Goal: Task Accomplishment & Management: Manage account settings

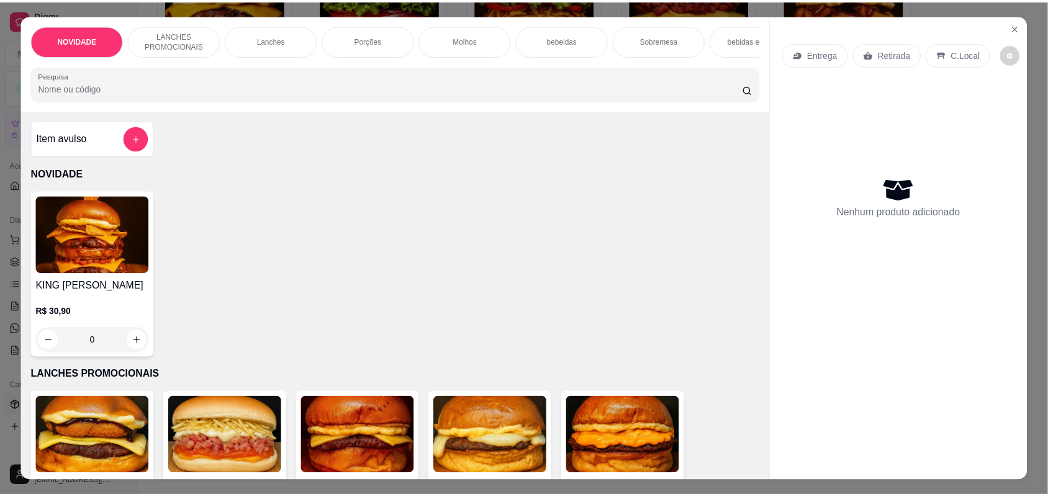
scroll to position [853, 0]
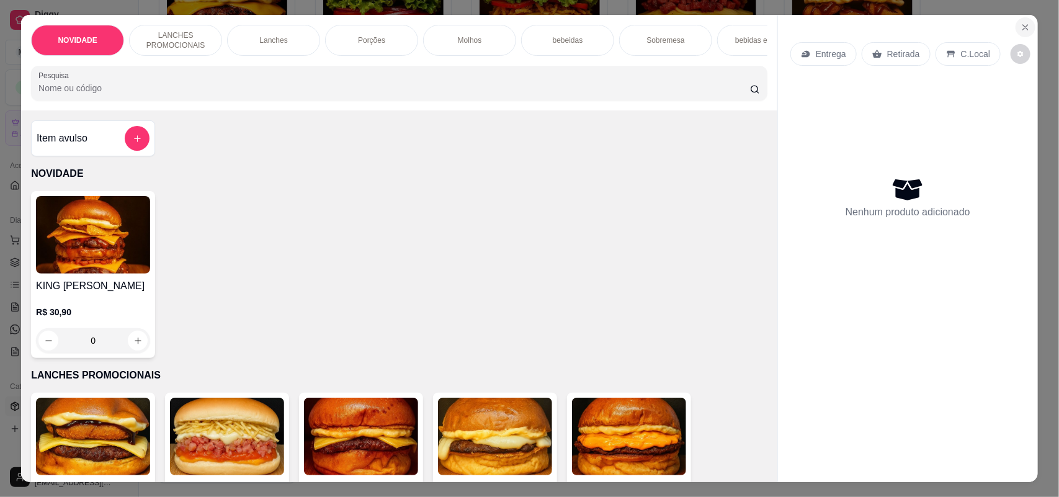
click at [1021, 22] on icon "Close" at bounding box center [1026, 27] width 10 height 10
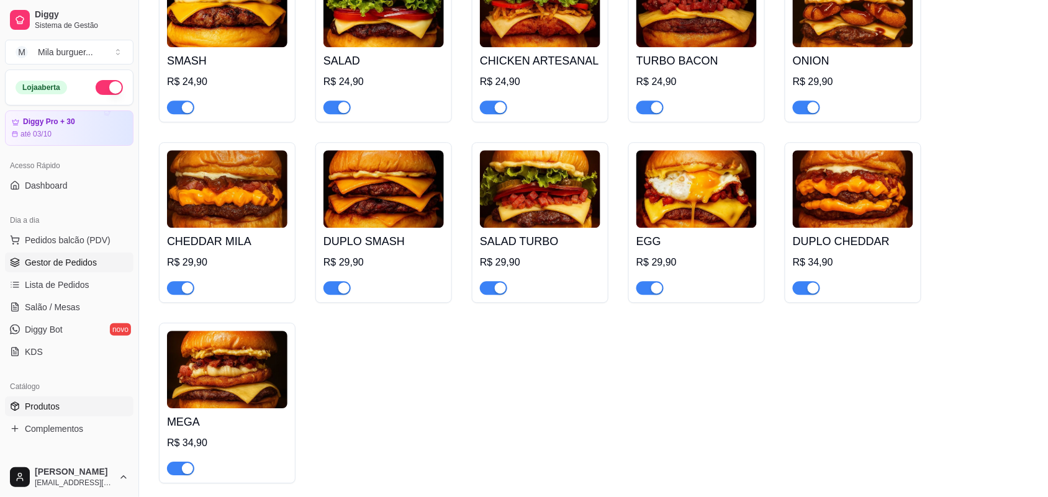
click at [74, 253] on link "Gestor de Pedidos" at bounding box center [69, 263] width 128 height 20
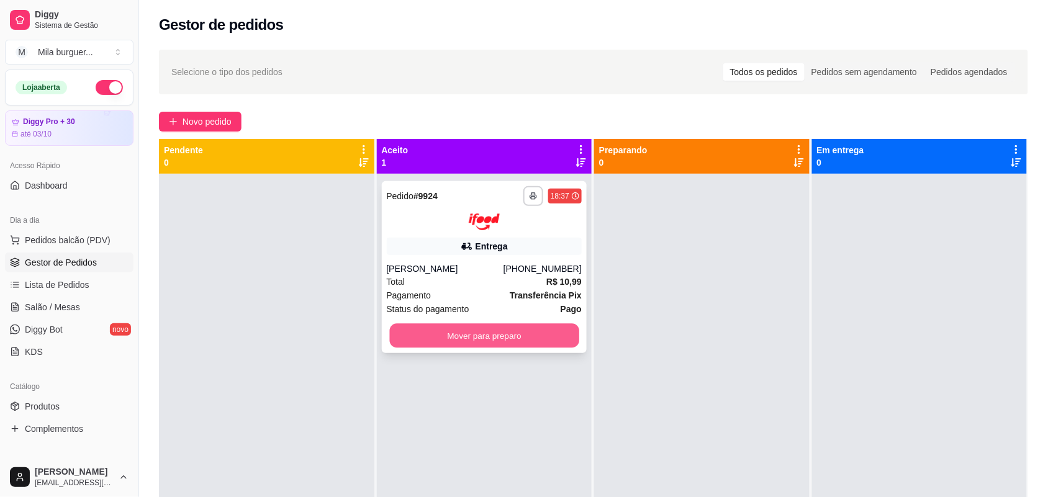
click at [548, 330] on button "Mover para preparo" at bounding box center [483, 335] width 189 height 24
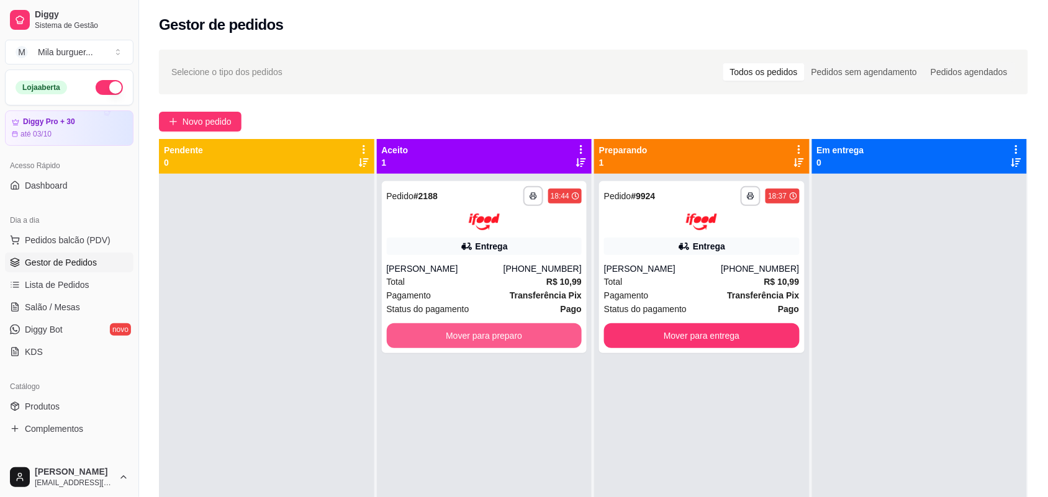
click at [548, 330] on button "Mover para preparo" at bounding box center [485, 335] width 196 height 25
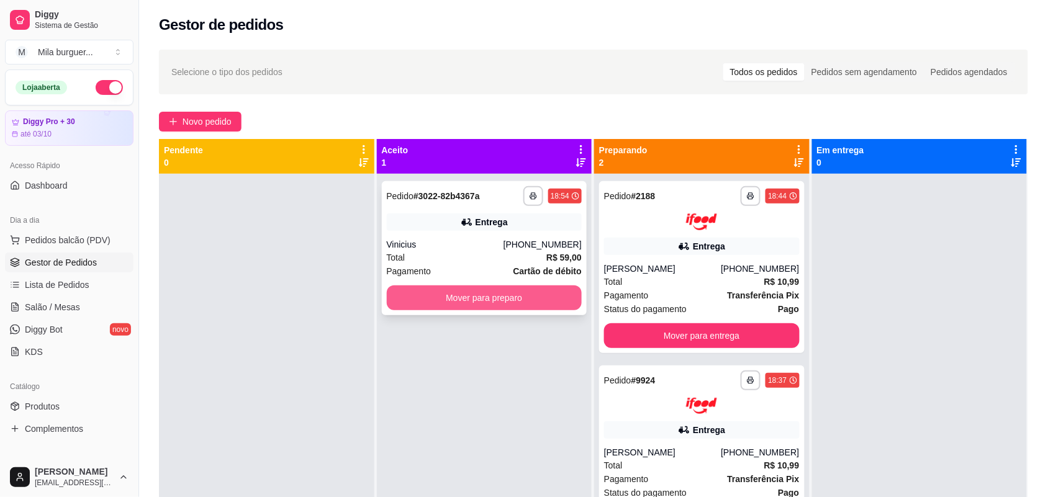
click at [506, 296] on button "Mover para preparo" at bounding box center [485, 298] width 196 height 25
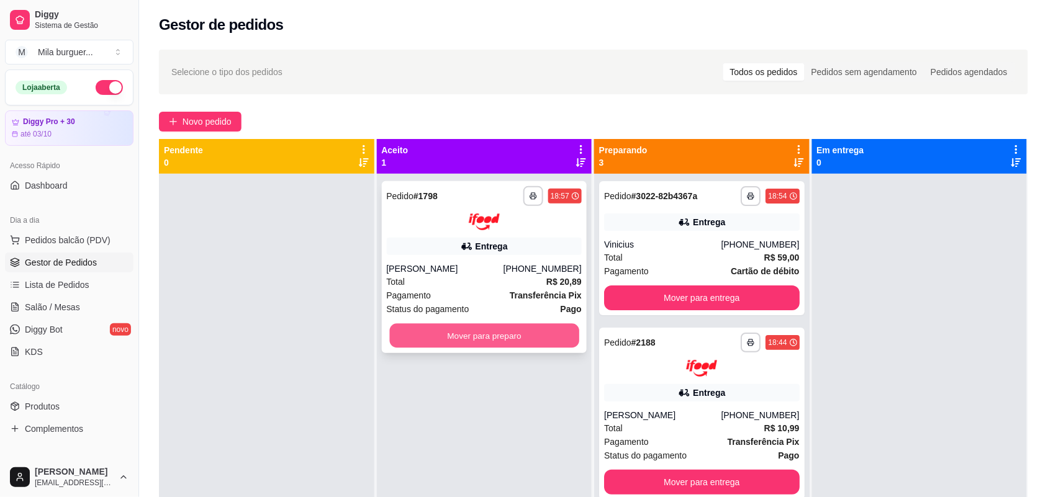
click at [515, 340] on button "Mover para preparo" at bounding box center [483, 335] width 189 height 24
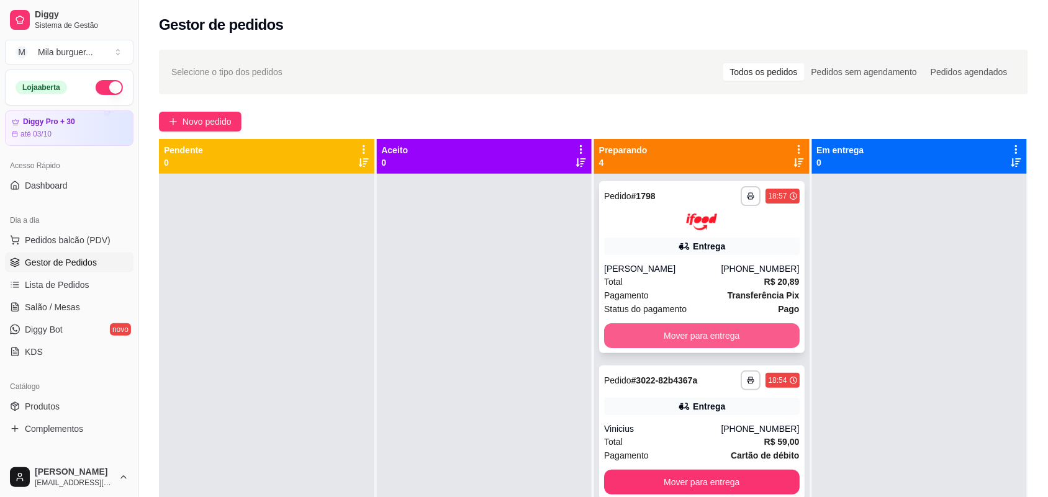
click at [698, 331] on button "Mover para entrega" at bounding box center [702, 335] width 196 height 25
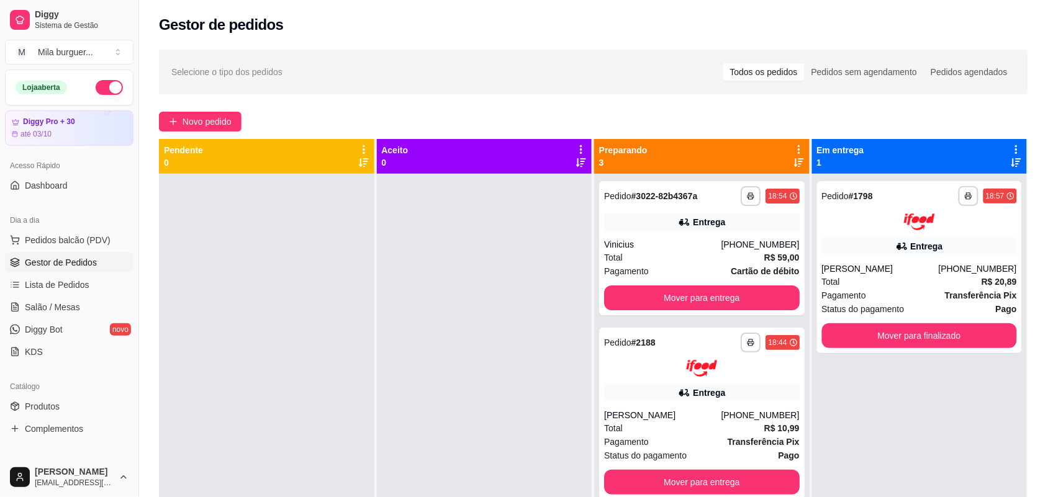
click at [698, 331] on div "**********" at bounding box center [701, 414] width 205 height 172
click at [725, 299] on button "Mover para entrega" at bounding box center [702, 298] width 196 height 25
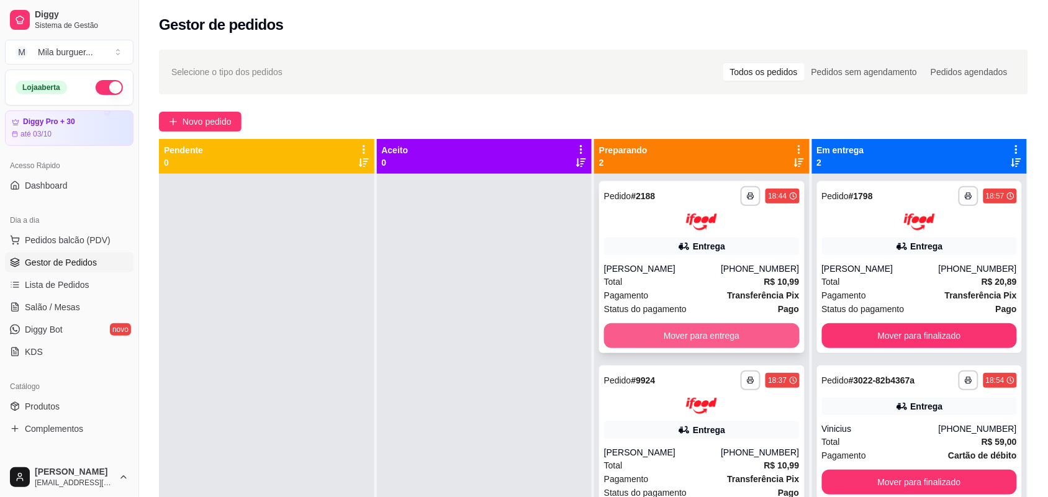
click at [725, 323] on button "Mover para entrega" at bounding box center [702, 335] width 196 height 25
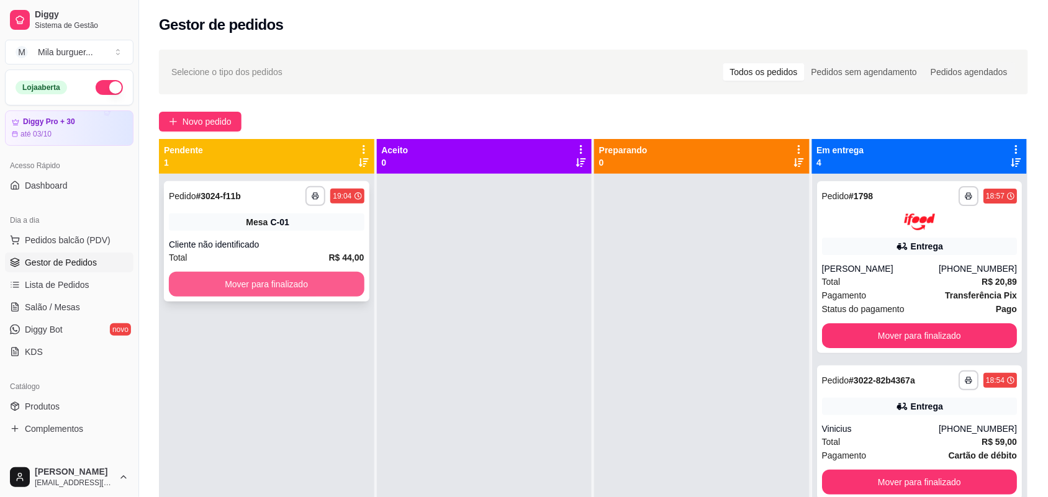
click at [330, 289] on button "Mover para finalizado" at bounding box center [267, 284] width 196 height 25
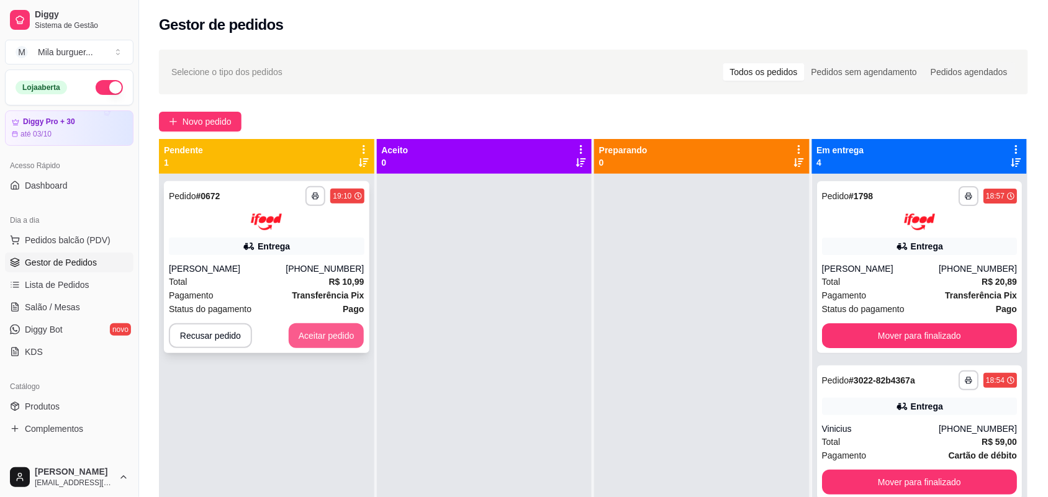
click at [305, 335] on button "Aceitar pedido" at bounding box center [327, 335] width 76 height 25
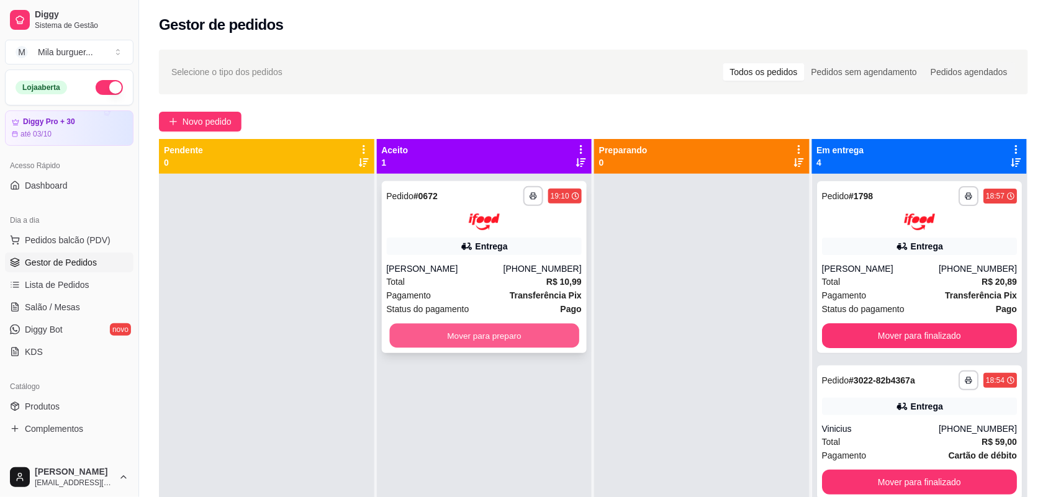
click at [438, 338] on button "Mover para preparo" at bounding box center [483, 335] width 189 height 24
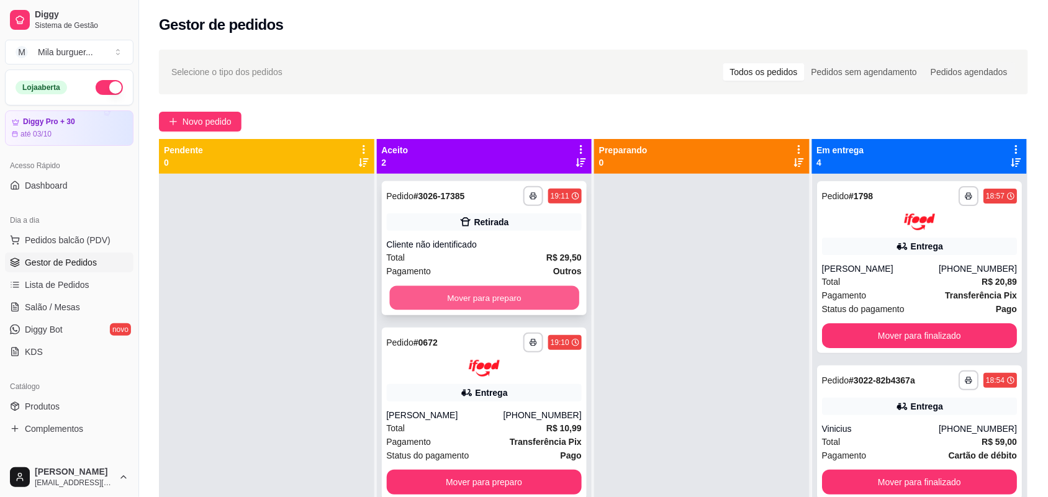
click at [541, 299] on button "Mover para preparo" at bounding box center [483, 298] width 189 height 24
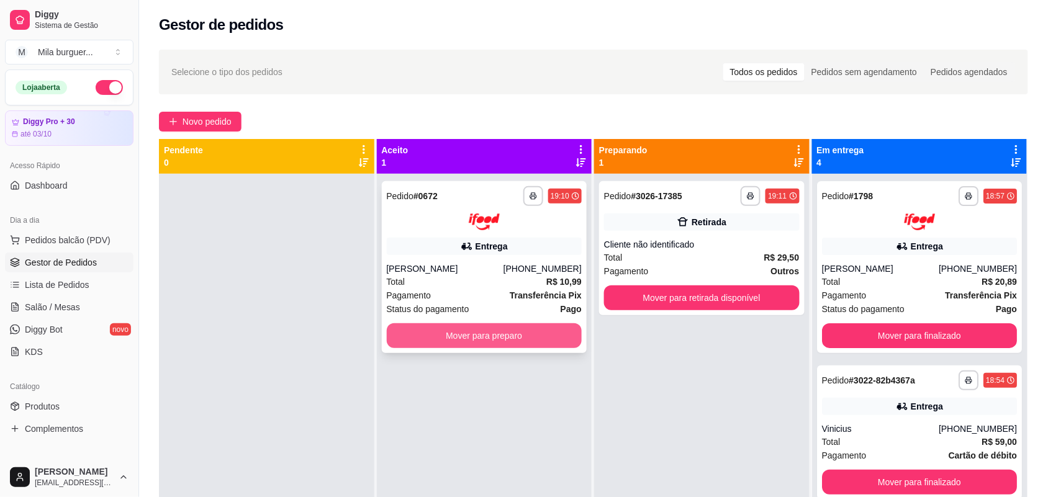
click at [523, 343] on button "Mover para preparo" at bounding box center [485, 335] width 196 height 25
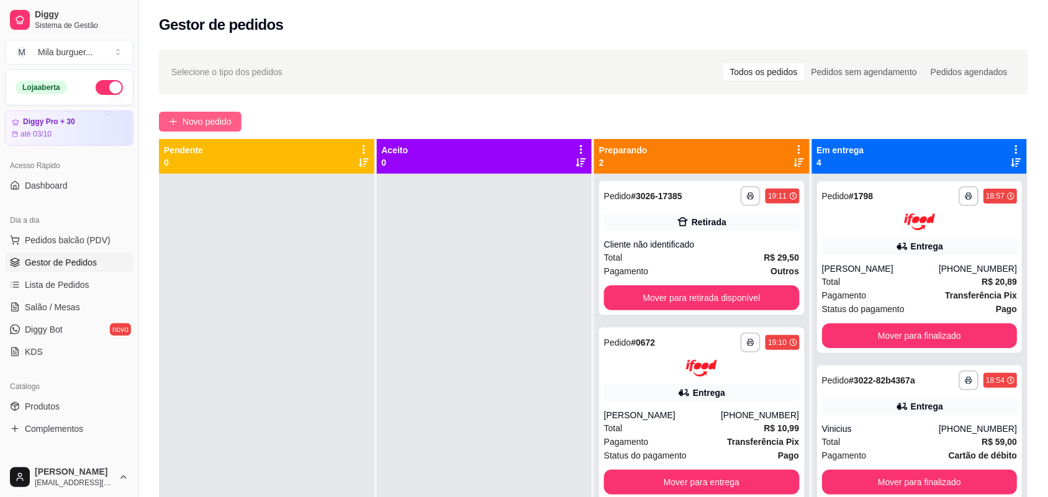
click at [221, 124] on span "Novo pedido" at bounding box center [206, 122] width 49 height 14
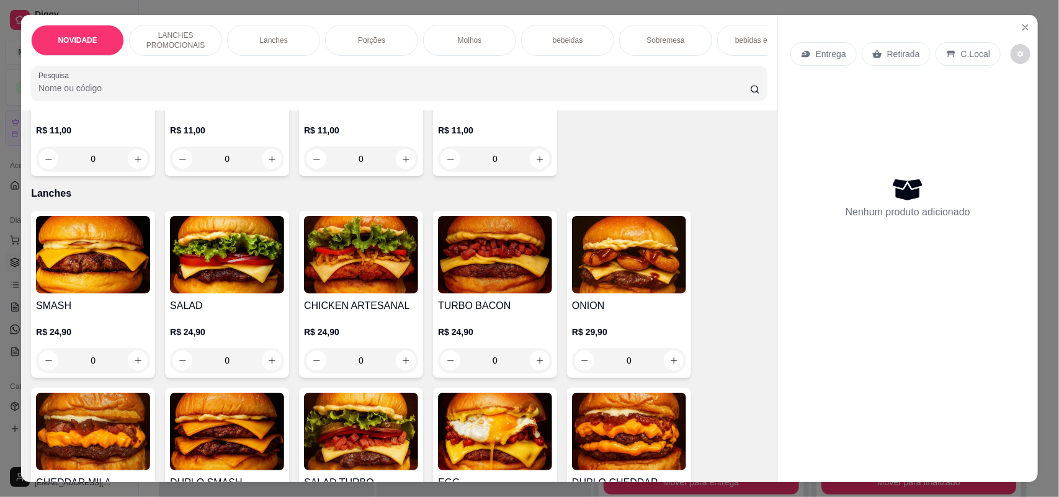
scroll to position [466, 0]
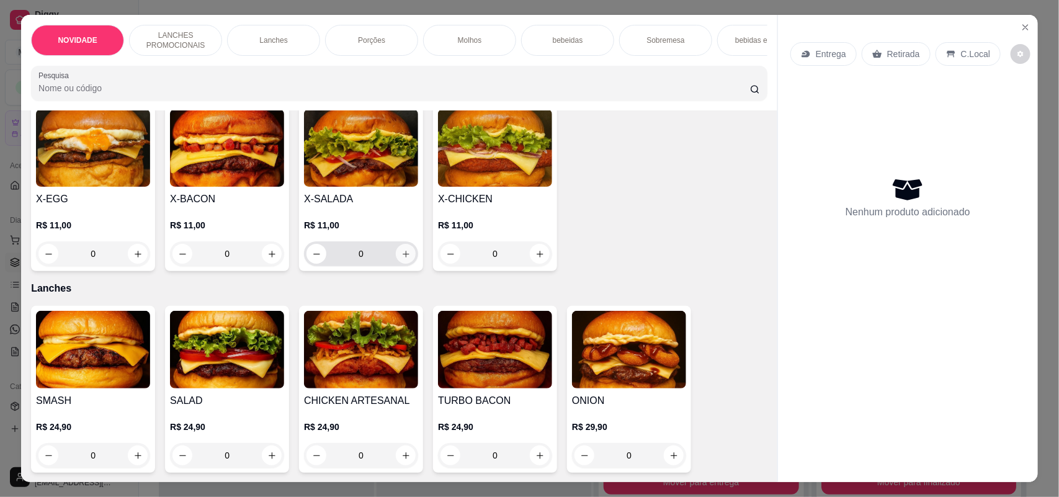
click at [402, 259] on icon "increase-product-quantity" at bounding box center [406, 254] width 9 height 9
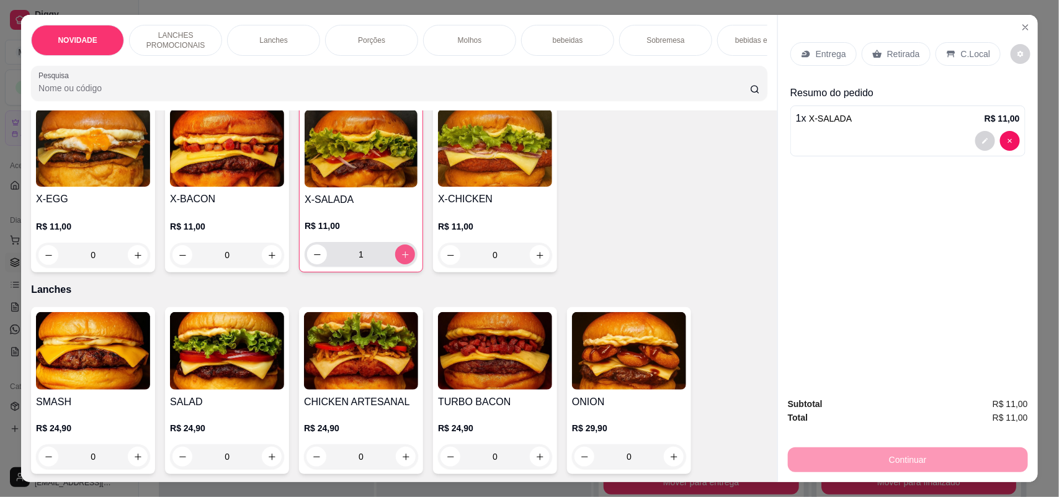
click at [405, 264] on button "increase-product-quantity" at bounding box center [405, 255] width 20 height 20
type input "2"
click at [361, 44] on p "Porções" at bounding box center [371, 40] width 27 height 10
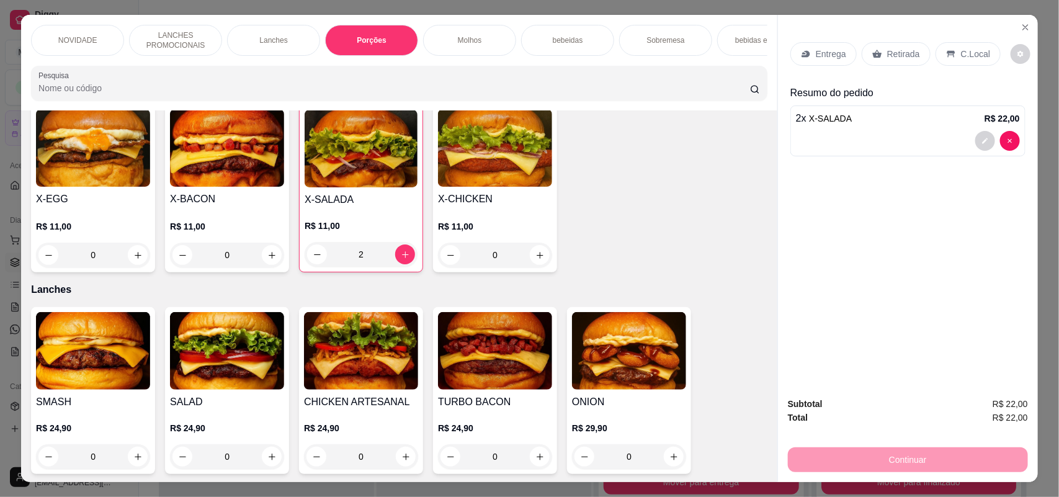
scroll to position [25, 0]
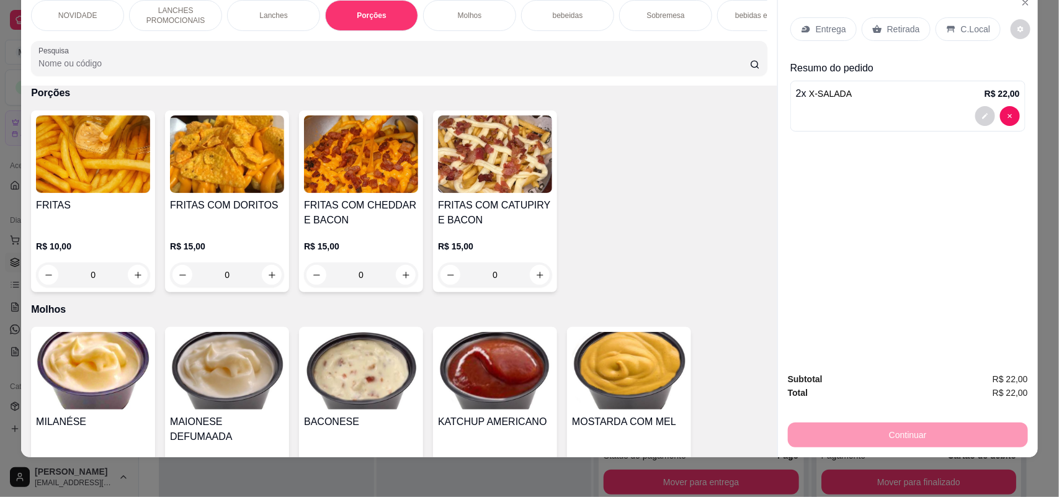
click at [128, 281] on div "0" at bounding box center [93, 275] width 114 height 25
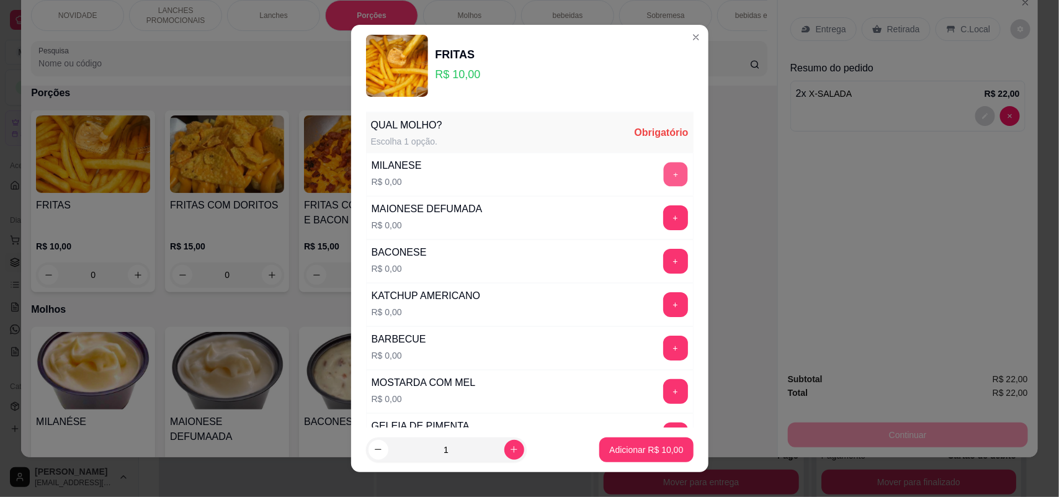
click at [663, 169] on button "+" at bounding box center [675, 175] width 24 height 24
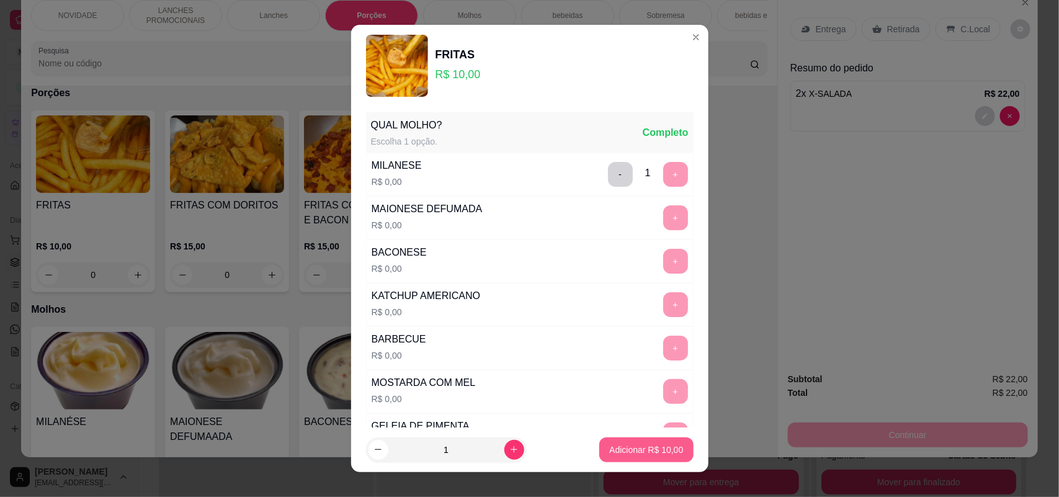
click at [629, 452] on p "Adicionar R$ 10,00" at bounding box center [646, 450] width 74 height 12
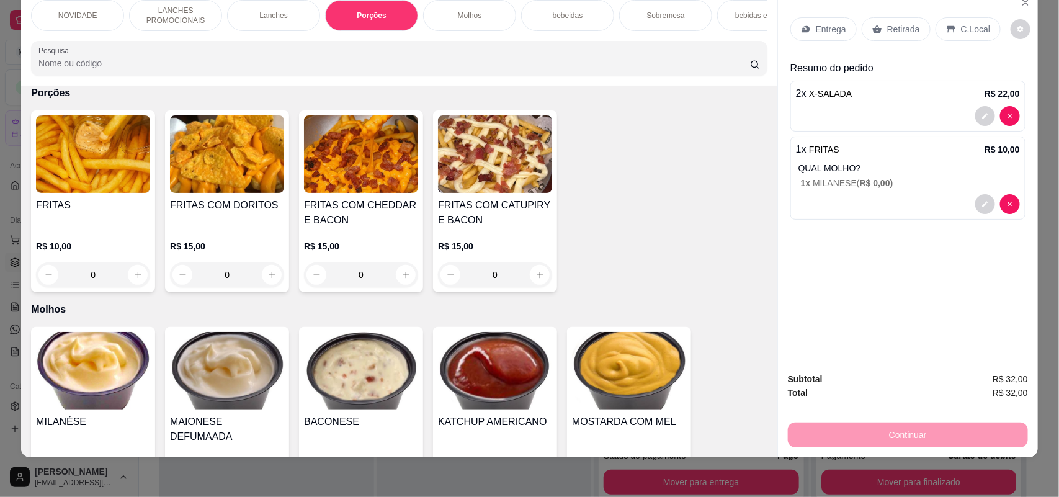
click at [822, 23] on p "Entrega" at bounding box center [831, 29] width 30 height 12
click at [877, 20] on div "Retirada" at bounding box center [896, 29] width 69 height 24
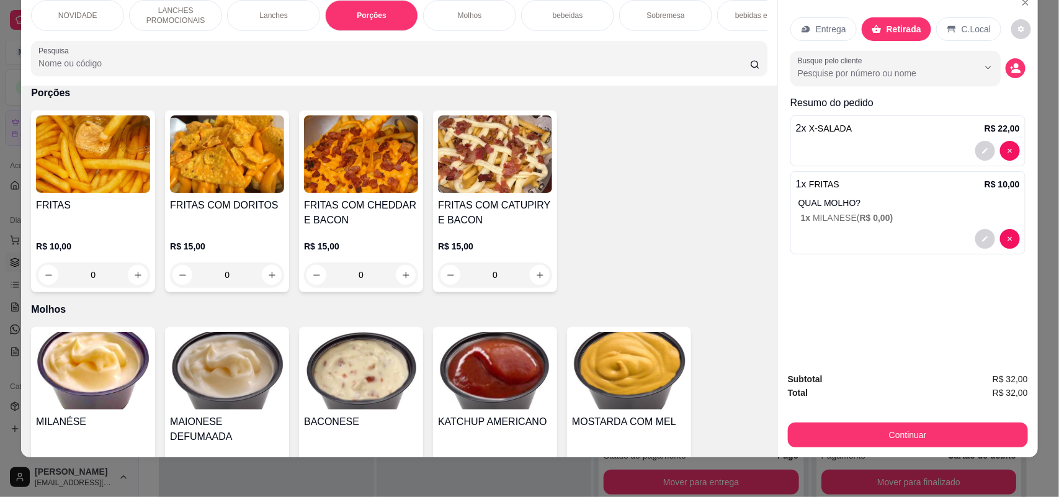
click at [900, 317] on div "Entrega Retirada C.Local Busque pelo cliente Resumo do pedido 2 x X-SALADA R$ 2…" at bounding box center [908, 176] width 260 height 372
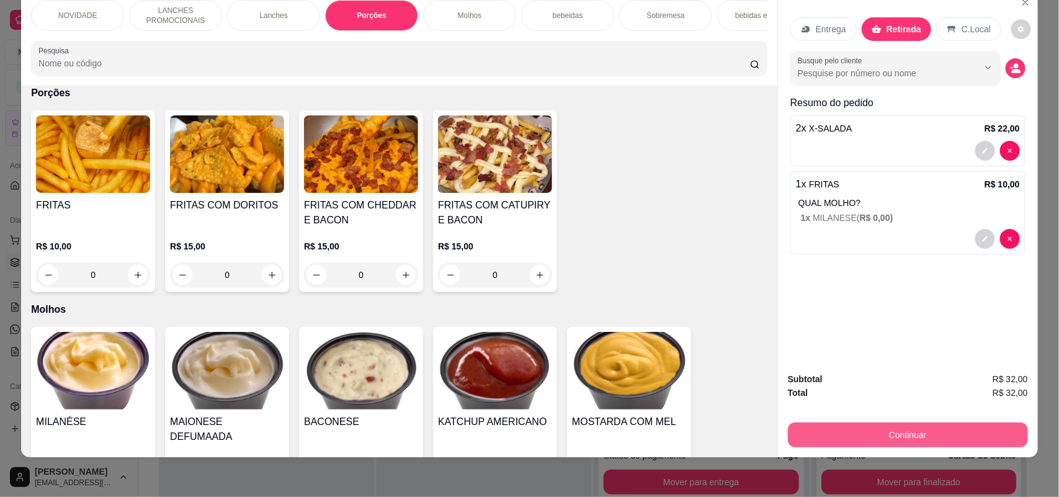
click at [947, 422] on div "Continuar" at bounding box center [908, 434] width 240 height 28
click at [919, 426] on button "Continuar" at bounding box center [908, 435] width 240 height 25
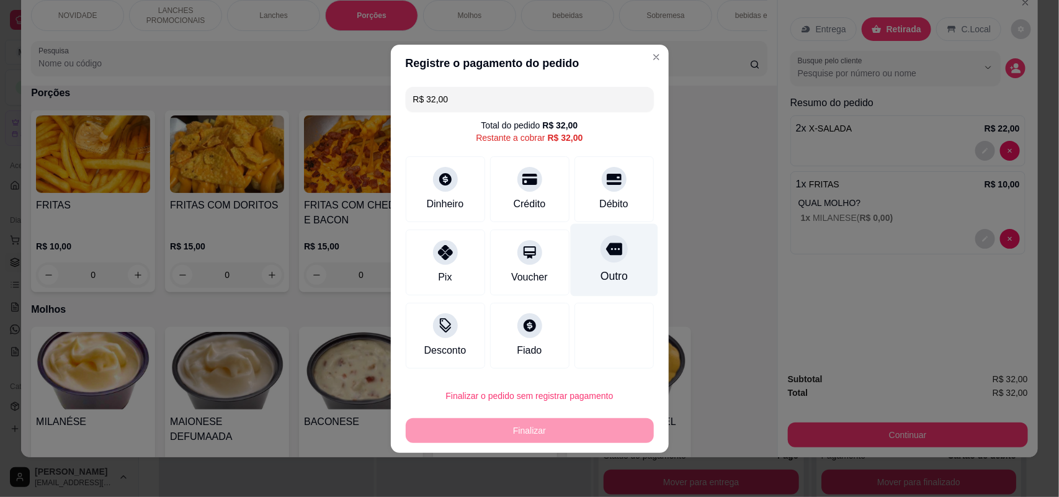
click at [583, 261] on div "Outro" at bounding box center [614, 259] width 88 height 73
type input "R$ 0,00"
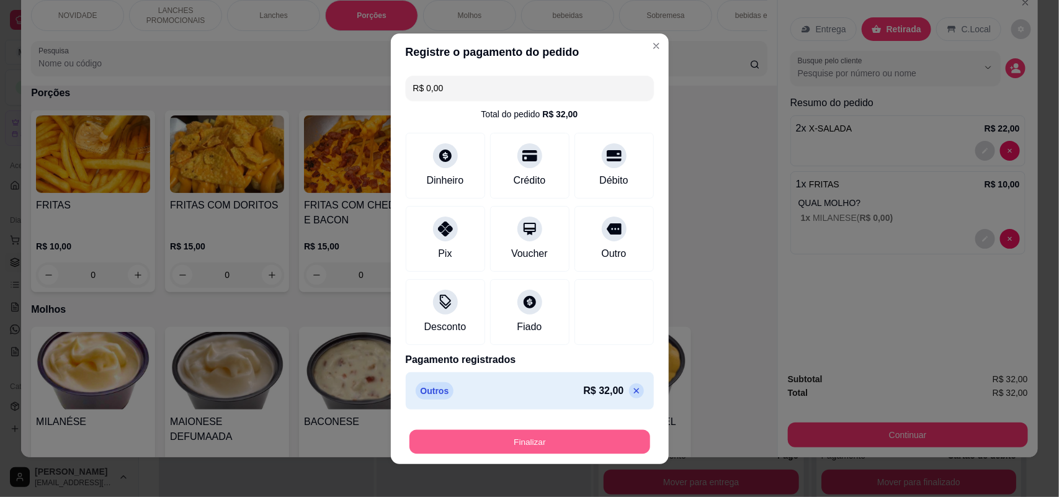
click at [521, 435] on button "Finalizar" at bounding box center [530, 442] width 241 height 24
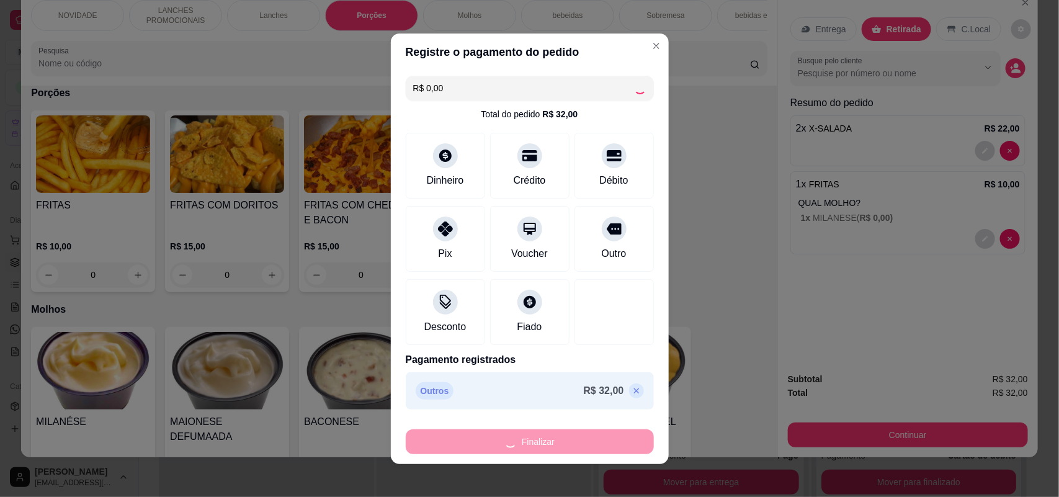
type input "0"
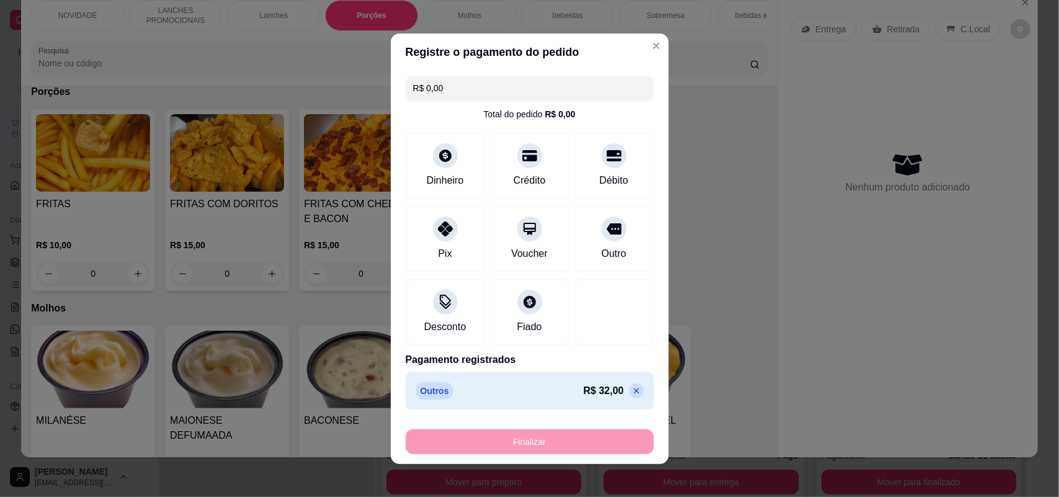
type input "-R$ 32,00"
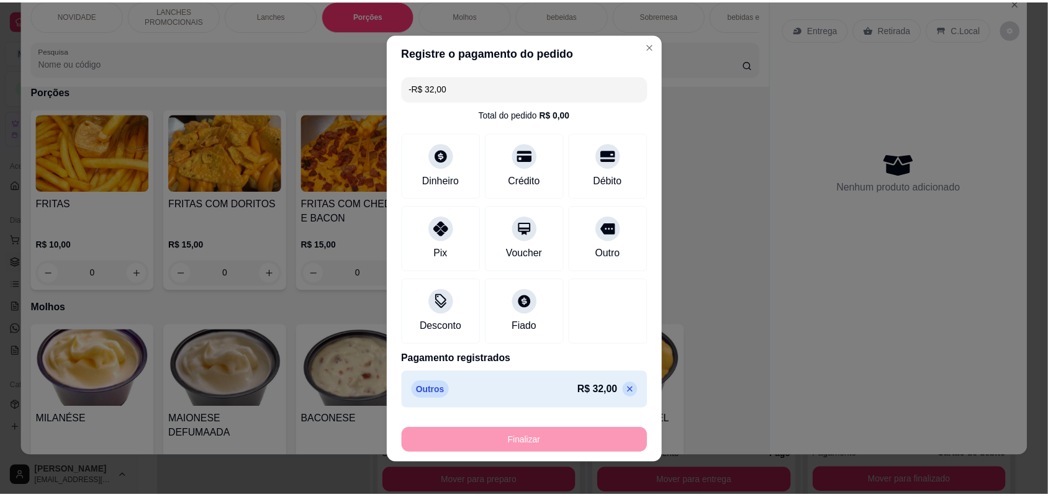
scroll to position [1192, 0]
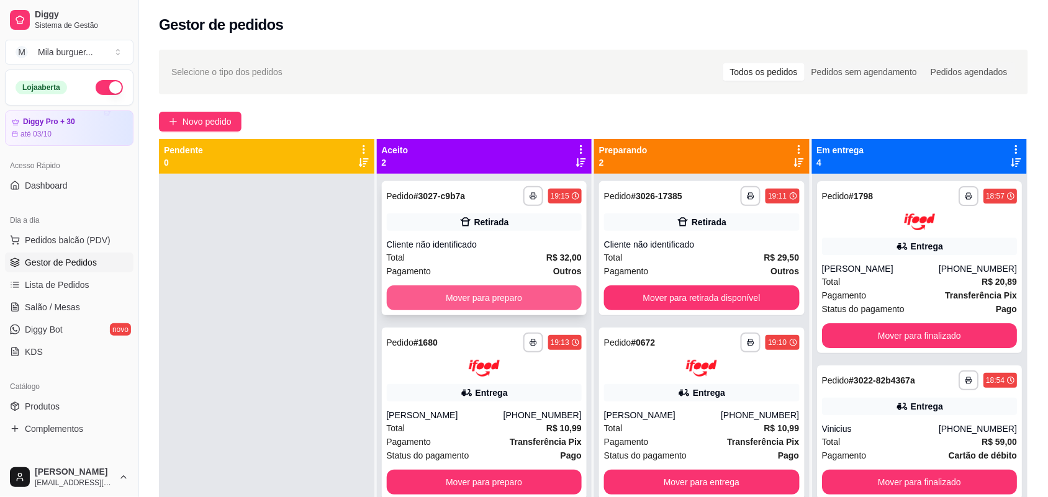
click at [534, 301] on button "Mover para preparo" at bounding box center [485, 298] width 196 height 25
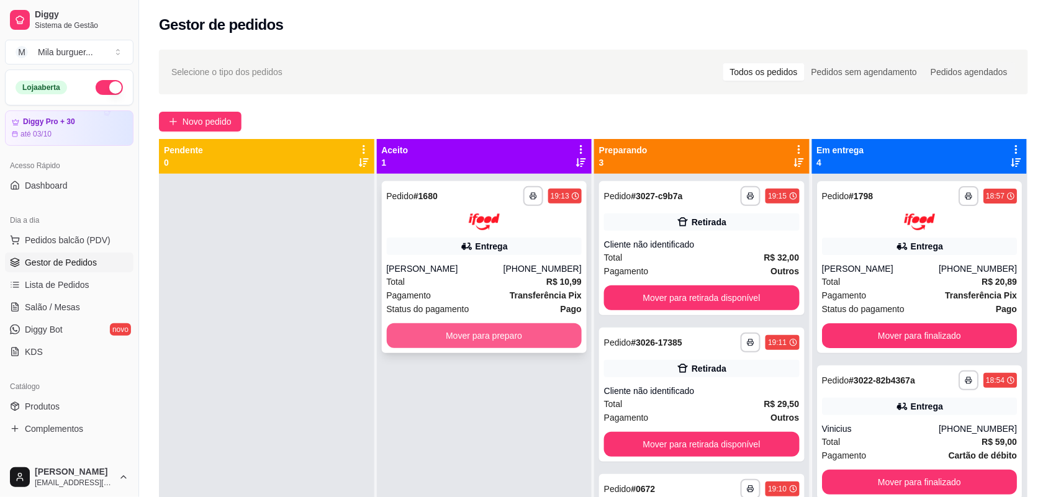
click at [523, 333] on button "Mover para preparo" at bounding box center [485, 335] width 196 height 25
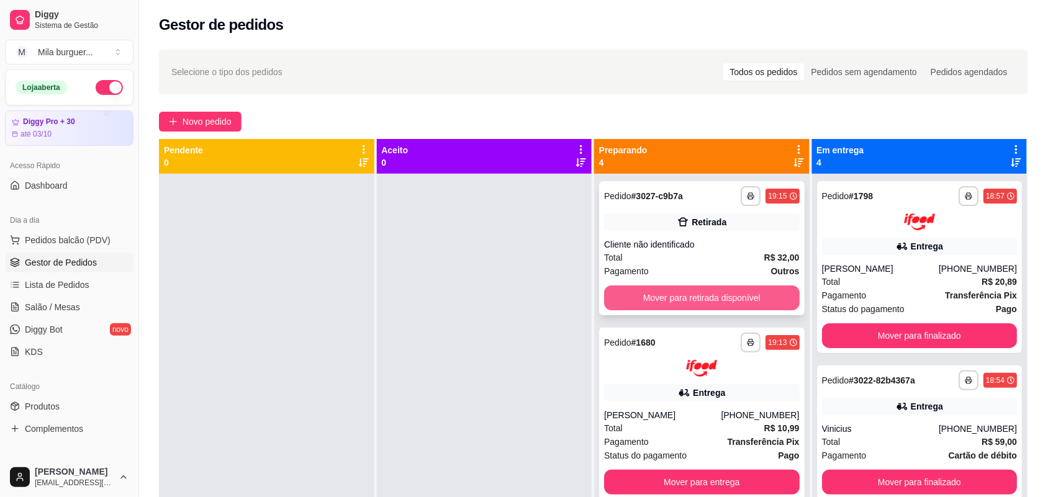
click at [762, 292] on button "Mover para retirada disponível" at bounding box center [702, 298] width 196 height 25
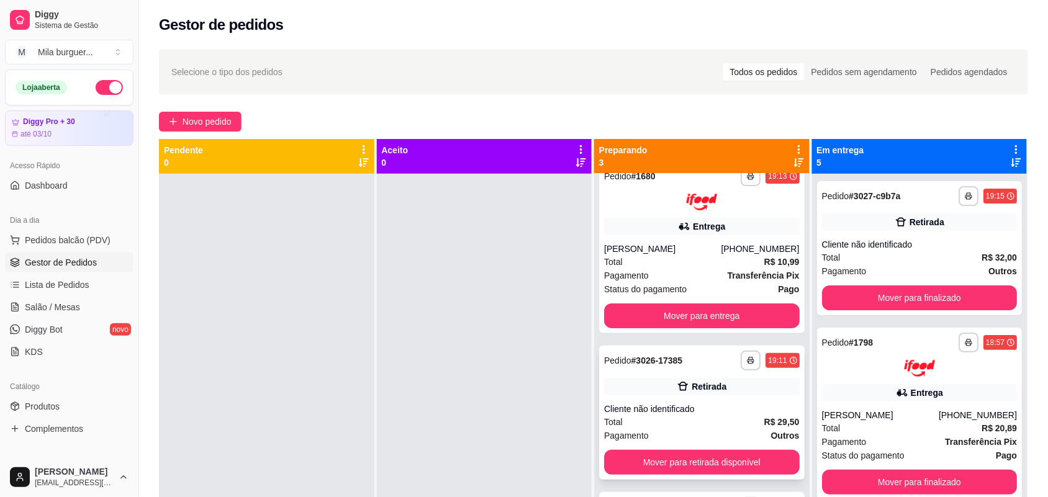
scroll to position [29, 0]
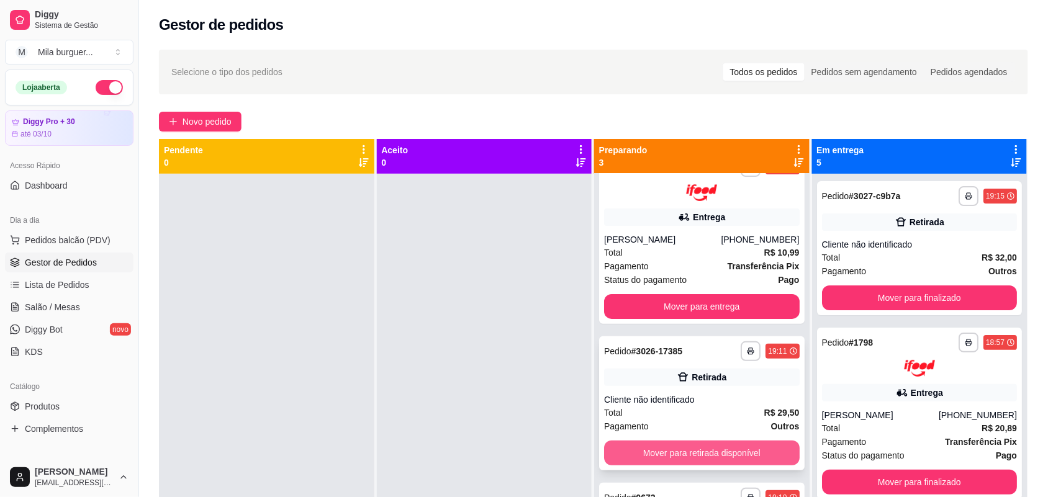
click at [693, 451] on button "Mover para retirada disponível" at bounding box center [702, 453] width 196 height 25
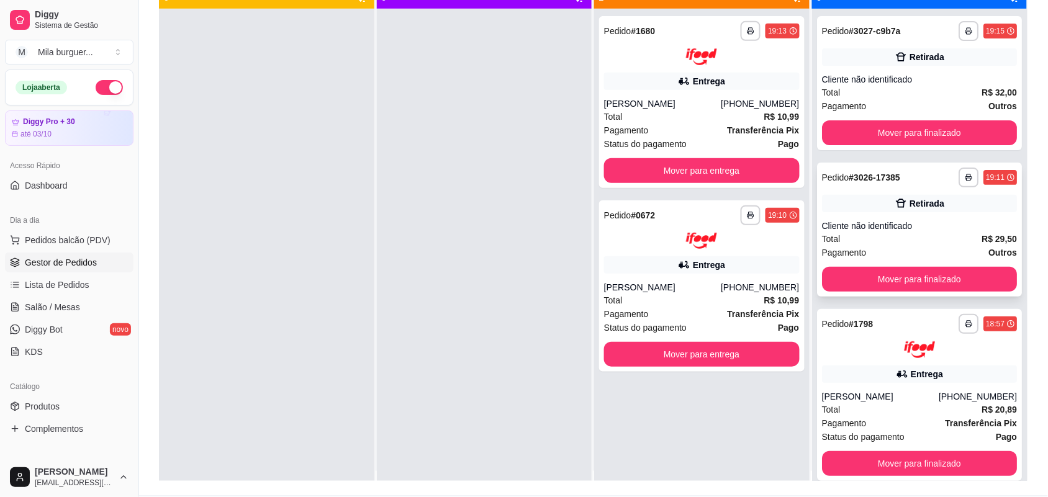
scroll to position [0, 0]
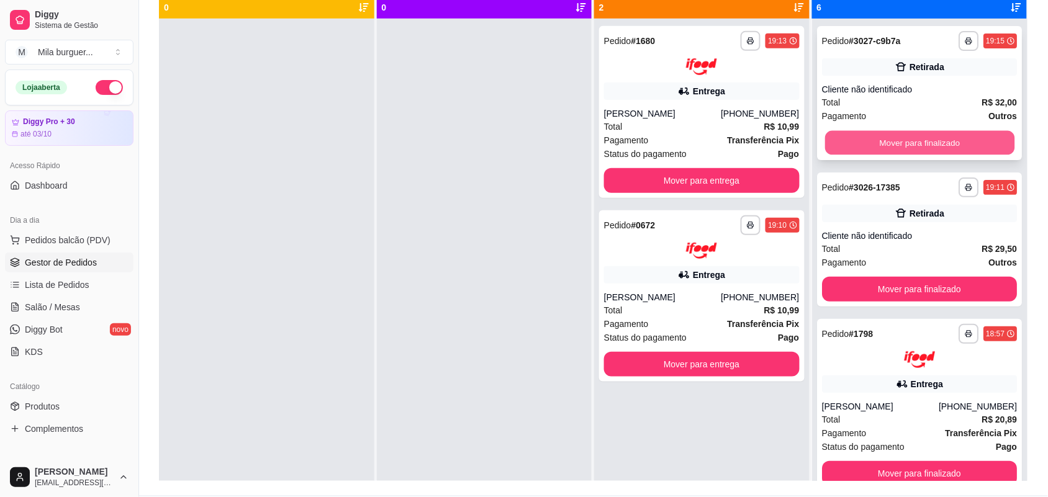
click at [906, 146] on button "Mover para finalizado" at bounding box center [918, 143] width 189 height 24
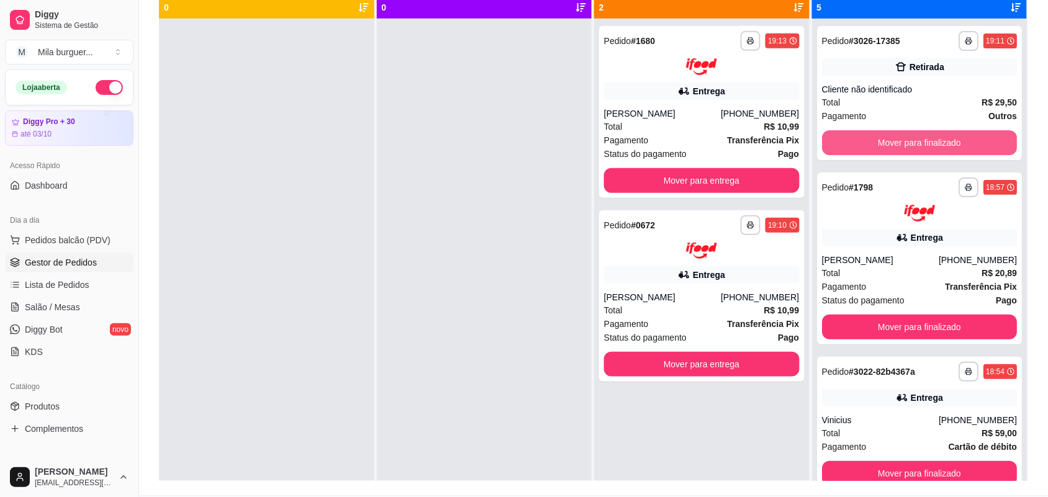
click at [906, 146] on button "Mover para finalizado" at bounding box center [920, 142] width 196 height 25
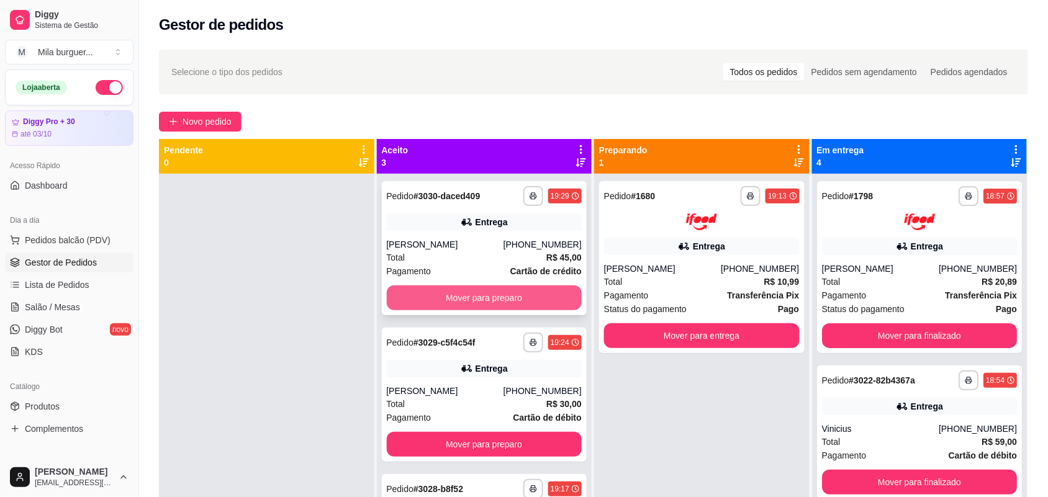
click at [458, 290] on button "Mover para preparo" at bounding box center [485, 298] width 196 height 25
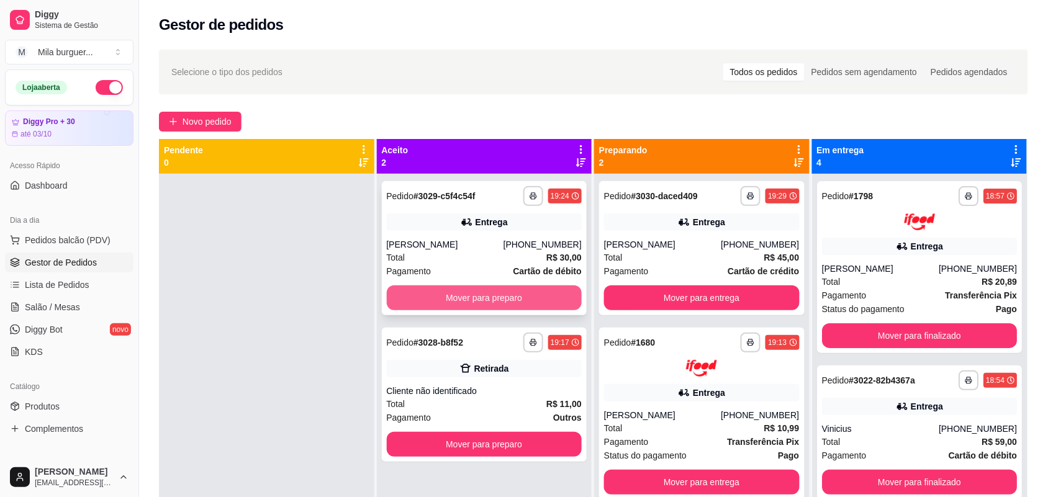
click at [449, 304] on button "Mover para preparo" at bounding box center [485, 298] width 196 height 25
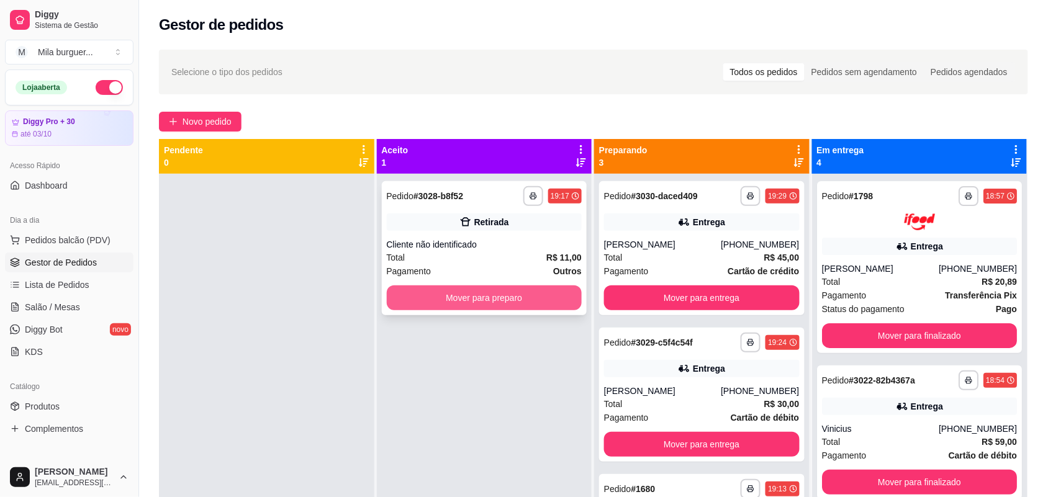
click at [457, 299] on button "Mover para preparo" at bounding box center [485, 298] width 196 height 25
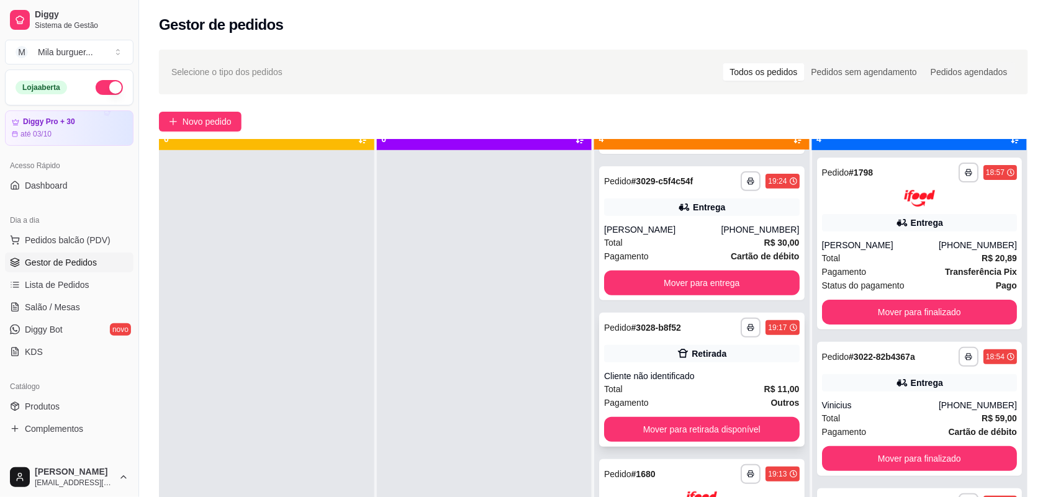
scroll to position [35, 0]
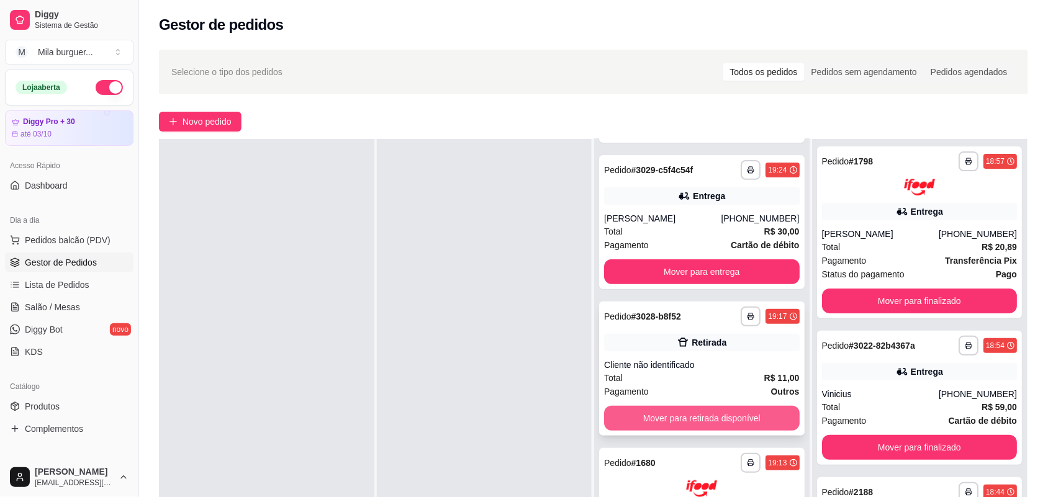
click at [680, 427] on button "Mover para retirada disponível" at bounding box center [702, 418] width 196 height 25
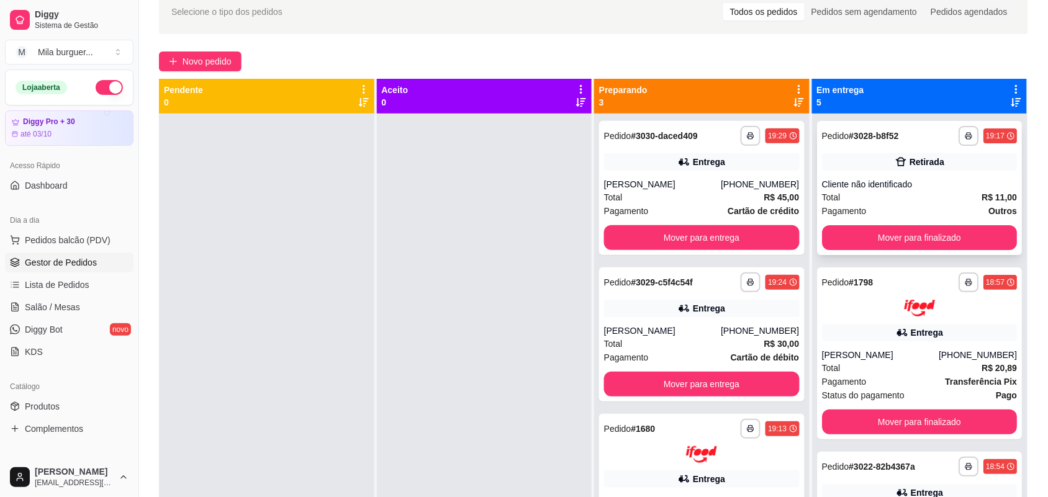
scroll to position [34, 0]
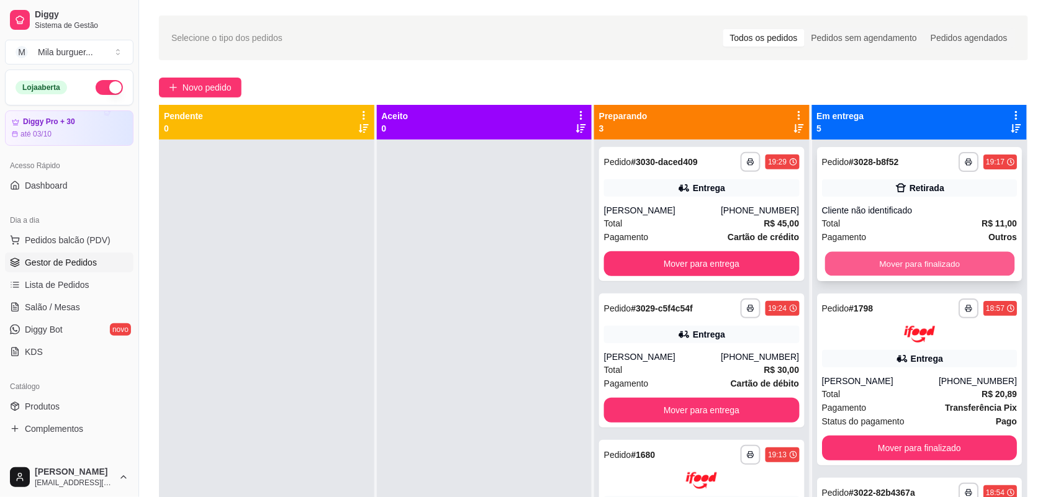
click at [889, 262] on button "Mover para finalizado" at bounding box center [918, 264] width 189 height 24
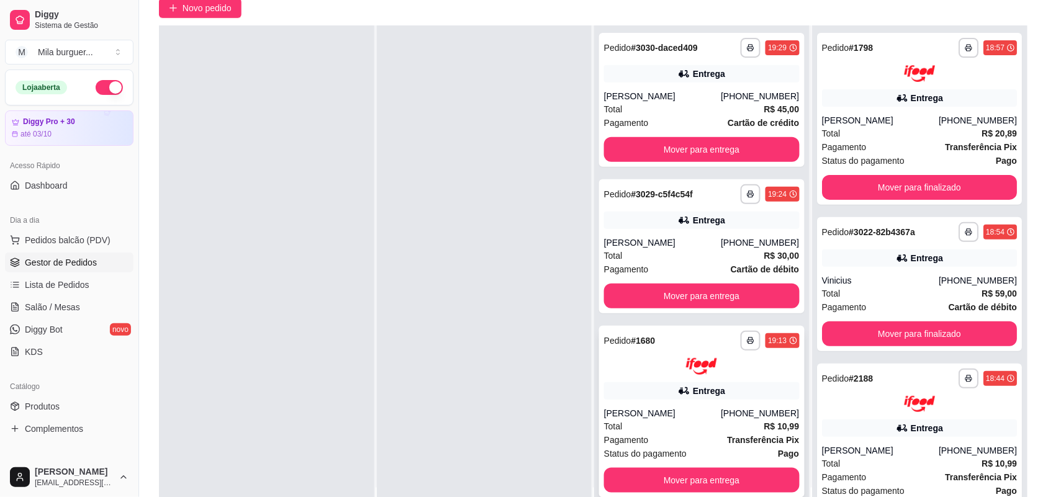
scroll to position [189, 0]
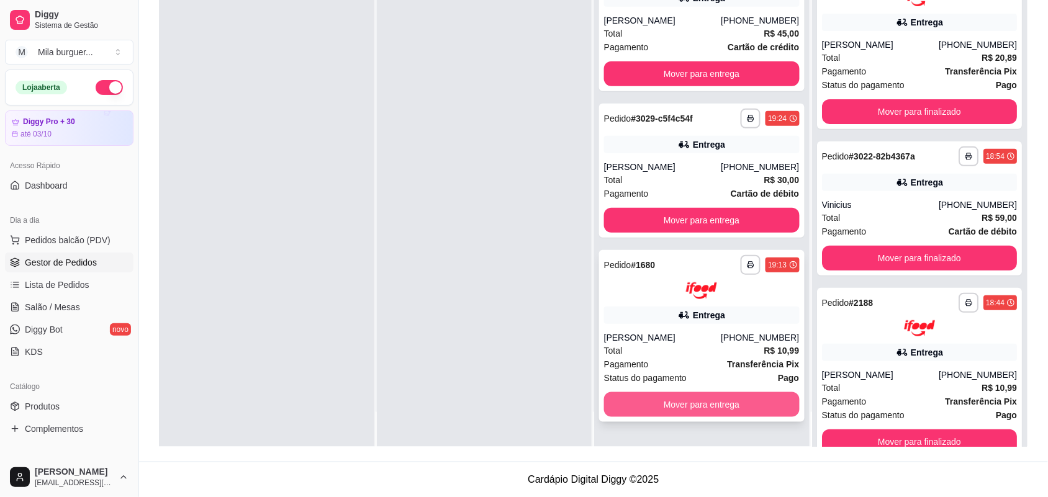
click at [689, 402] on button "Mover para entrega" at bounding box center [702, 404] width 196 height 25
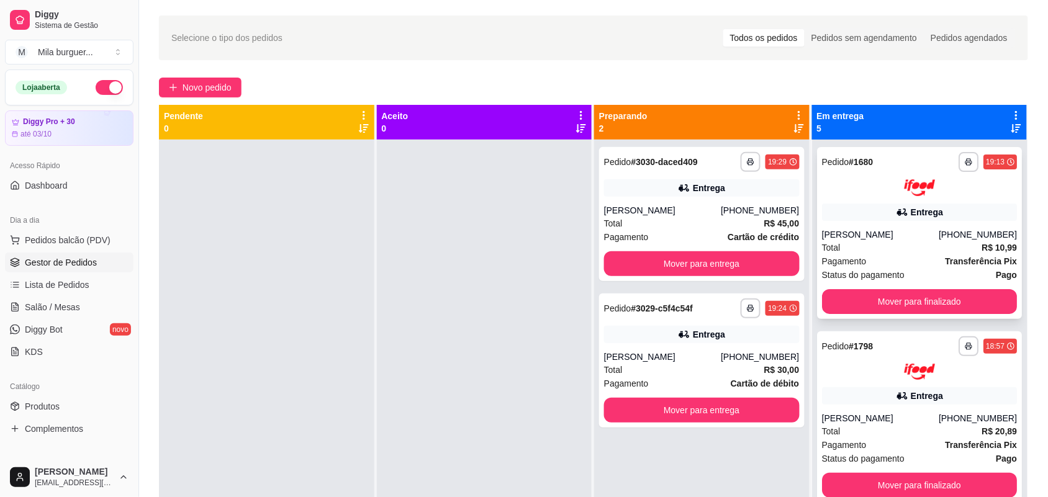
scroll to position [0, 0]
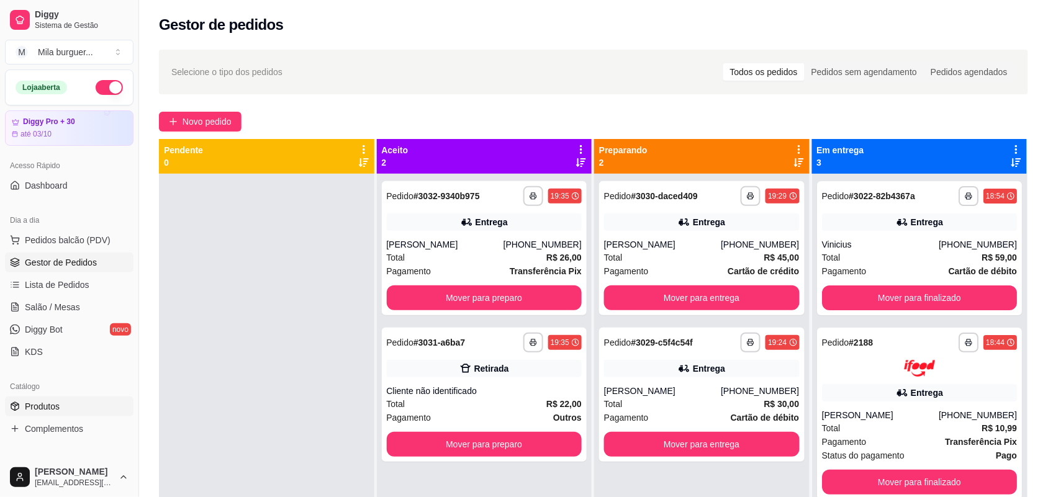
click at [48, 401] on span "Produtos" at bounding box center [42, 406] width 35 height 12
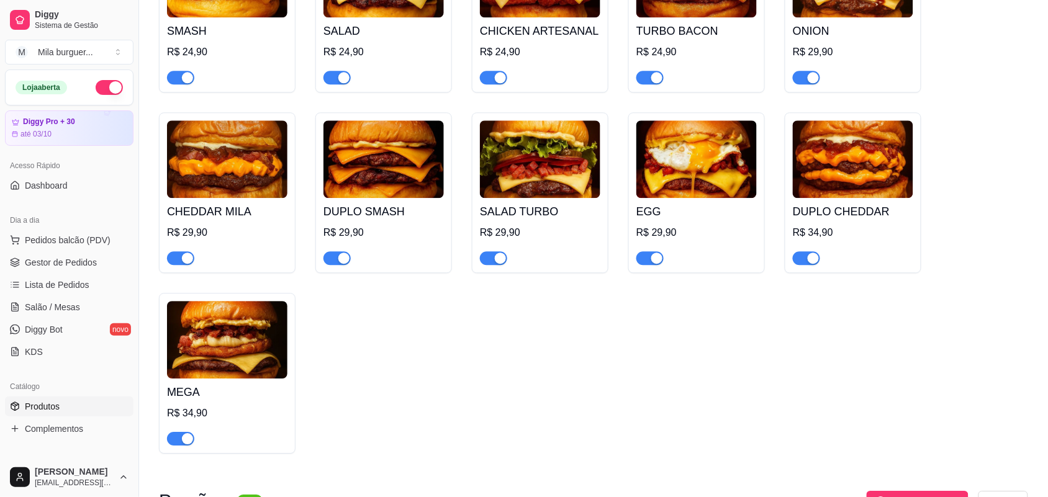
scroll to position [1241, 0]
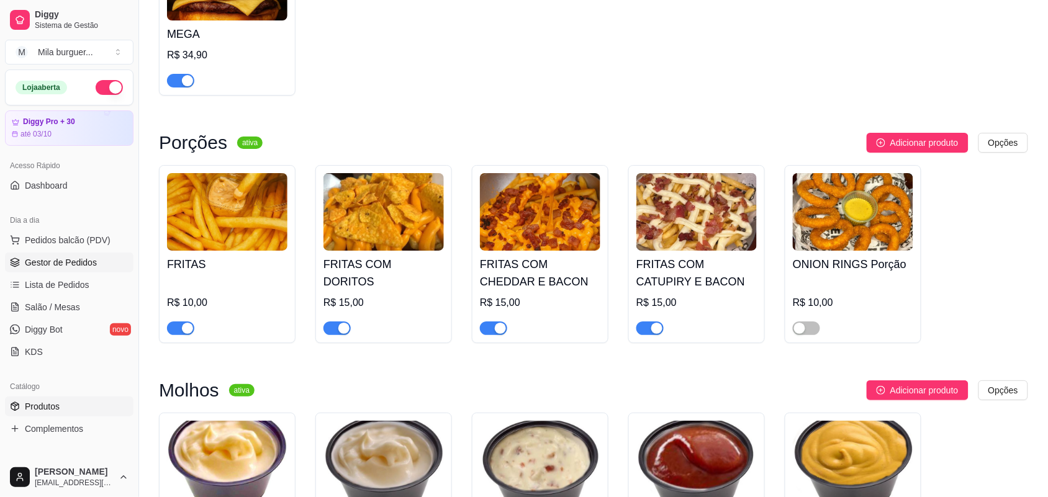
click at [53, 267] on span "Gestor de Pedidos" at bounding box center [61, 262] width 72 height 12
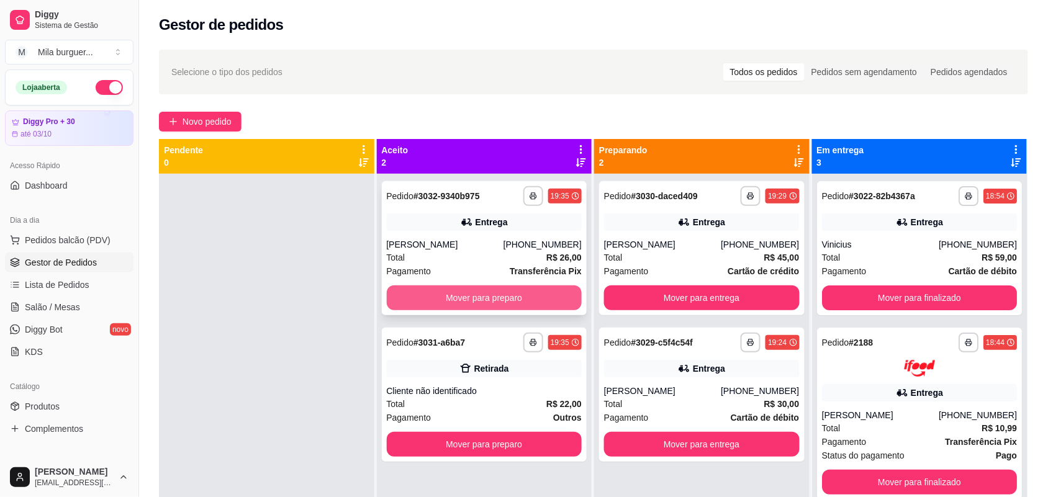
click at [421, 295] on button "Mover para preparo" at bounding box center [485, 298] width 196 height 25
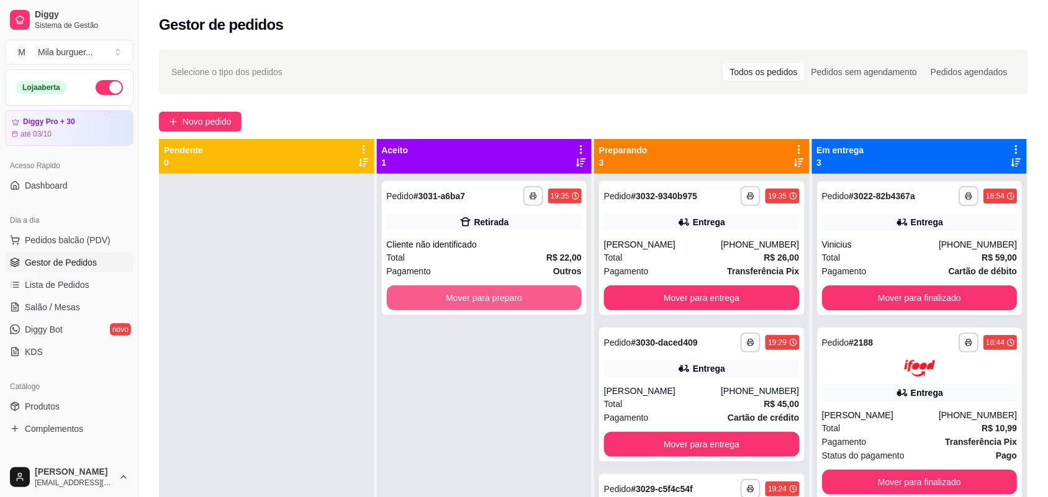
click at [421, 295] on button "Mover para preparo" at bounding box center [485, 298] width 196 height 25
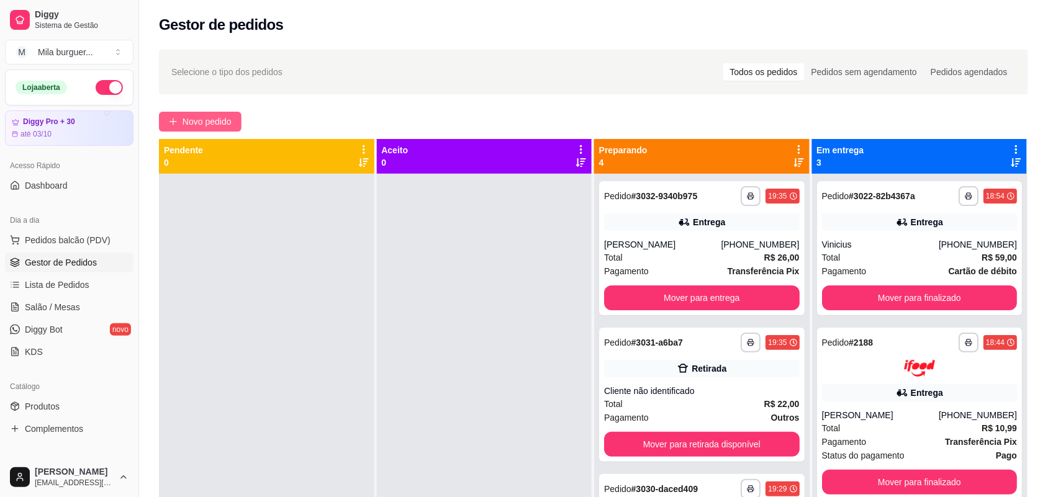
click at [184, 123] on span "Novo pedido" at bounding box center [206, 122] width 49 height 14
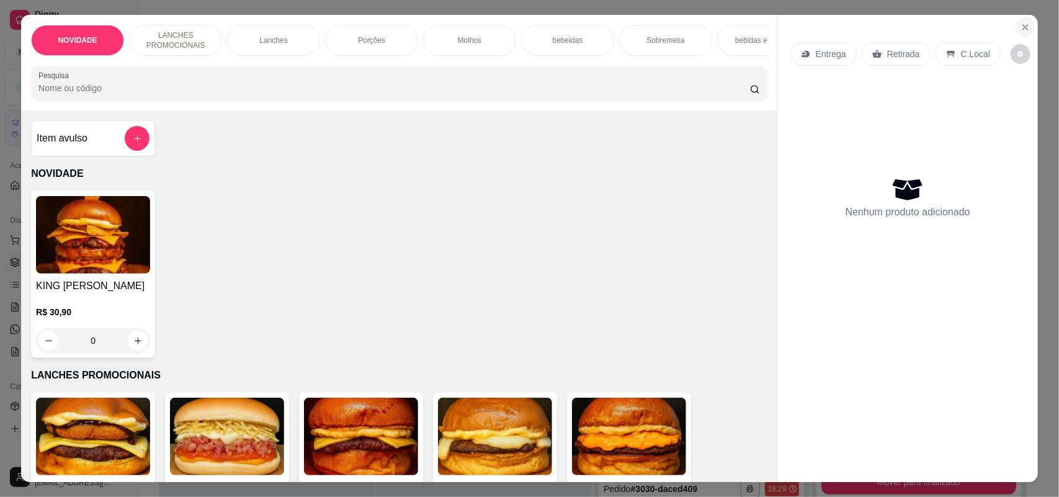
click at [1021, 22] on icon "Close" at bounding box center [1026, 27] width 10 height 10
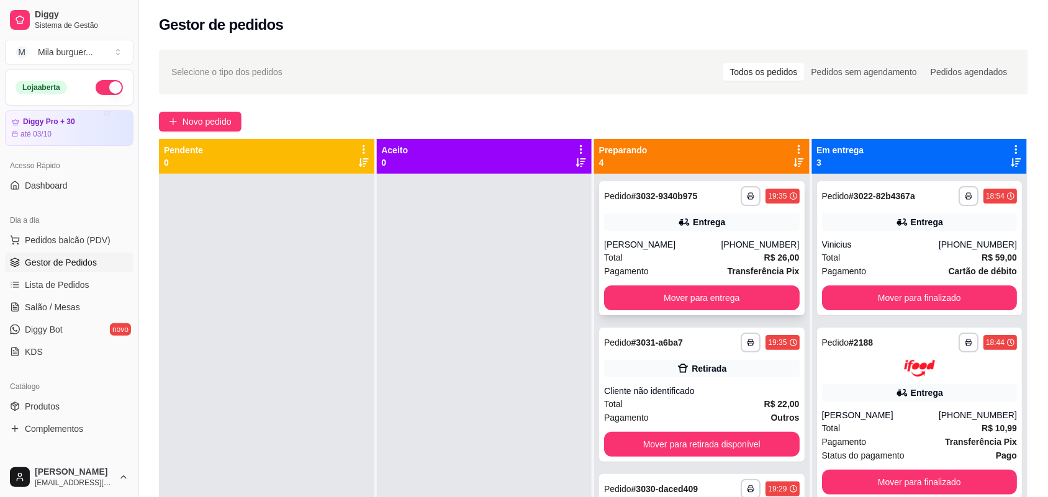
click at [623, 223] on div "Entrega" at bounding box center [702, 222] width 196 height 17
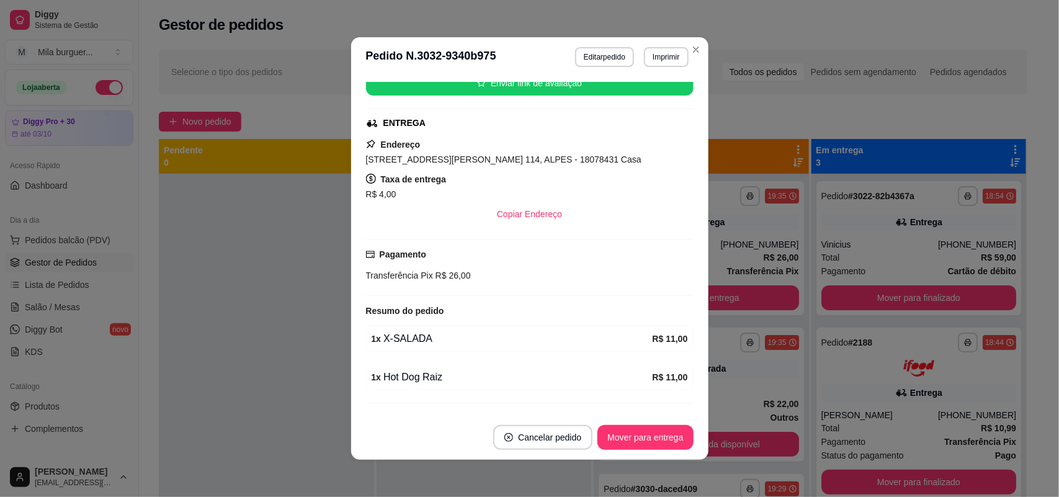
scroll to position [272, 0]
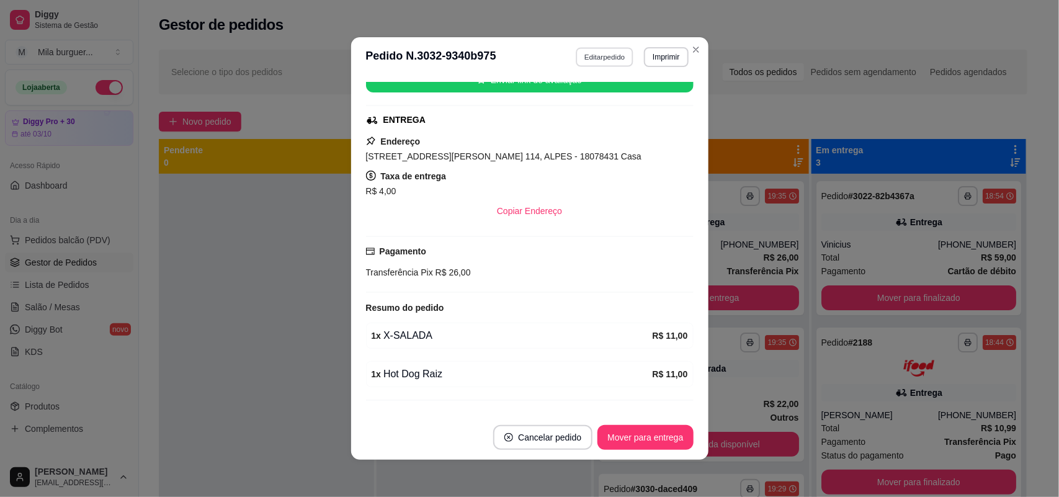
click at [606, 59] on button "Editar pedido" at bounding box center [605, 56] width 58 height 19
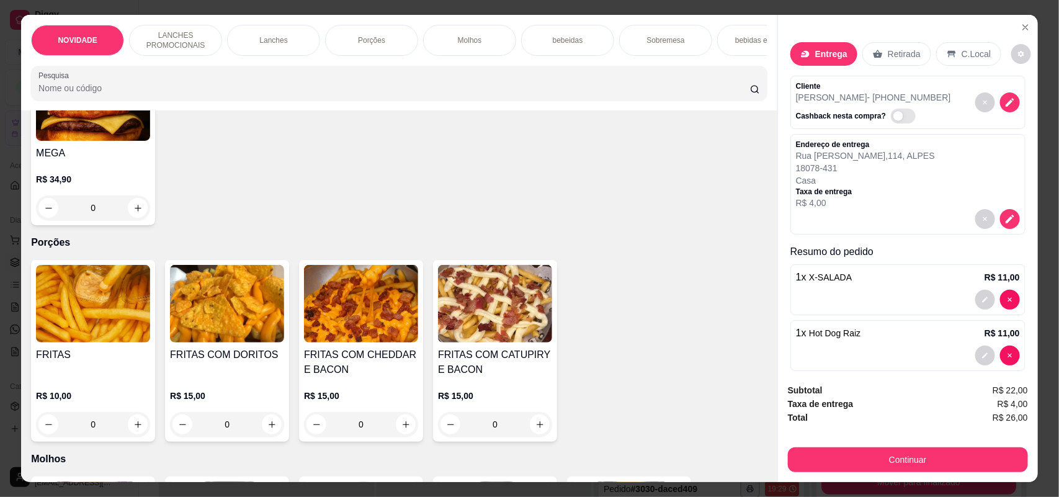
scroll to position [1164, 0]
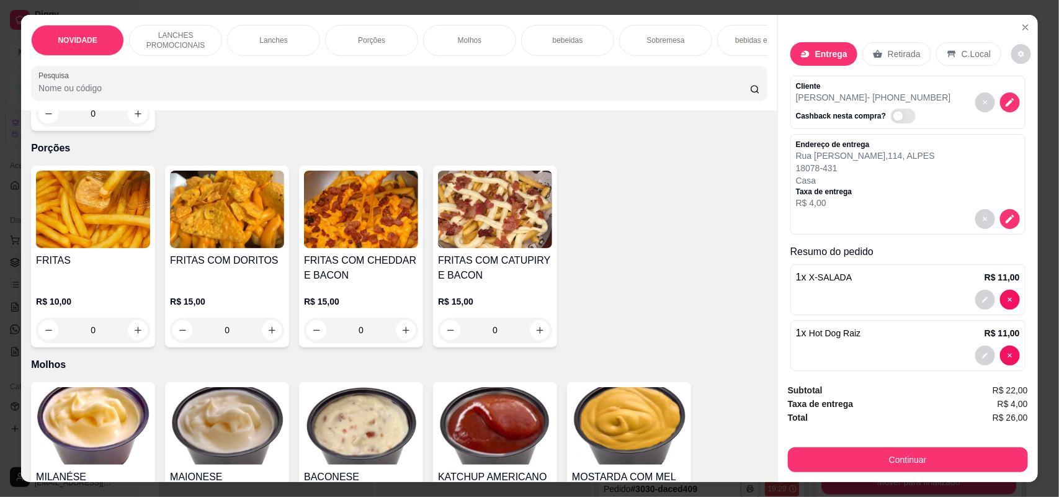
click at [128, 343] on div "0" at bounding box center [93, 330] width 114 height 25
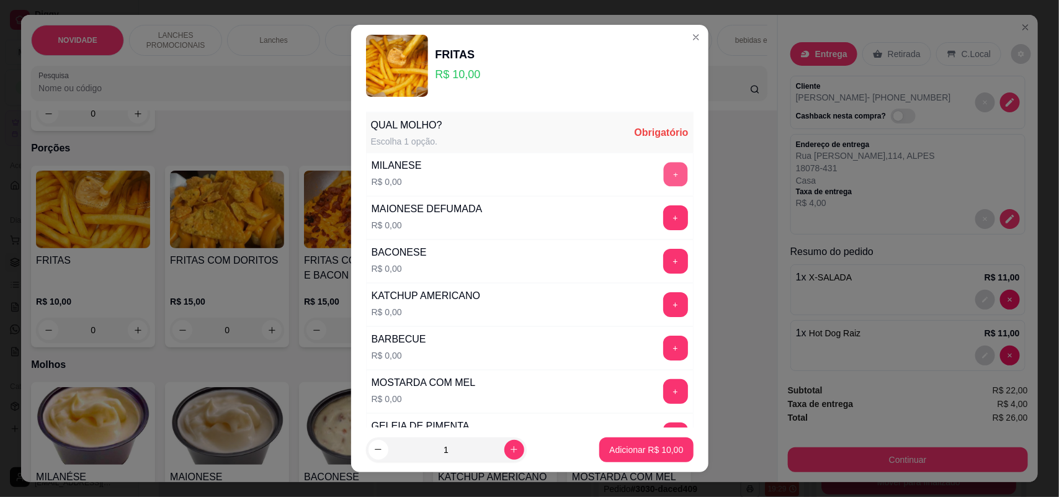
click at [663, 169] on button "+" at bounding box center [675, 175] width 24 height 24
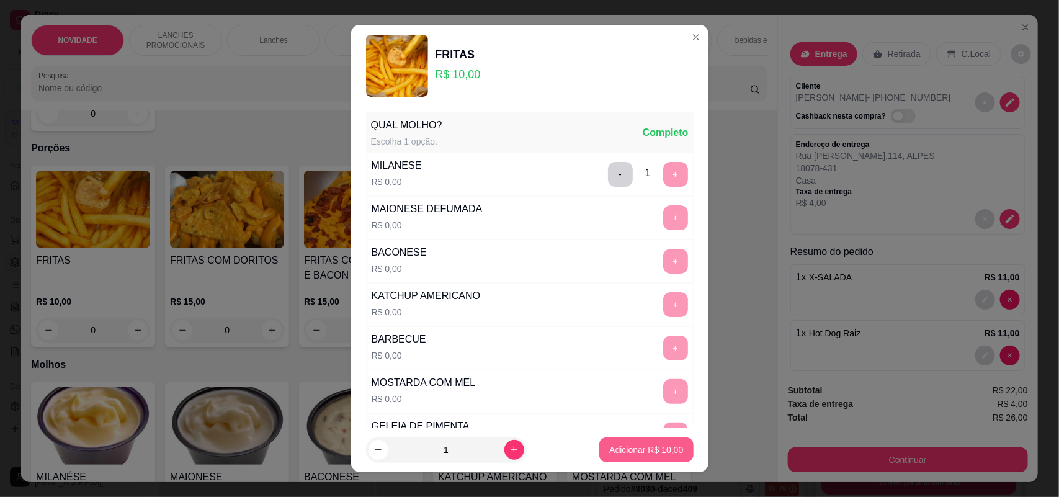
click at [627, 454] on p "Adicionar R$ 10,00" at bounding box center [646, 450] width 74 height 12
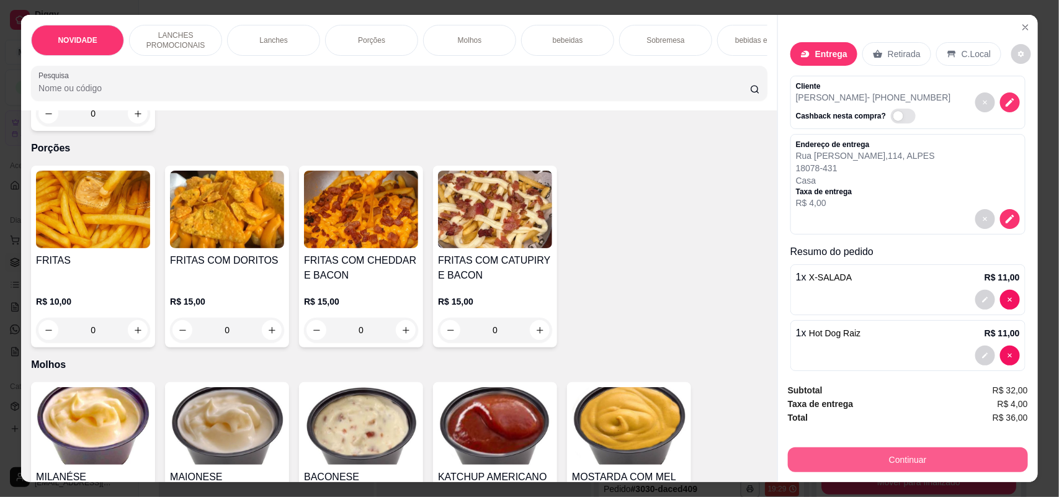
click at [830, 454] on button "Continuar" at bounding box center [908, 460] width 240 height 25
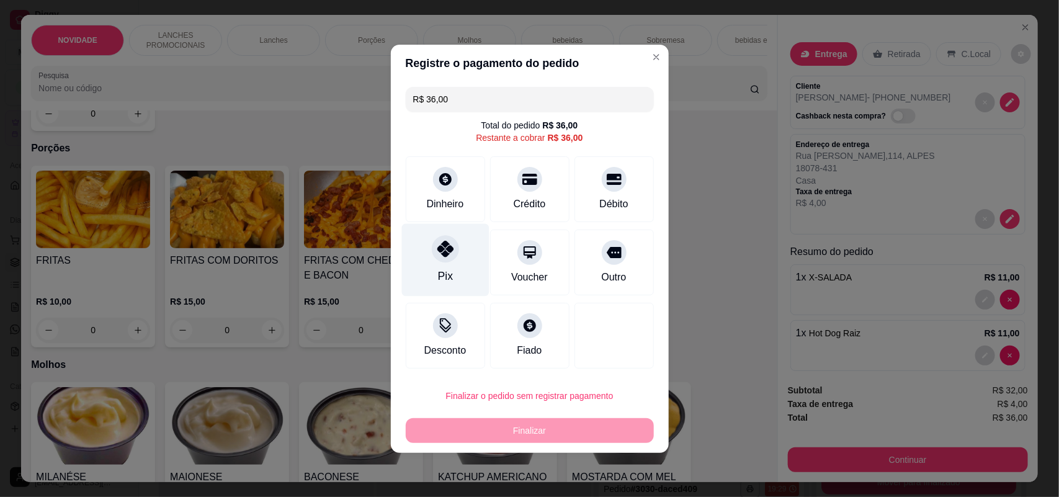
click at [444, 257] on icon at bounding box center [445, 249] width 16 height 16
type input "R$ 0,00"
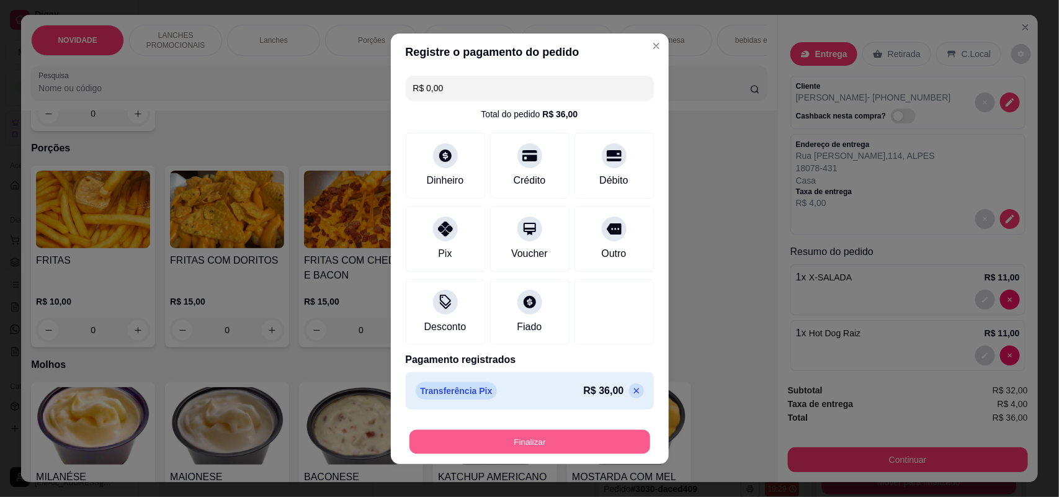
click at [540, 441] on button "Finalizar" at bounding box center [530, 442] width 241 height 24
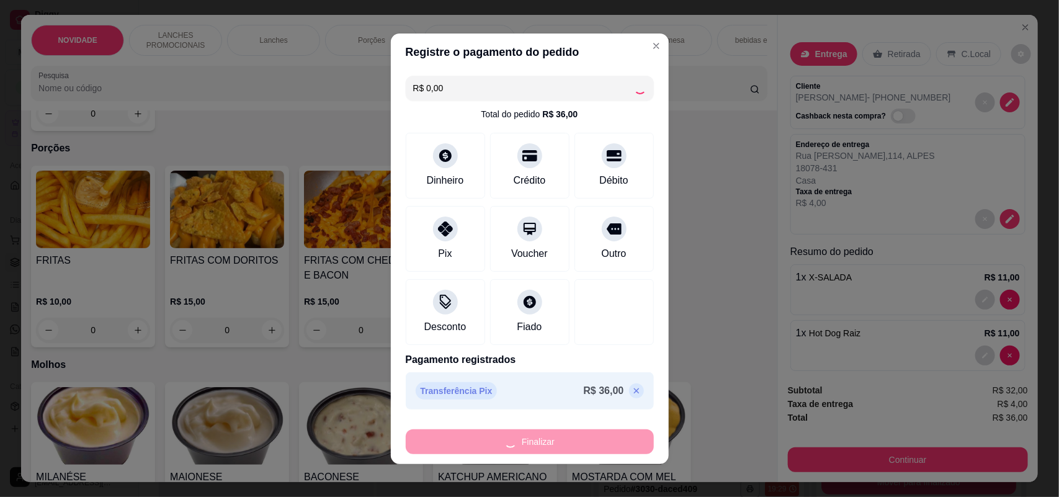
type input "0"
type input "-R$ 36,00"
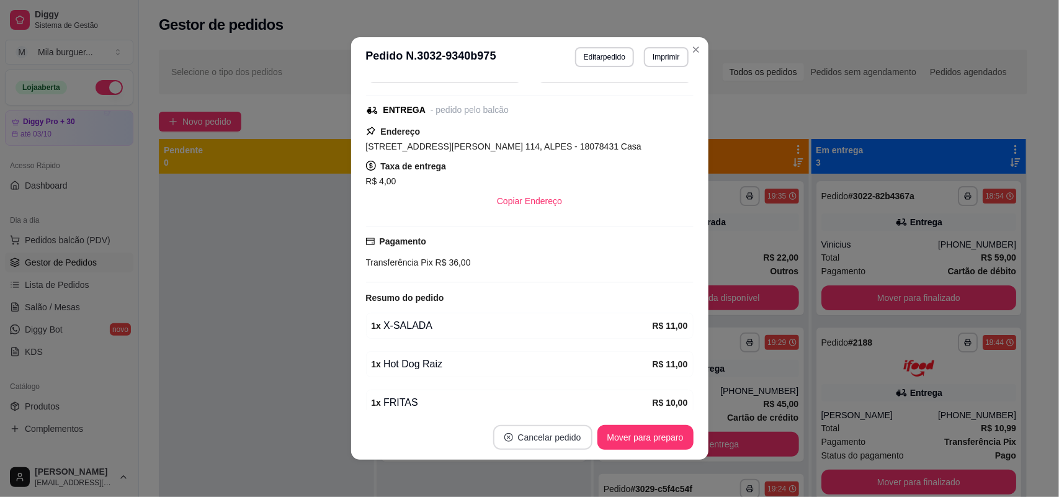
scroll to position [262, 0]
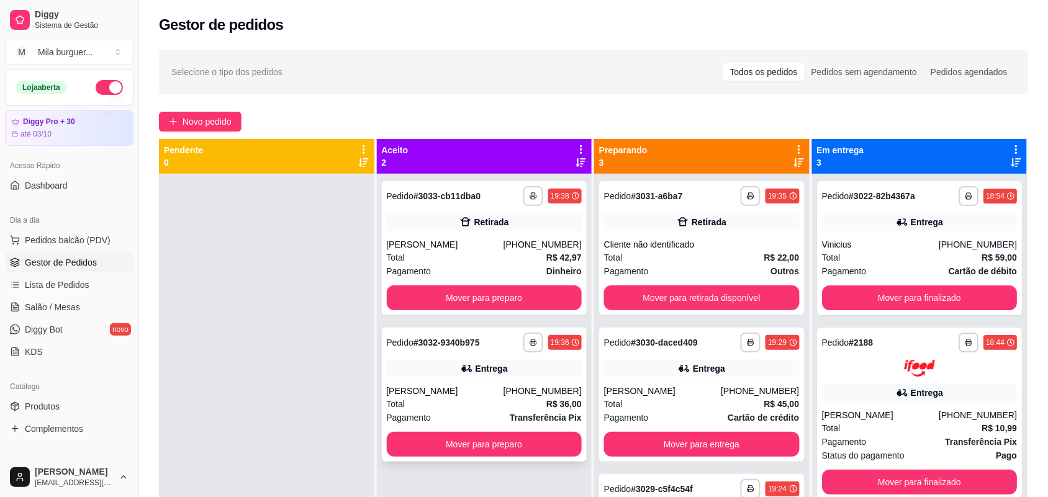
click at [470, 385] on div "[PERSON_NAME]" at bounding box center [445, 391] width 117 height 12
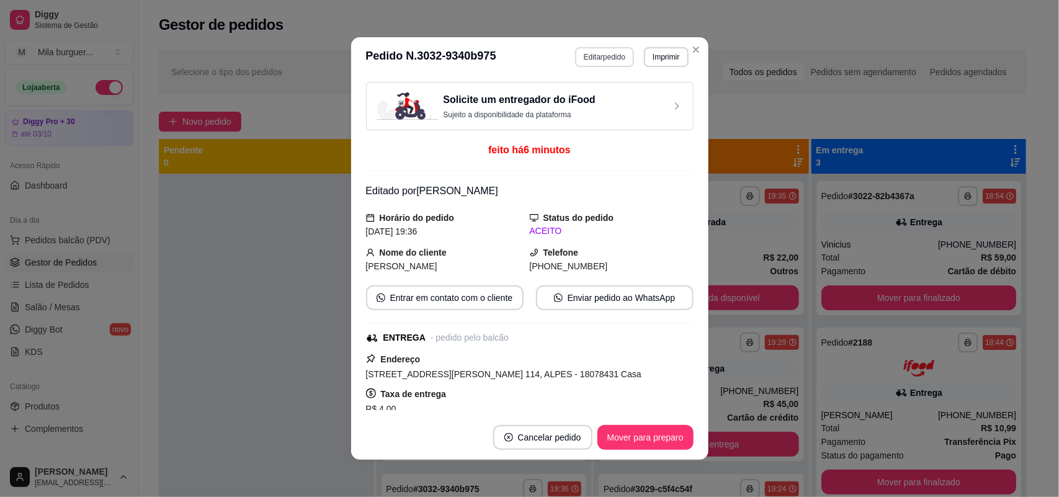
click at [608, 62] on button "Editar pedido" at bounding box center [604, 57] width 59 height 20
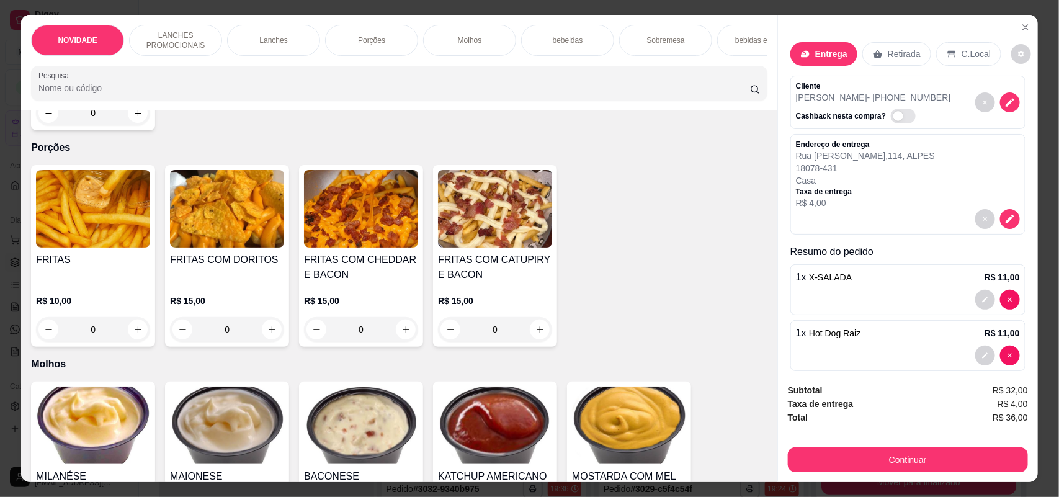
scroll to position [1164, 0]
click at [398, 342] on div "0" at bounding box center [361, 330] width 114 height 25
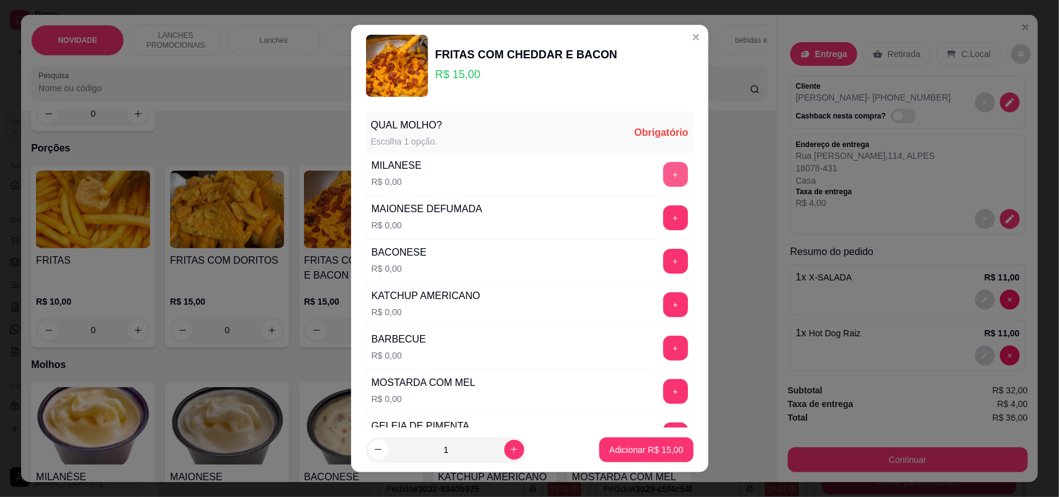
click at [663, 176] on button "+" at bounding box center [675, 174] width 25 height 25
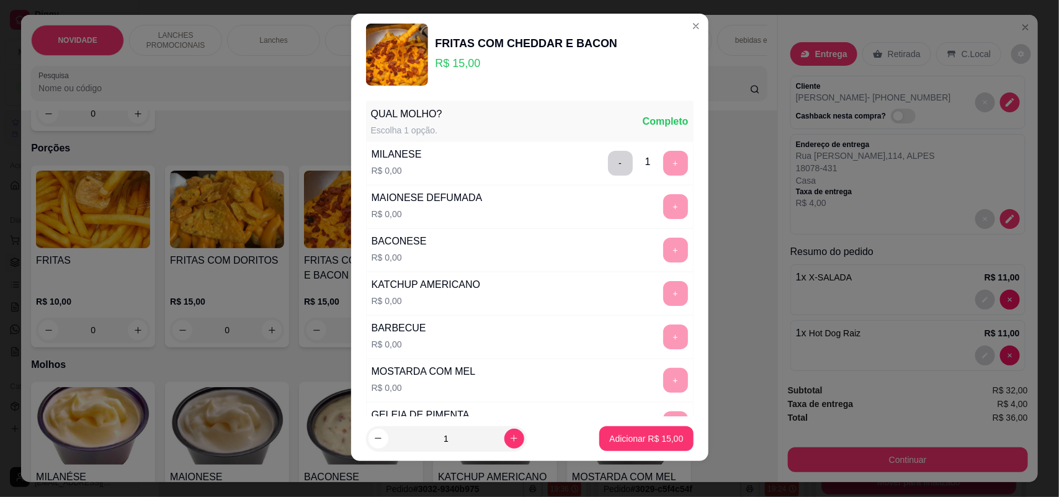
scroll to position [14, 0]
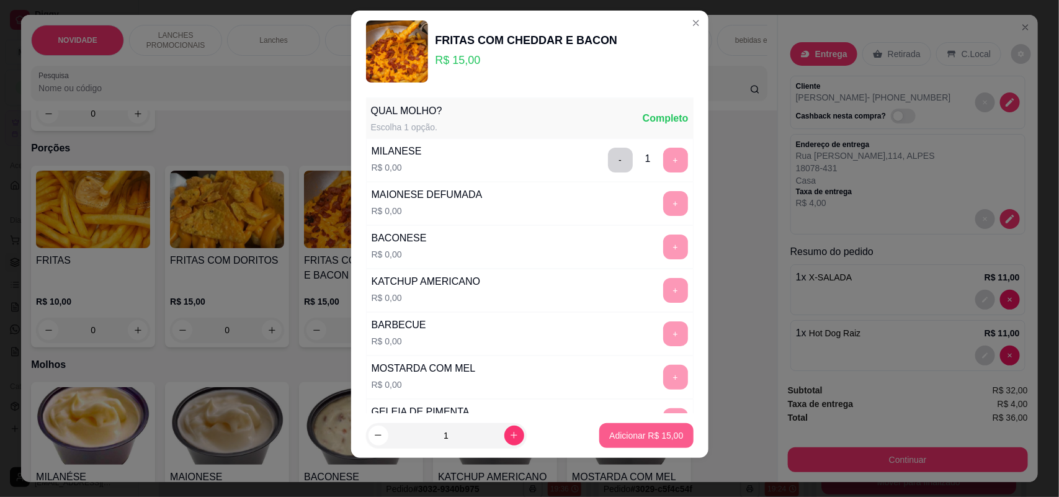
click at [637, 433] on p "Adicionar R$ 15,00" at bounding box center [646, 436] width 74 height 12
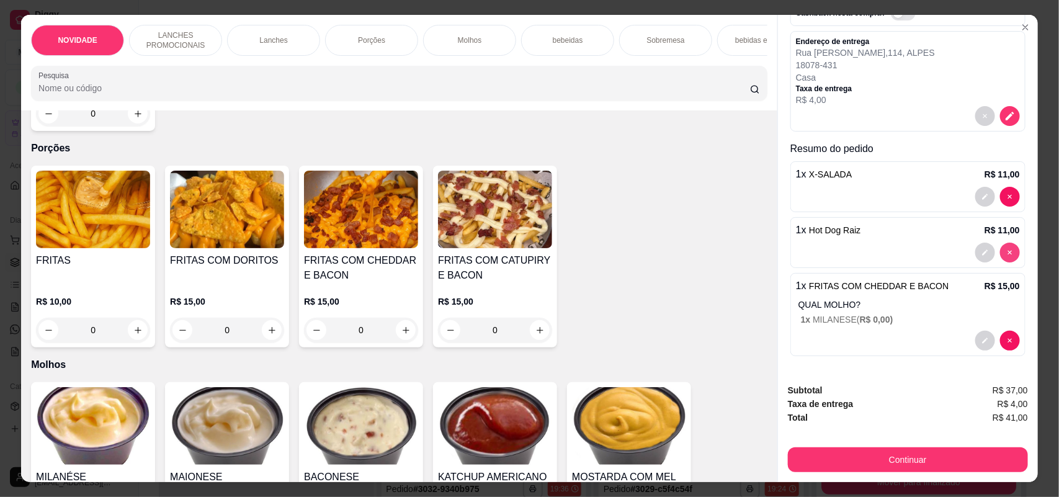
scroll to position [116, 0]
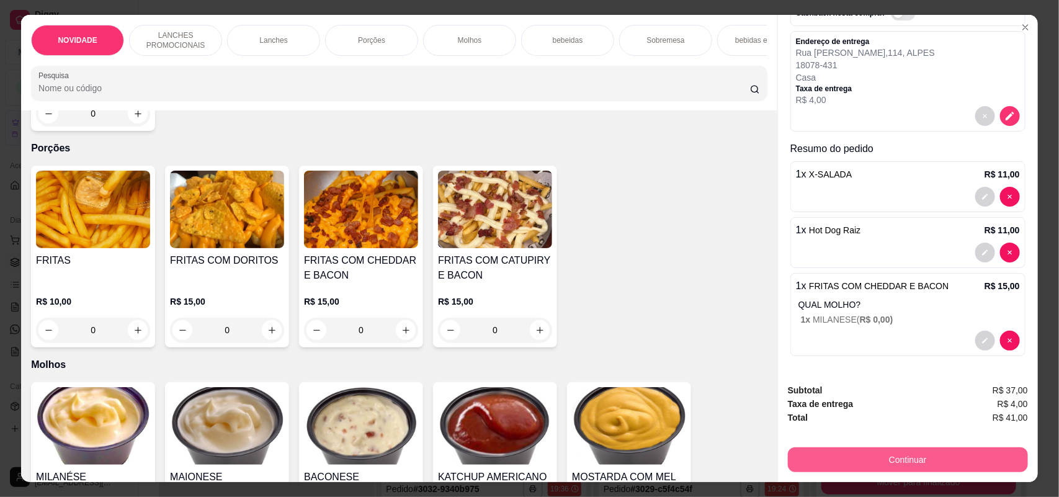
click at [850, 469] on button "Continuar" at bounding box center [908, 460] width 240 height 25
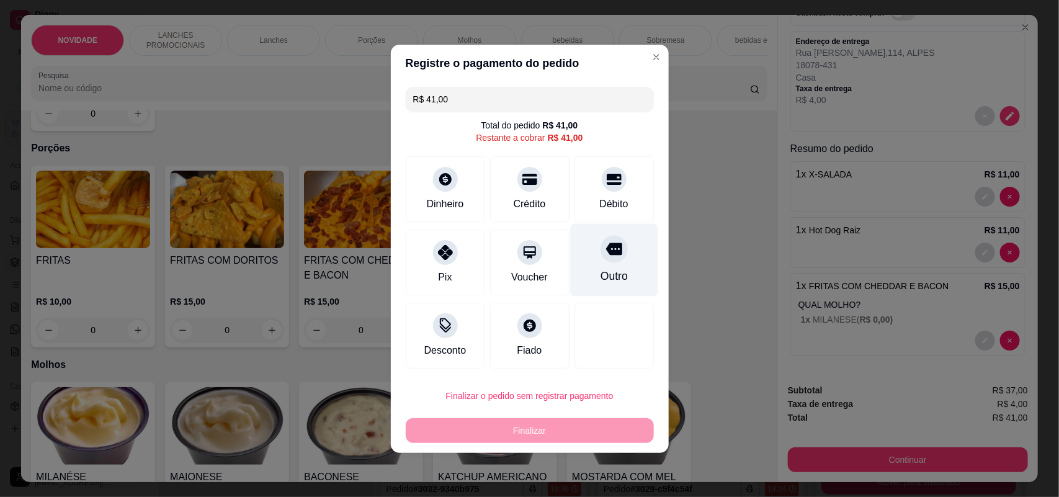
click at [606, 265] on div "Outro" at bounding box center [614, 259] width 88 height 73
type input "R$ 0,00"
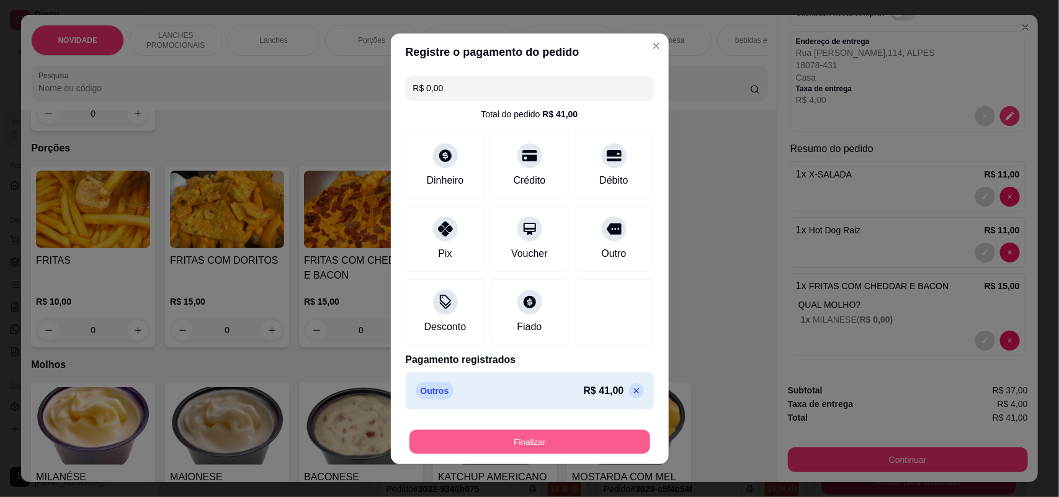
click at [557, 436] on button "Finalizar" at bounding box center [530, 442] width 241 height 24
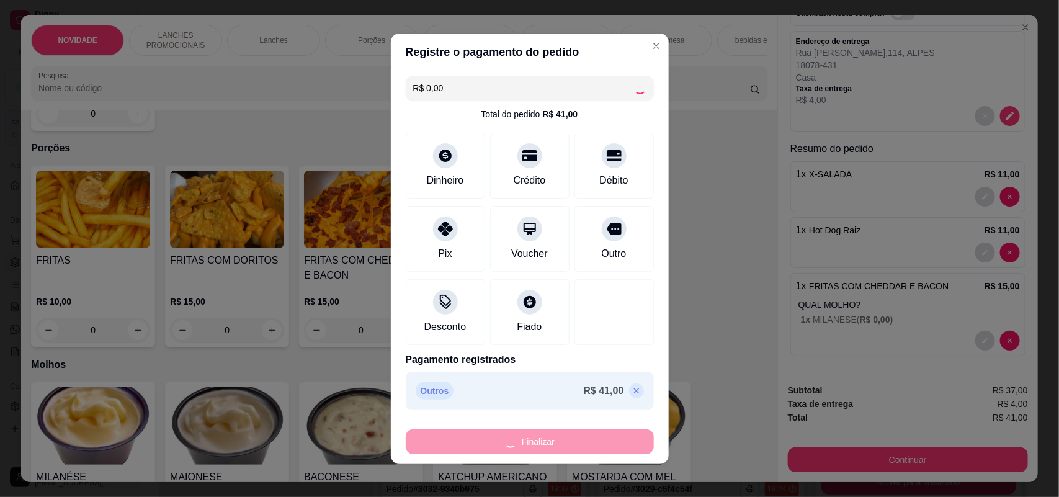
type input "0"
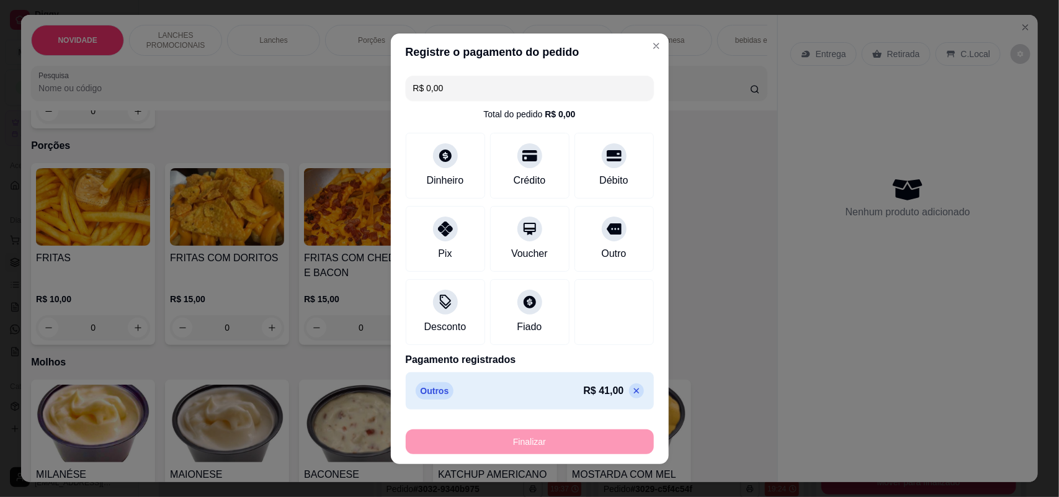
type input "-R$ 41,00"
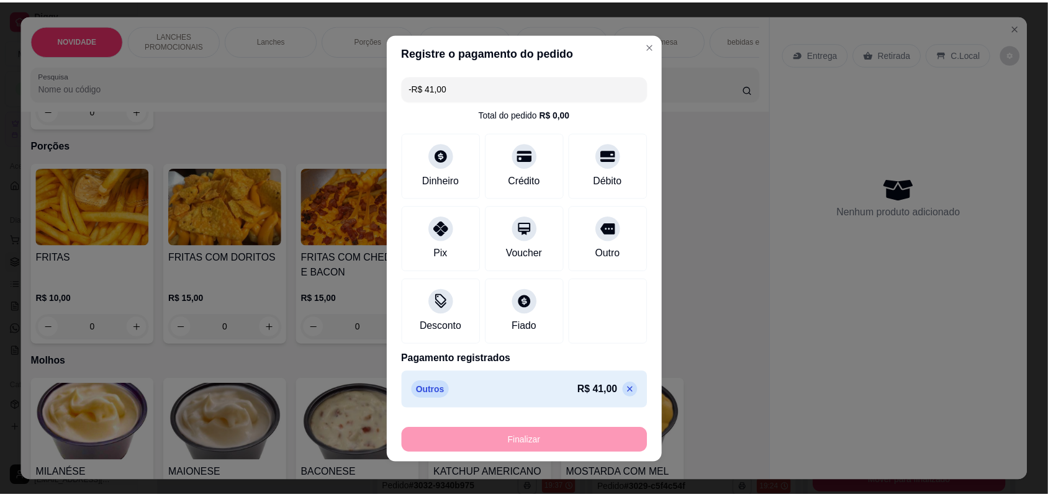
scroll to position [1161, 0]
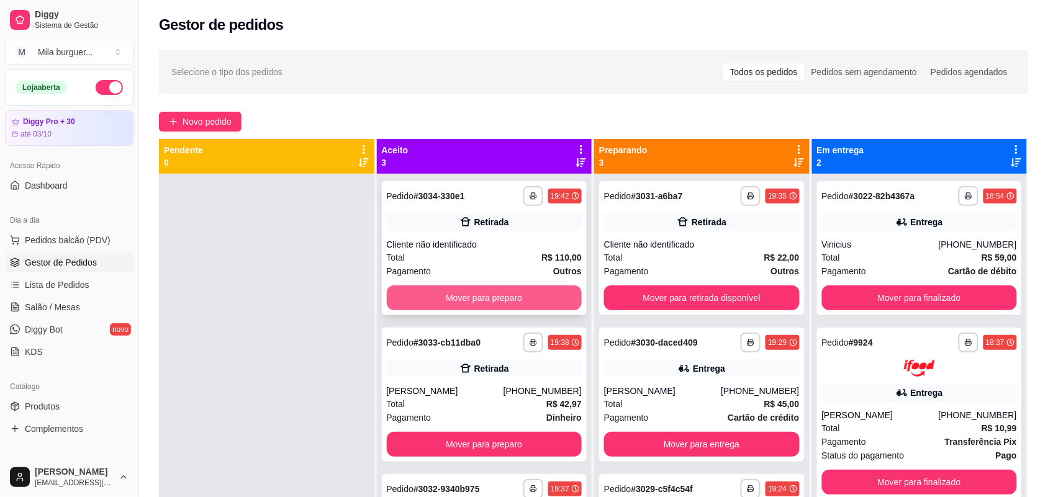
click at [407, 295] on button "Mover para preparo" at bounding box center [485, 298] width 196 height 25
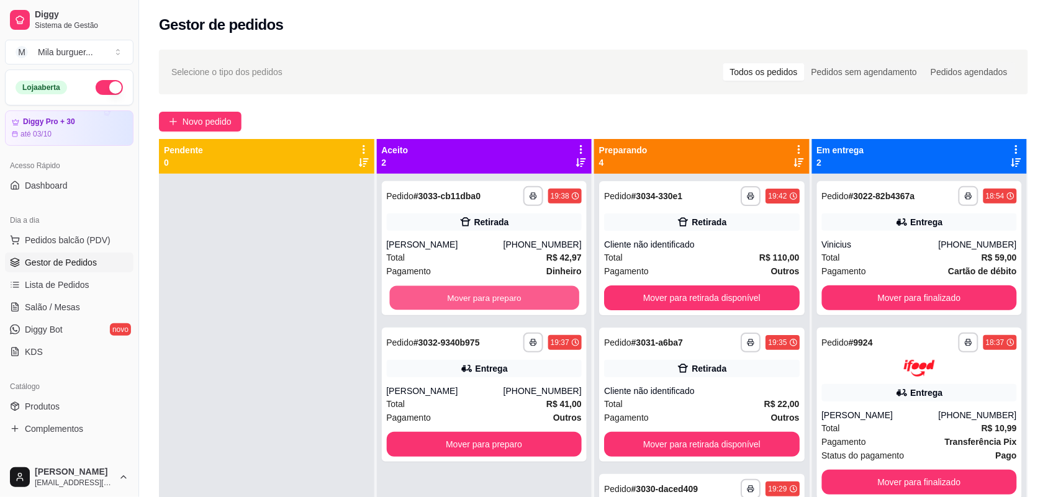
click at [407, 295] on button "Mover para preparo" at bounding box center [483, 298] width 189 height 24
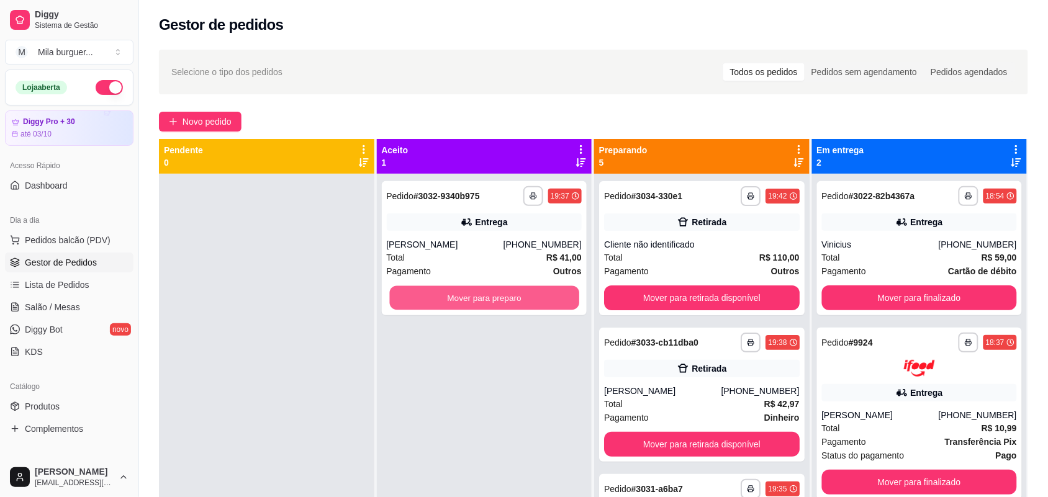
click at [407, 295] on button "Mover para preparo" at bounding box center [483, 298] width 189 height 24
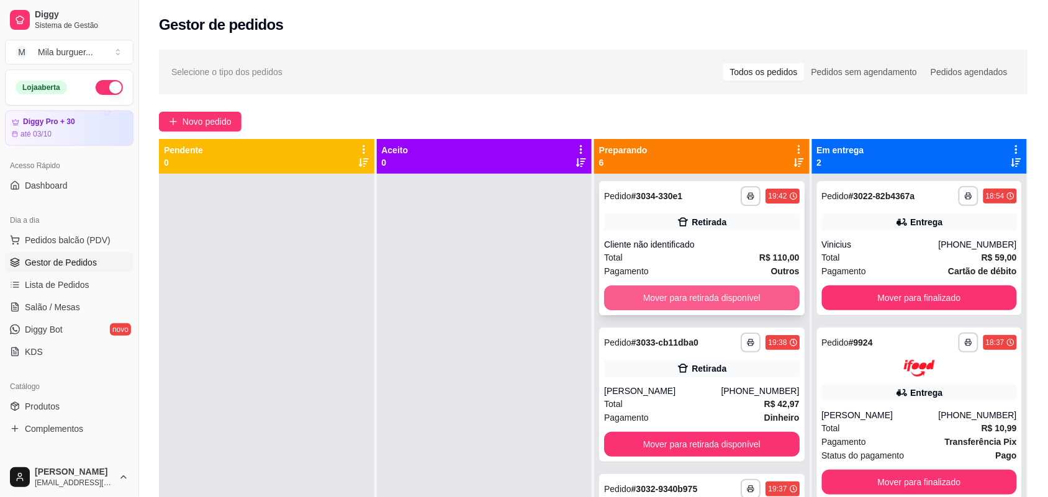
click at [758, 299] on button "Mover para retirada disponível" at bounding box center [702, 298] width 196 height 25
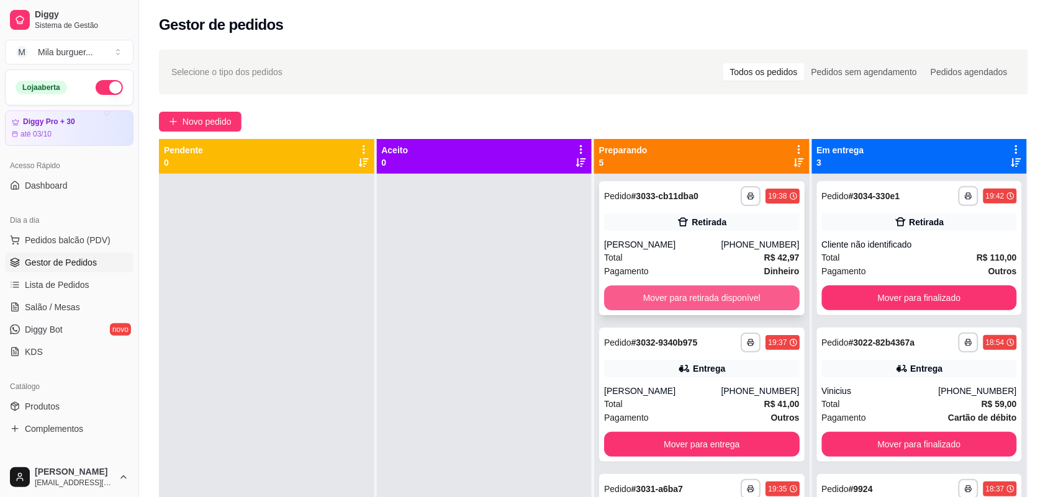
click at [724, 300] on button "Mover para retirada disponível" at bounding box center [702, 298] width 196 height 25
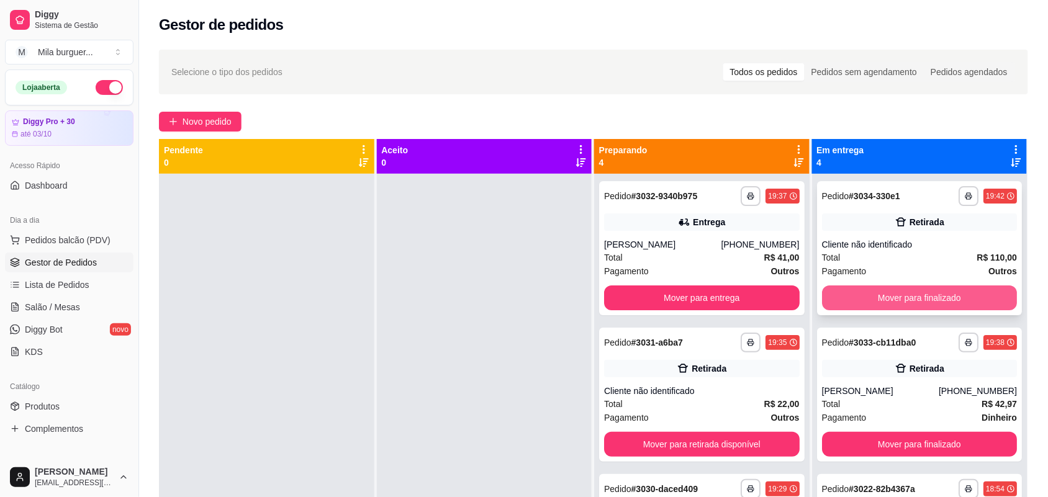
click at [969, 302] on button "Mover para finalizado" at bounding box center [920, 298] width 196 height 25
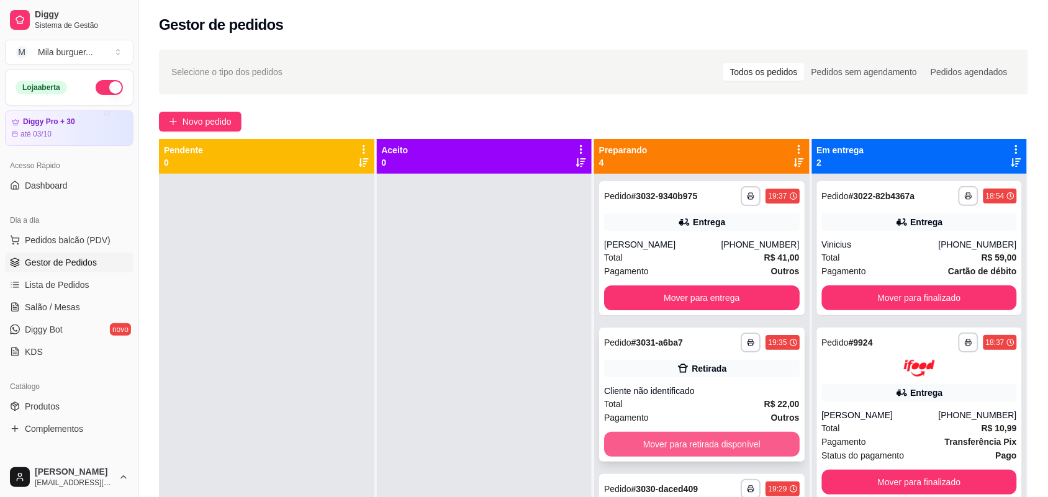
click at [760, 448] on button "Mover para retirada disponível" at bounding box center [702, 444] width 196 height 25
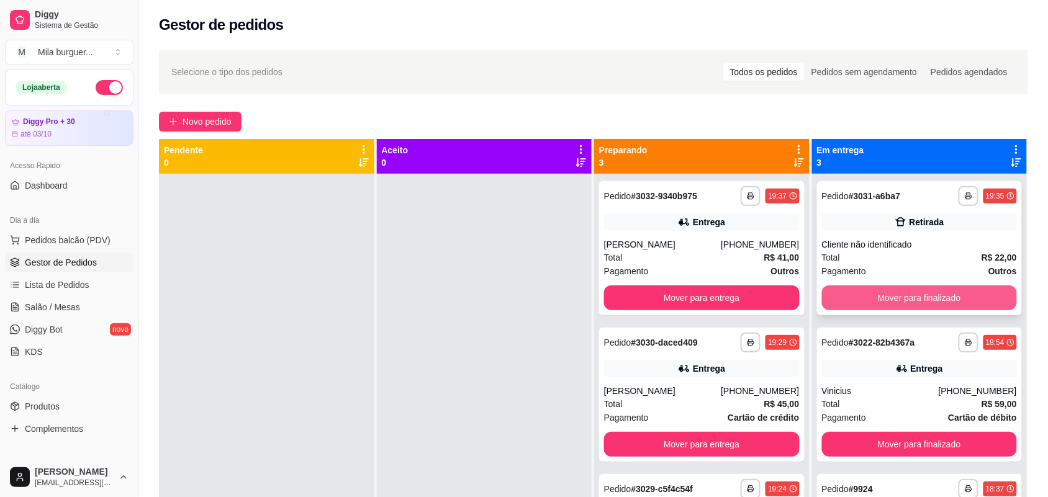
click at [851, 298] on button "Mover para finalizado" at bounding box center [920, 298] width 196 height 25
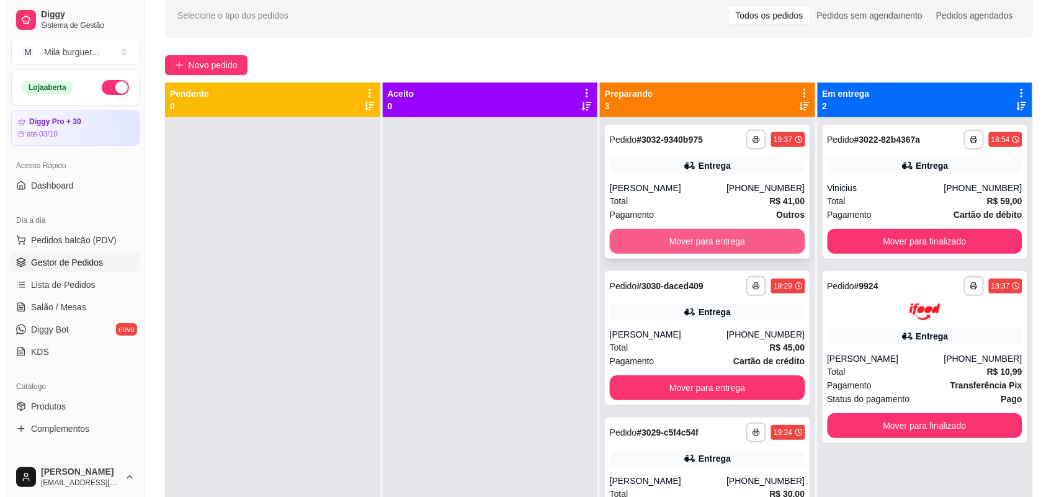
scroll to position [0, 0]
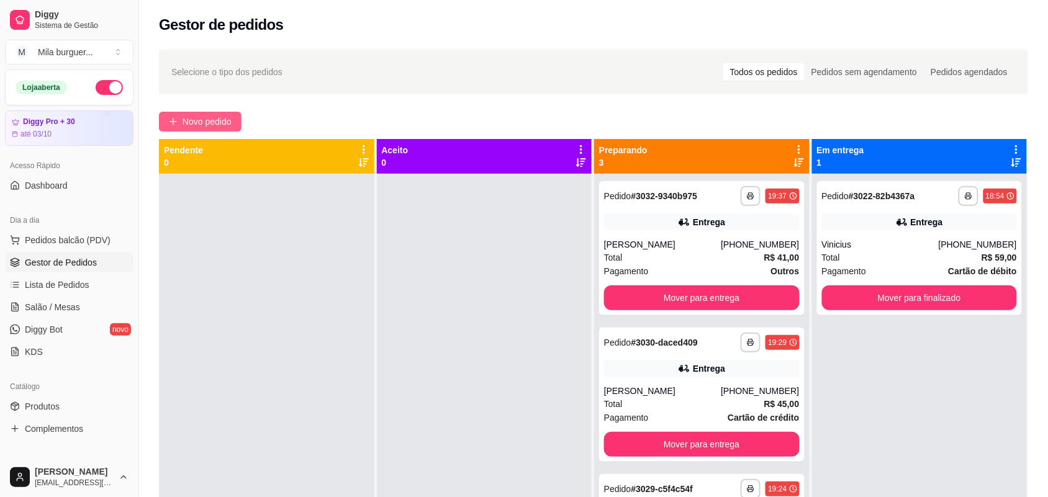
click at [215, 121] on span "Novo pedido" at bounding box center [206, 122] width 49 height 14
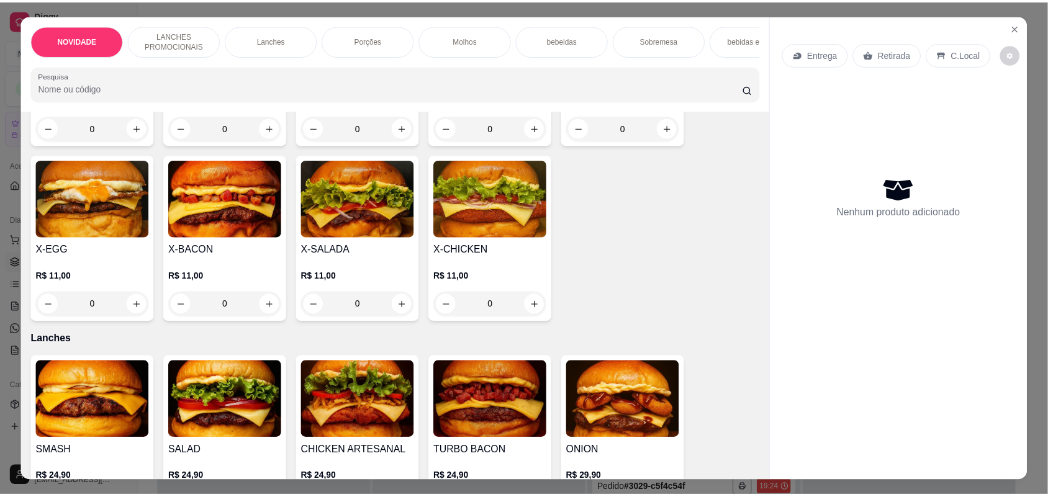
scroll to position [388, 0]
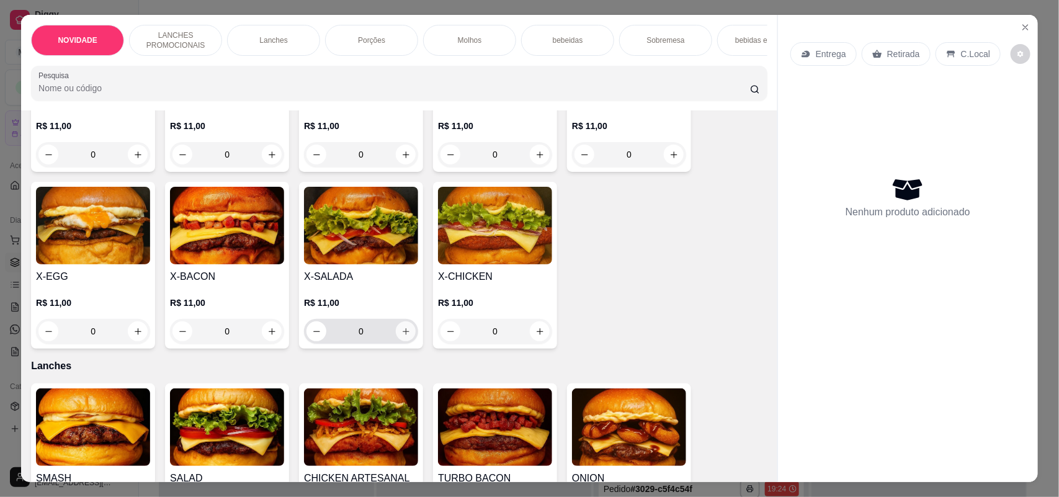
click at [402, 336] on icon "increase-product-quantity" at bounding box center [406, 331] width 9 height 9
type input "1"
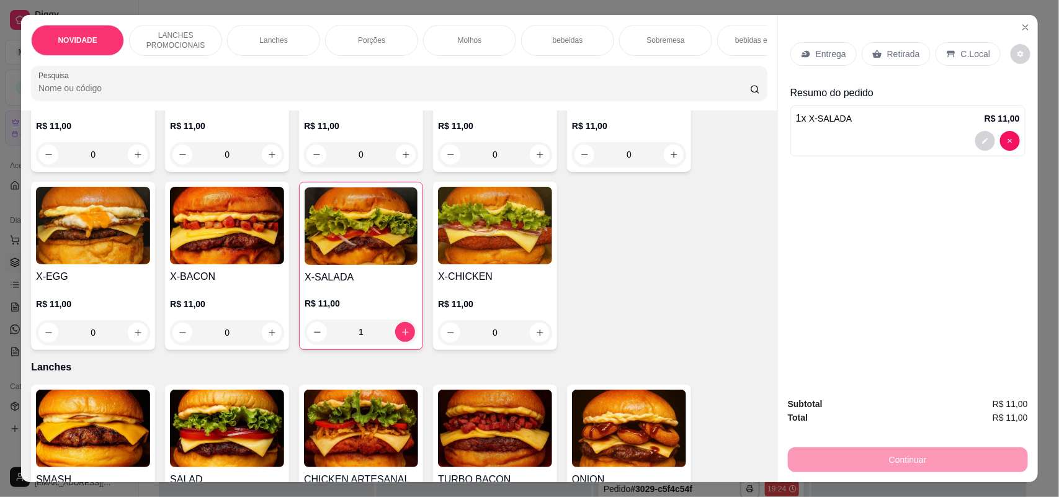
click at [948, 47] on div "C.Local" at bounding box center [968, 54] width 65 height 24
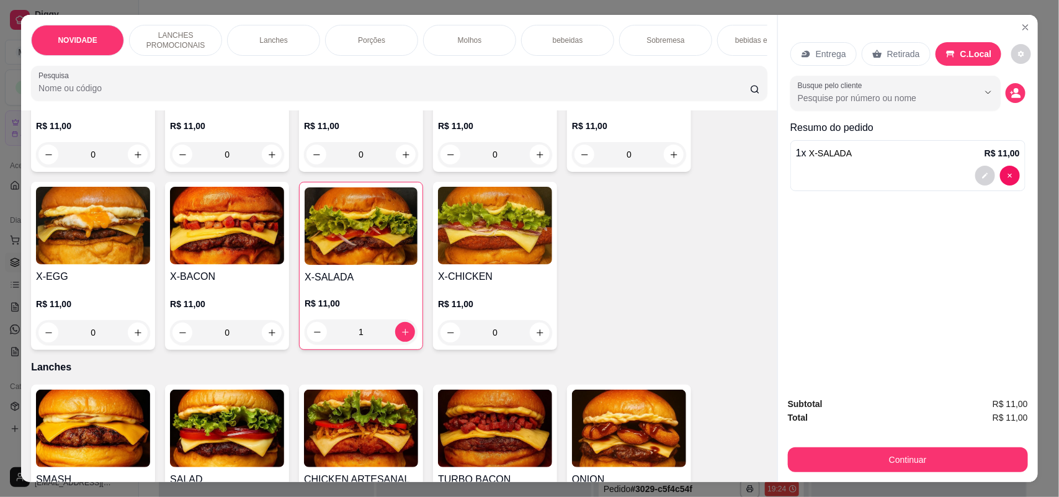
click at [814, 445] on div "Continuar" at bounding box center [908, 458] width 240 height 28
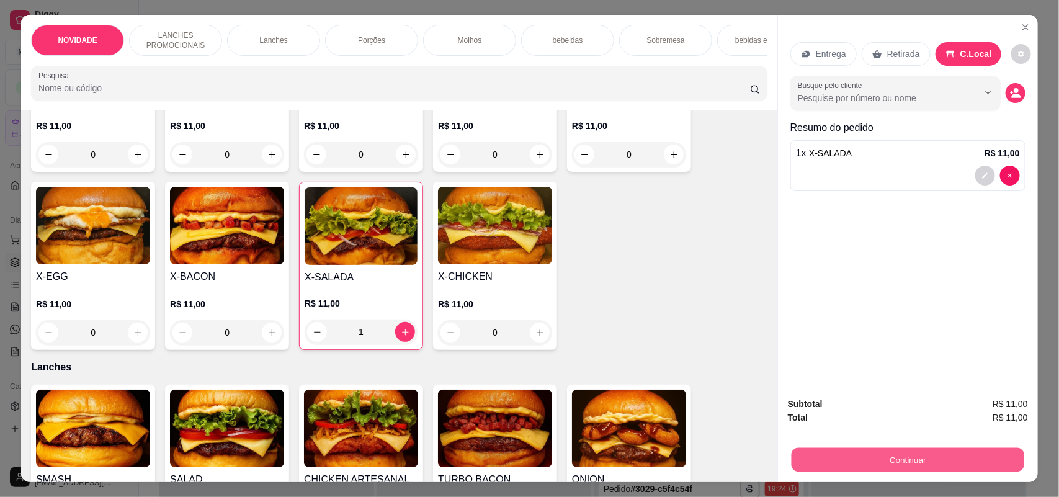
click at [815, 454] on button "Continuar" at bounding box center [908, 460] width 233 height 24
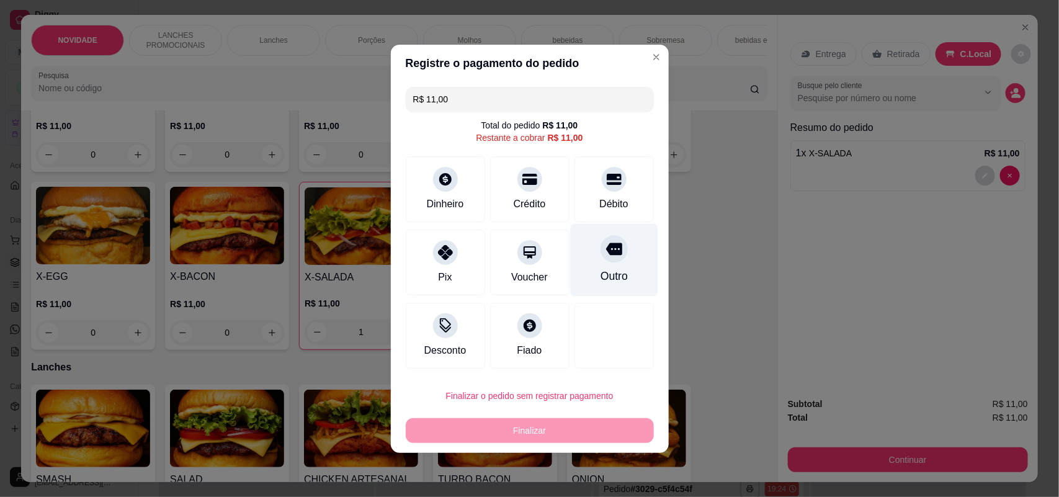
click at [614, 266] on div "Outro" at bounding box center [614, 259] width 88 height 73
type input "R$ 0,00"
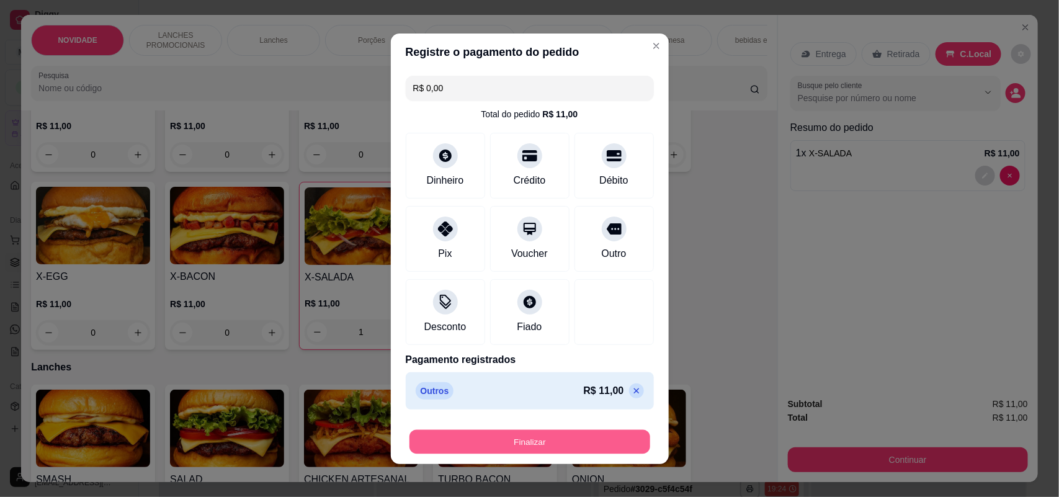
click at [562, 444] on button "Finalizar" at bounding box center [530, 442] width 241 height 24
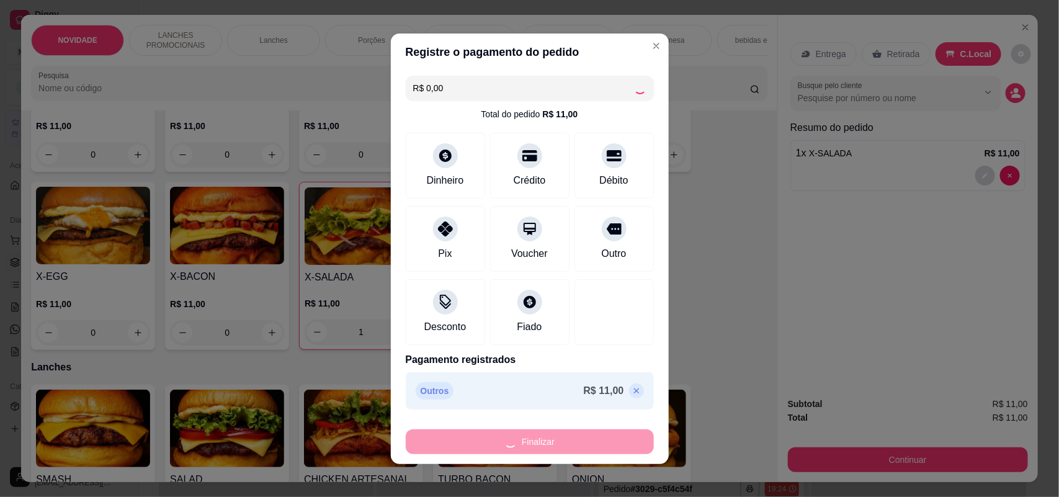
type input "0"
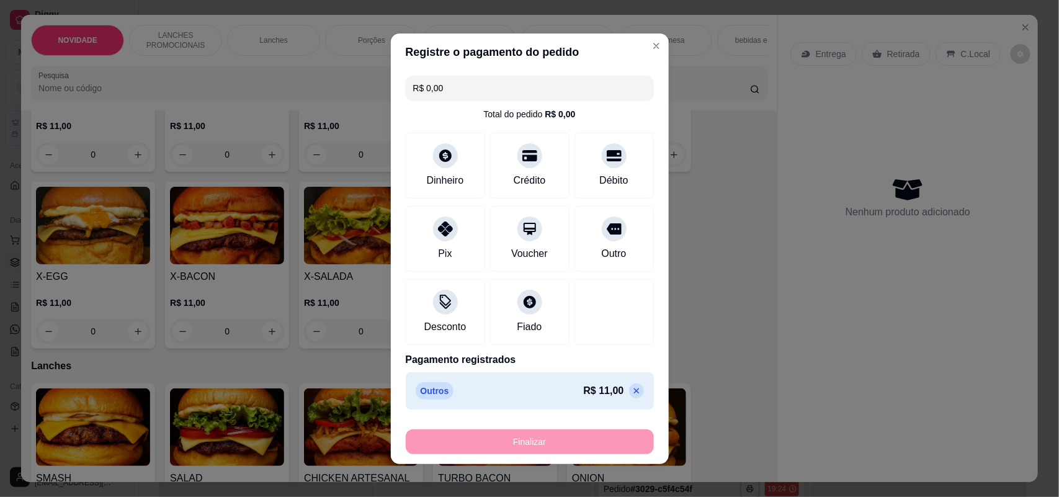
type input "-R$ 11,00"
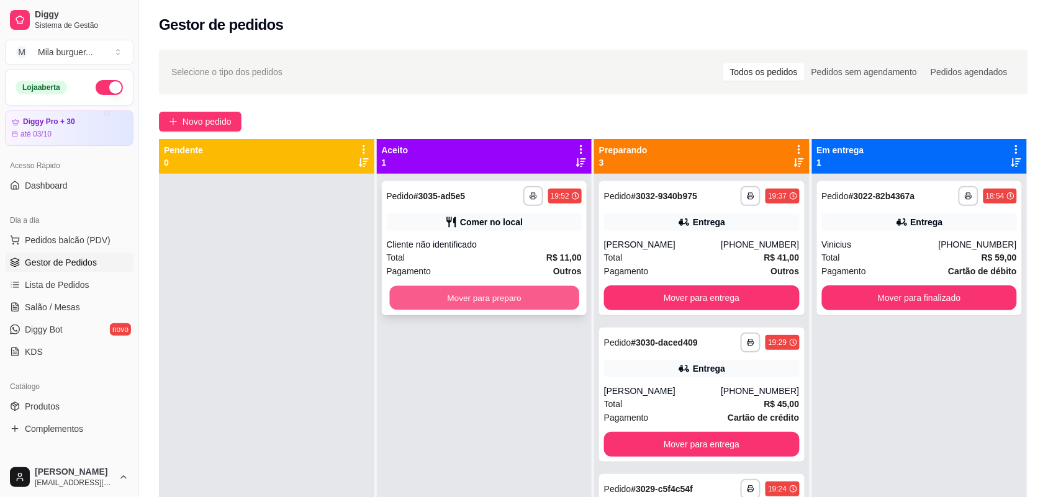
click at [405, 303] on button "Mover para preparo" at bounding box center [483, 298] width 189 height 24
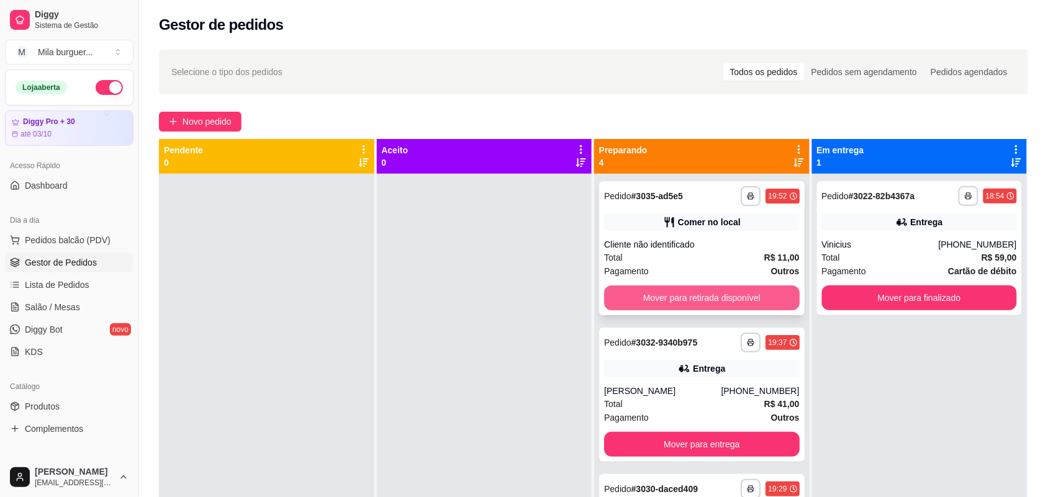
click at [677, 301] on button "Mover para retirada disponível" at bounding box center [702, 298] width 196 height 25
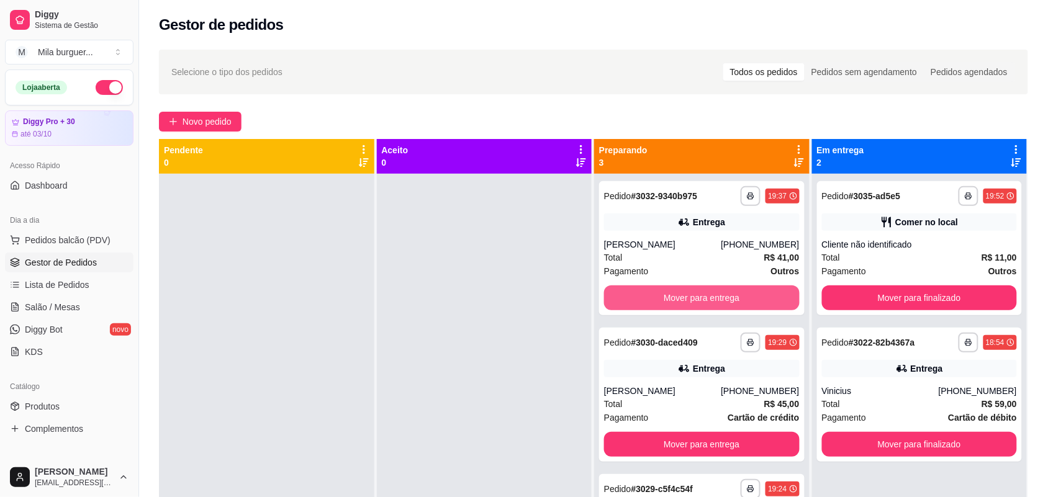
click at [678, 301] on button "Mover para entrega" at bounding box center [702, 298] width 196 height 25
click at [680, 299] on div "Mover para entrega" at bounding box center [702, 298] width 196 height 25
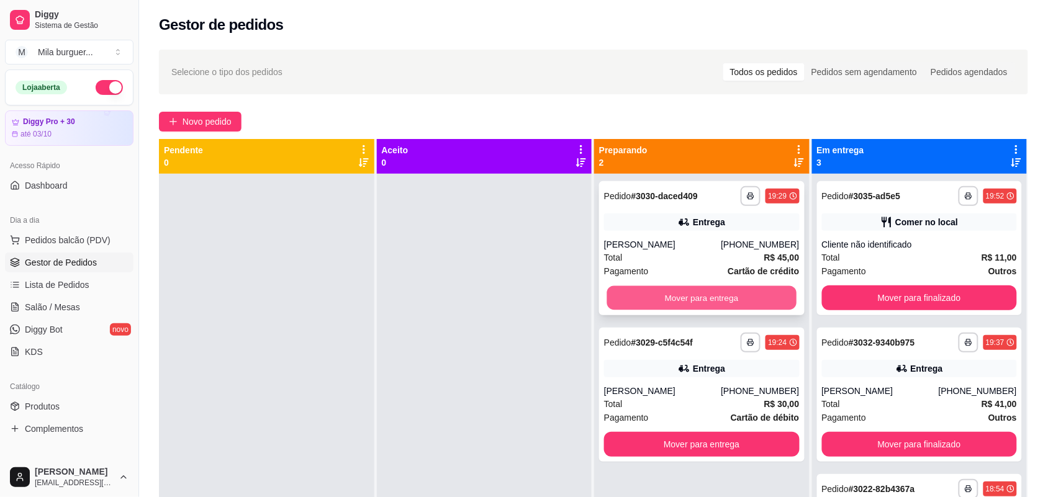
click at [749, 308] on button "Mover para entrega" at bounding box center [701, 298] width 189 height 24
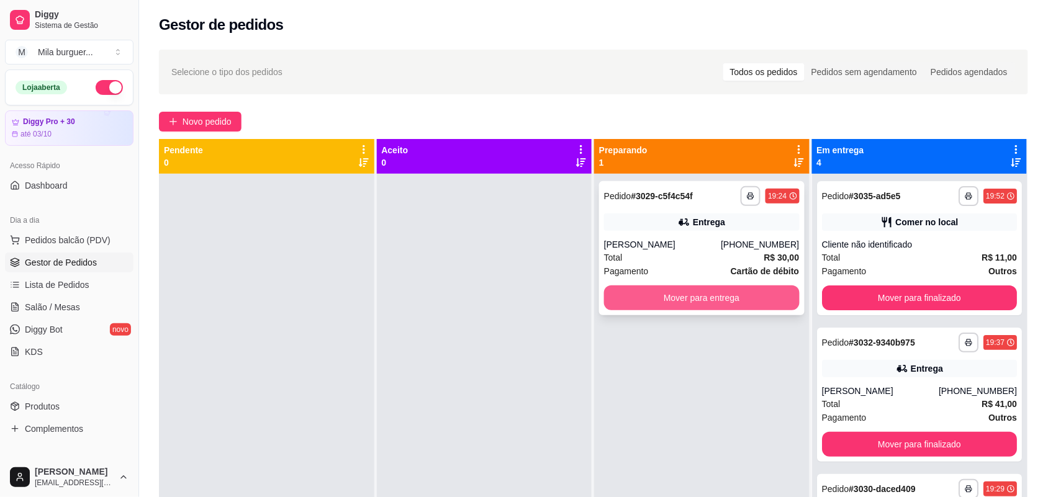
click at [749, 299] on button "Mover para entrega" at bounding box center [702, 298] width 196 height 25
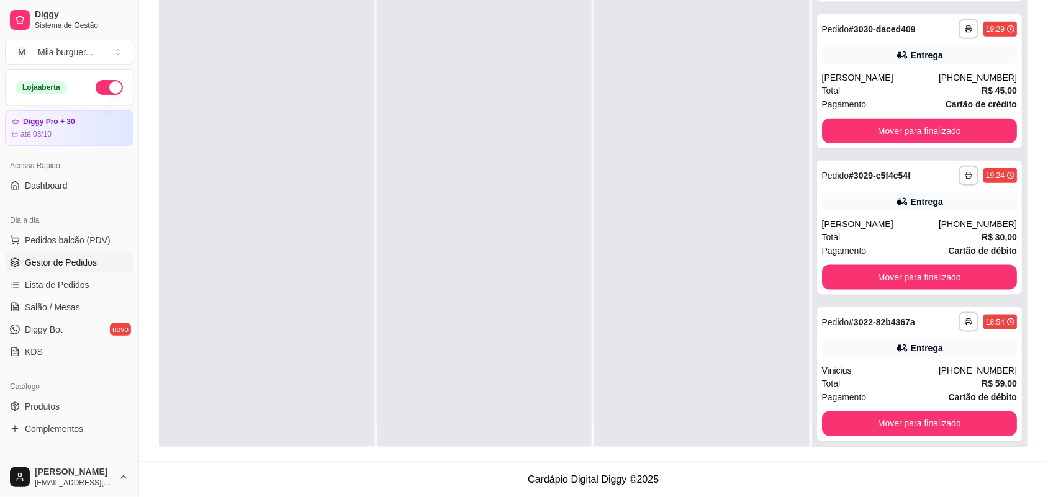
scroll to position [35, 0]
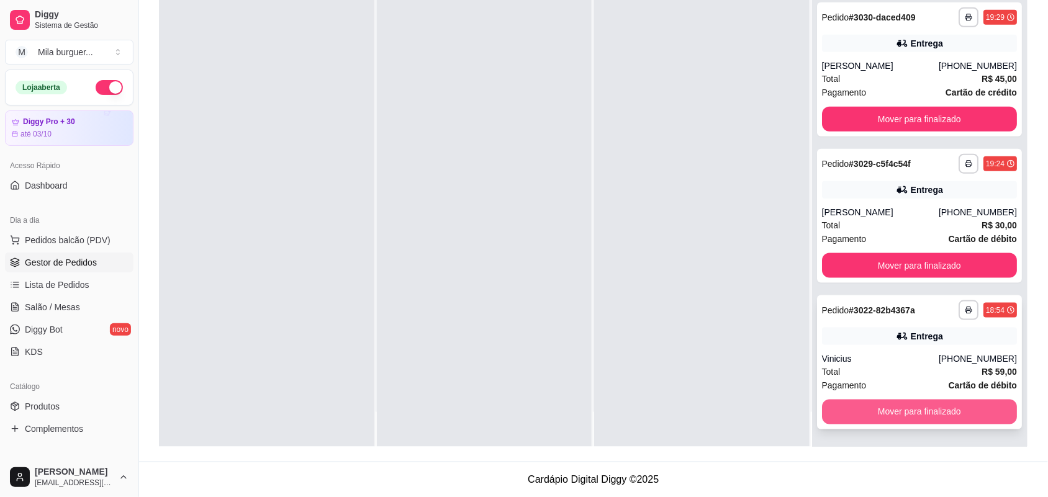
click at [835, 408] on button "Mover para finalizado" at bounding box center [920, 412] width 196 height 25
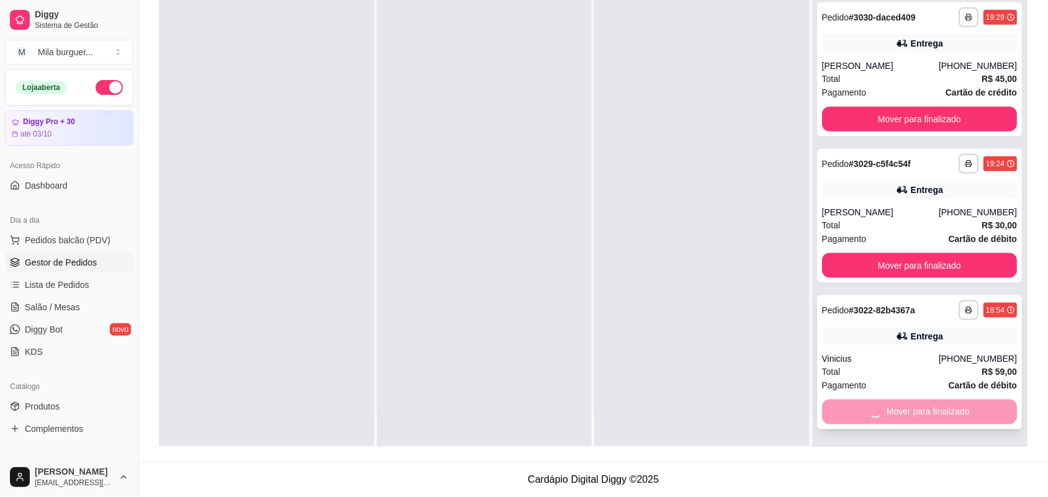
scroll to position [113, 0]
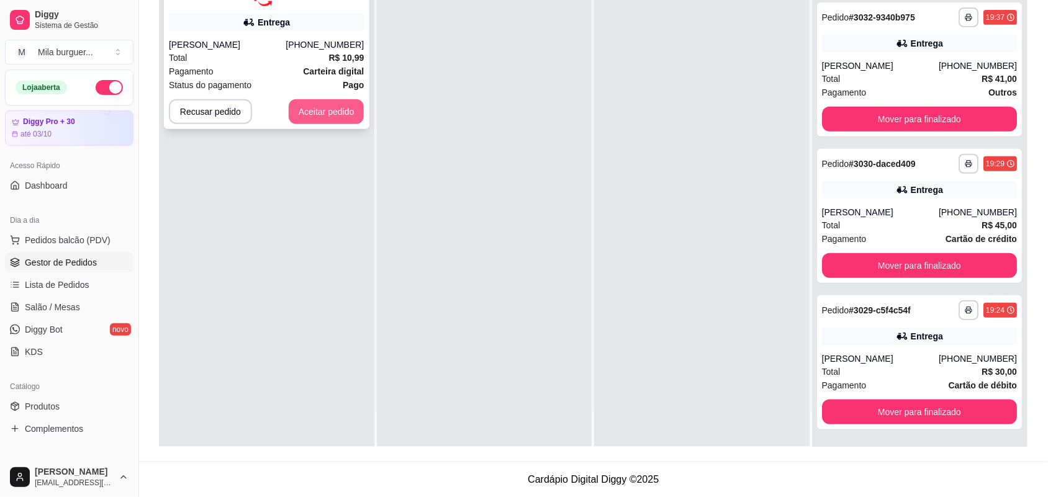
click at [338, 107] on button "Aceitar pedido" at bounding box center [327, 111] width 76 height 25
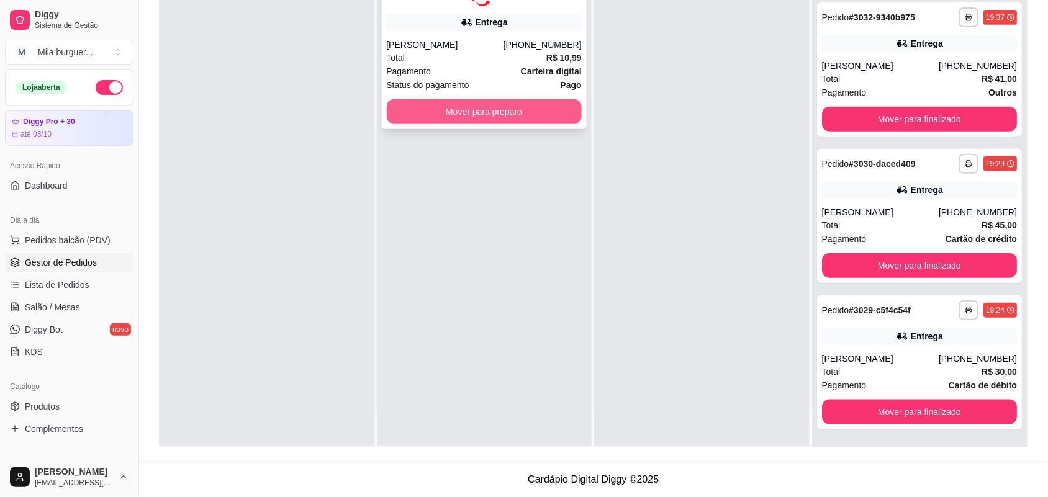
click at [516, 110] on button "Mover para preparo" at bounding box center [485, 111] width 196 height 25
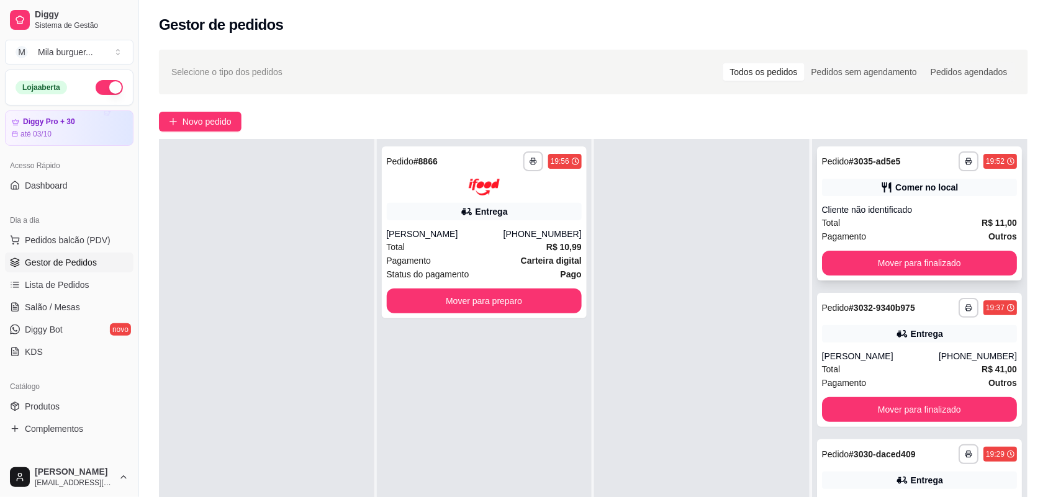
scroll to position [0, 0]
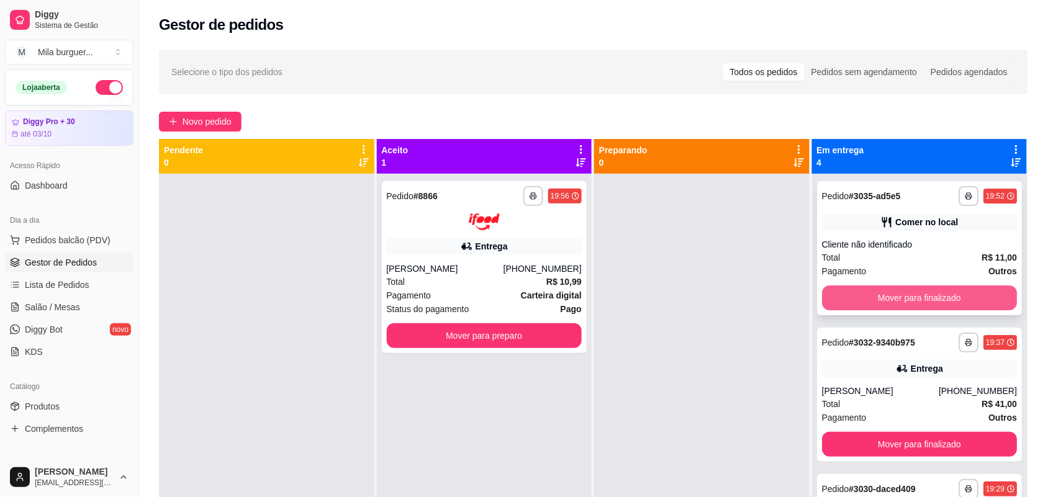
click at [894, 293] on button "Mover para finalizado" at bounding box center [920, 298] width 196 height 25
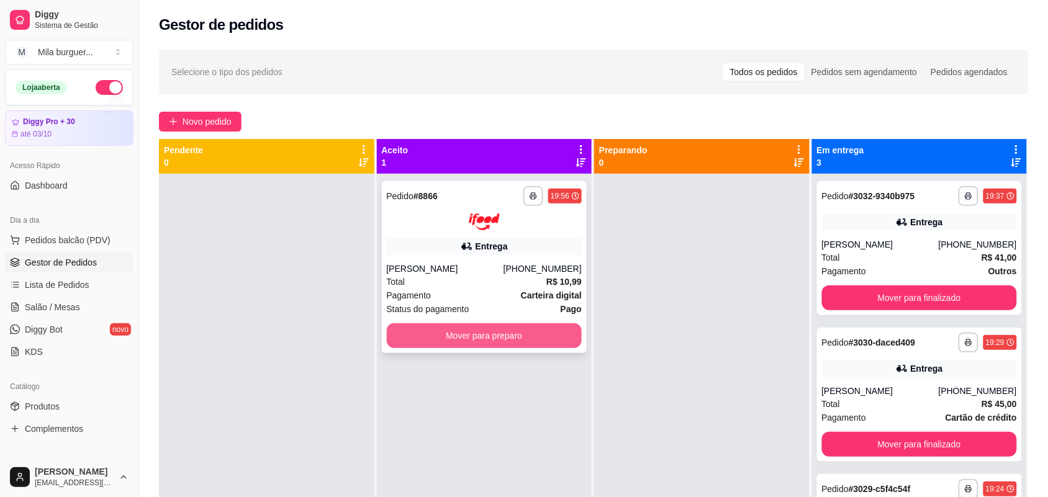
click at [449, 330] on button "Mover para preparo" at bounding box center [485, 335] width 196 height 25
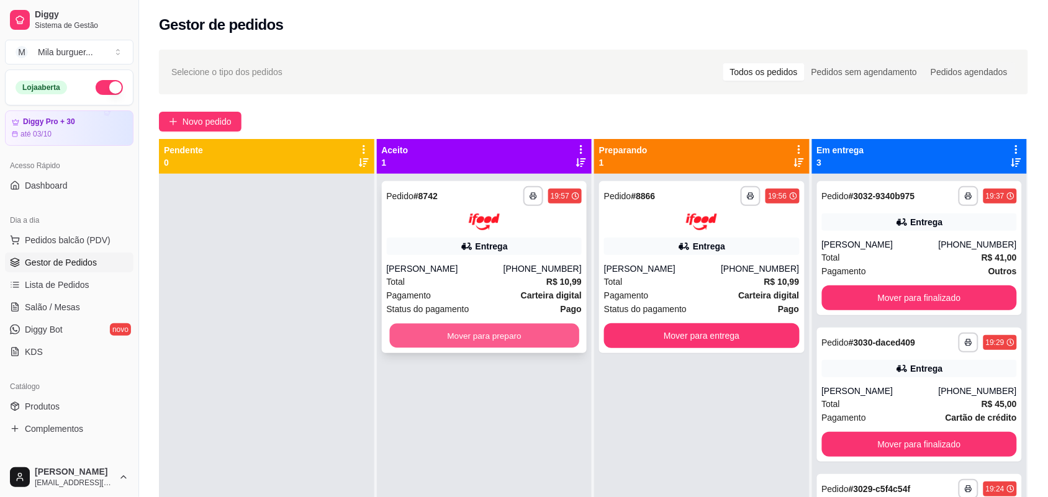
click at [482, 330] on button "Mover para preparo" at bounding box center [483, 335] width 189 height 24
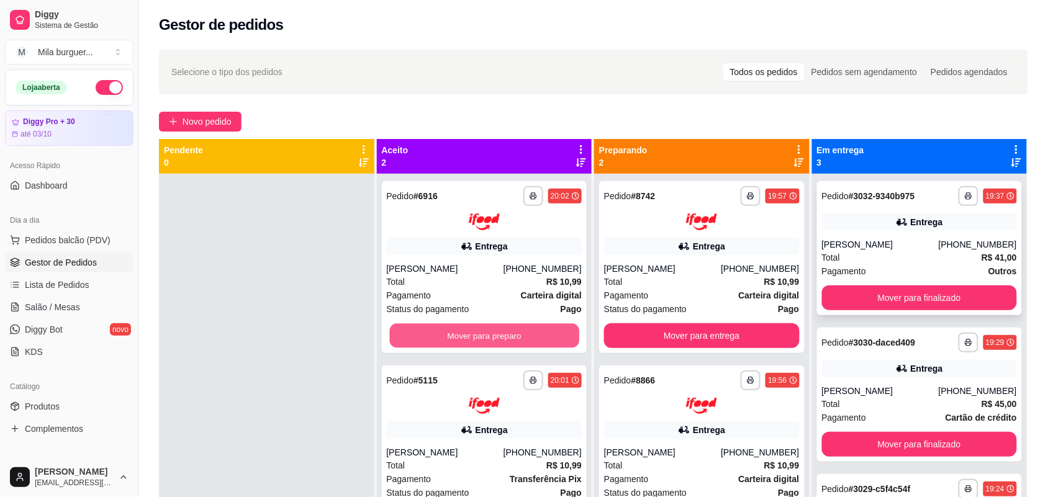
click at [539, 338] on button "Mover para preparo" at bounding box center [483, 335] width 189 height 24
click at [538, 339] on div "Mover para preparo" at bounding box center [485, 335] width 196 height 25
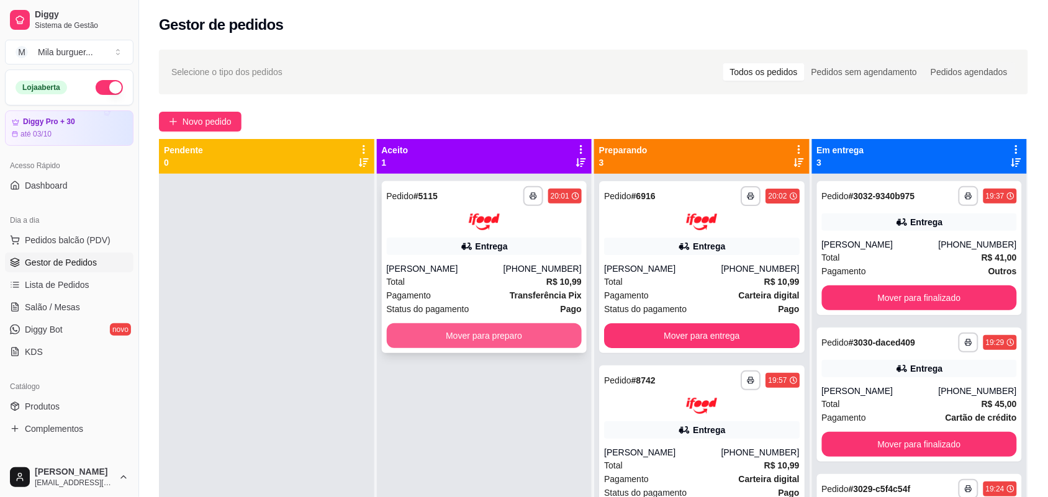
click at [403, 340] on button "Mover para preparo" at bounding box center [485, 335] width 196 height 25
click at [503, 332] on button "Mover para preparo" at bounding box center [485, 335] width 196 height 25
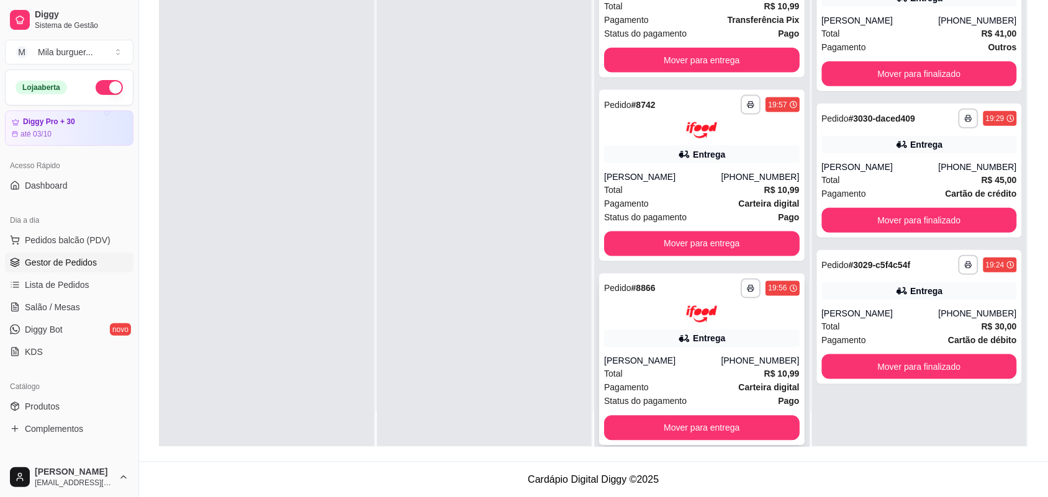
scroll to position [435, 0]
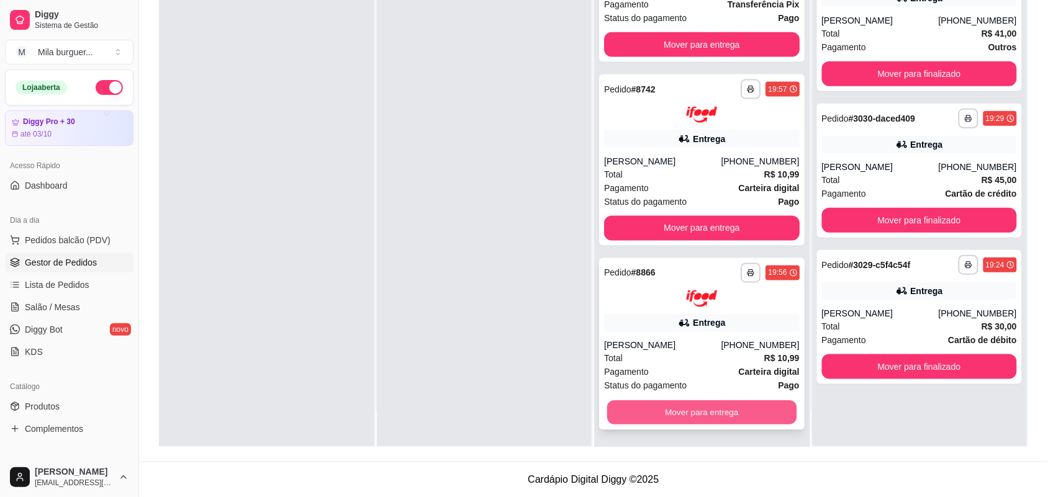
click at [680, 407] on button "Mover para entrega" at bounding box center [701, 413] width 189 height 24
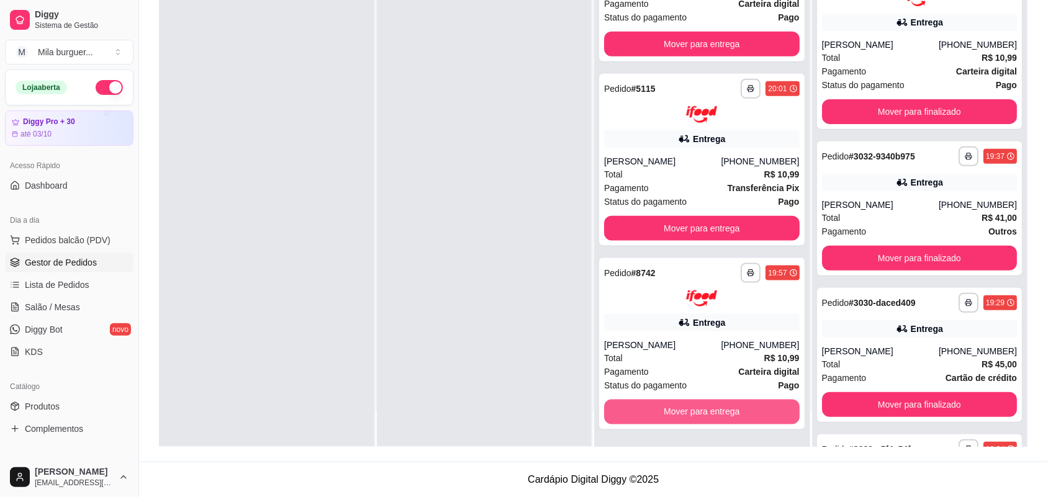
click at [680, 407] on button "Mover para entrega" at bounding box center [702, 412] width 196 height 25
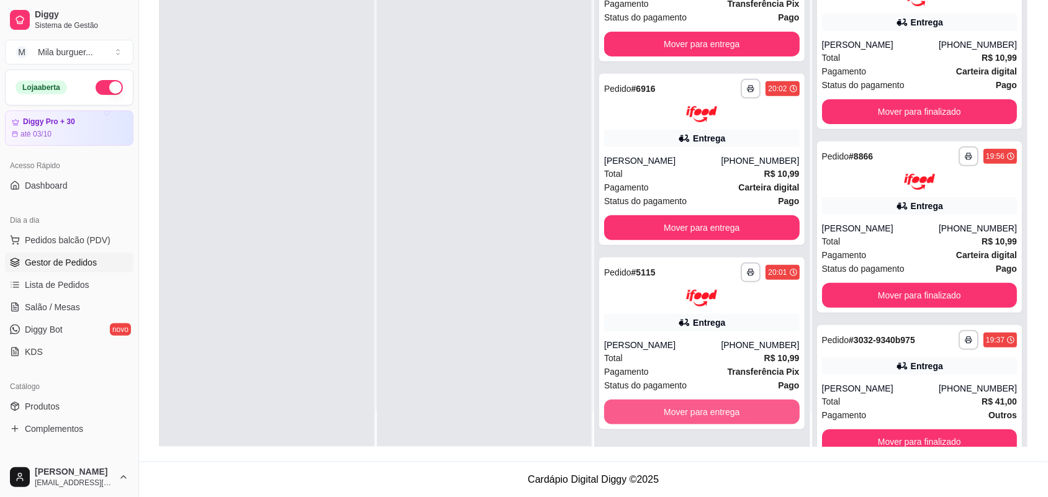
scroll to position [66, 0]
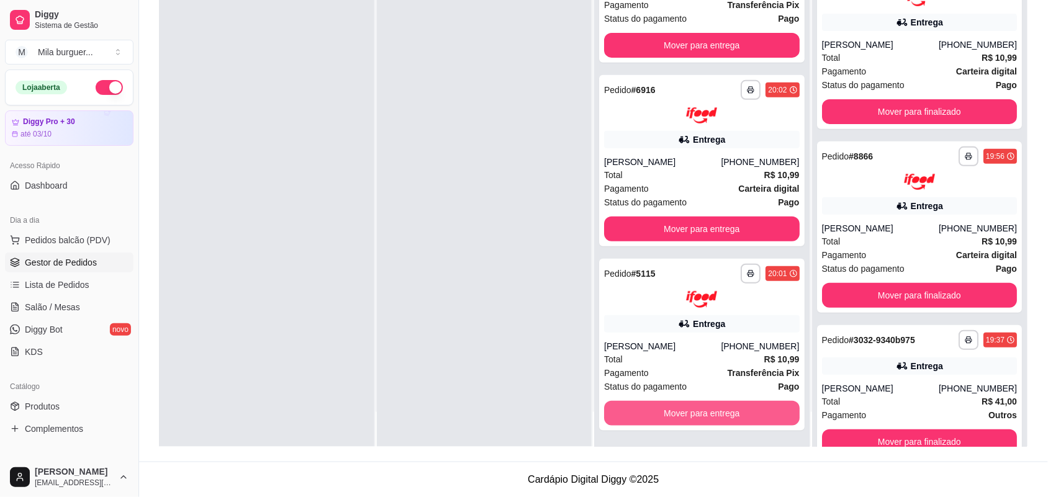
click at [680, 407] on button "Mover para entrega" at bounding box center [702, 413] width 196 height 25
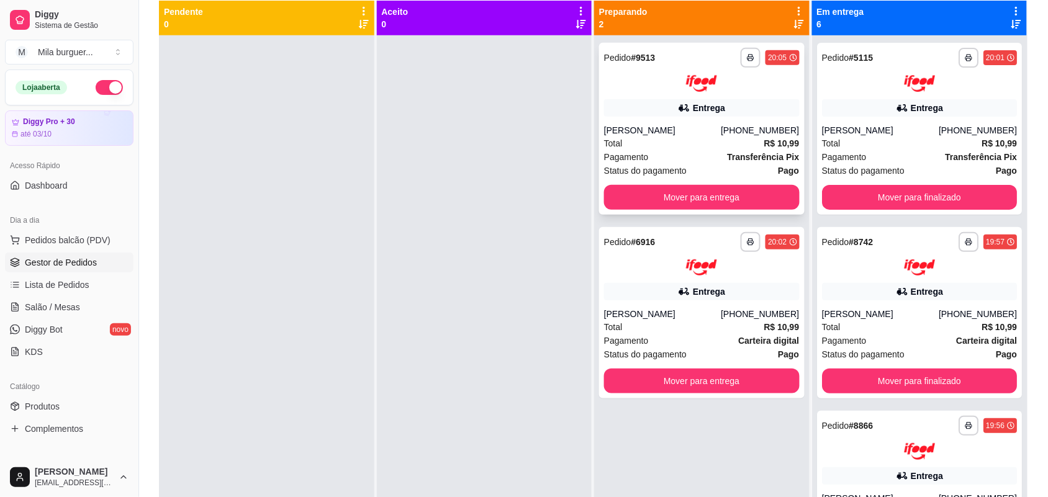
scroll to position [112, 0]
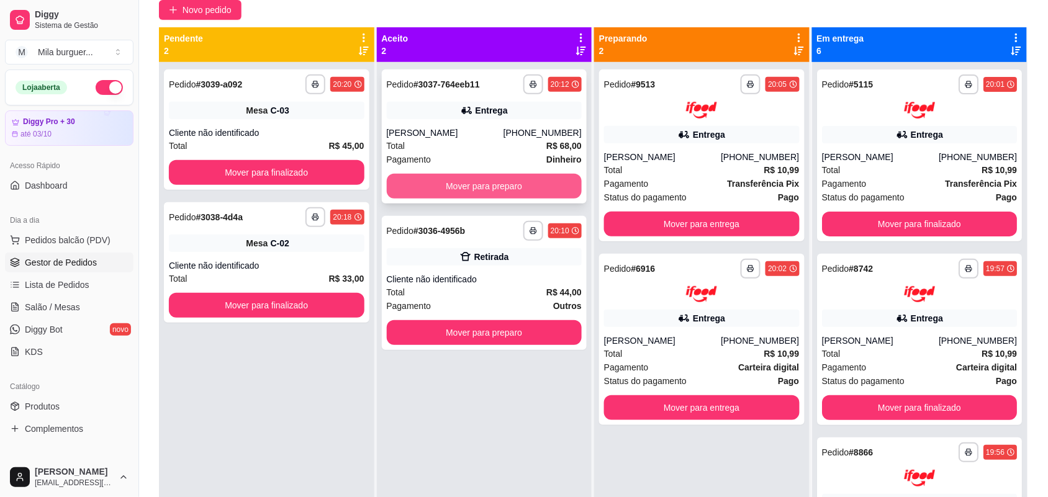
click at [472, 194] on button "Mover para preparo" at bounding box center [485, 186] width 196 height 25
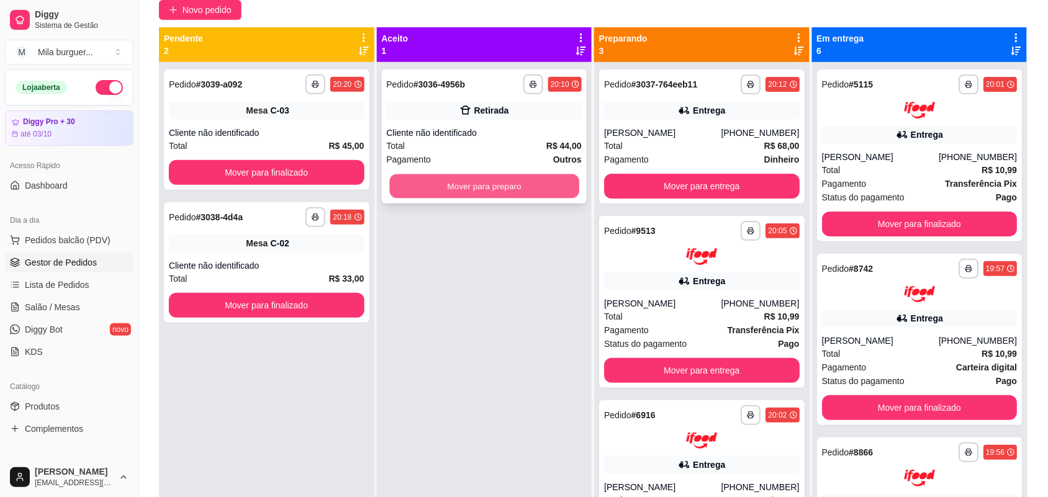
click at [479, 187] on button "Mover para preparo" at bounding box center [483, 186] width 189 height 24
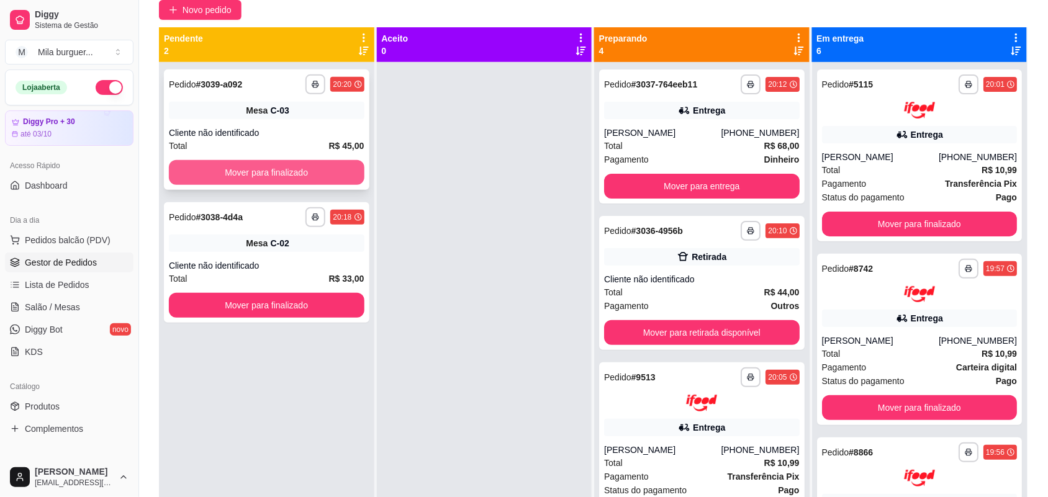
click at [240, 169] on button "Mover para finalizado" at bounding box center [267, 172] width 196 height 25
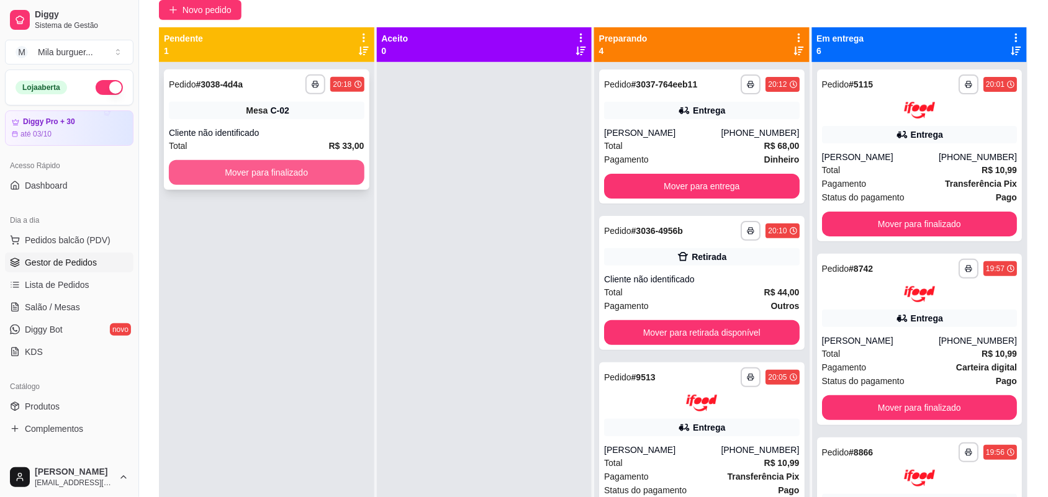
click at [258, 164] on button "Mover para finalizado" at bounding box center [267, 172] width 196 height 25
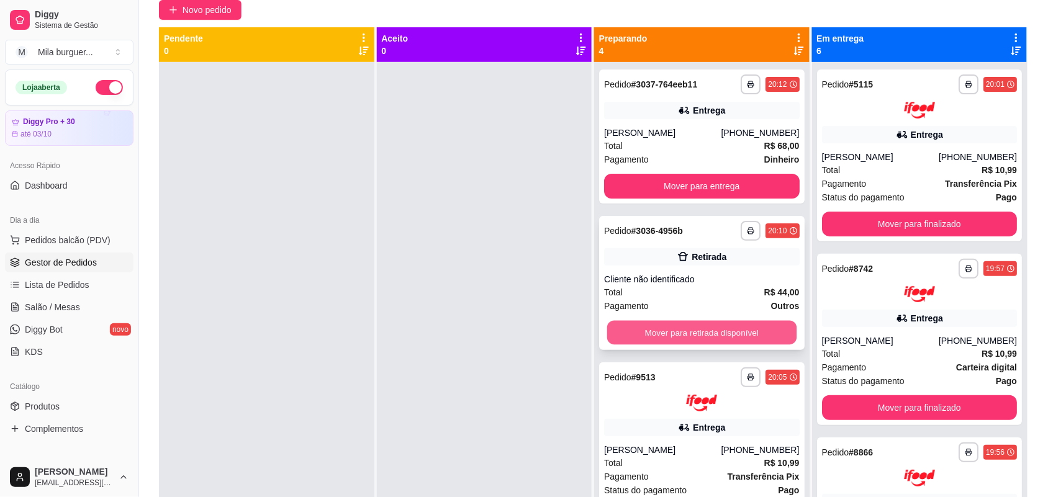
click at [704, 330] on button "Mover para retirada disponível" at bounding box center [701, 333] width 189 height 24
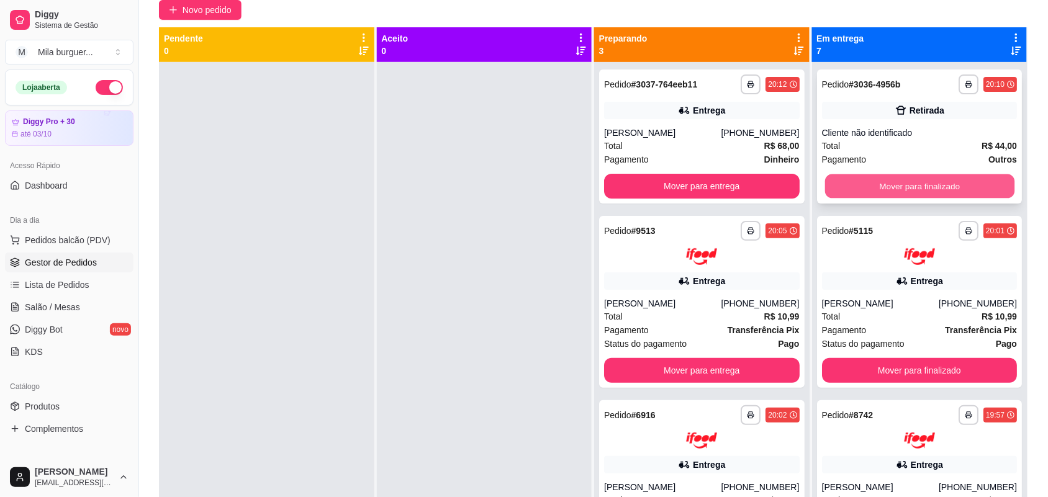
click at [891, 181] on button "Mover para finalizado" at bounding box center [918, 186] width 189 height 24
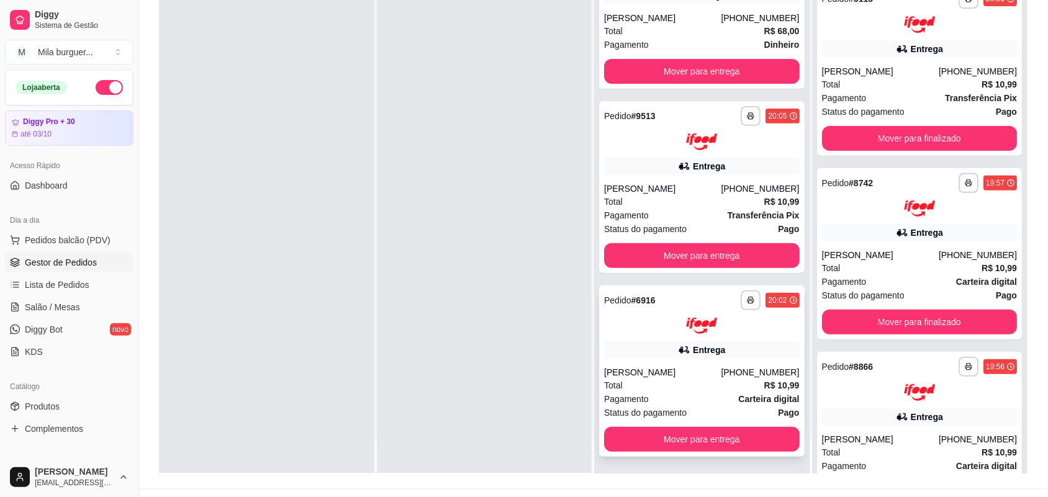
scroll to position [189, 0]
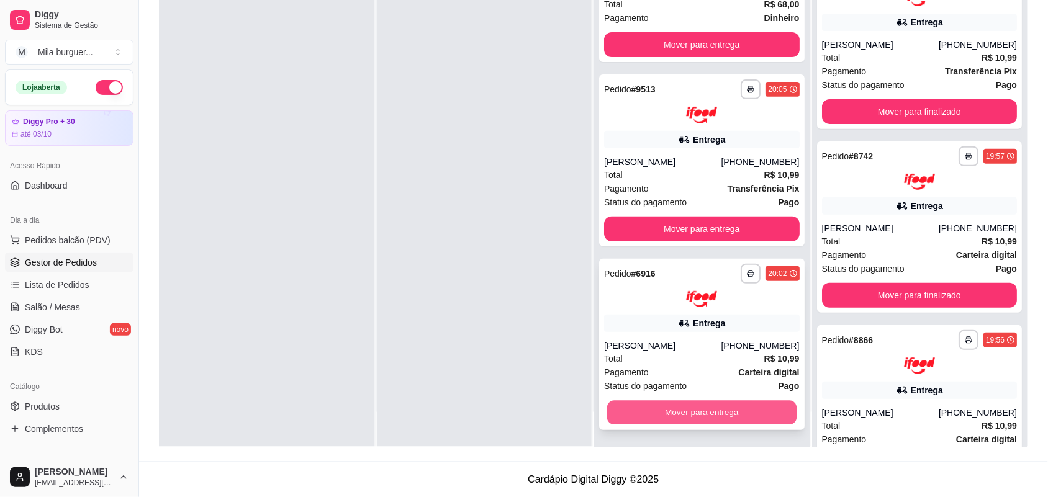
click at [677, 410] on button "Mover para entrega" at bounding box center [701, 413] width 189 height 24
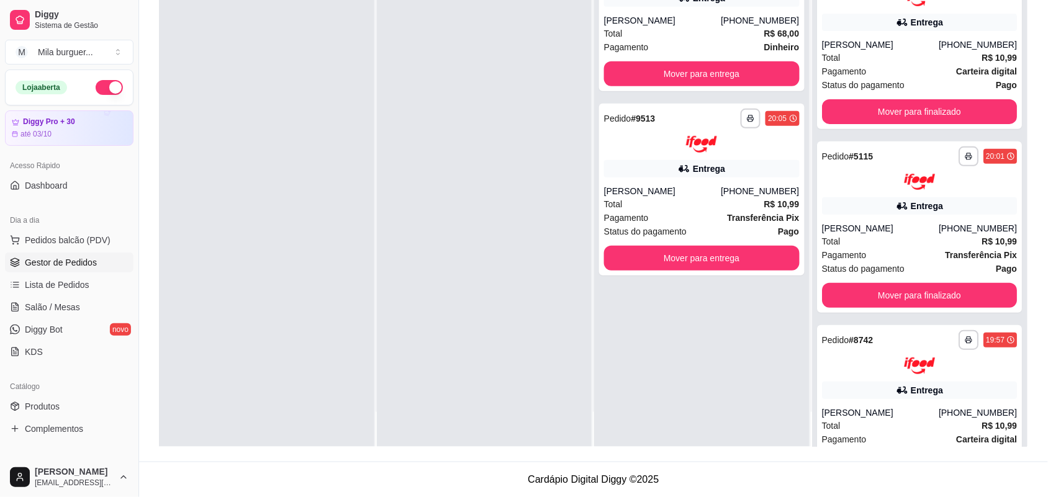
scroll to position [0, 0]
click at [541, 218] on div at bounding box center [484, 198] width 215 height 497
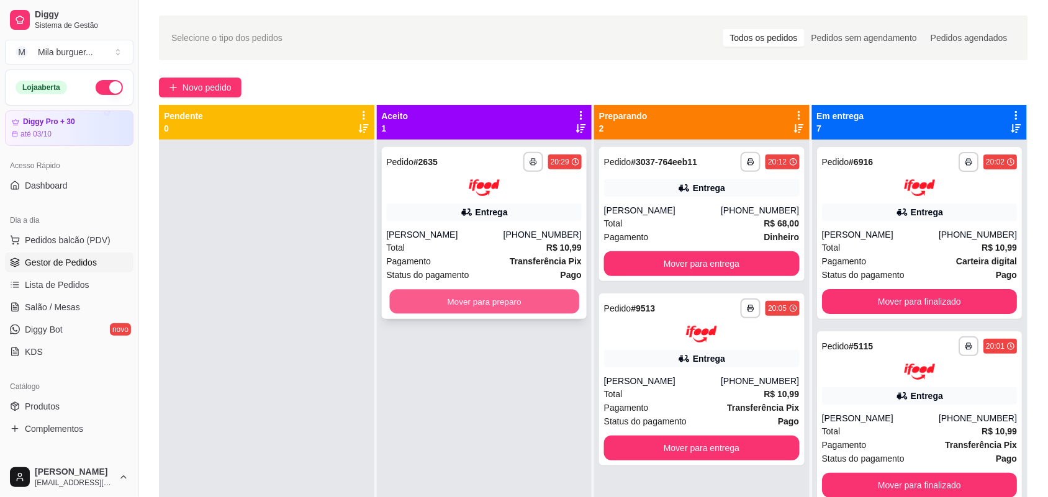
click at [538, 296] on button "Mover para preparo" at bounding box center [483, 301] width 189 height 24
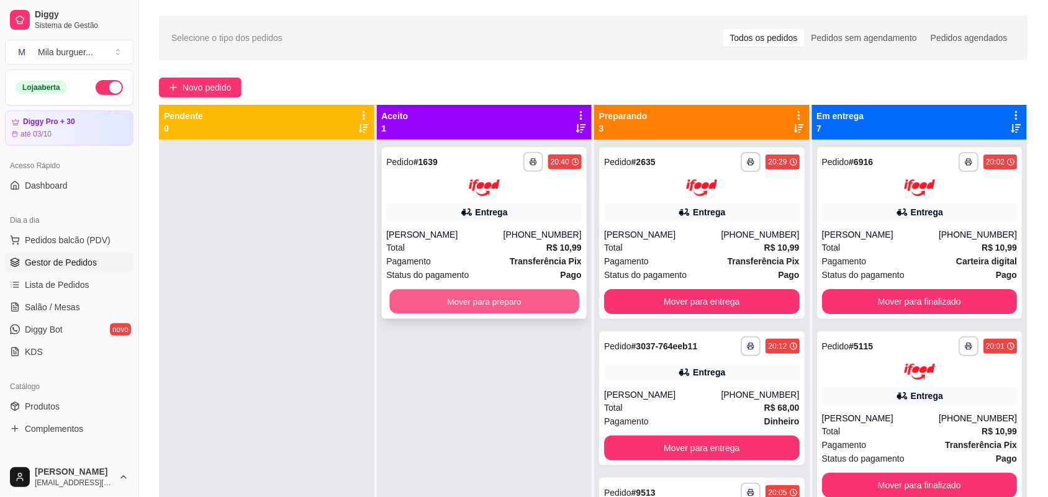
click at [531, 307] on button "Mover para preparo" at bounding box center [483, 301] width 189 height 24
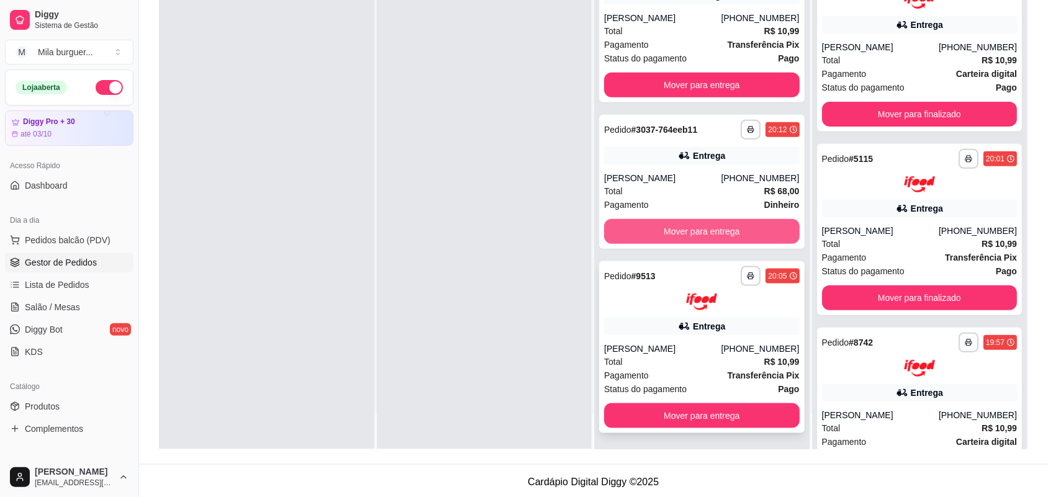
scroll to position [189, 0]
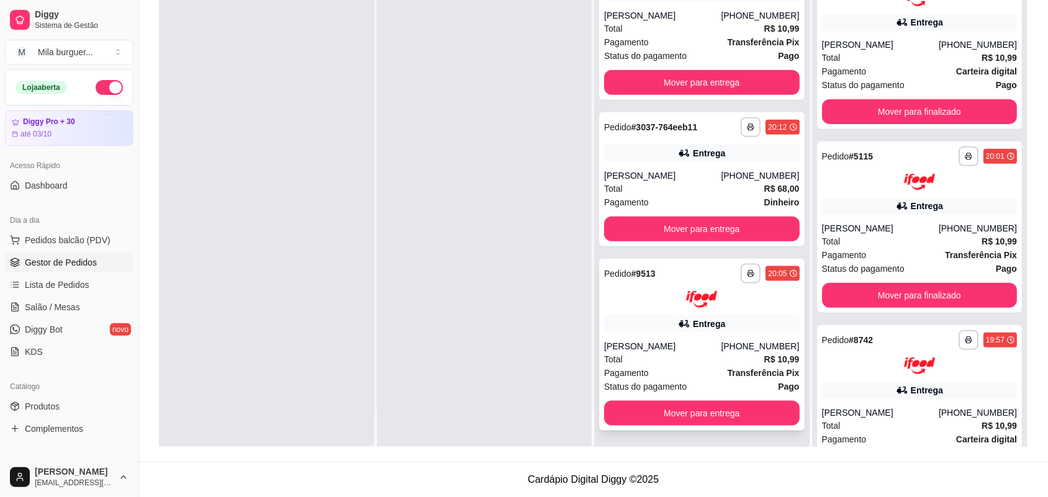
click at [686, 414] on button "Mover para entrega" at bounding box center [702, 413] width 196 height 25
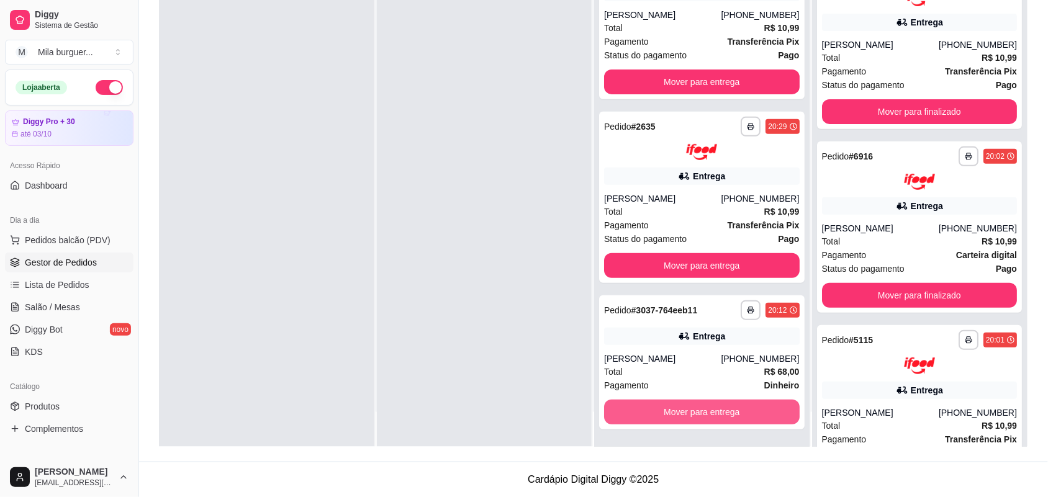
scroll to position [29, 0]
click at [686, 413] on button "Mover para entrega" at bounding box center [702, 412] width 196 height 25
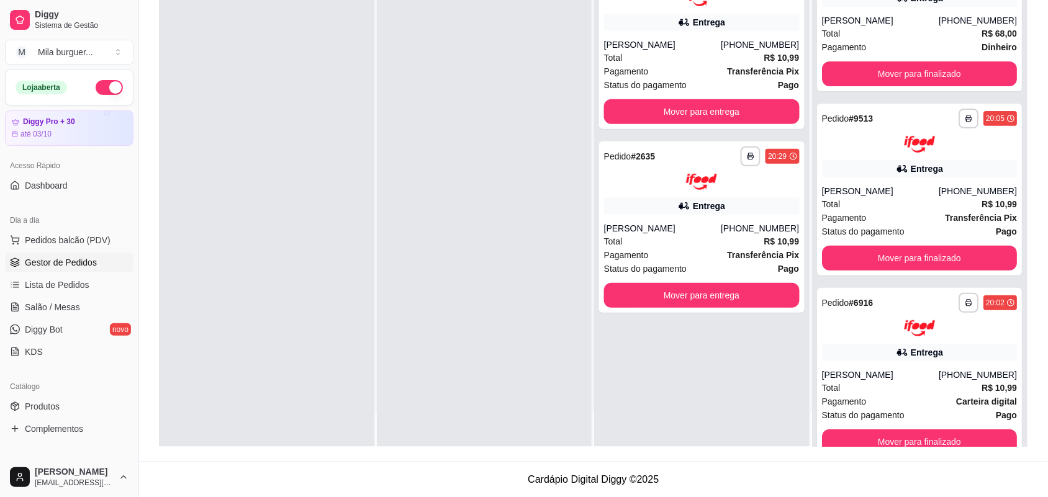
scroll to position [0, 0]
click at [686, 413] on div "**********" at bounding box center [701, 198] width 215 height 497
click at [680, 299] on button "Mover para entrega" at bounding box center [702, 295] width 196 height 25
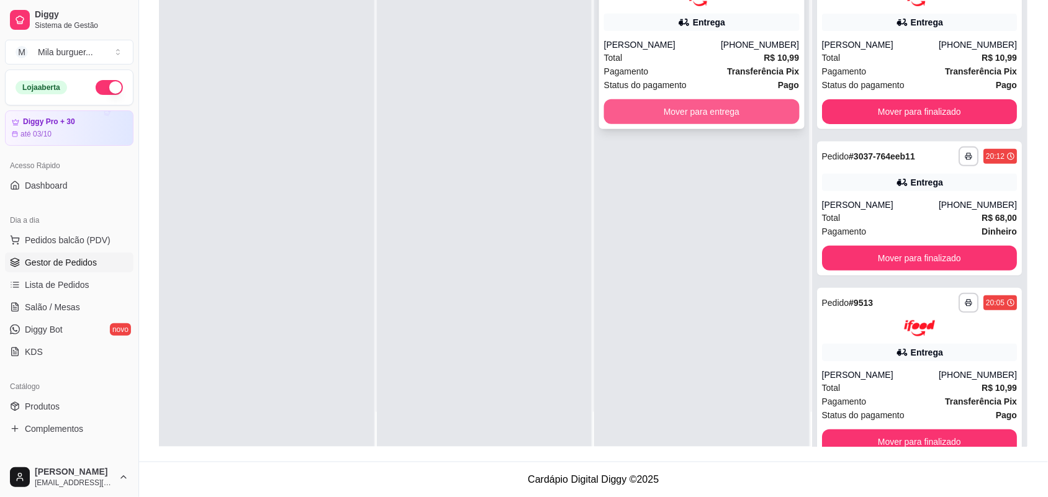
click at [688, 110] on button "Mover para entrega" at bounding box center [702, 111] width 196 height 25
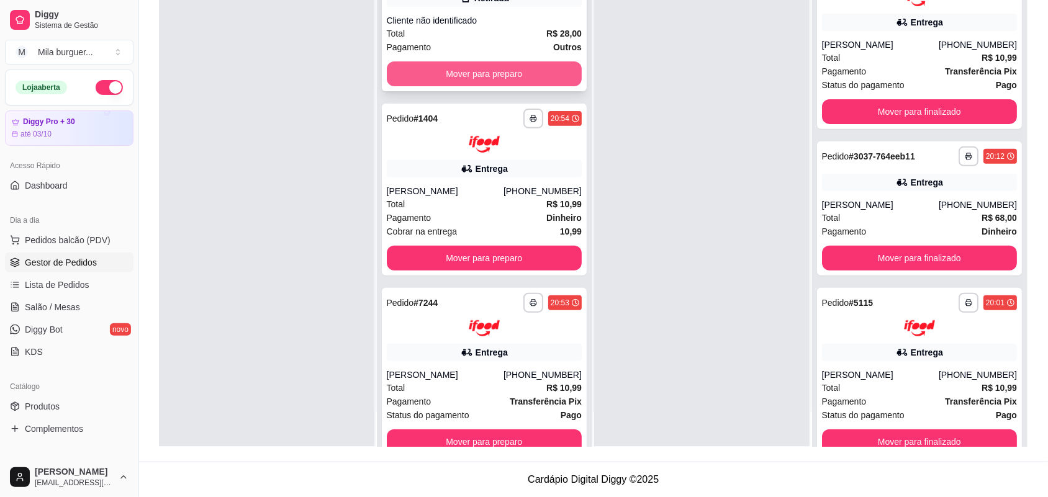
click at [505, 75] on button "Mover para preparo" at bounding box center [485, 73] width 196 height 25
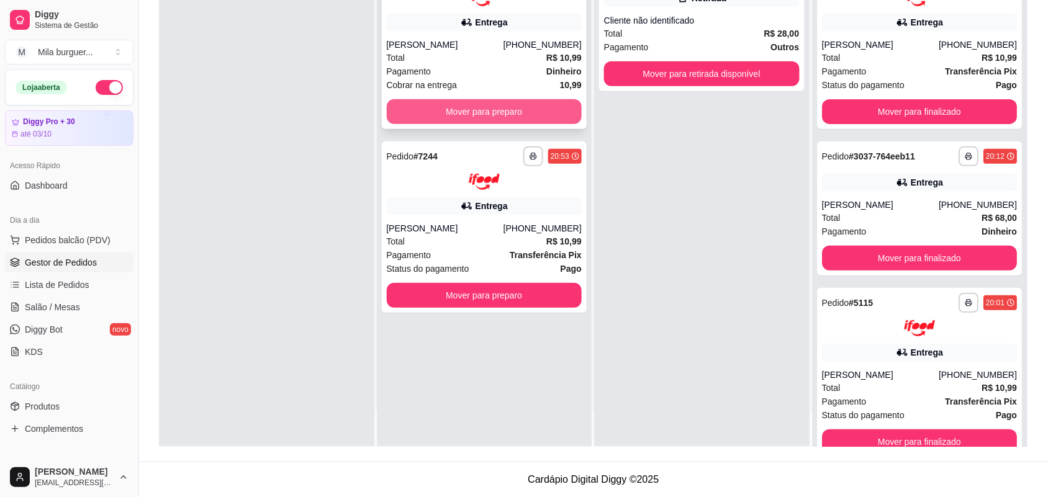
click at [506, 112] on button "Mover para preparo" at bounding box center [485, 111] width 196 height 25
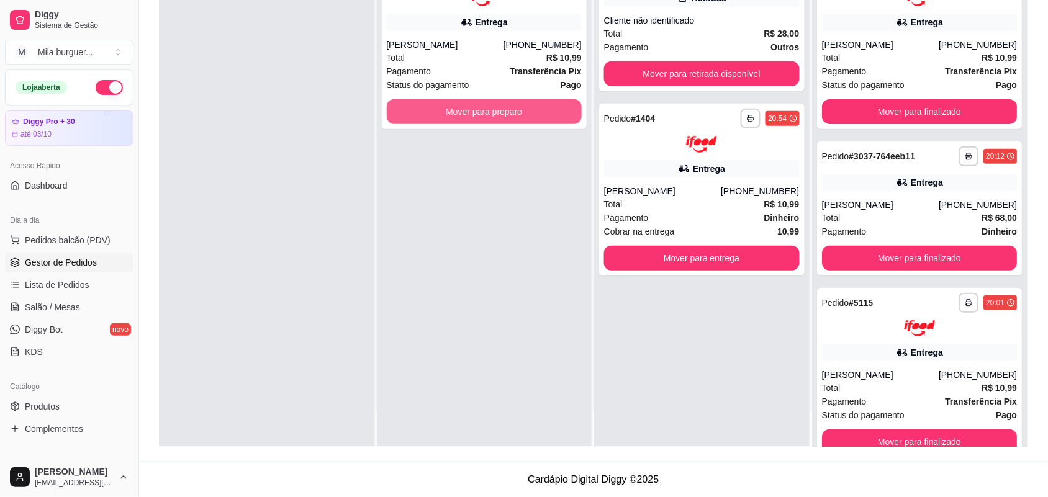
click at [506, 112] on button "Mover para preparo" at bounding box center [485, 111] width 196 height 25
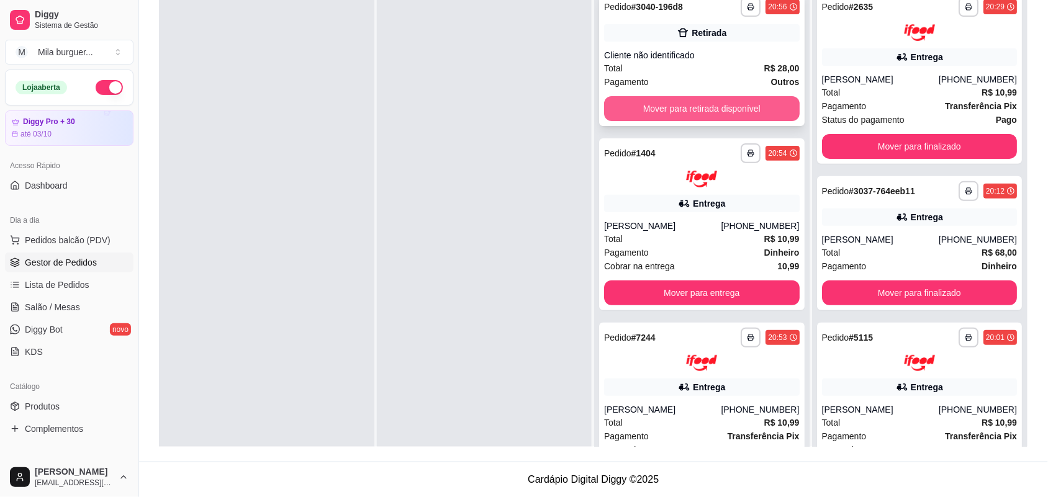
click at [665, 118] on button "Mover para retirada disponível" at bounding box center [702, 108] width 196 height 25
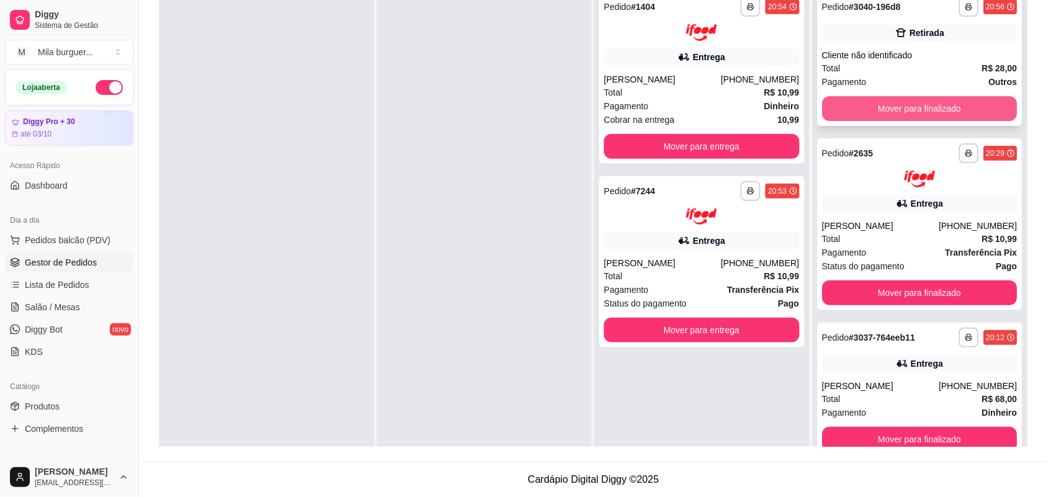
click at [861, 109] on button "Mover para finalizado" at bounding box center [920, 108] width 196 height 25
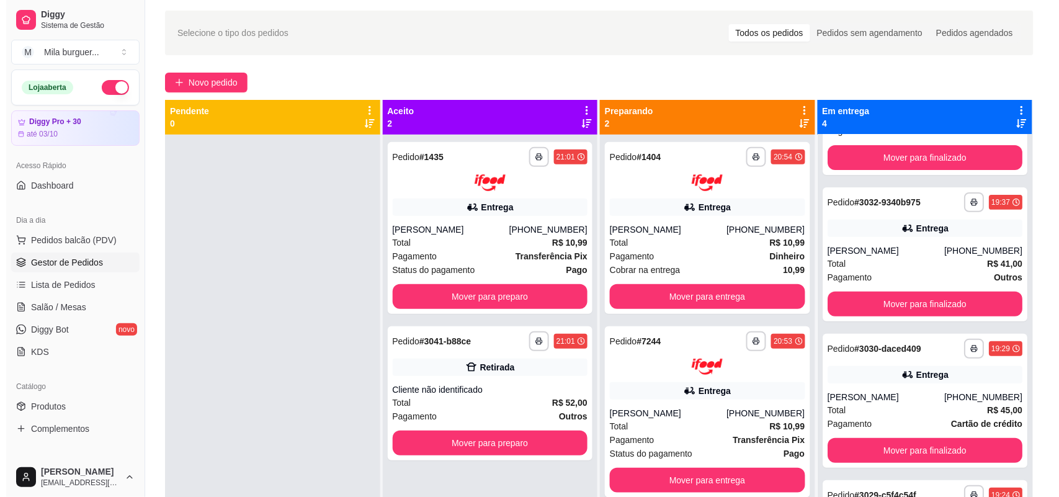
scroll to position [34, 0]
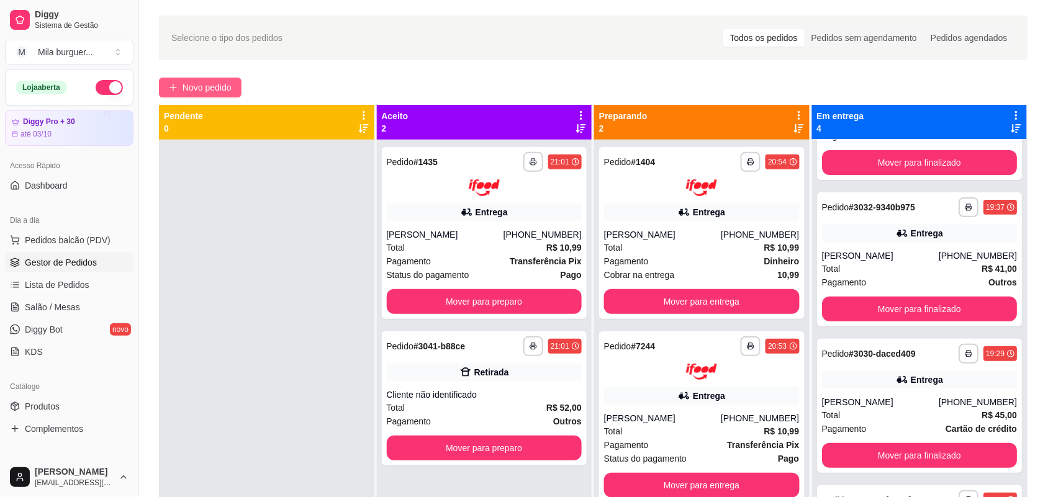
click at [228, 85] on span "Novo pedido" at bounding box center [206, 88] width 49 height 14
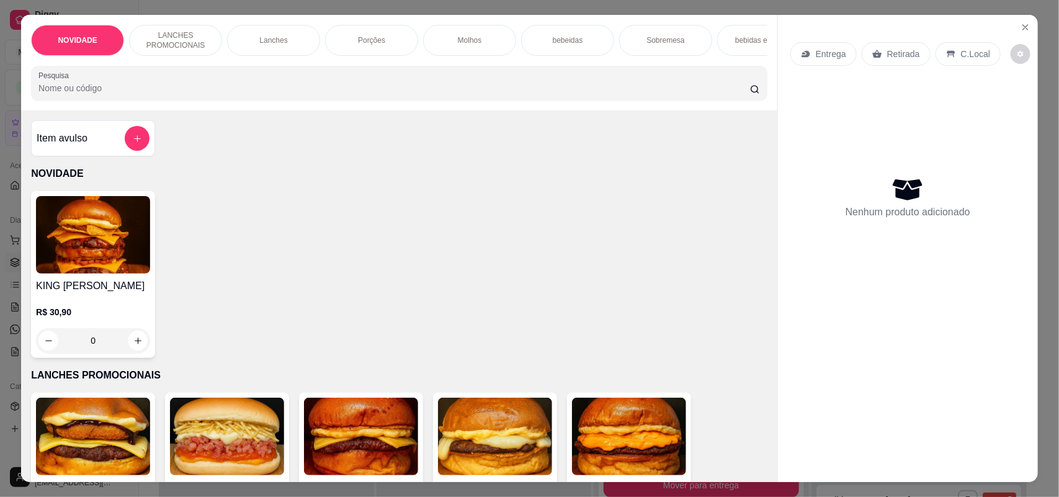
scroll to position [155, 0]
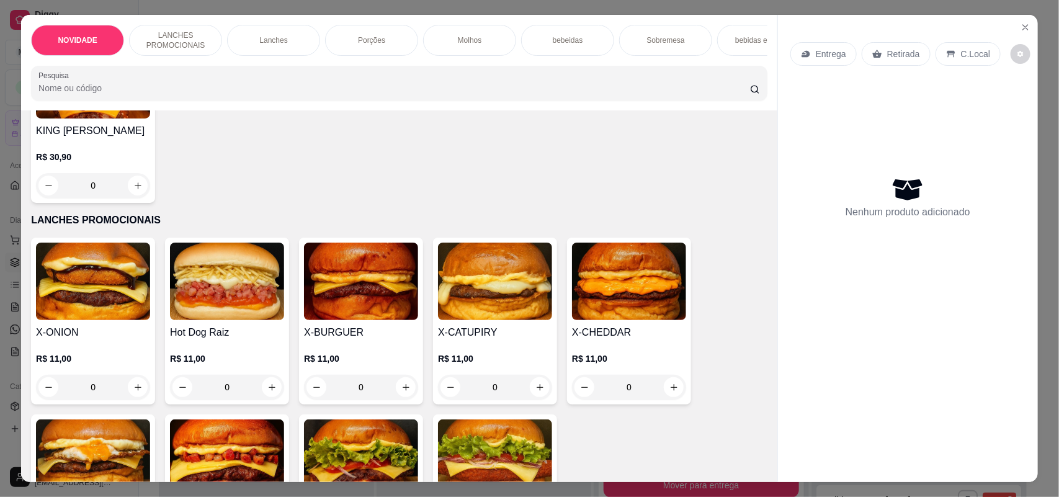
click at [816, 50] on p "Entrega" at bounding box center [831, 54] width 30 height 12
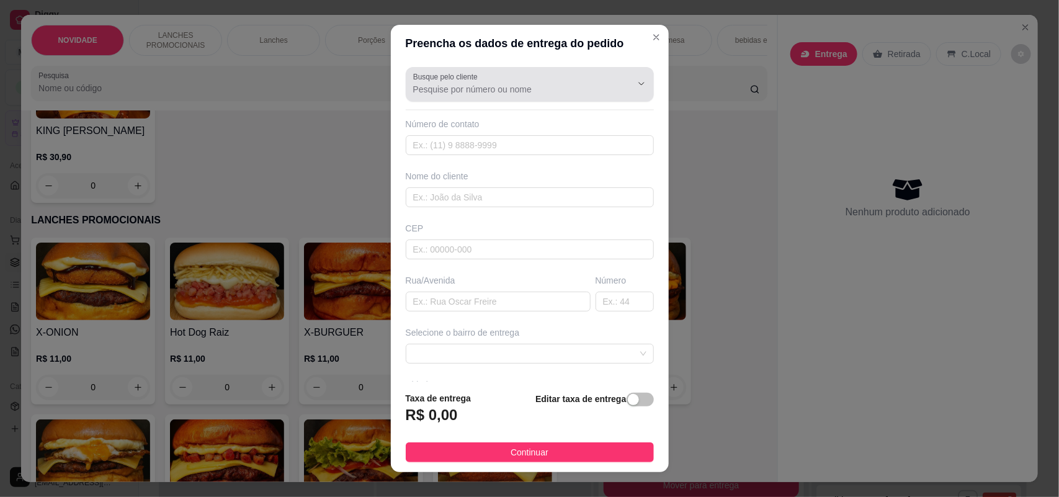
click at [559, 84] on input "Busque pelo cliente" at bounding box center [512, 89] width 199 height 12
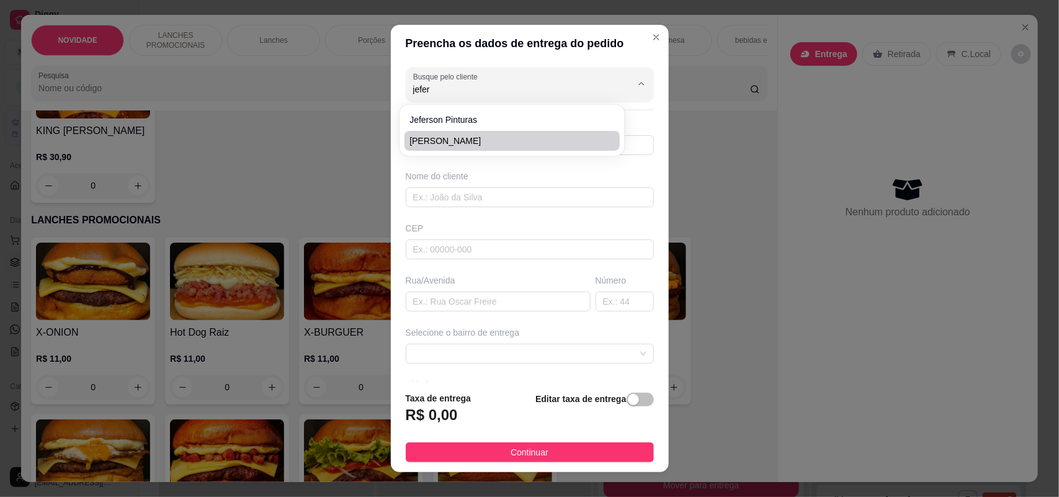
click at [538, 140] on span "[PERSON_NAME]" at bounding box center [506, 141] width 193 height 12
type input "[PERSON_NAME]"
type input "15996068927"
type input "[PERSON_NAME]"
type input "18079110"
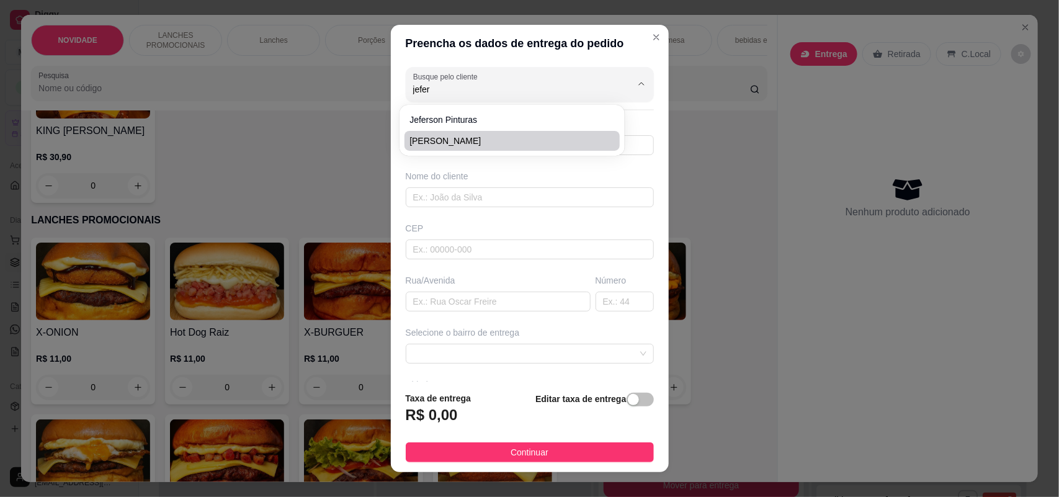
type input "ministro [PERSON_NAME]"
type input "21"
type input "SOROCABA"
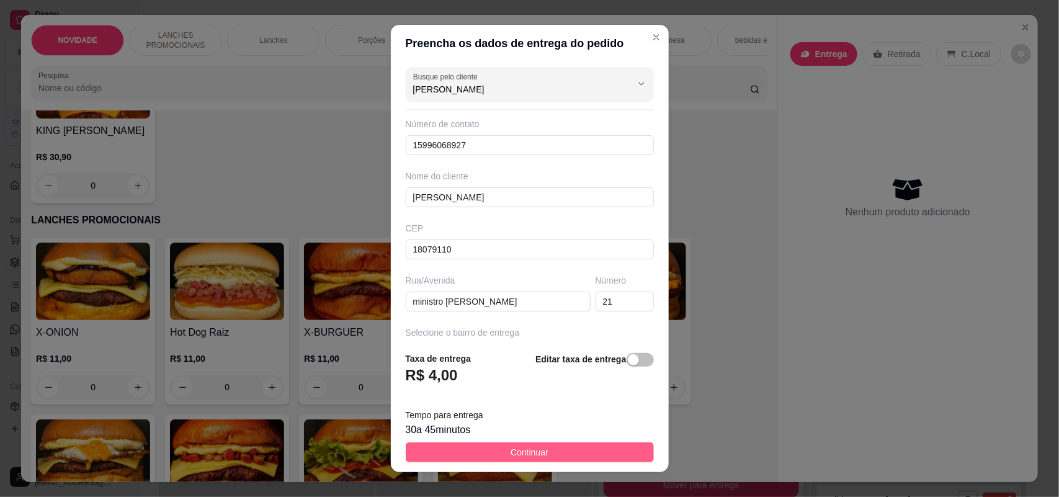
click at [498, 451] on button "Continuar" at bounding box center [530, 453] width 248 height 20
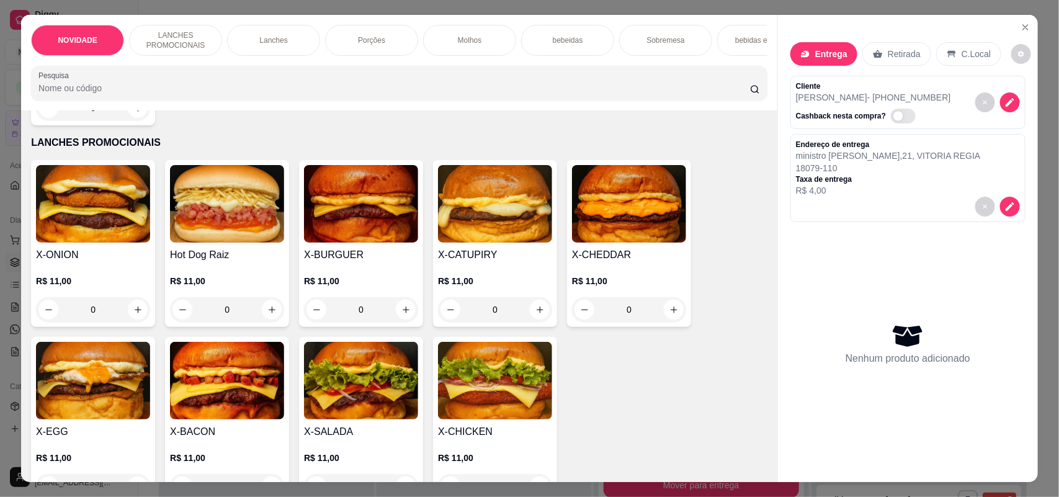
scroll to position [310, 0]
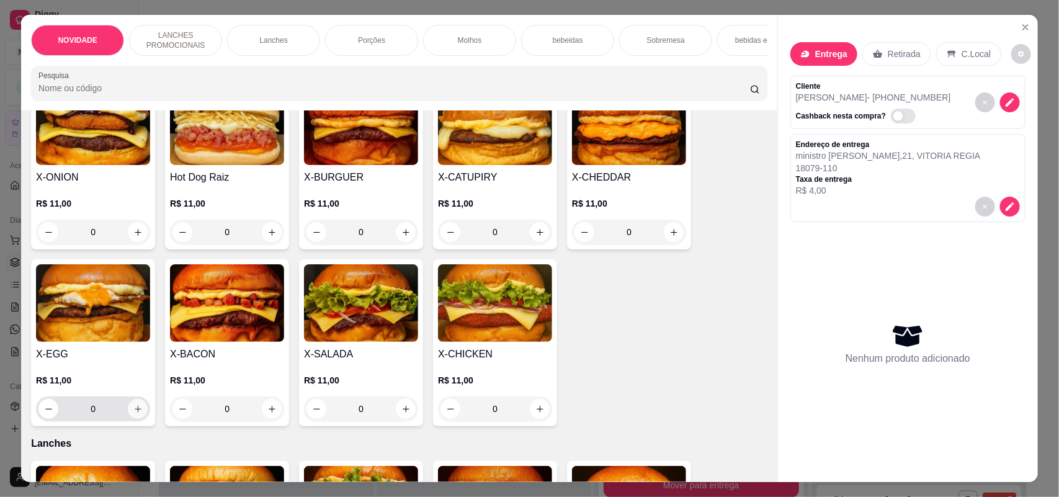
click at [133, 414] on icon "increase-product-quantity" at bounding box center [137, 409] width 9 height 9
type input "1"
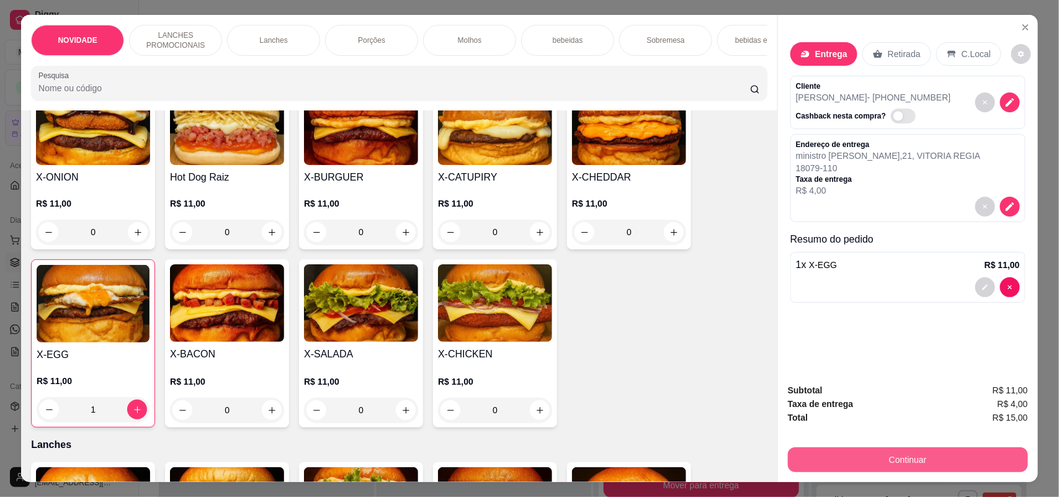
click at [926, 464] on button "Continuar" at bounding box center [908, 460] width 240 height 25
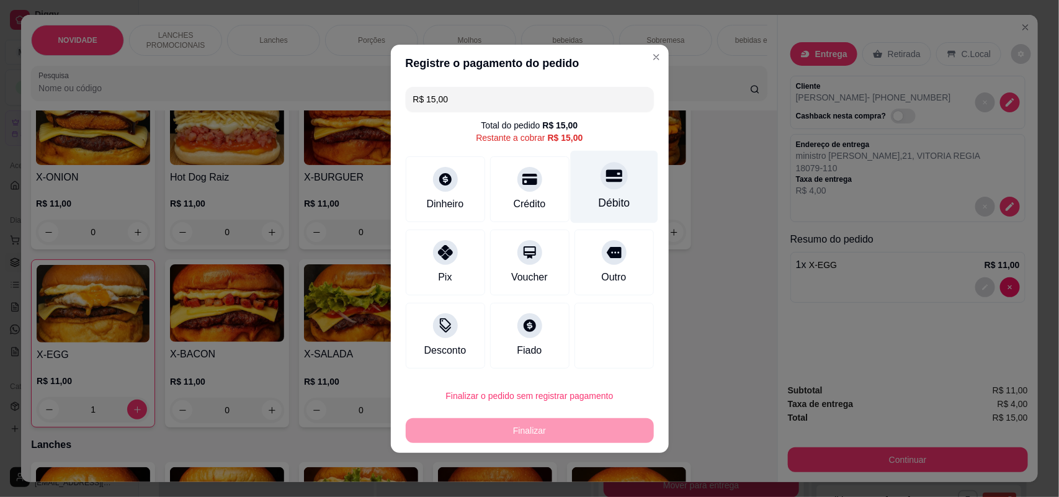
click at [621, 183] on div "Débito" at bounding box center [614, 186] width 88 height 73
type input "R$ 0,00"
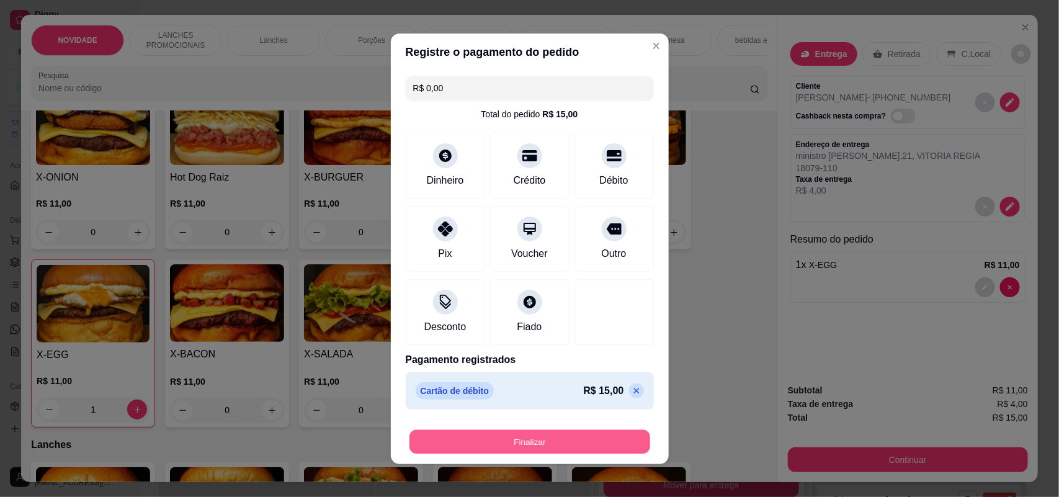
click at [568, 438] on button "Finalizar" at bounding box center [530, 442] width 241 height 24
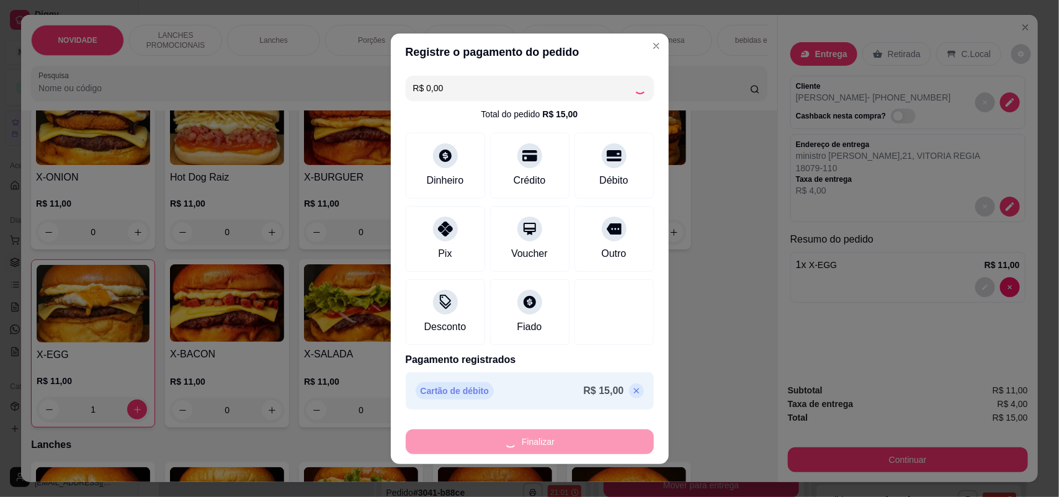
type input "0"
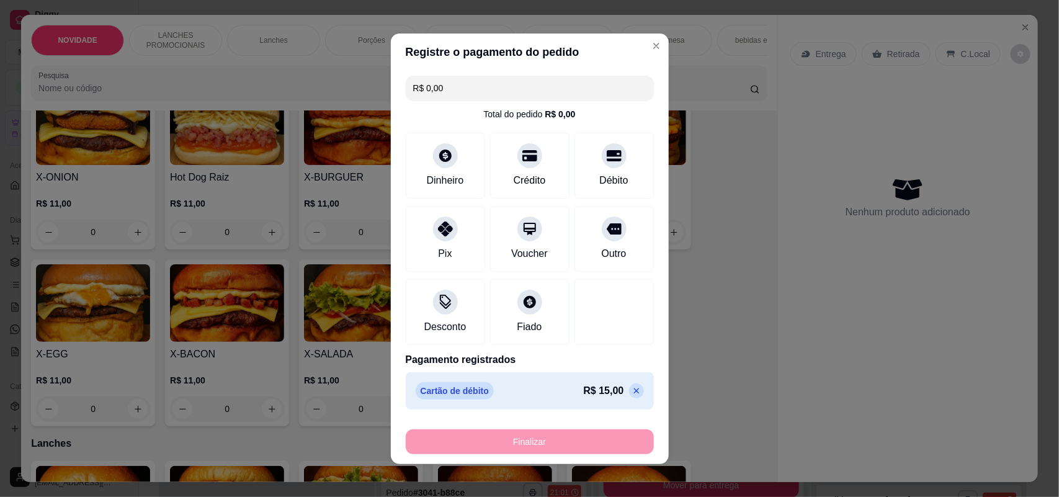
type input "-R$ 15,00"
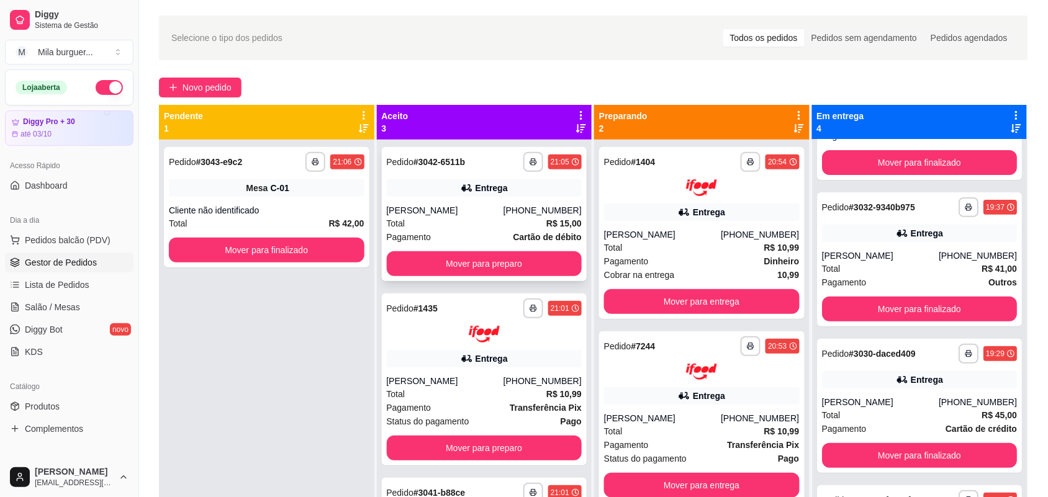
click at [518, 276] on div "**********" at bounding box center [484, 214] width 205 height 134
click at [526, 252] on button "Mover para preparo" at bounding box center [485, 263] width 196 height 25
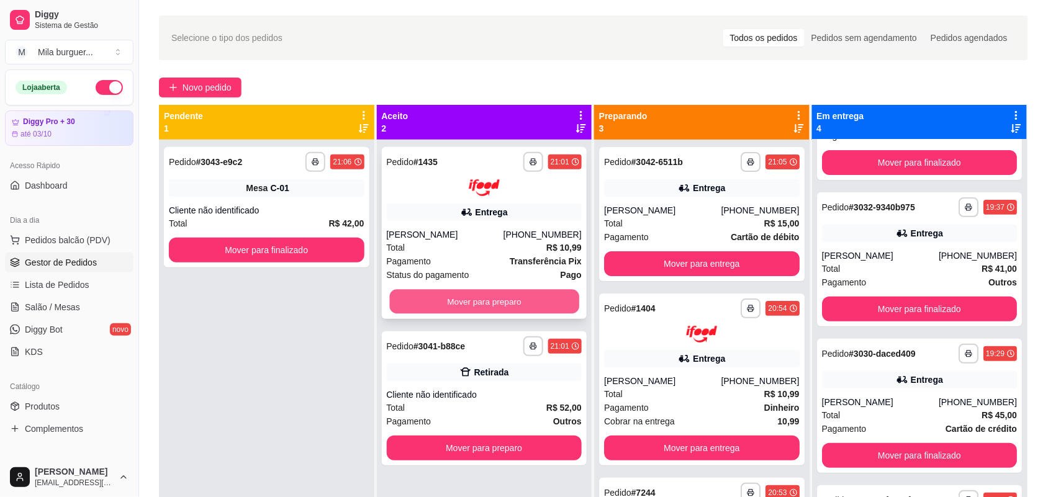
click at [531, 296] on button "Mover para preparo" at bounding box center [483, 301] width 189 height 24
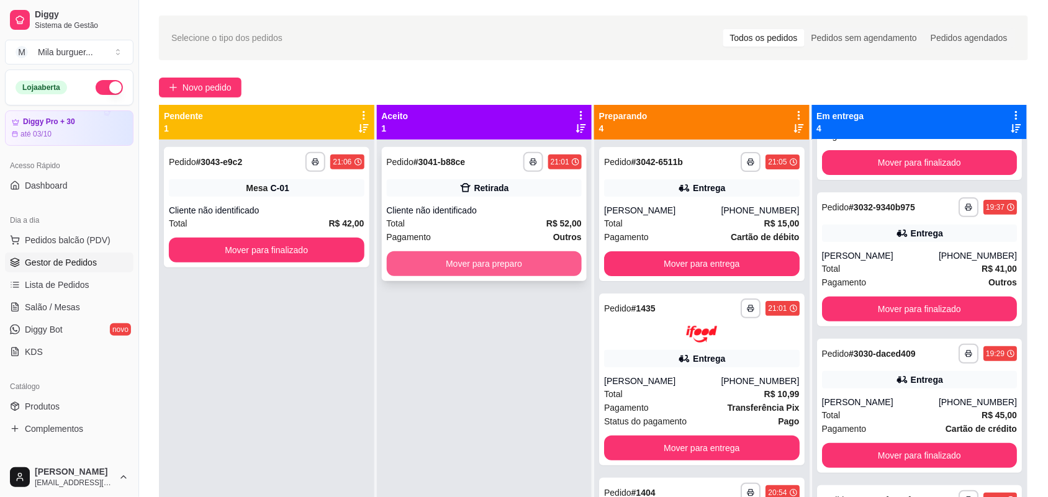
click at [531, 273] on button "Mover para preparo" at bounding box center [485, 263] width 196 height 25
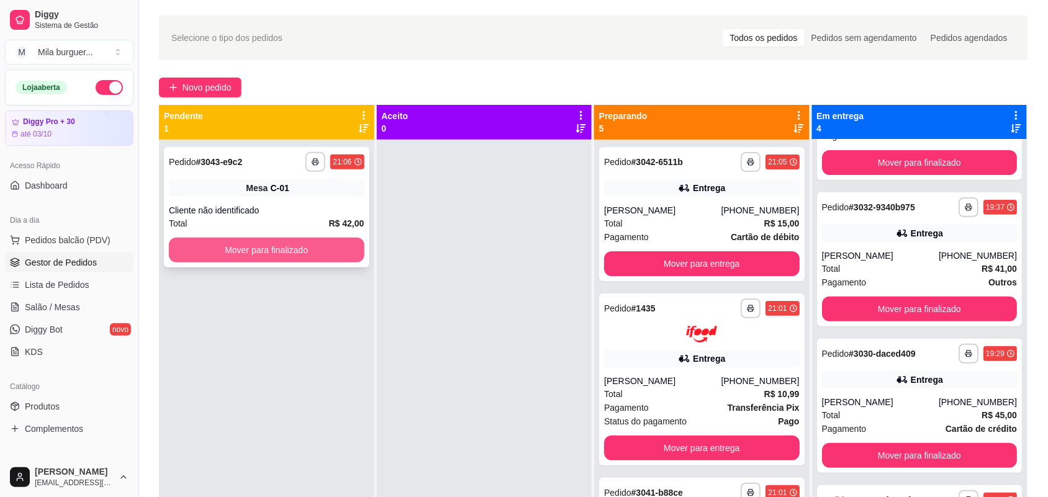
click at [336, 247] on button "Mover para finalizado" at bounding box center [267, 250] width 196 height 25
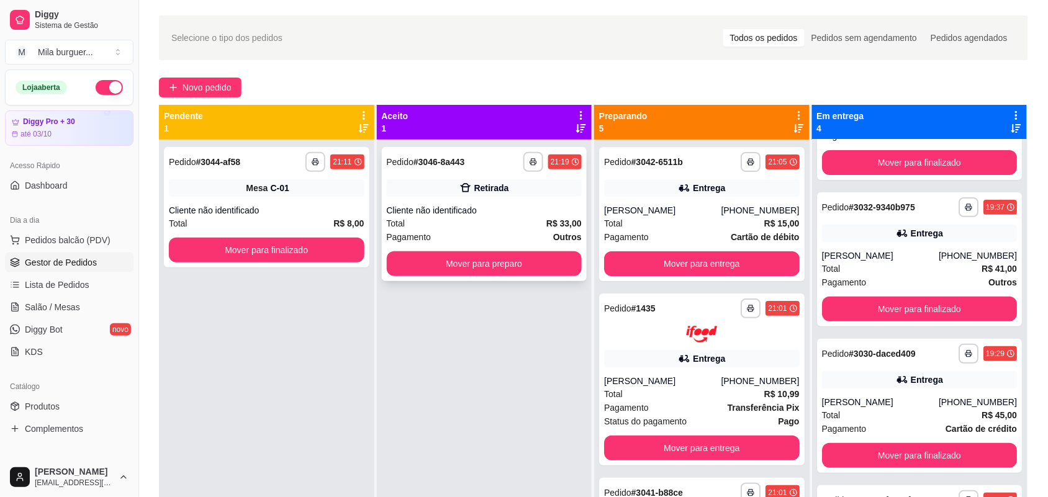
click at [562, 208] on div "Cliente não identificado" at bounding box center [485, 210] width 196 height 12
click at [528, 171] on button "button" at bounding box center [532, 161] width 19 height 19
click at [513, 202] on button "IMPRESSORA" at bounding box center [496, 206] width 90 height 20
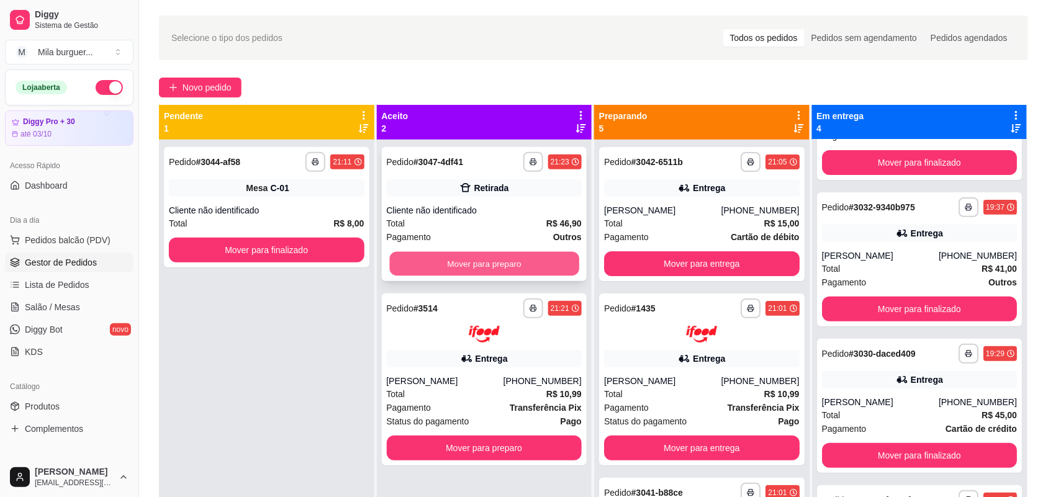
click at [444, 268] on button "Mover para preparo" at bounding box center [483, 264] width 189 height 24
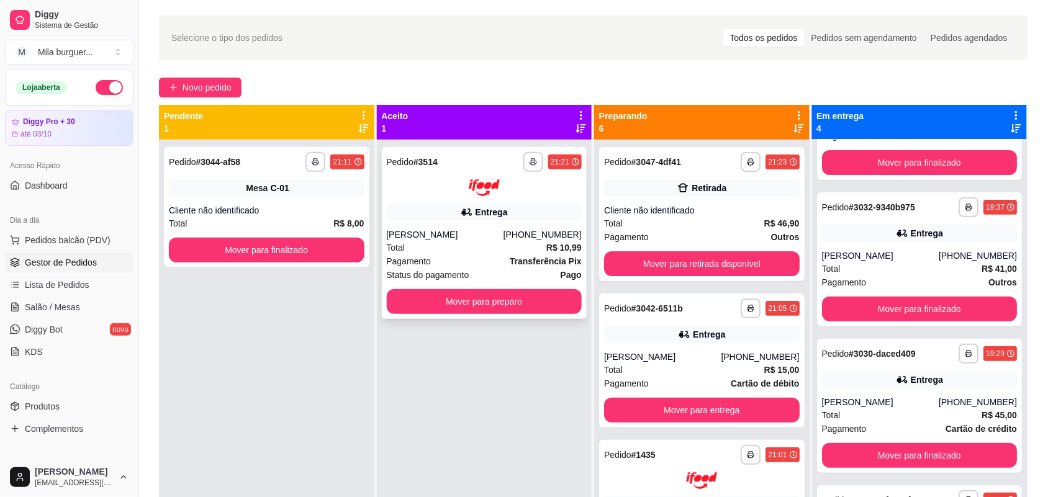
click at [452, 287] on div "**********" at bounding box center [484, 233] width 205 height 172
click at [401, 303] on button "Mover para preparo" at bounding box center [485, 301] width 196 height 25
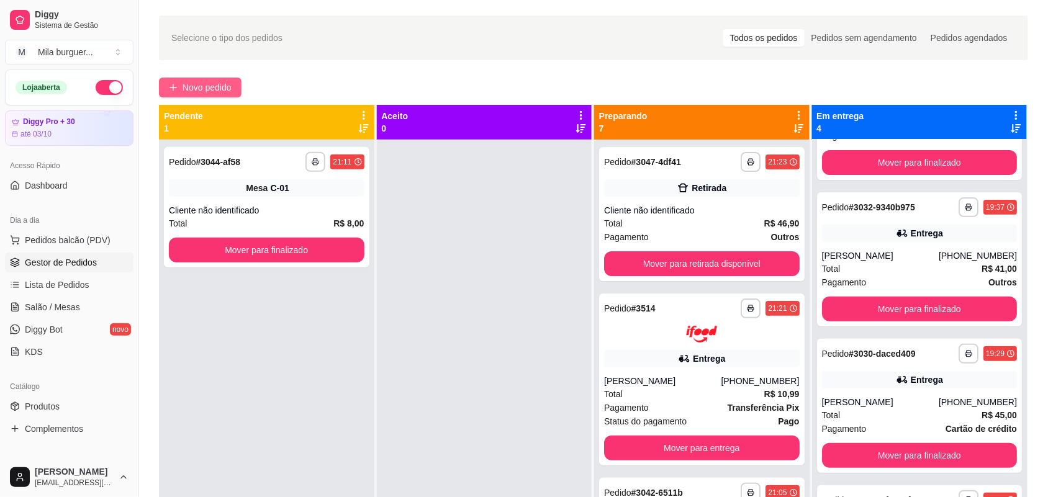
click at [205, 82] on span "Novo pedido" at bounding box center [206, 88] width 49 height 14
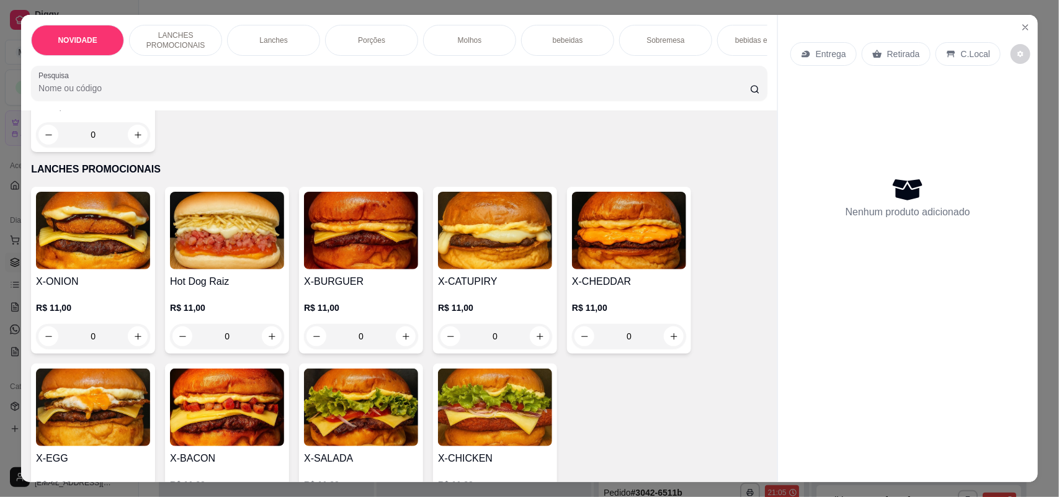
scroll to position [233, 0]
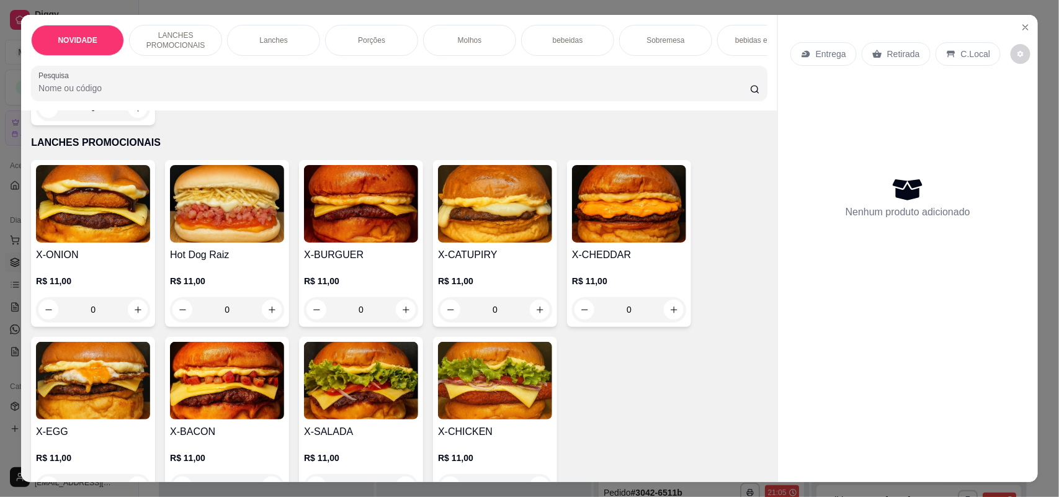
click at [268, 318] on div "0" at bounding box center [227, 309] width 114 height 25
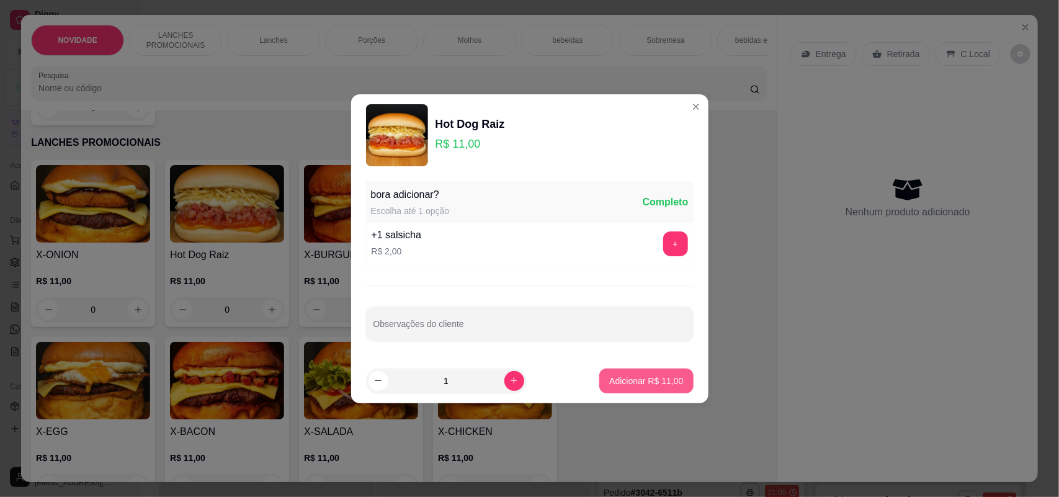
click at [641, 376] on p "Adicionar R$ 11,00" at bounding box center [646, 381] width 74 height 12
type input "1"
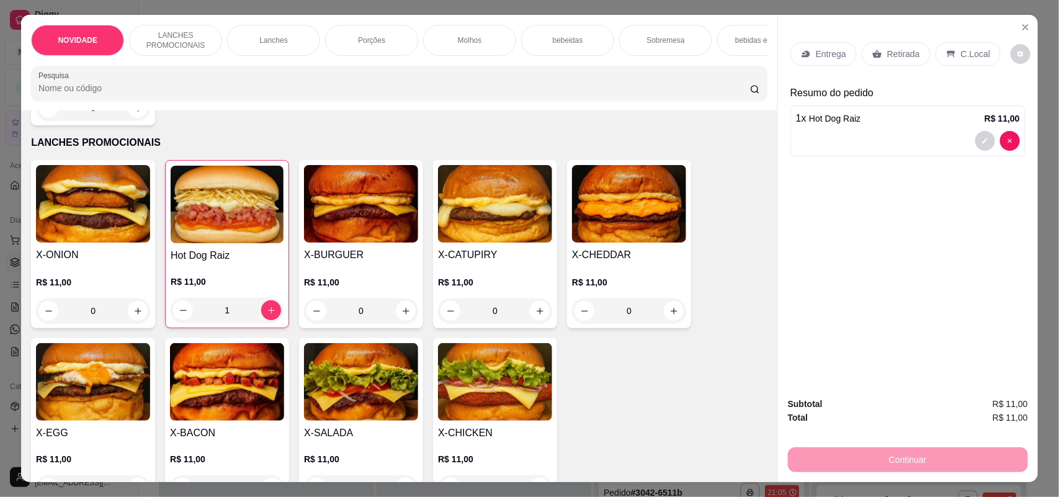
click at [259, 323] on div "1" at bounding box center [227, 310] width 113 height 25
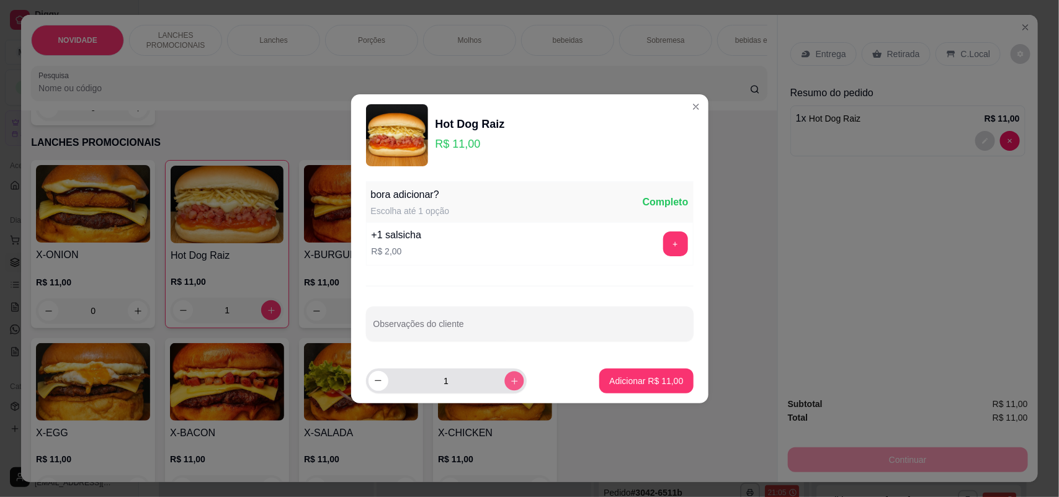
click at [505, 384] on button "increase-product-quantity" at bounding box center [514, 380] width 19 height 19
type input "2"
click at [634, 377] on p "Adicionar R$ 22,00" at bounding box center [647, 381] width 72 height 12
type input "3"
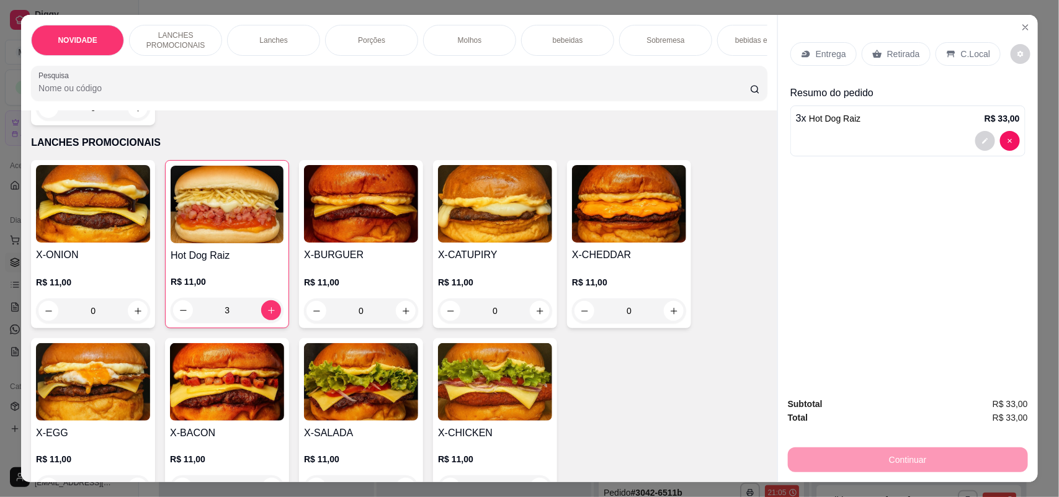
click at [199, 287] on p "R$ 11,00" at bounding box center [227, 282] width 113 height 12
click at [251, 243] on img at bounding box center [227, 205] width 113 height 78
click at [848, 107] on div "3 x Hot Dog Raiz R$ 33,00" at bounding box center [908, 131] width 235 height 51
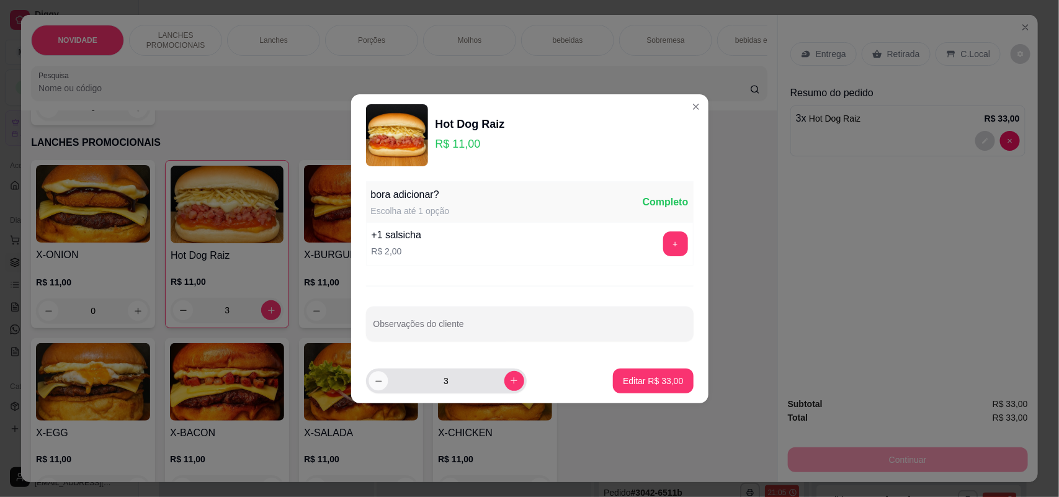
click at [376, 376] on icon "decrease-product-quantity" at bounding box center [378, 380] width 9 height 9
type input "2"
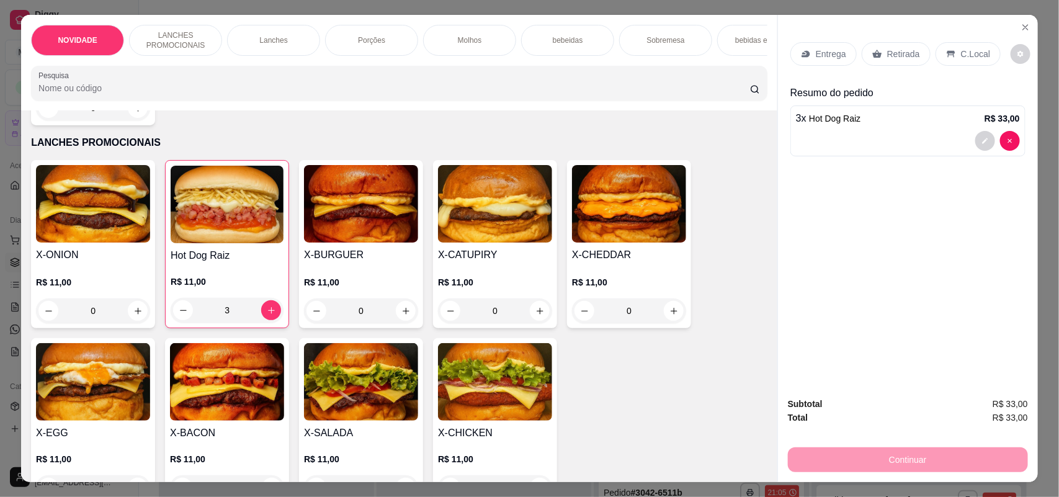
click at [855, 135] on div at bounding box center [908, 141] width 224 height 20
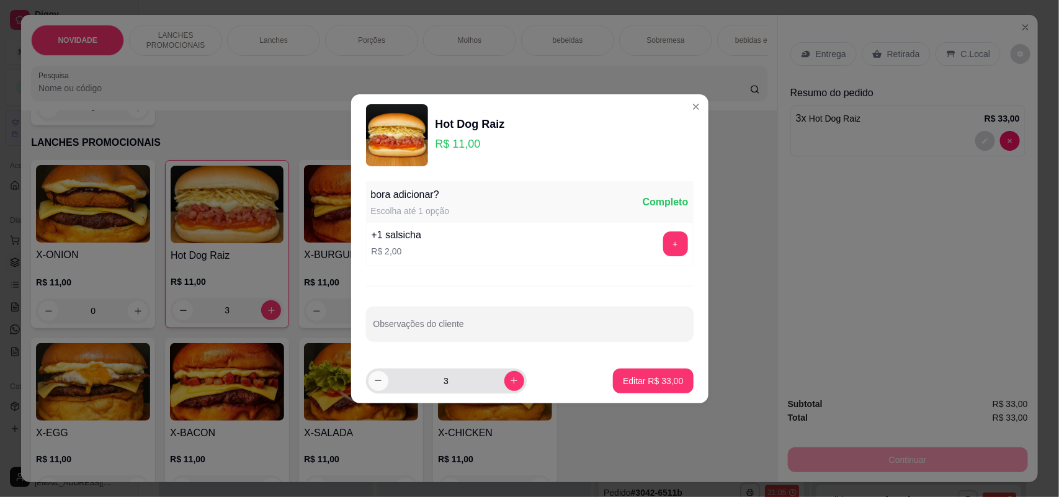
click at [380, 376] on button "decrease-product-quantity" at bounding box center [379, 381] width 20 height 20
type input "2"
click at [625, 369] on button "Editar R$ 22,00" at bounding box center [653, 381] width 78 height 24
type input "2"
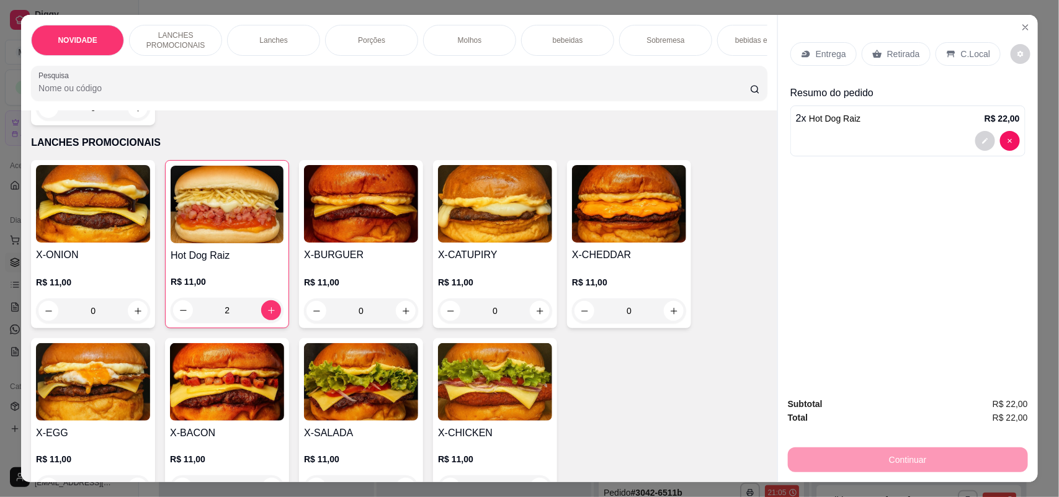
click at [903, 128] on div "2 x Hot Dog Raiz R$ 22,00" at bounding box center [908, 131] width 235 height 51
click at [824, 51] on p "Entrega" at bounding box center [831, 54] width 30 height 12
click at [834, 52] on p "Entrega" at bounding box center [831, 54] width 30 height 12
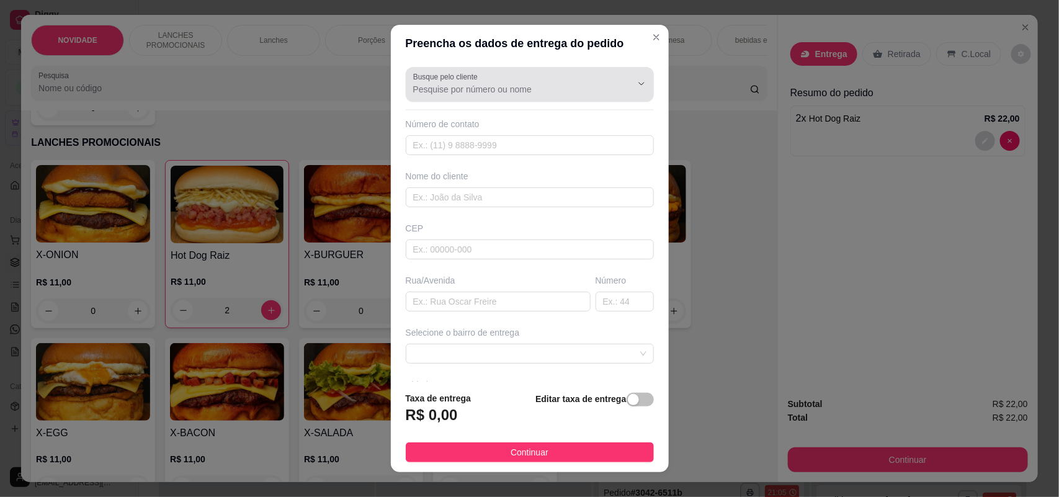
click at [517, 84] on input "Busque pelo cliente" at bounding box center [512, 89] width 199 height 12
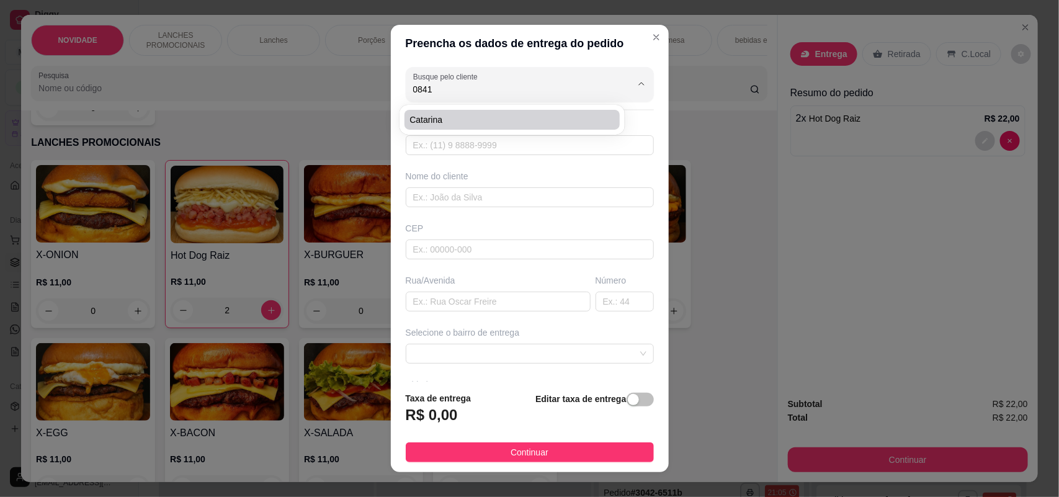
click at [520, 120] on span "catarina" at bounding box center [506, 120] width 193 height 12
type input "catarina"
type input "15991520841"
type input "catarina"
type input "Prof [PERSON_NAME]"
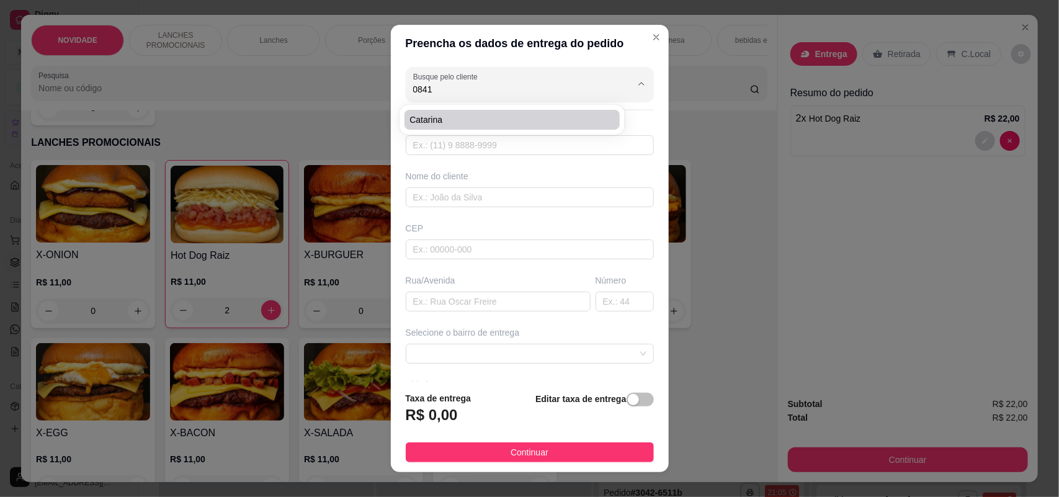
type input "390"
type input "SOROCABA"
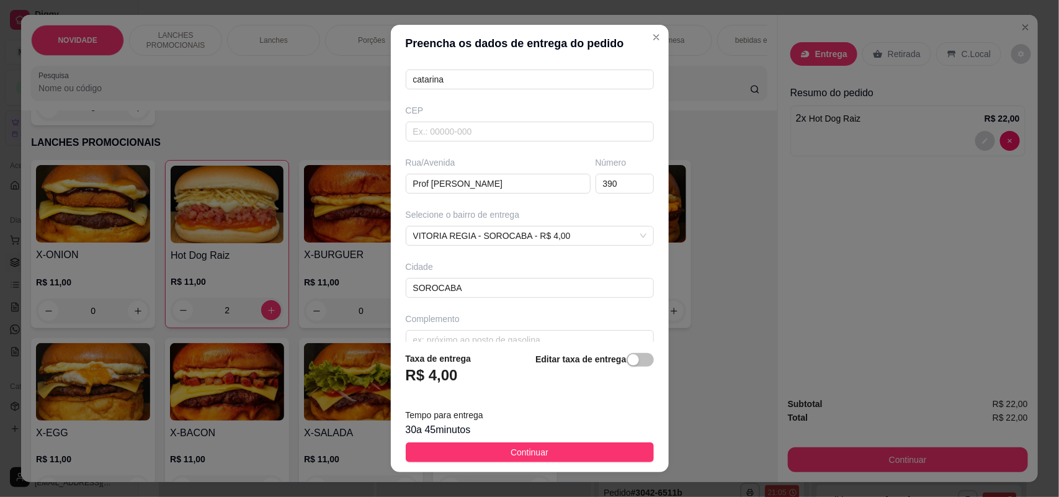
scroll to position [140, 0]
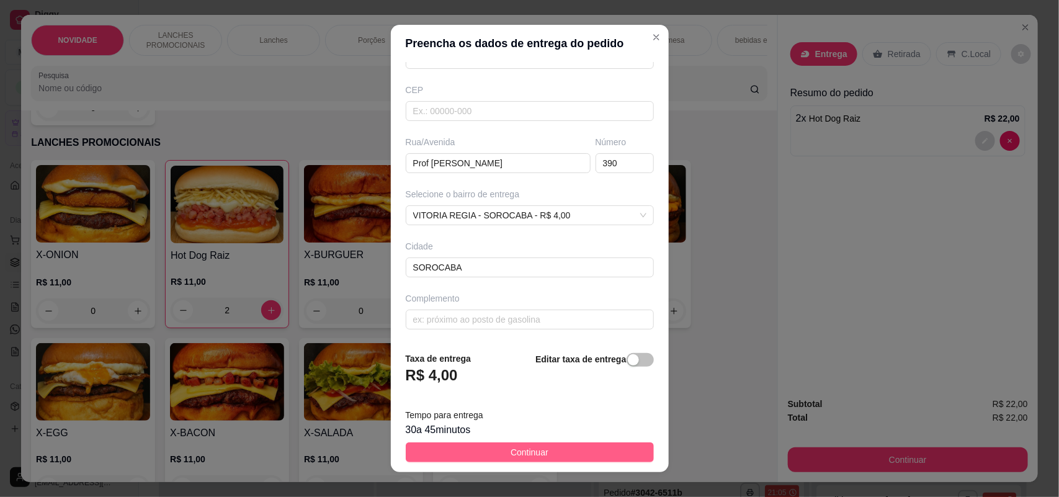
type input "catarina"
click at [539, 451] on button "Continuar" at bounding box center [530, 453] width 248 height 20
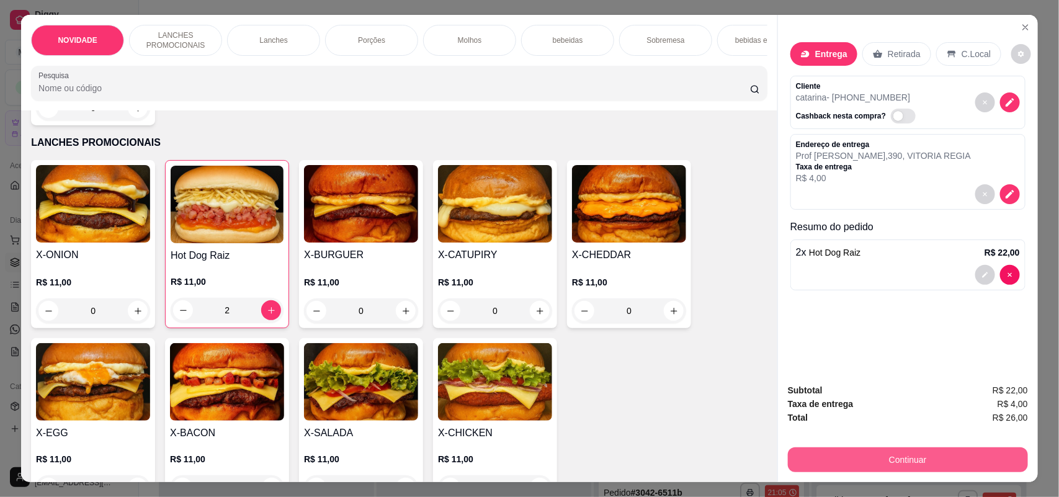
click at [868, 451] on button "Continuar" at bounding box center [908, 460] width 240 height 25
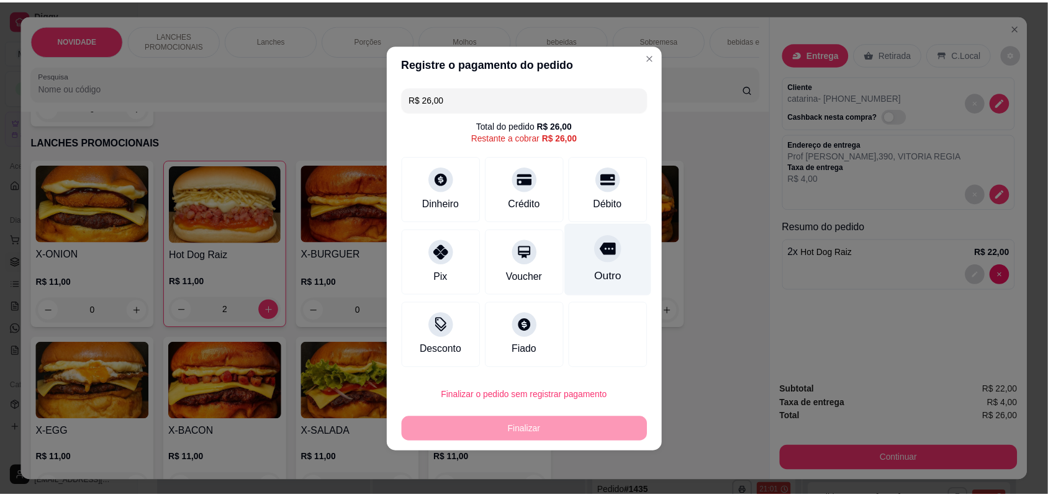
scroll to position [112, 0]
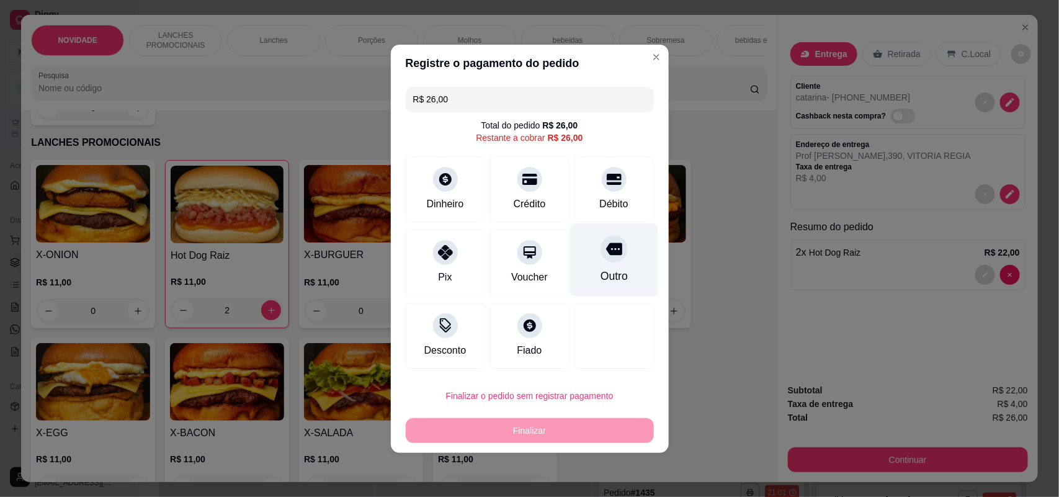
click at [609, 243] on icon at bounding box center [614, 249] width 16 height 16
type input "R$ 0,00"
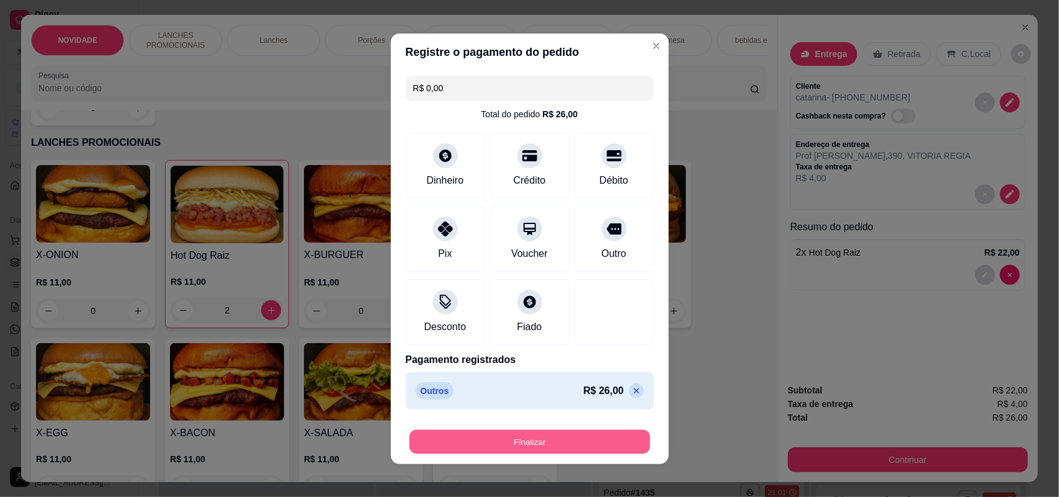
click at [552, 446] on button "Finalizar" at bounding box center [530, 442] width 241 height 24
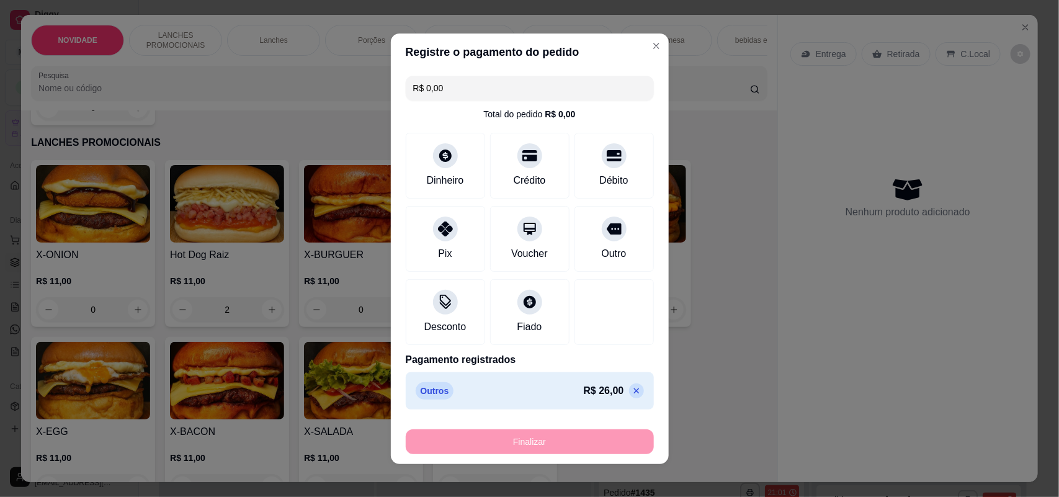
type input "0"
type input "-R$ 26,00"
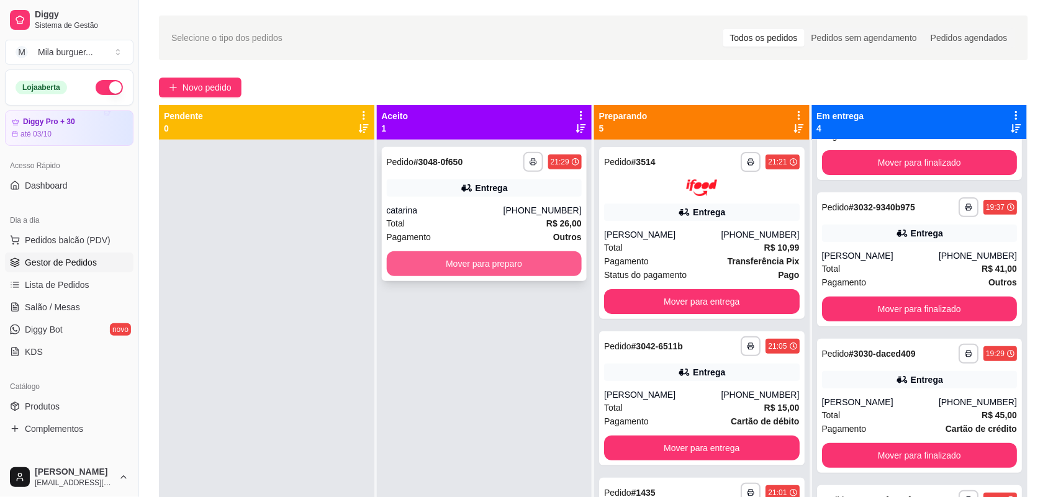
click at [510, 258] on button "Mover para preparo" at bounding box center [485, 263] width 196 height 25
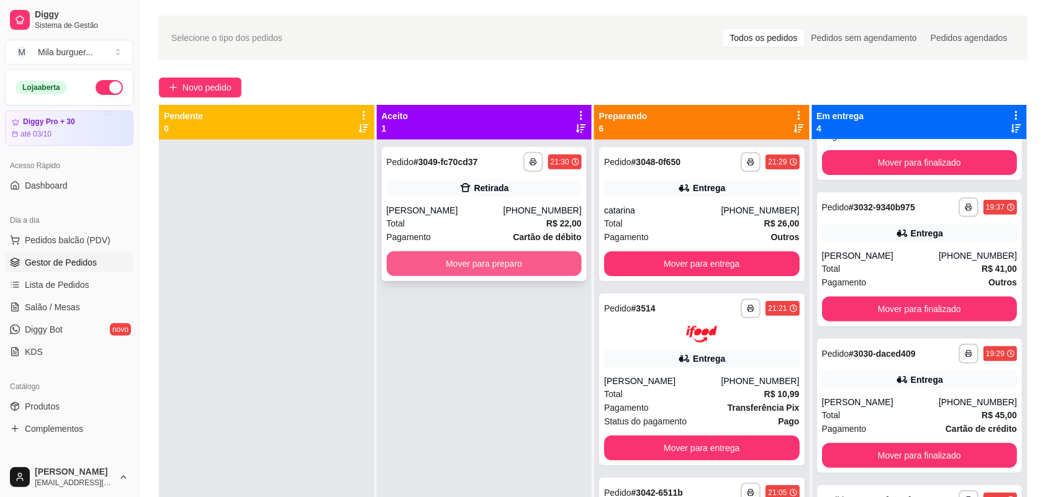
click at [516, 259] on button "Mover para preparo" at bounding box center [485, 263] width 196 height 25
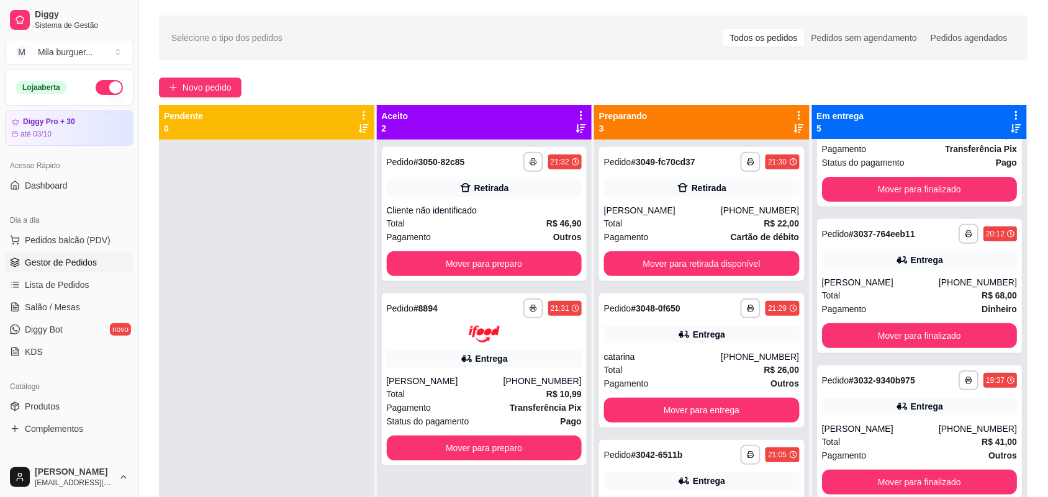
scroll to position [296, 0]
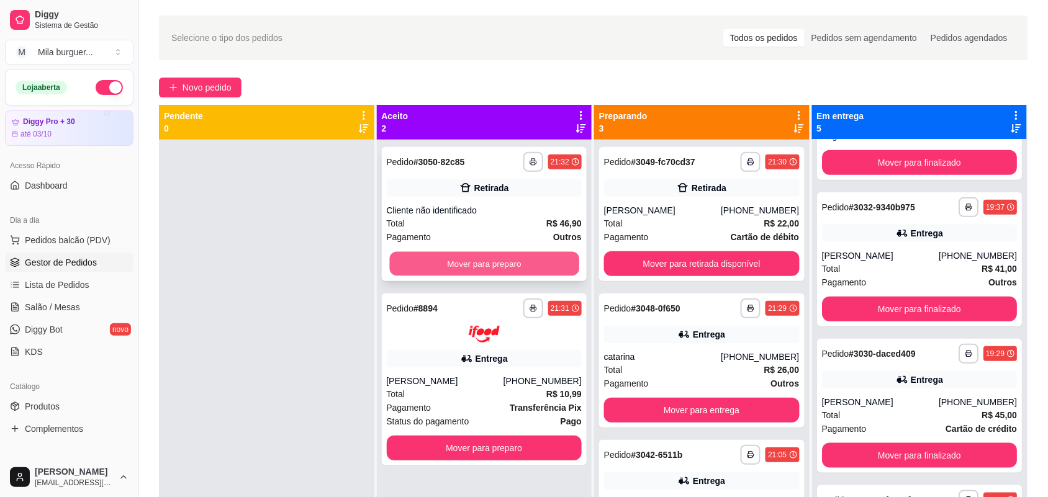
click at [479, 258] on button "Mover para preparo" at bounding box center [483, 264] width 189 height 24
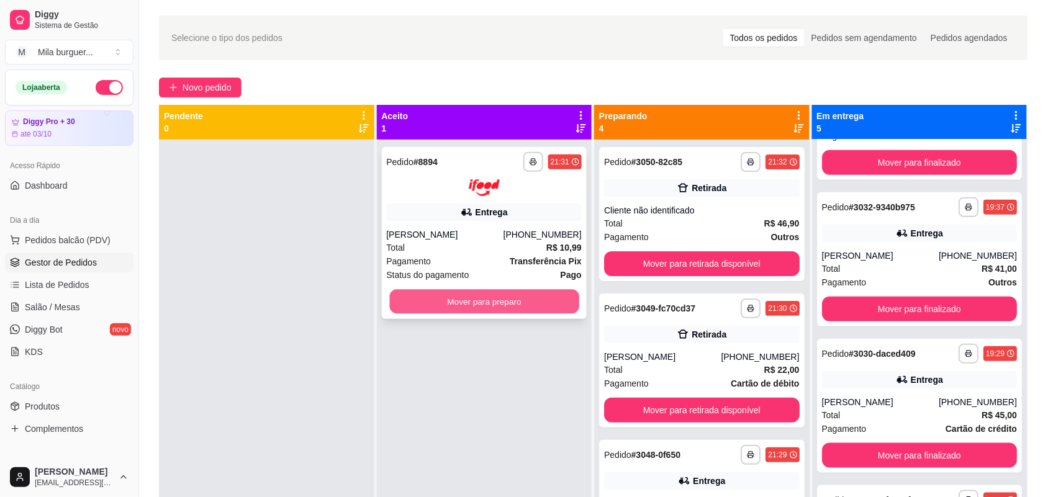
click at [482, 299] on button "Mover para preparo" at bounding box center [483, 301] width 189 height 24
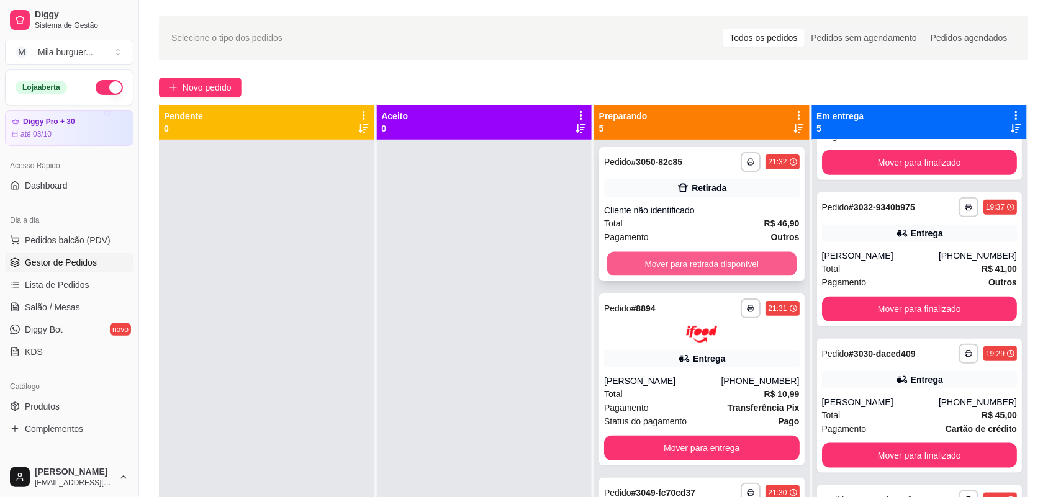
click at [731, 271] on button "Mover para retirada disponível" at bounding box center [701, 264] width 189 height 24
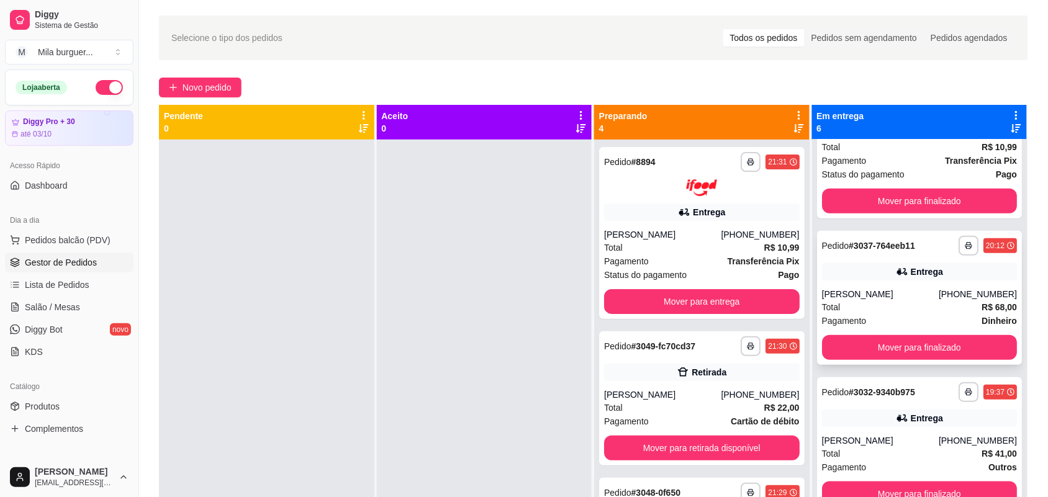
scroll to position [210, 0]
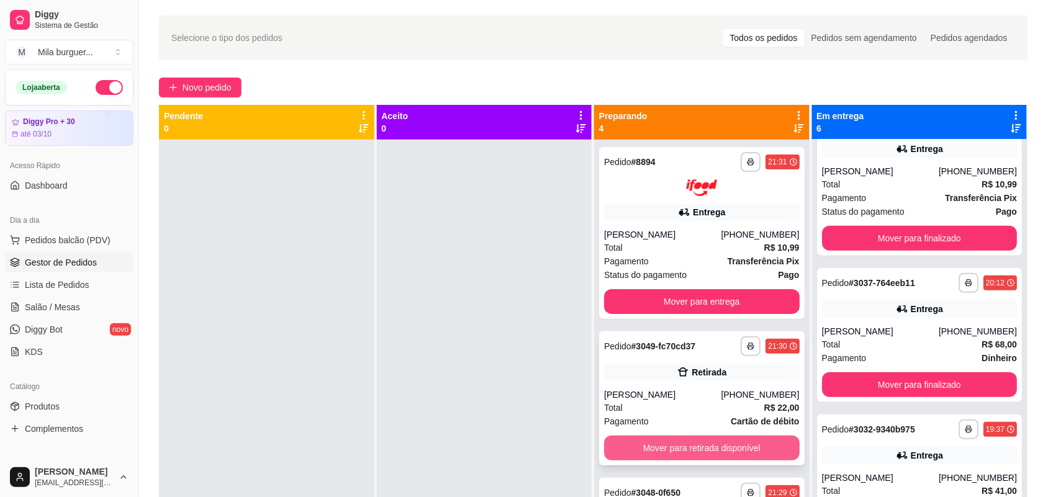
click at [739, 451] on button "Mover para retirada disponível" at bounding box center [702, 448] width 196 height 25
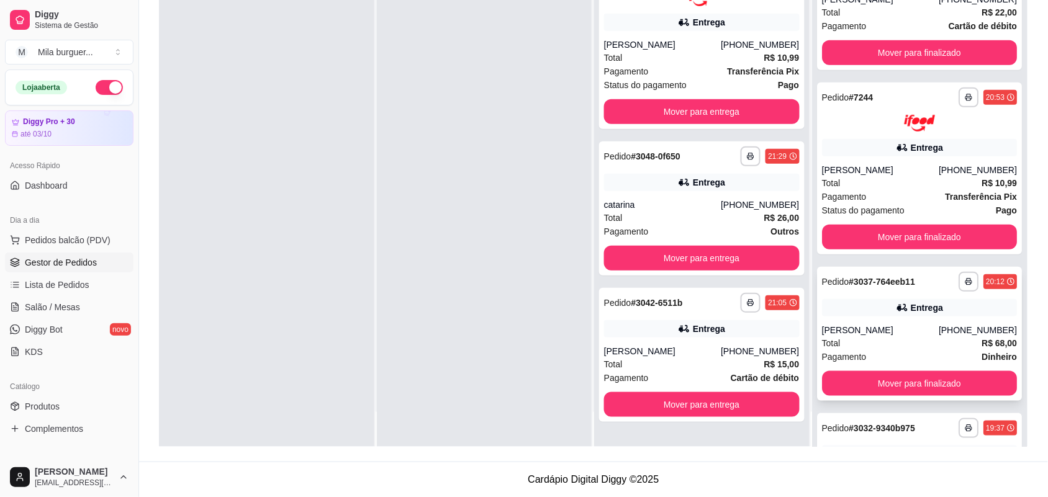
scroll to position [0, 0]
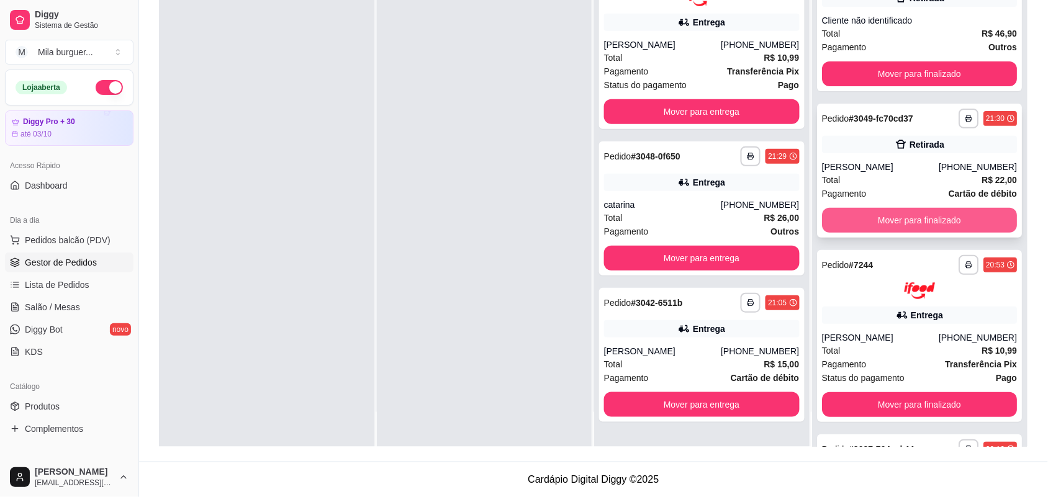
click at [892, 214] on button "Mover para finalizado" at bounding box center [920, 220] width 196 height 25
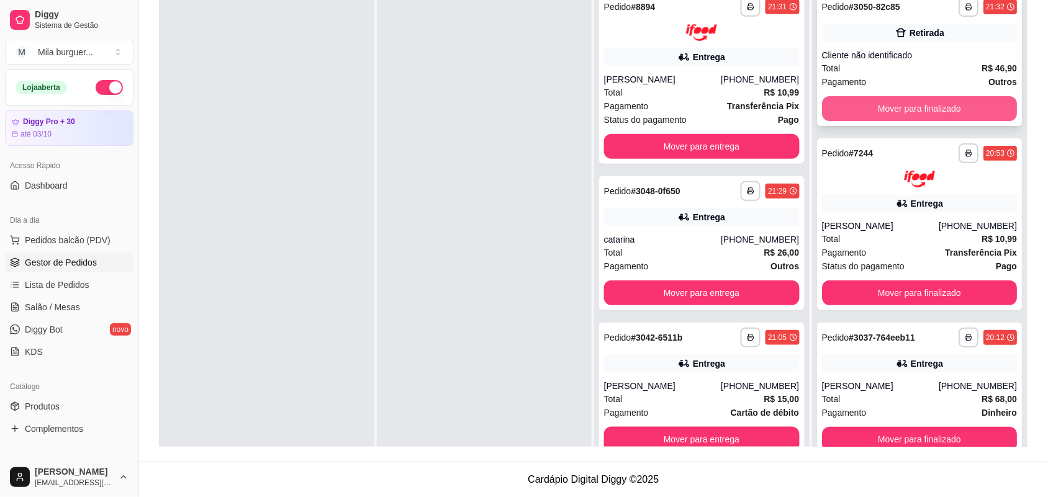
click at [889, 107] on button "Mover para finalizado" at bounding box center [920, 108] width 196 height 25
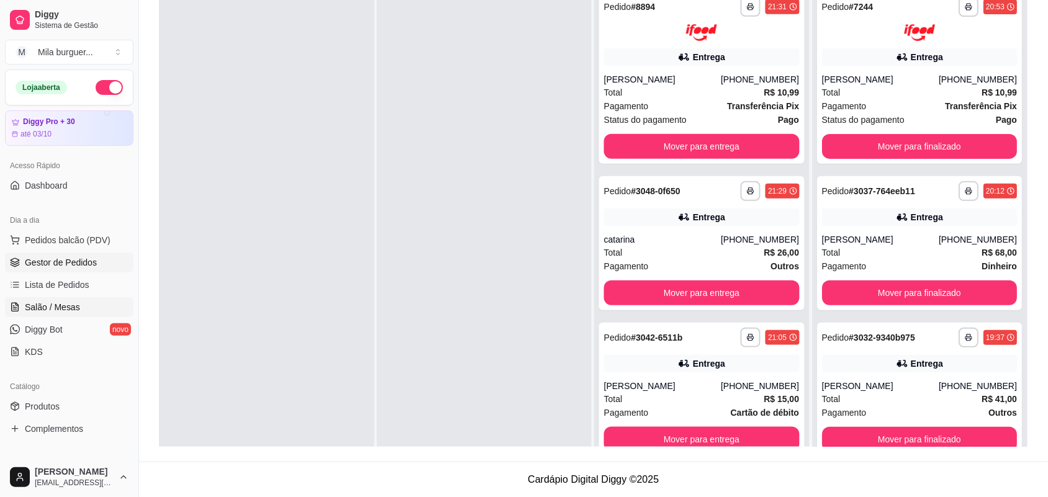
click at [63, 305] on span "Salão / Mesas" at bounding box center [52, 307] width 55 height 12
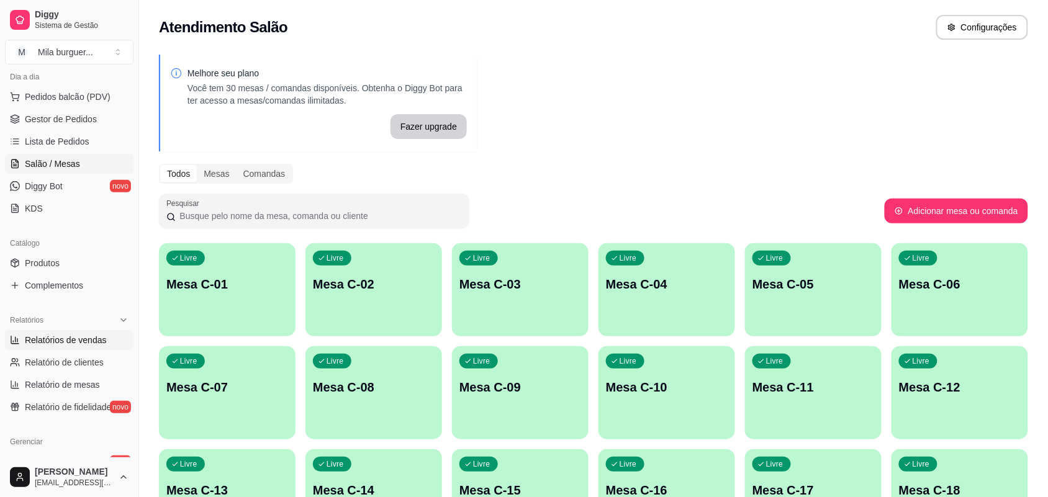
scroll to position [155, 0]
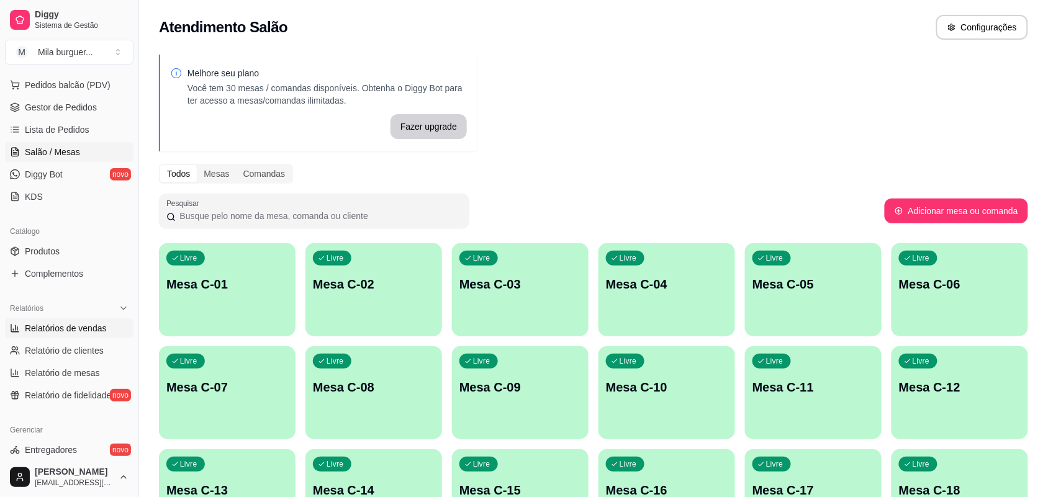
click at [60, 326] on span "Relatórios de vendas" at bounding box center [66, 328] width 82 height 12
select select "ALL"
select select "0"
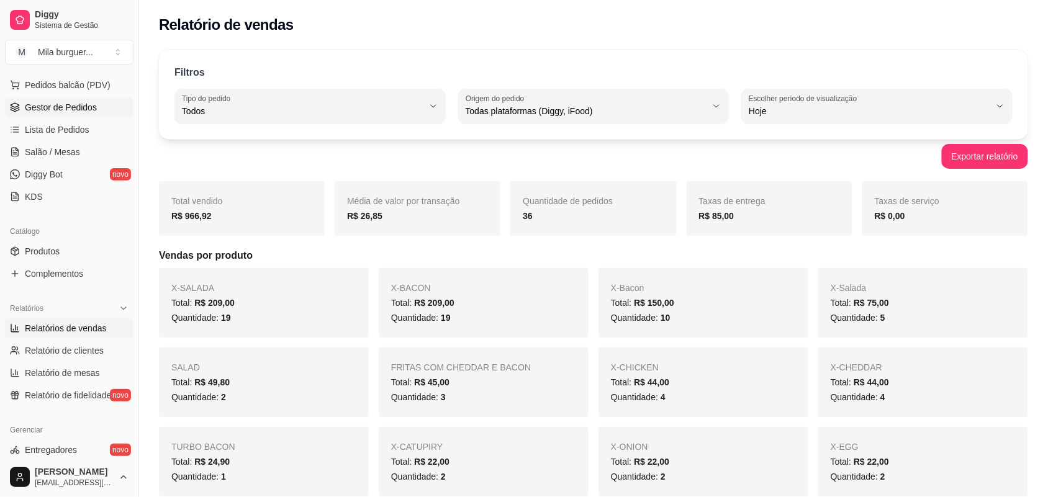
click at [60, 113] on span "Gestor de Pedidos" at bounding box center [61, 107] width 72 height 12
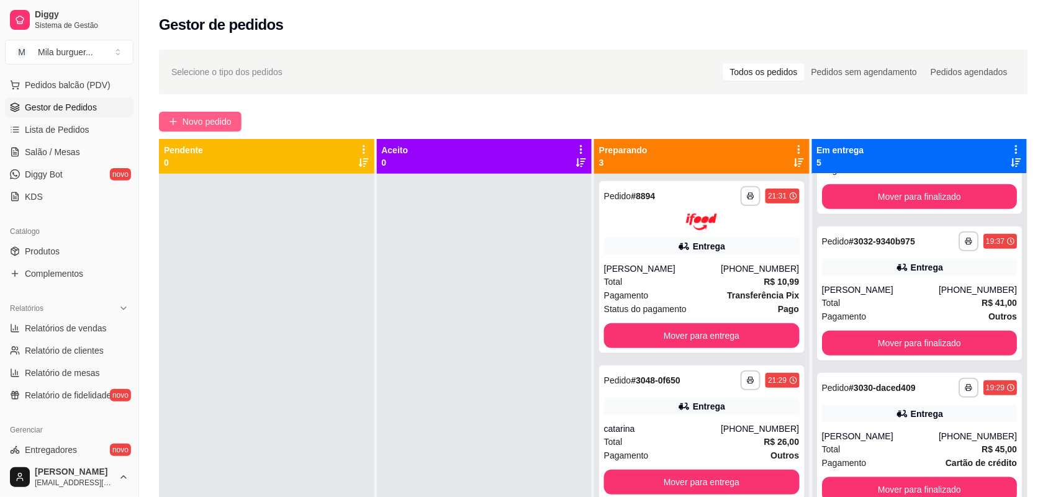
click at [186, 122] on span "Novo pedido" at bounding box center [206, 122] width 49 height 14
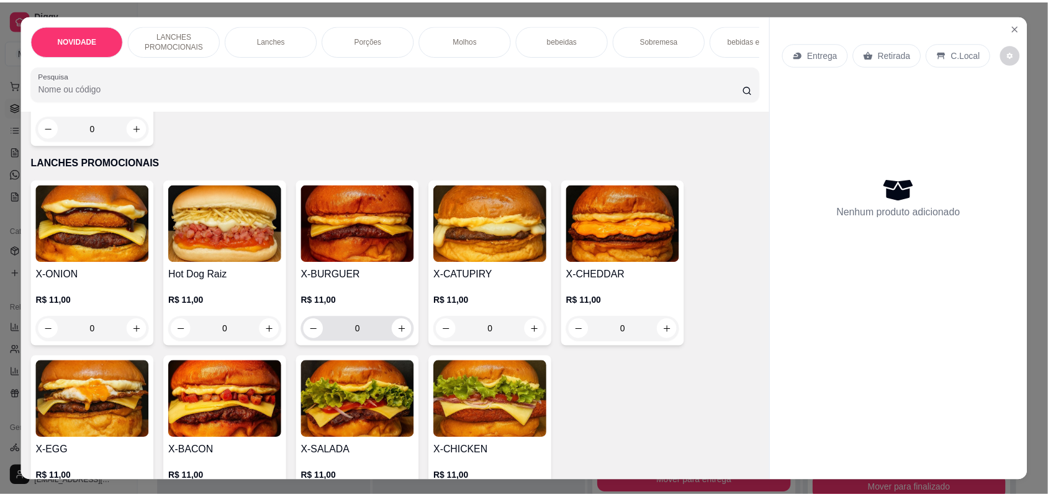
scroll to position [310, 0]
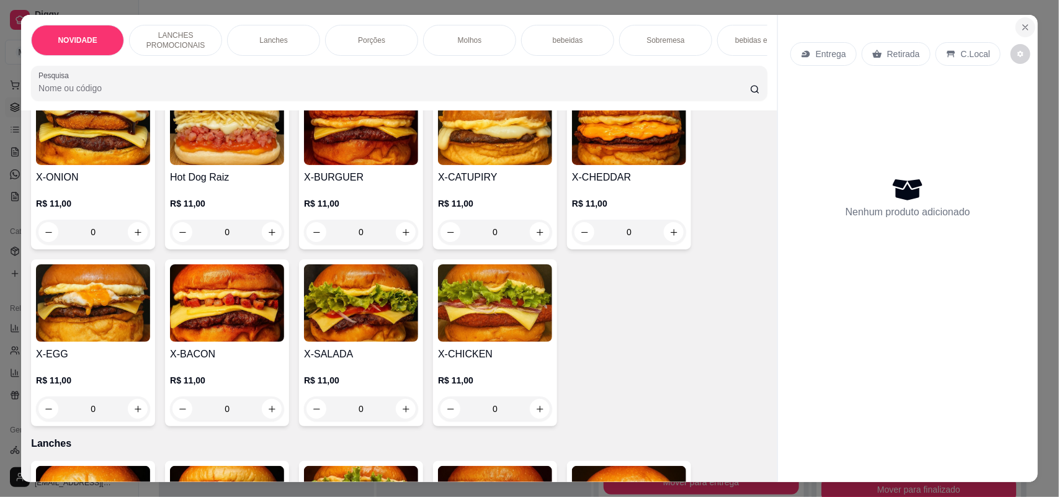
click at [1023, 25] on icon "Close" at bounding box center [1026, 27] width 10 height 10
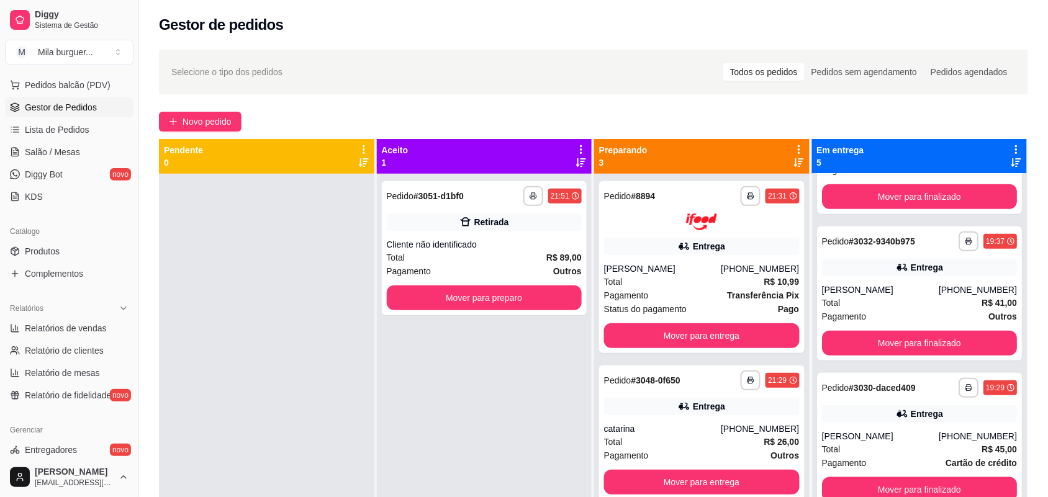
click at [526, 317] on div "**********" at bounding box center [484, 422] width 215 height 497
click at [529, 299] on button "Mover para preparo" at bounding box center [483, 298] width 189 height 24
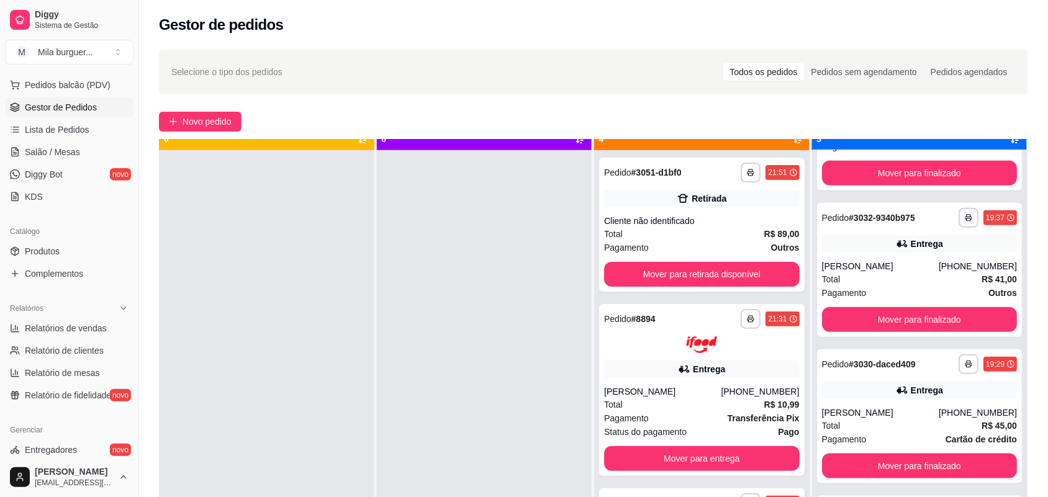
scroll to position [35, 0]
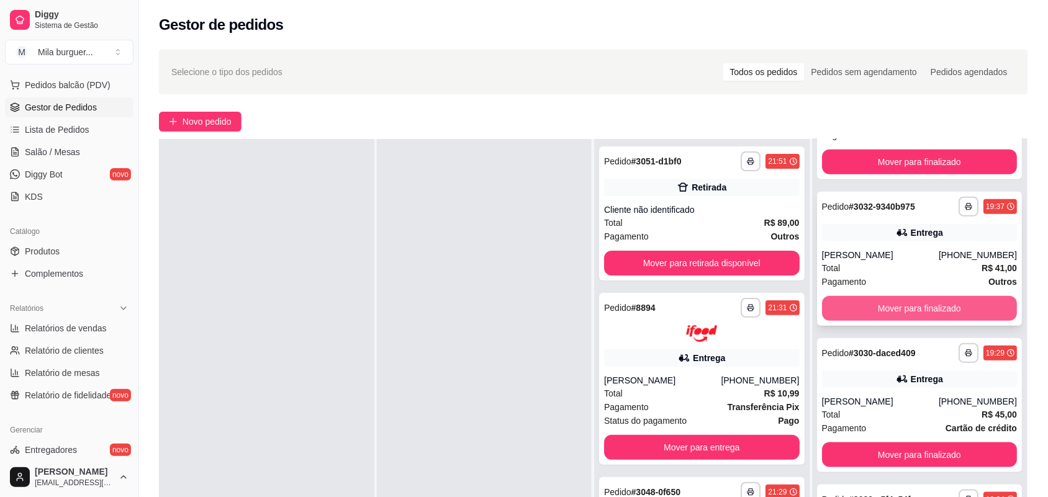
click at [906, 307] on button "Mover para finalizado" at bounding box center [920, 308] width 196 height 25
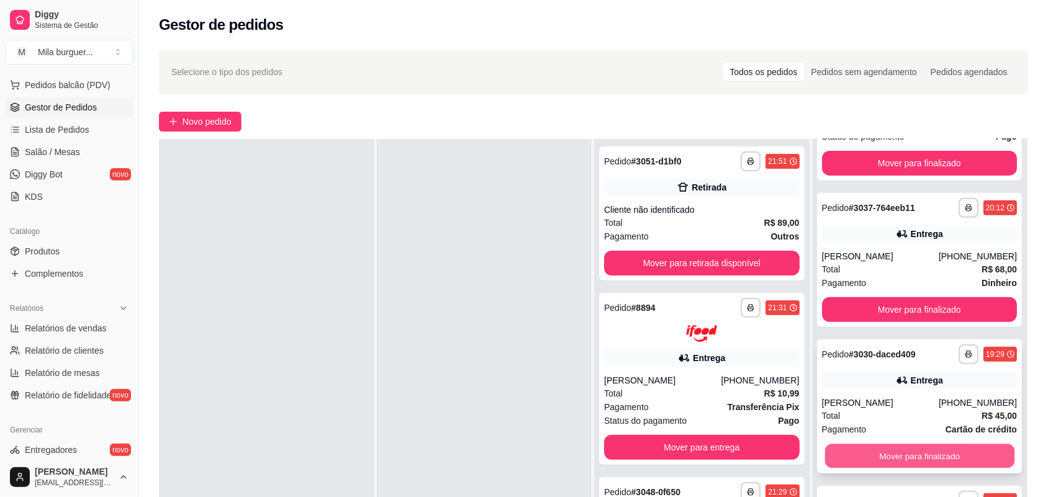
click at [870, 467] on button "Mover para finalizado" at bounding box center [918, 456] width 189 height 24
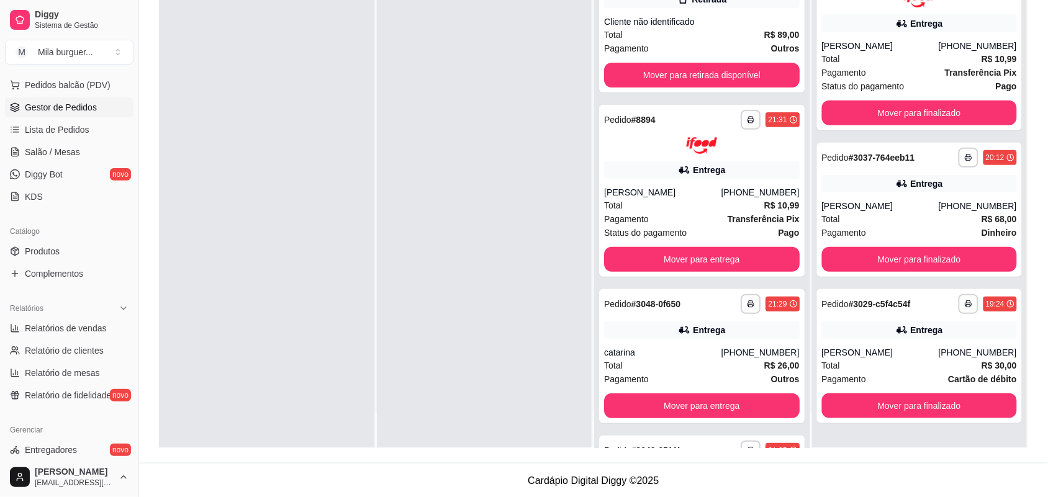
scroll to position [189, 0]
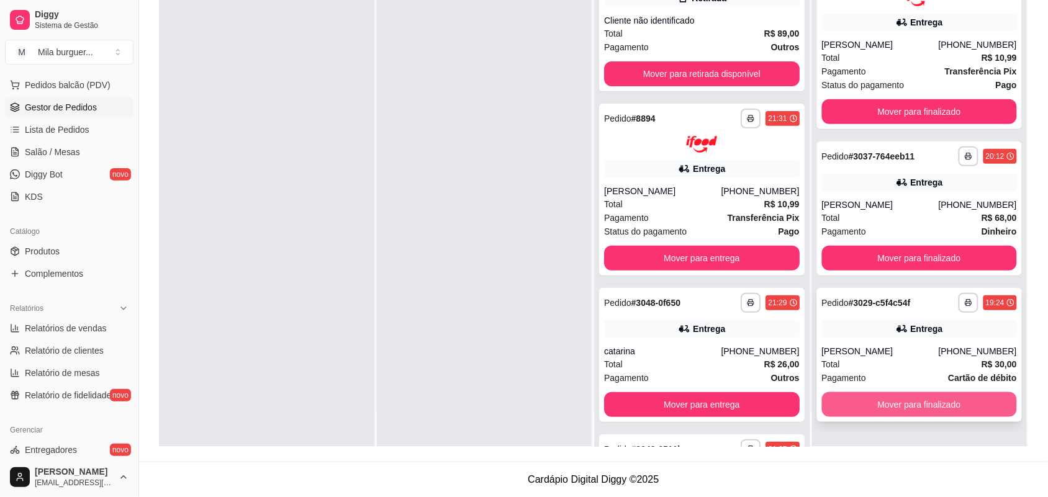
click at [881, 405] on button "Mover para finalizado" at bounding box center [920, 404] width 196 height 25
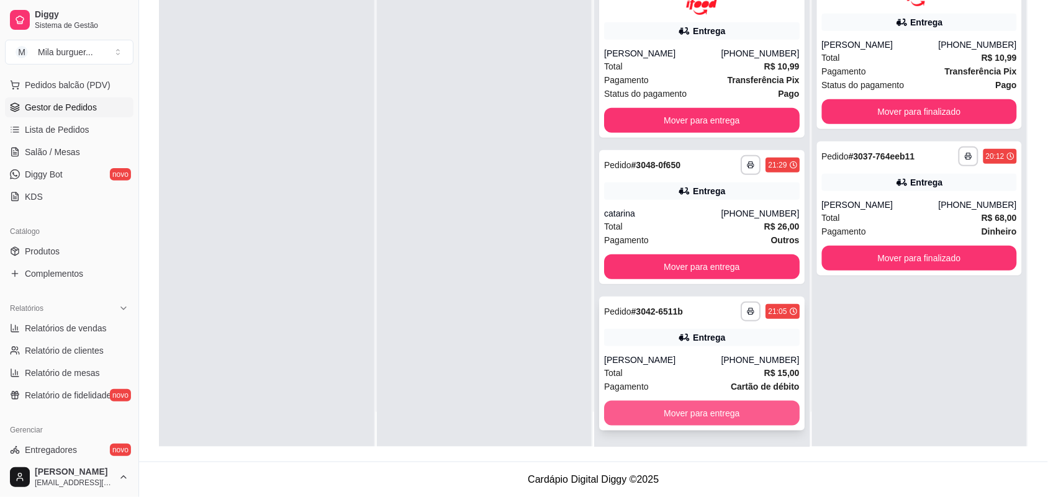
click at [693, 405] on button "Mover para entrega" at bounding box center [702, 413] width 196 height 25
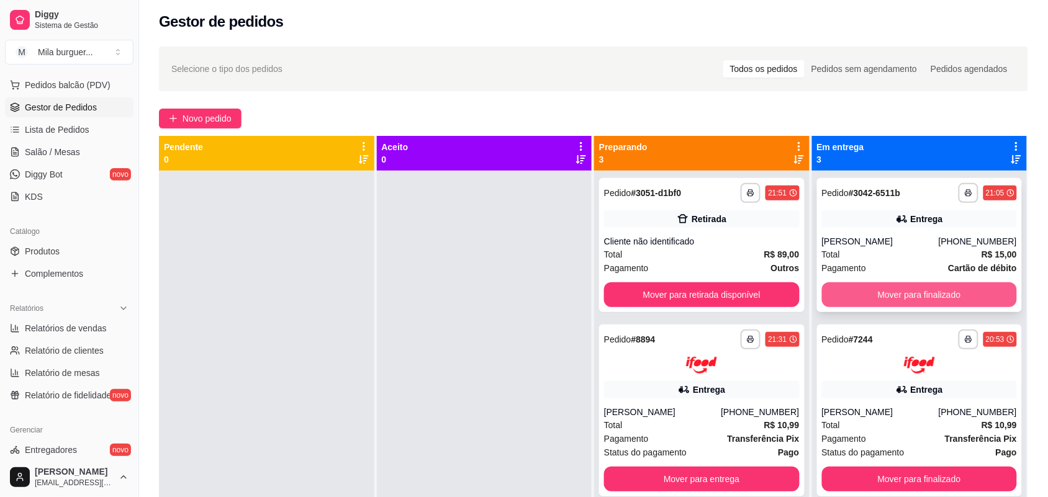
scroll to position [0, 0]
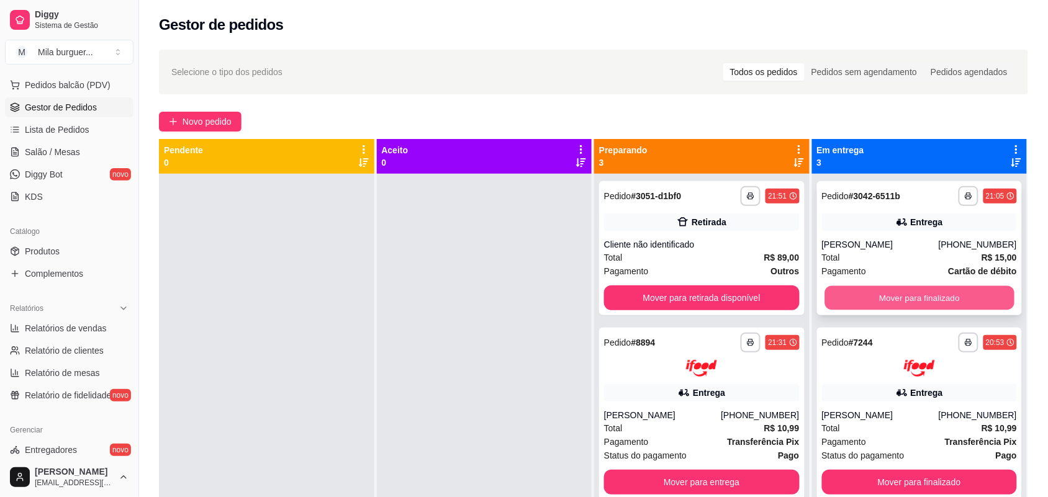
click at [937, 294] on button "Mover para finalizado" at bounding box center [918, 298] width 189 height 24
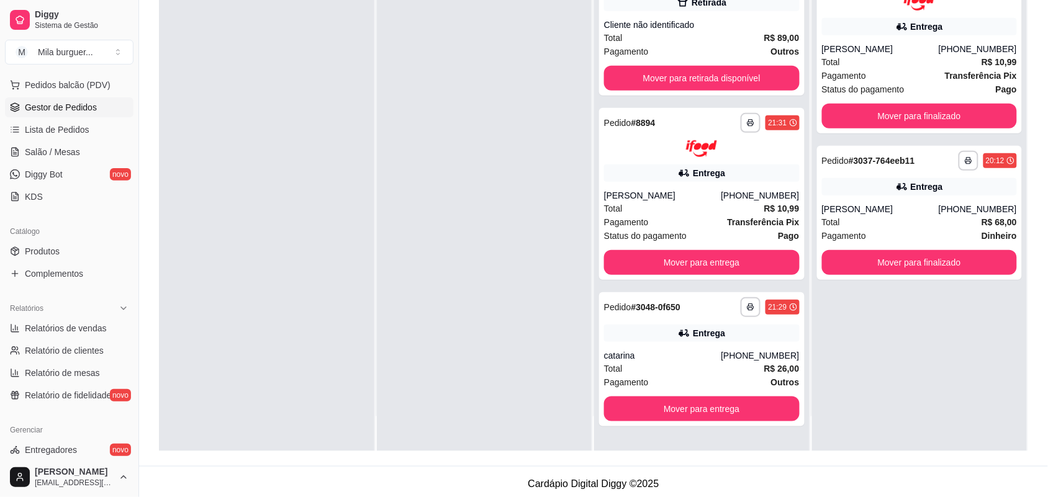
scroll to position [189, 0]
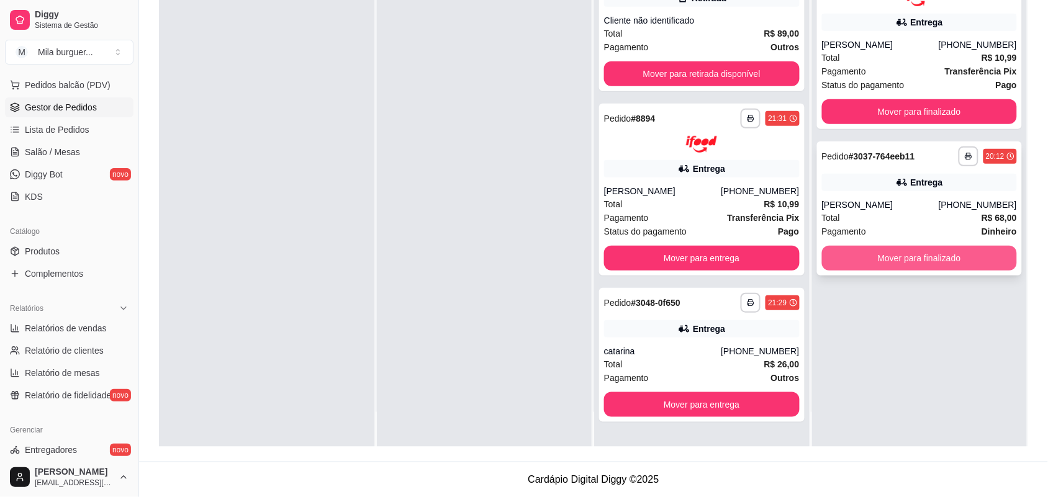
click at [904, 252] on button "Mover para finalizado" at bounding box center [920, 258] width 196 height 25
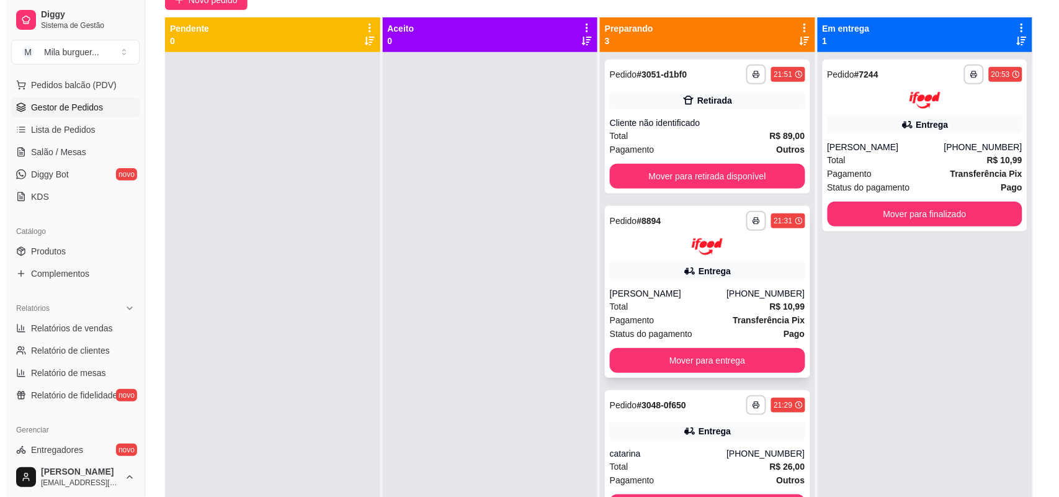
scroll to position [34, 0]
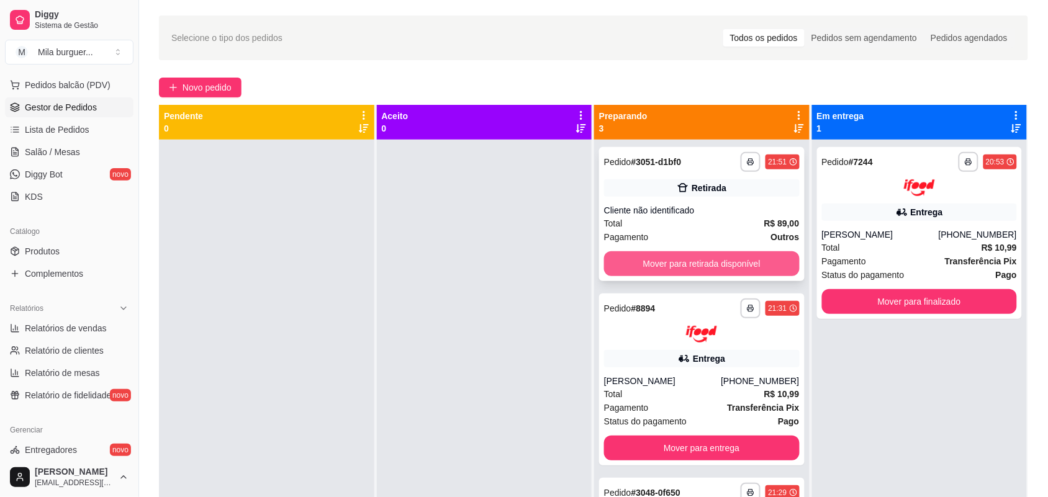
click at [737, 265] on button "Mover para retirada disponível" at bounding box center [702, 263] width 196 height 25
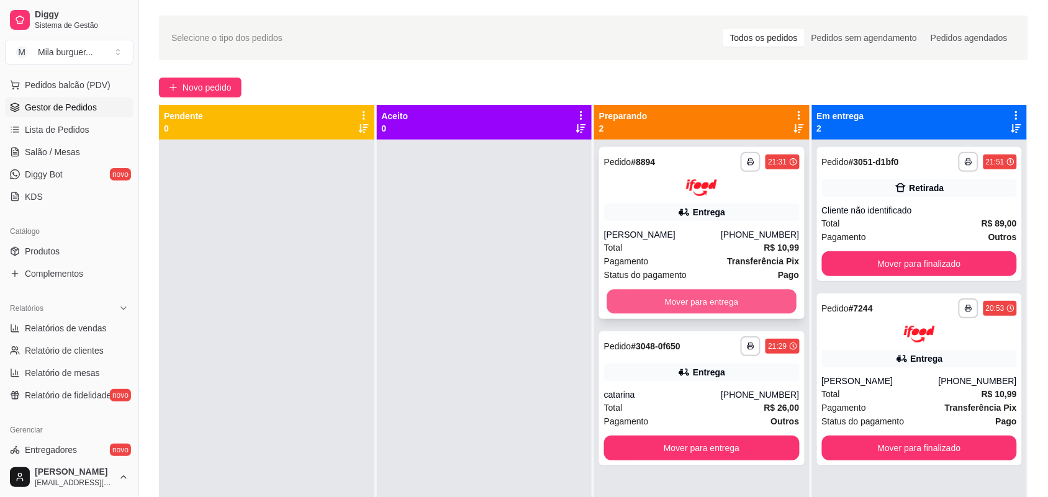
click at [767, 298] on button "Mover para entrega" at bounding box center [701, 301] width 189 height 24
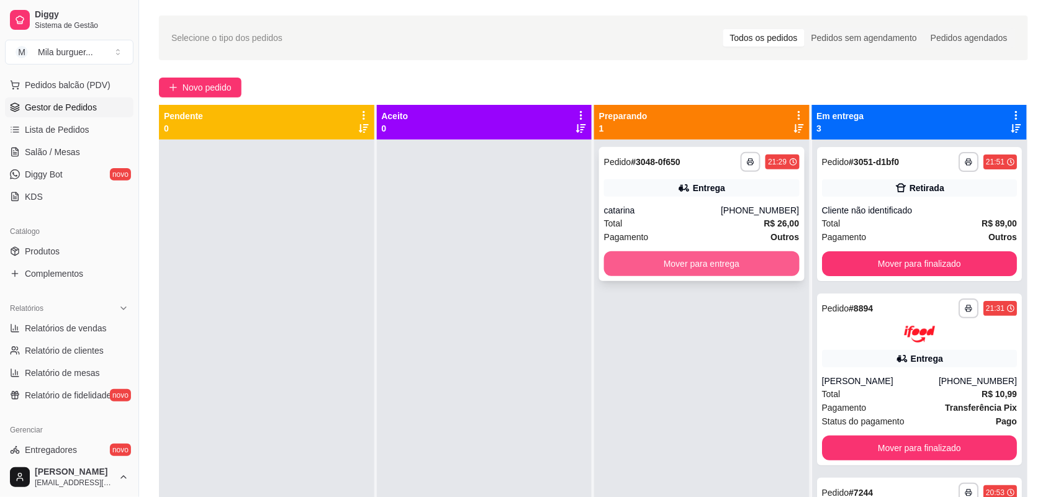
click at [768, 274] on button "Mover para entrega" at bounding box center [702, 263] width 196 height 25
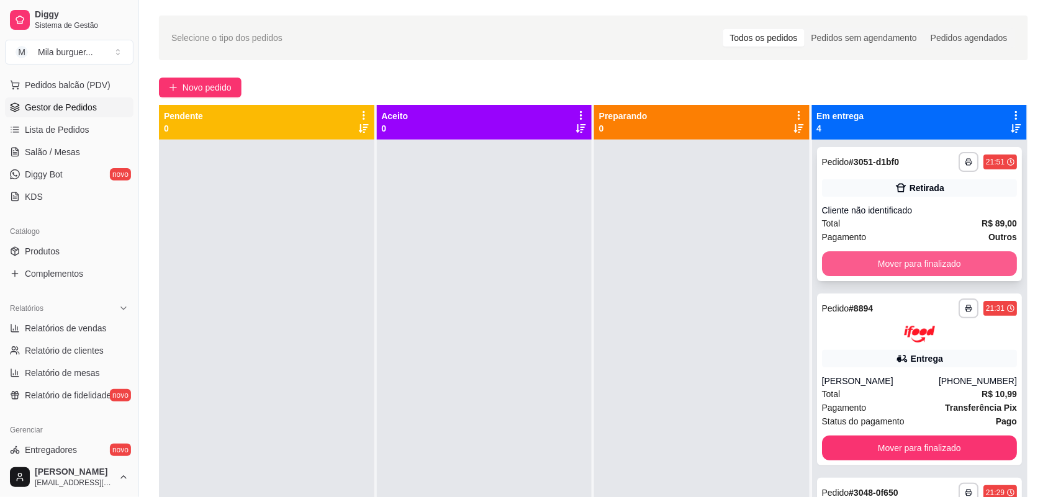
click at [897, 264] on button "Mover para finalizado" at bounding box center [920, 263] width 196 height 25
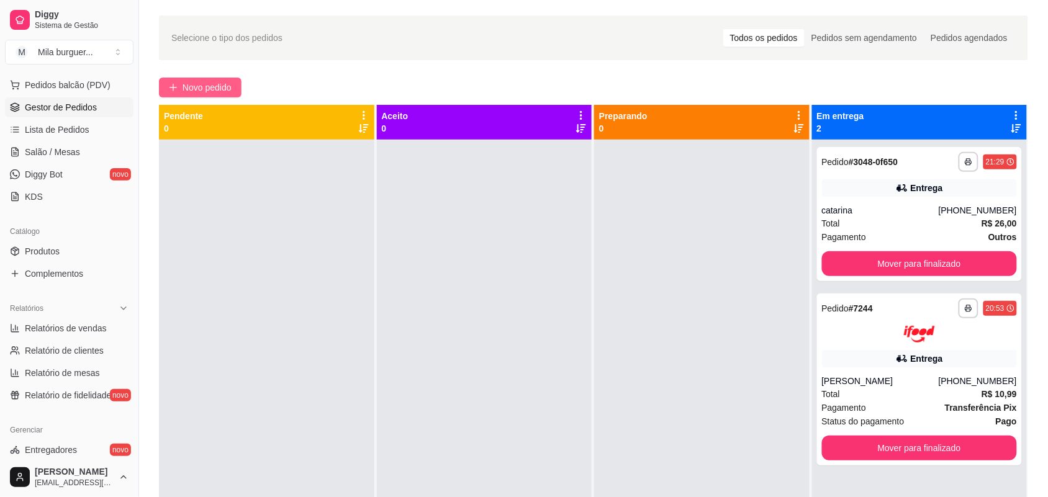
click at [194, 81] on span "Novo pedido" at bounding box center [206, 88] width 49 height 14
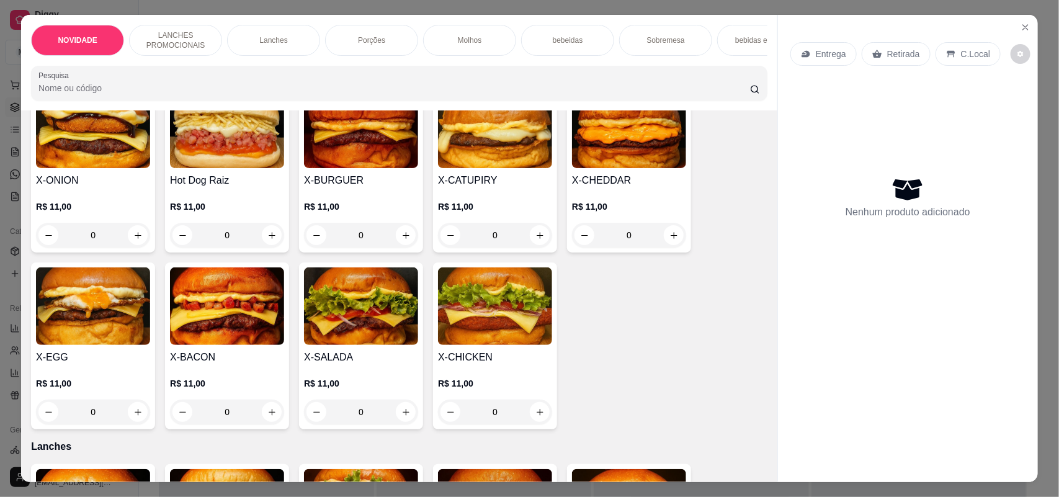
scroll to position [310, 0]
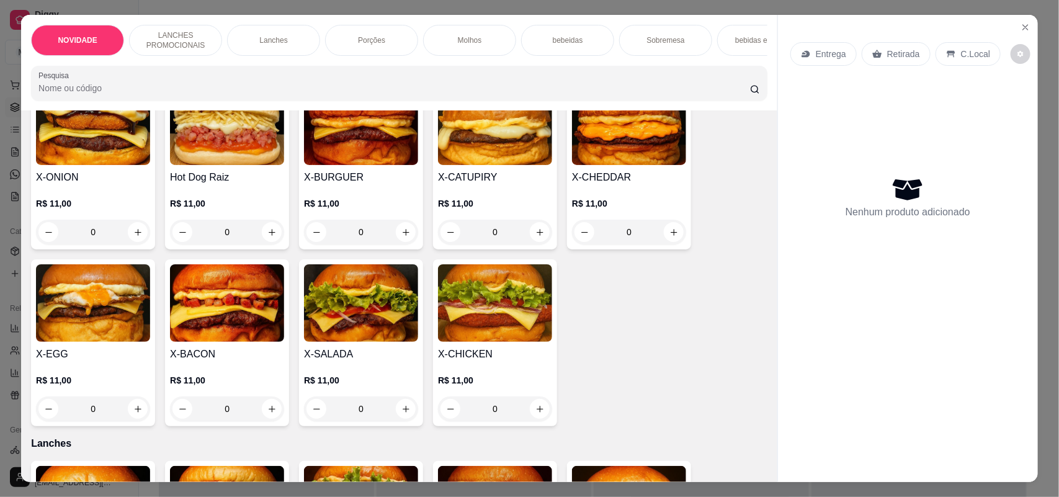
click at [256, 421] on input "0" at bounding box center [227, 409] width 70 height 25
click at [268, 414] on icon "increase-product-quantity" at bounding box center [272, 409] width 9 height 9
type input "1"
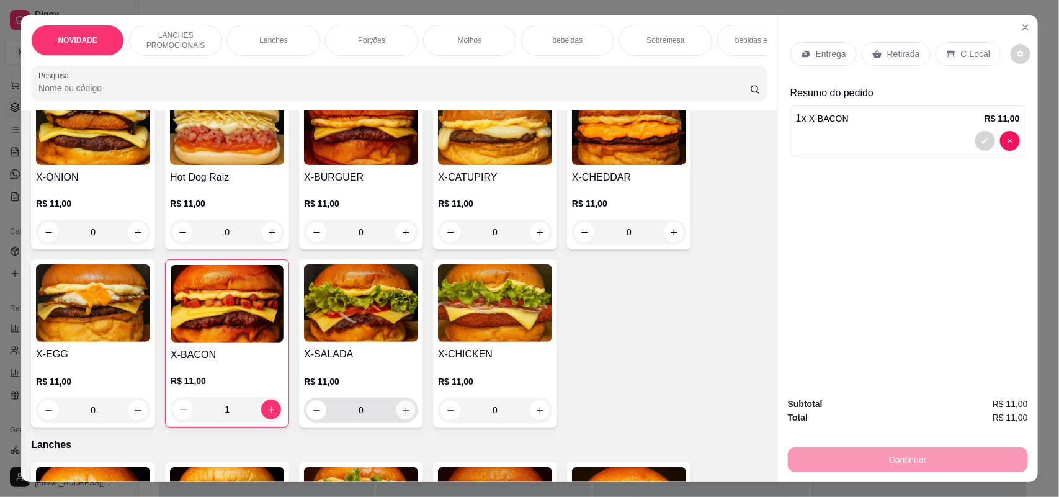
click at [403, 413] on icon "increase-product-quantity" at bounding box center [406, 410] width 6 height 6
type input "1"
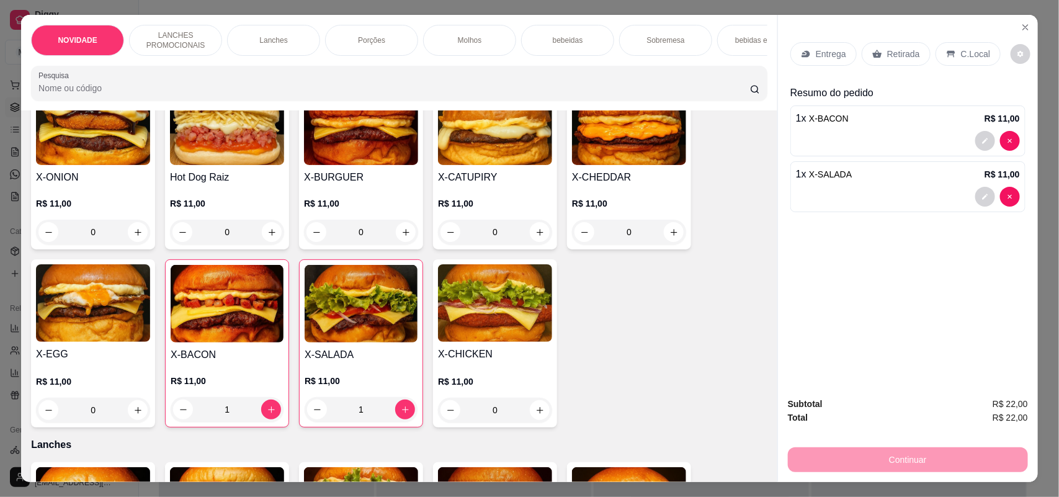
click at [873, 52] on icon at bounding box center [878, 54] width 10 height 10
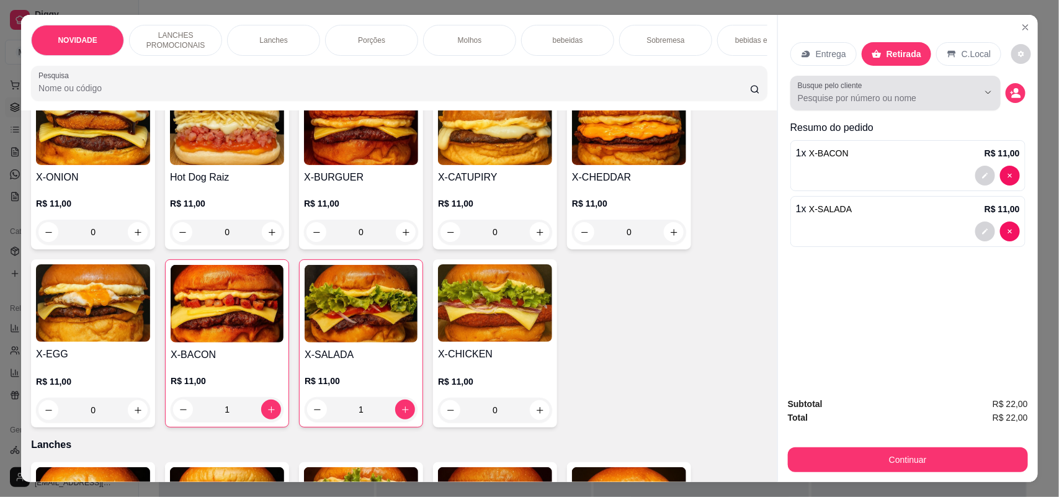
click at [860, 104] on div at bounding box center [896, 93] width 196 height 25
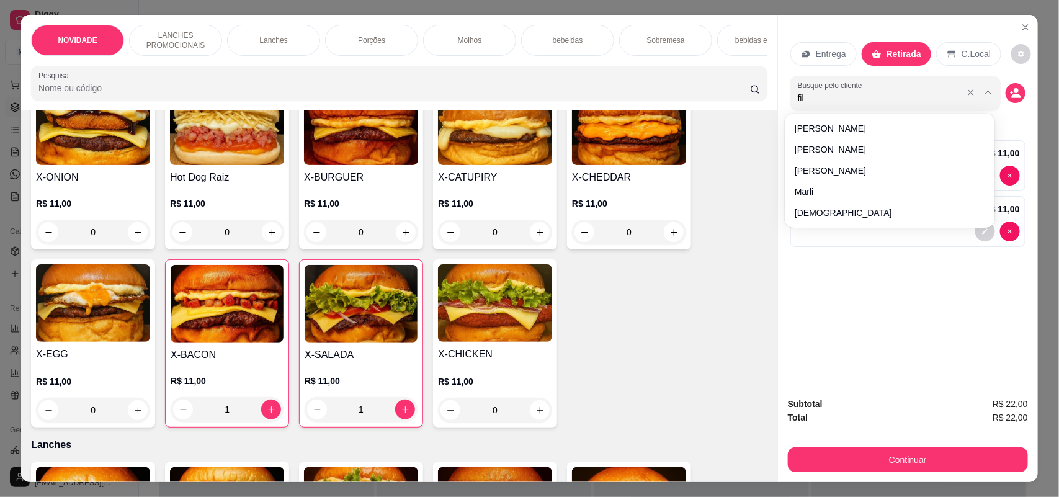
type input "filh"
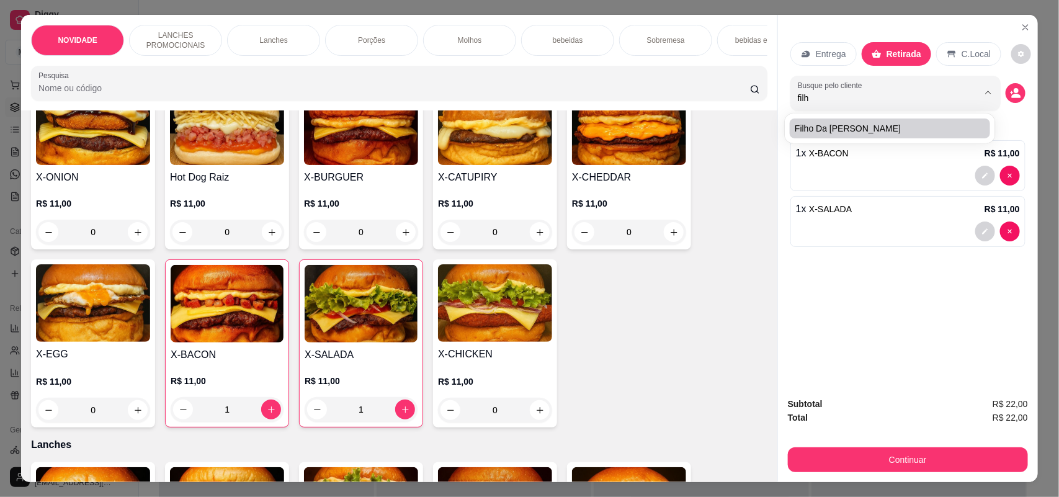
click at [860, 119] on li "filho da [PERSON_NAME]" at bounding box center [890, 129] width 200 height 20
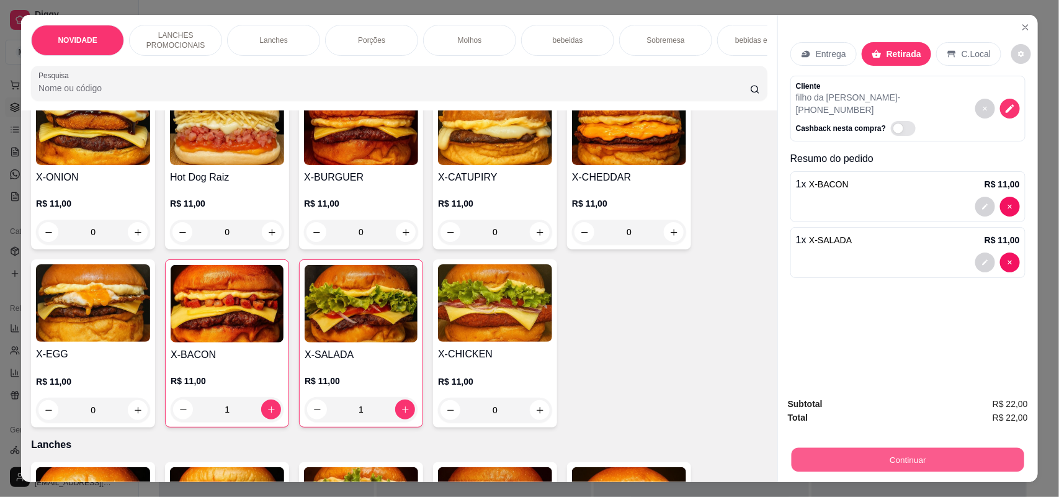
click at [827, 464] on button "Continuar" at bounding box center [908, 460] width 233 height 24
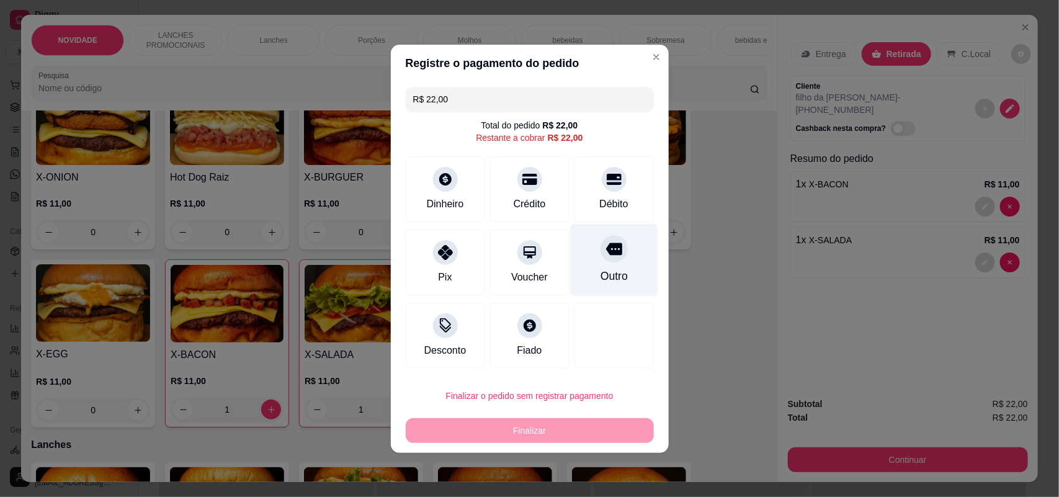
click at [605, 272] on div "Outro" at bounding box center [613, 276] width 27 height 16
type input "R$ 0,00"
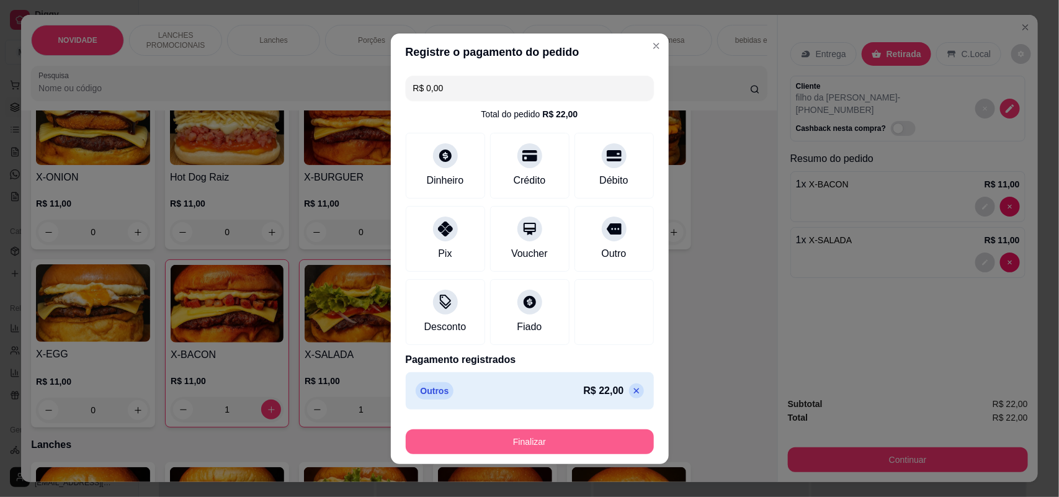
click at [545, 436] on button "Finalizar" at bounding box center [530, 442] width 248 height 25
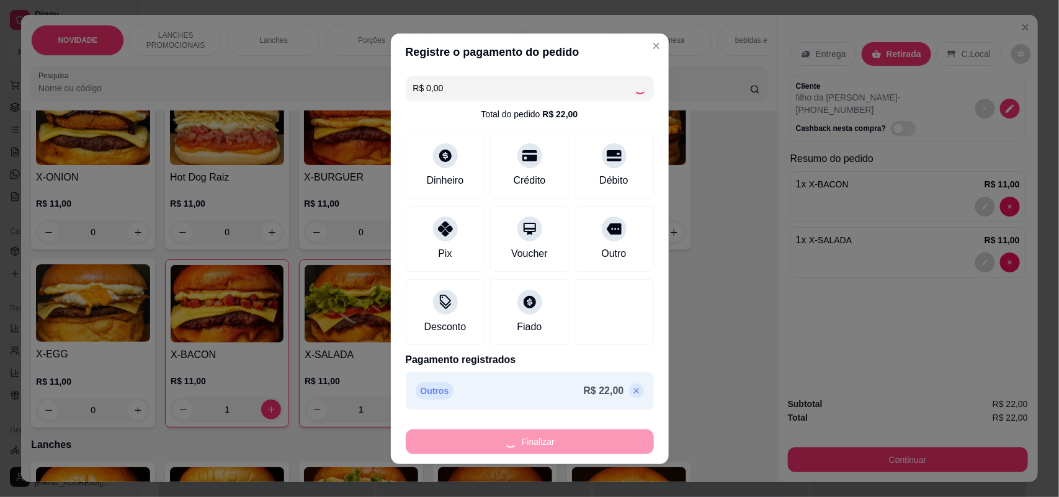
type input "0"
type input "-R$ 22,00"
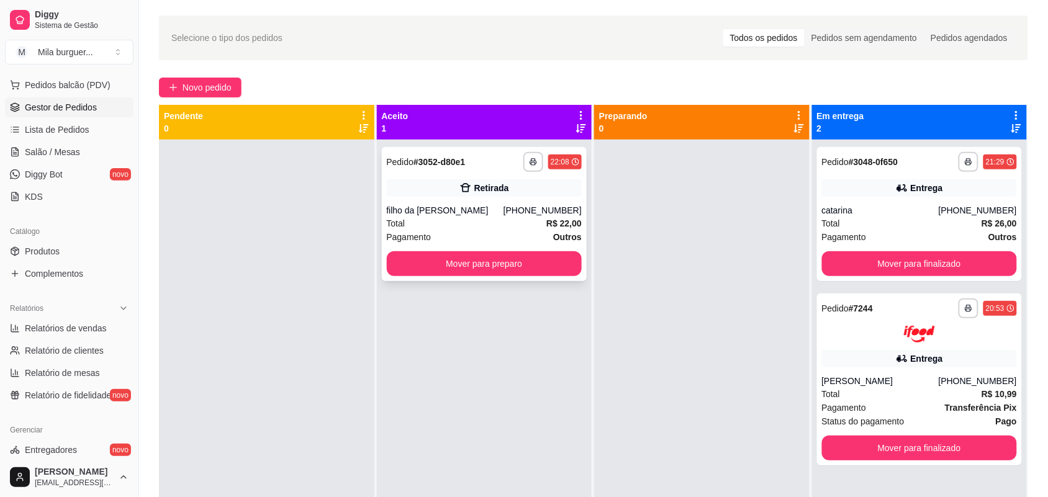
click at [554, 228] on strong "R$ 22,00" at bounding box center [563, 223] width 35 height 10
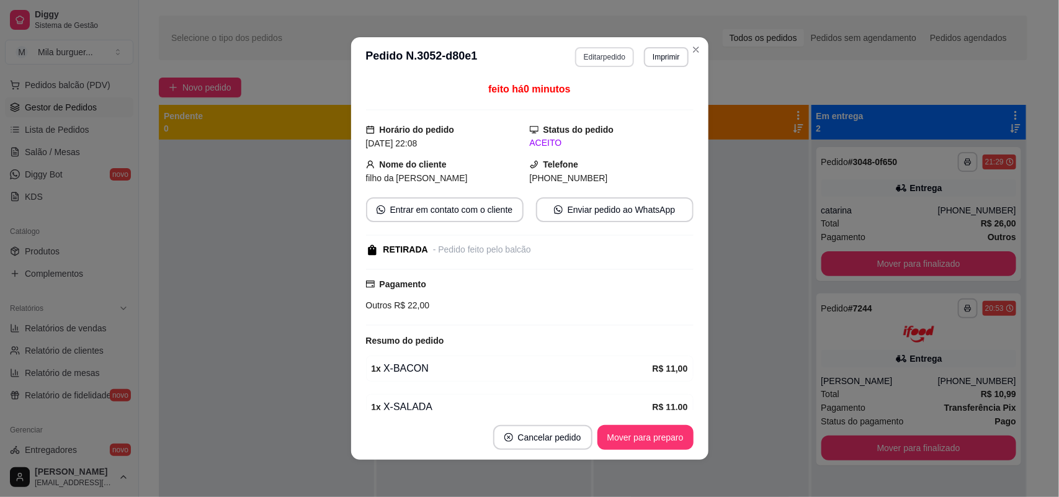
click at [604, 55] on button "Editar pedido" at bounding box center [604, 57] width 59 height 20
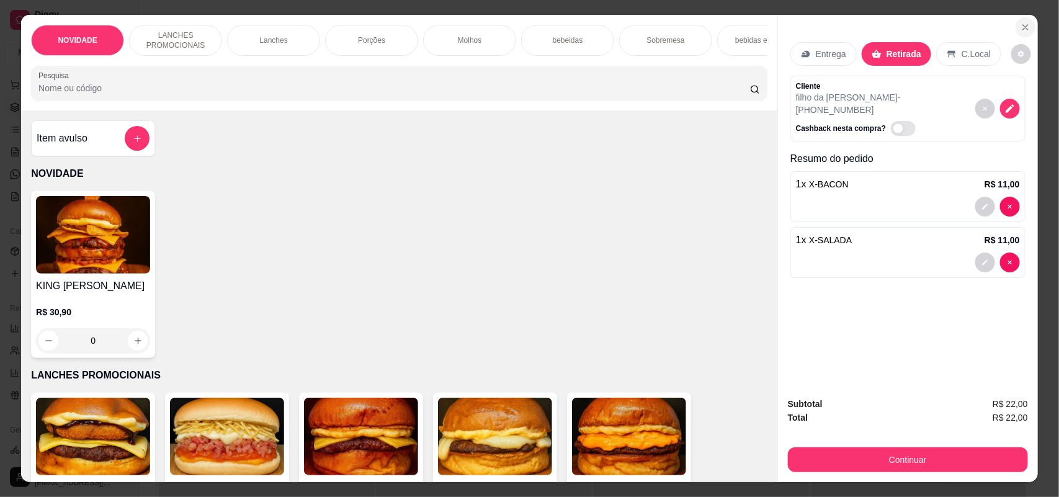
click at [1021, 25] on icon "Close" at bounding box center [1026, 27] width 10 height 10
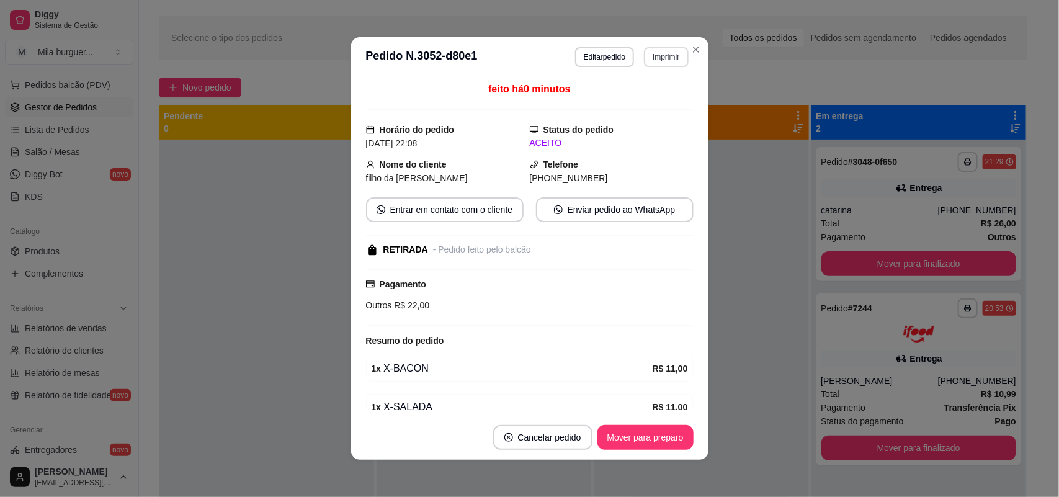
click at [647, 50] on button "Imprimir" at bounding box center [666, 57] width 44 height 20
click at [640, 94] on button "IMPRESSORA" at bounding box center [640, 101] width 90 height 20
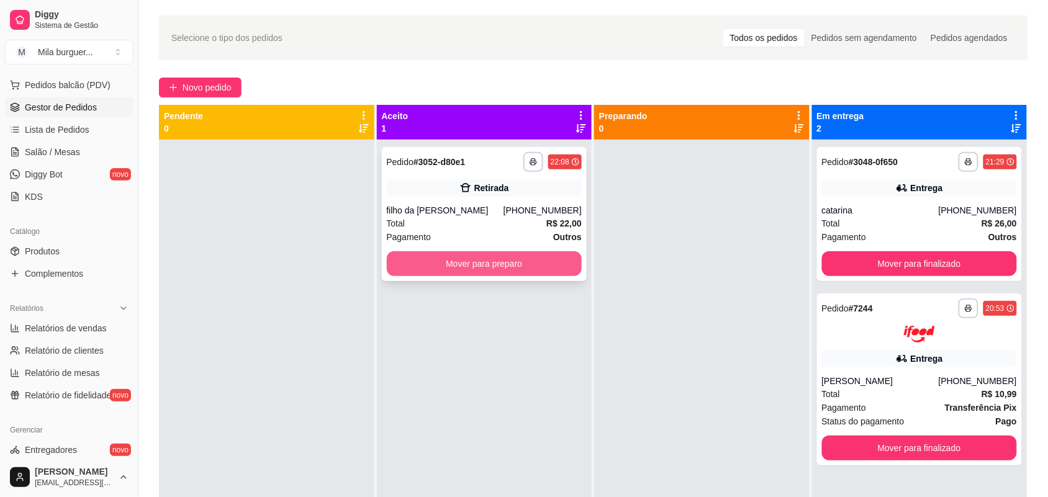
click at [451, 268] on button "Mover para preparo" at bounding box center [485, 263] width 196 height 25
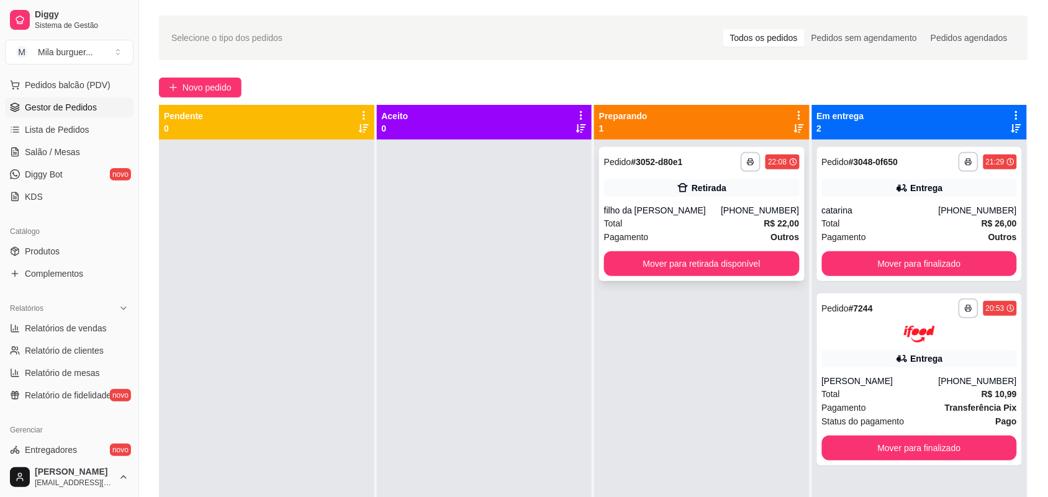
click at [724, 264] on button "Mover para retirada disponível" at bounding box center [702, 263] width 196 height 25
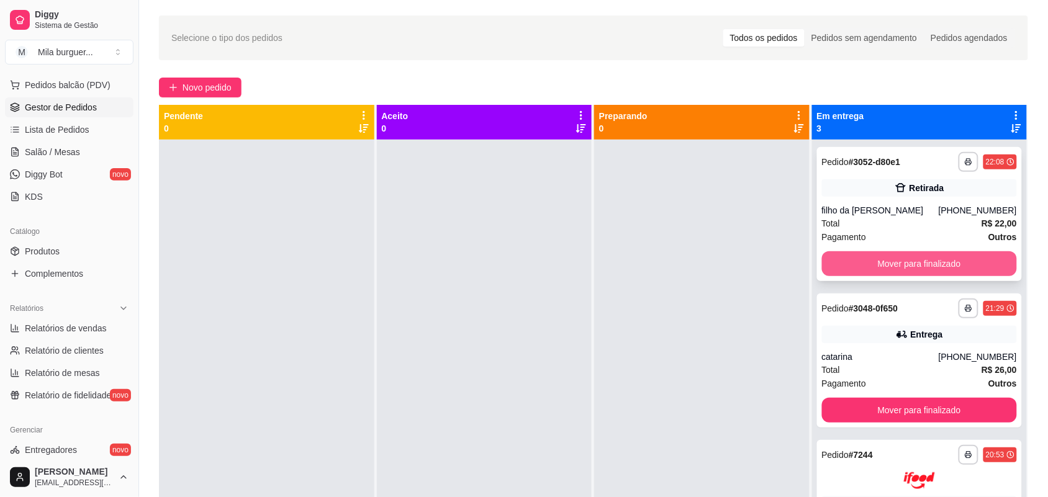
click at [896, 253] on button "Mover para finalizado" at bounding box center [920, 263] width 196 height 25
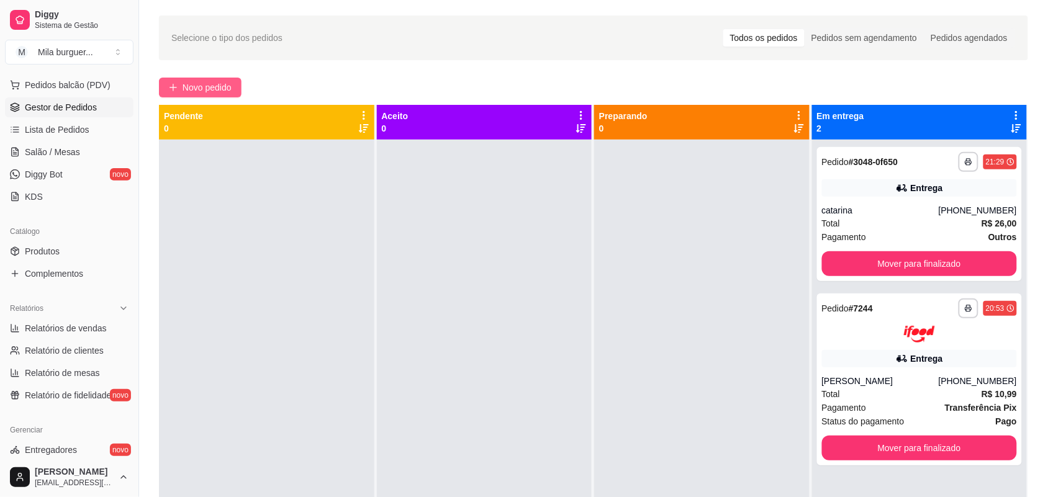
click at [188, 89] on span "Novo pedido" at bounding box center [206, 88] width 49 height 14
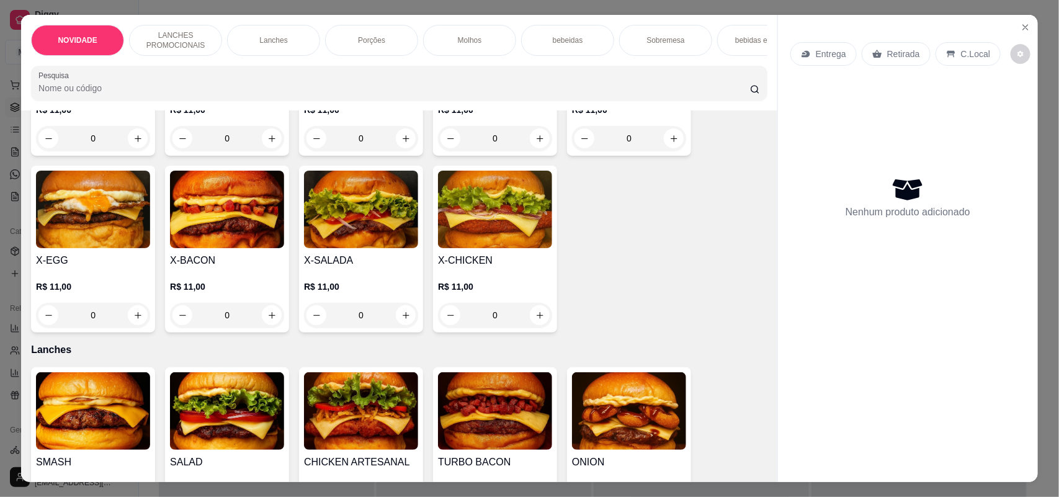
scroll to position [466, 0]
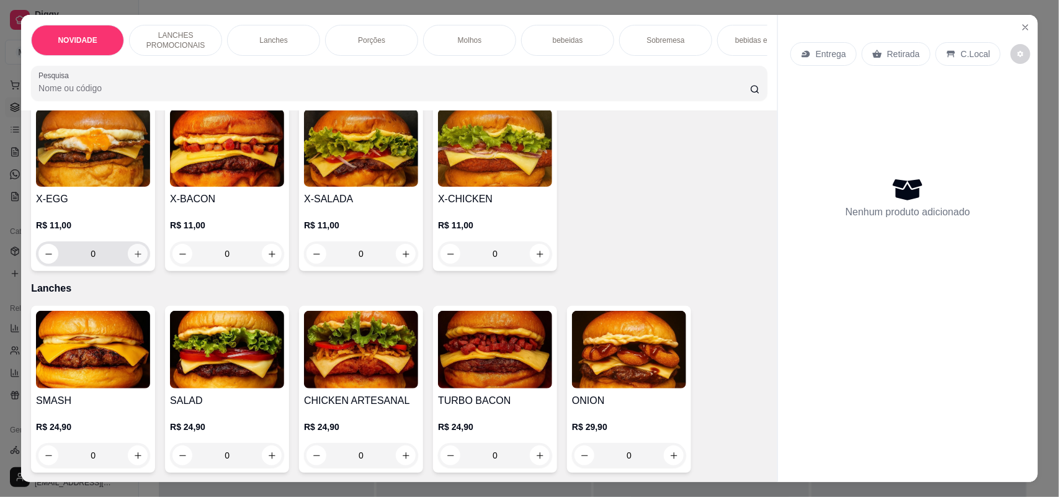
click at [133, 259] on icon "increase-product-quantity" at bounding box center [137, 254] width 9 height 9
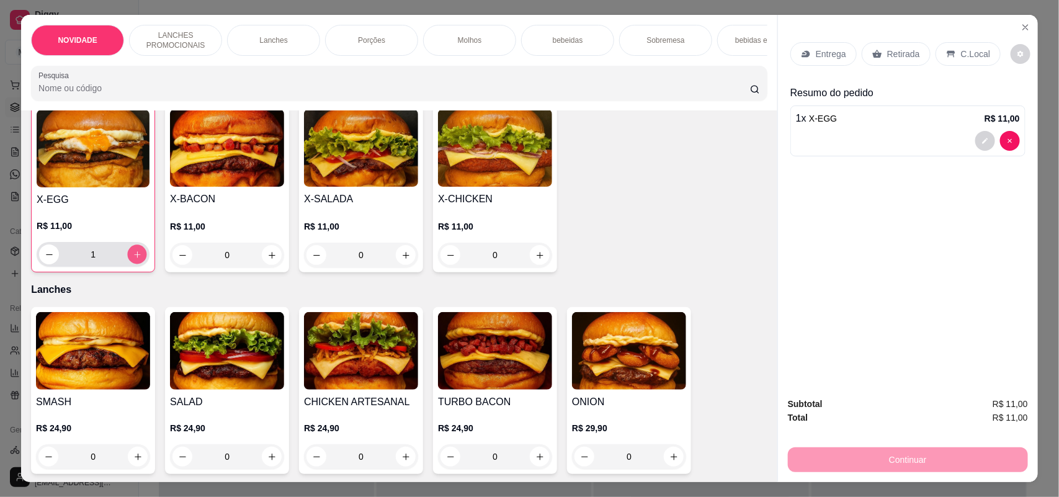
click at [133, 259] on icon "increase-product-quantity" at bounding box center [137, 254] width 9 height 9
type input "2"
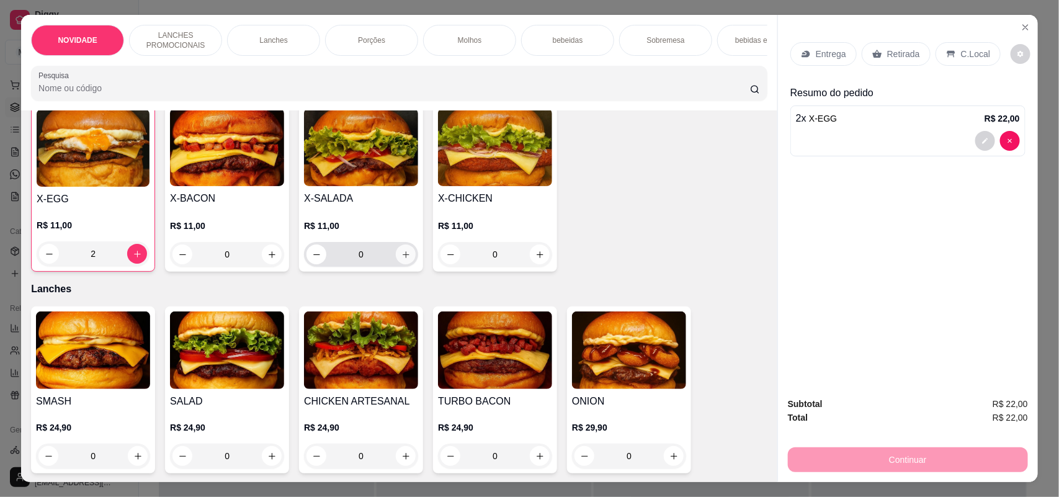
click at [396, 261] on button "increase-product-quantity" at bounding box center [406, 255] width 20 height 20
click at [401, 259] on icon "increase-product-quantity" at bounding box center [405, 254] width 9 height 9
type input "2"
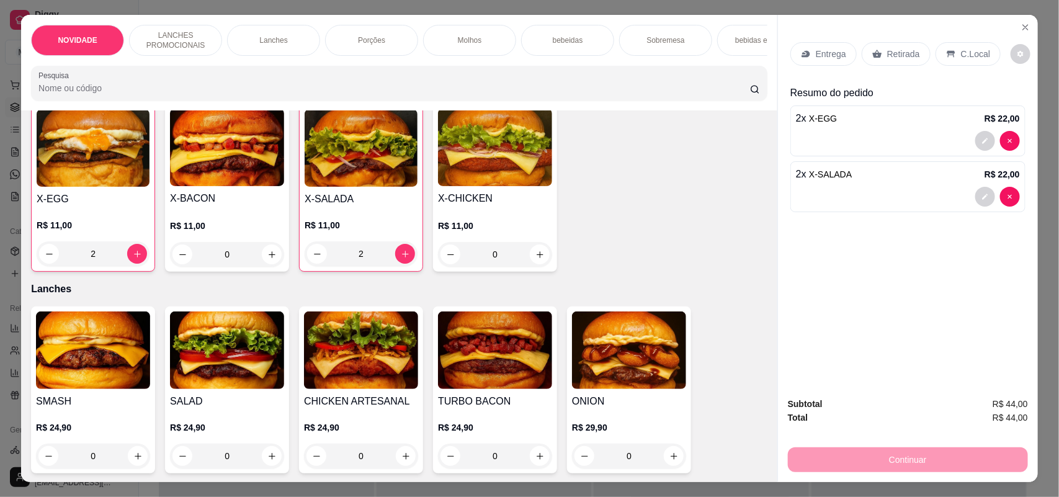
click at [902, 54] on p "Retirada" at bounding box center [904, 54] width 33 height 12
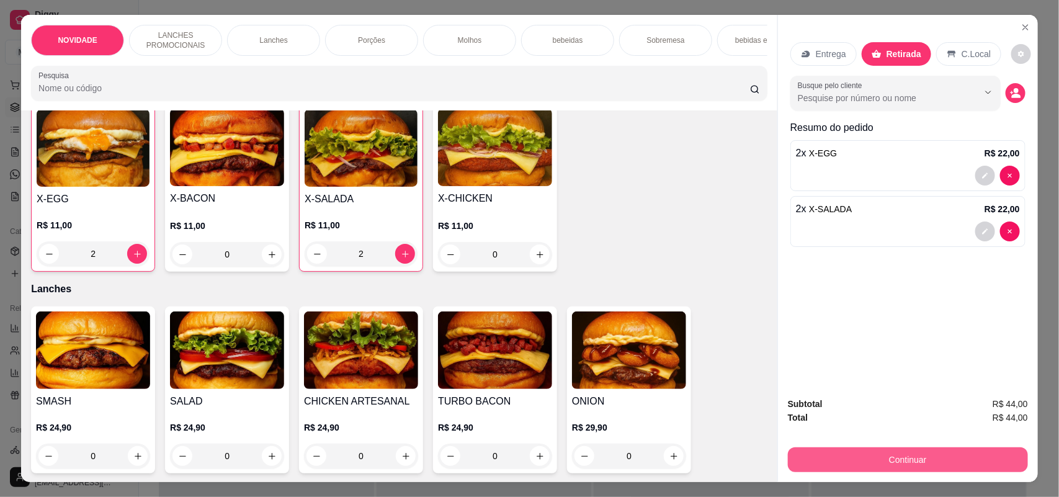
click at [823, 464] on button "Continuar" at bounding box center [908, 460] width 240 height 25
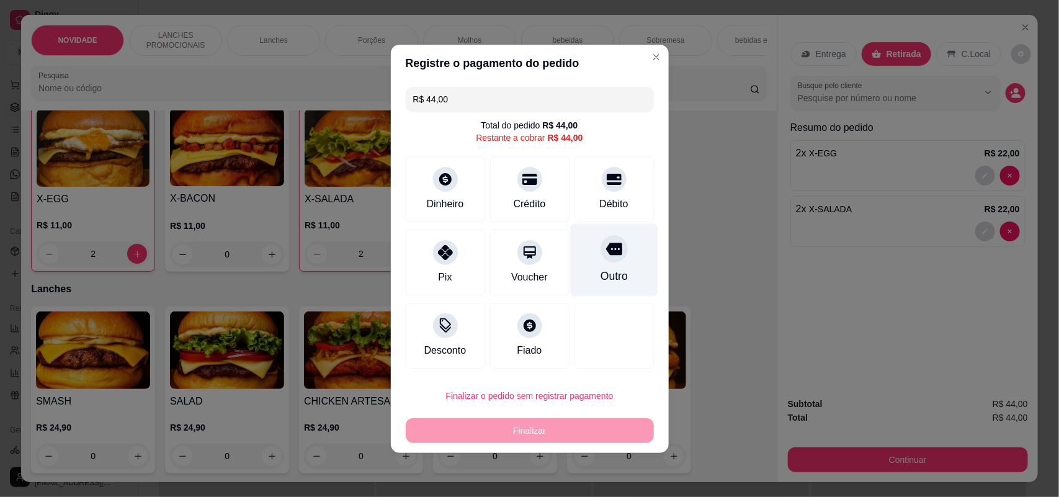
click at [618, 245] on div at bounding box center [614, 248] width 27 height 27
type input "R$ 0,00"
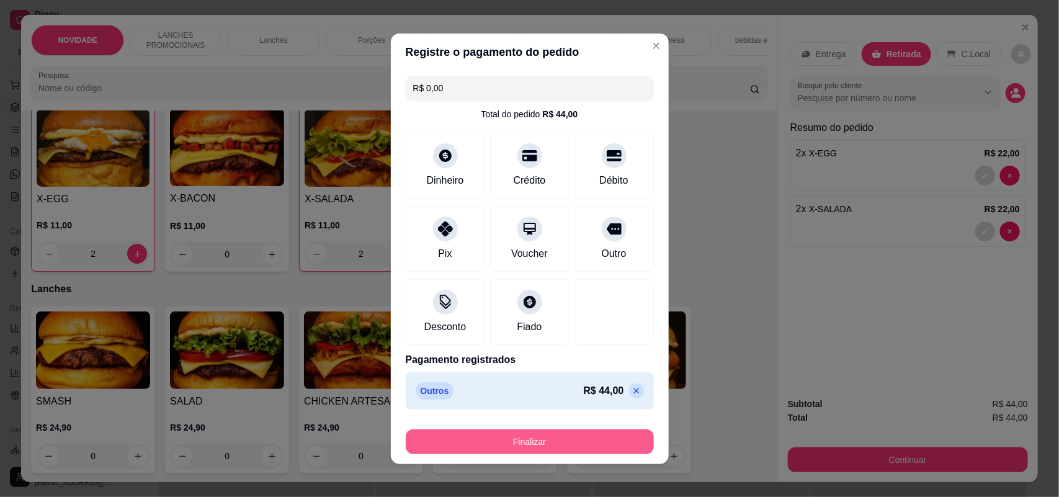
click at [591, 432] on button "Finalizar" at bounding box center [530, 442] width 248 height 25
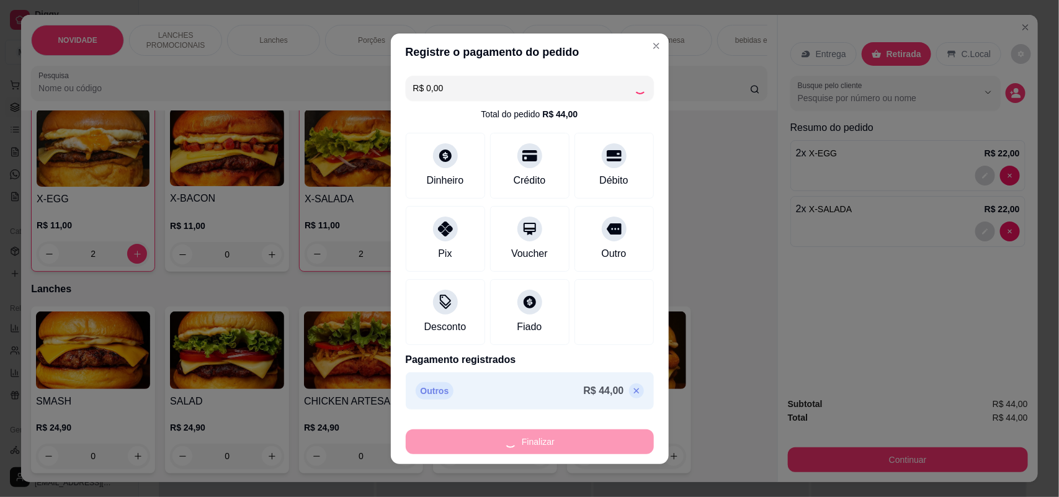
type input "0"
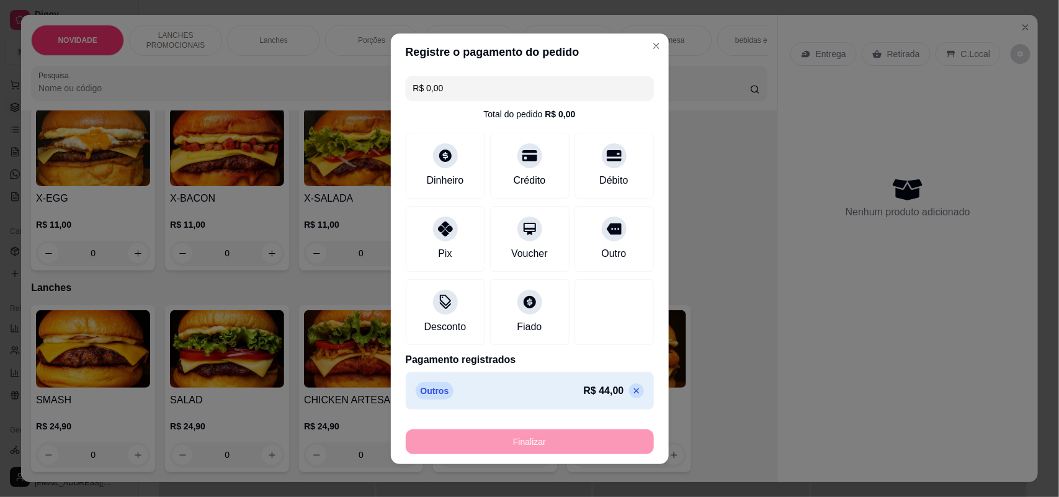
type input "-R$ 44,00"
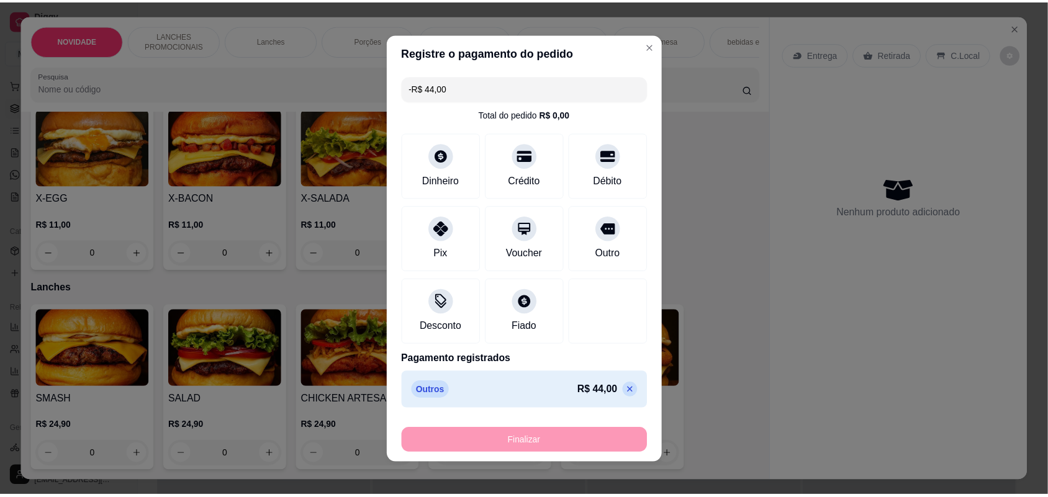
scroll to position [466, 0]
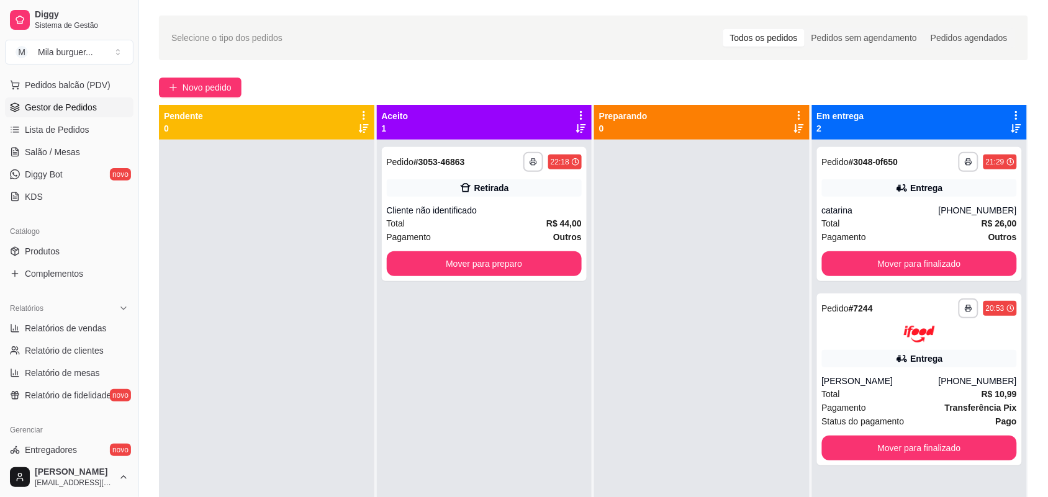
scroll to position [25, 0]
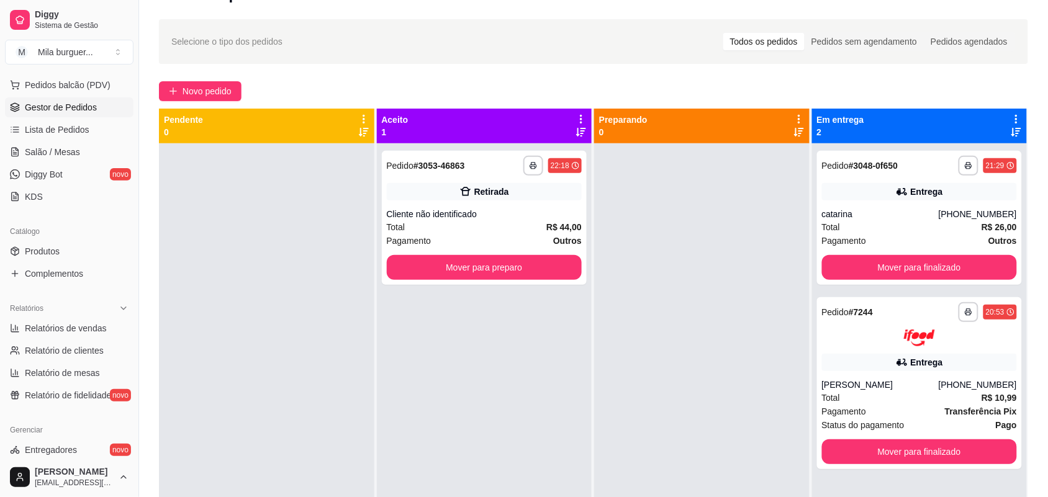
click at [594, 430] on div at bounding box center [701, 391] width 215 height 497
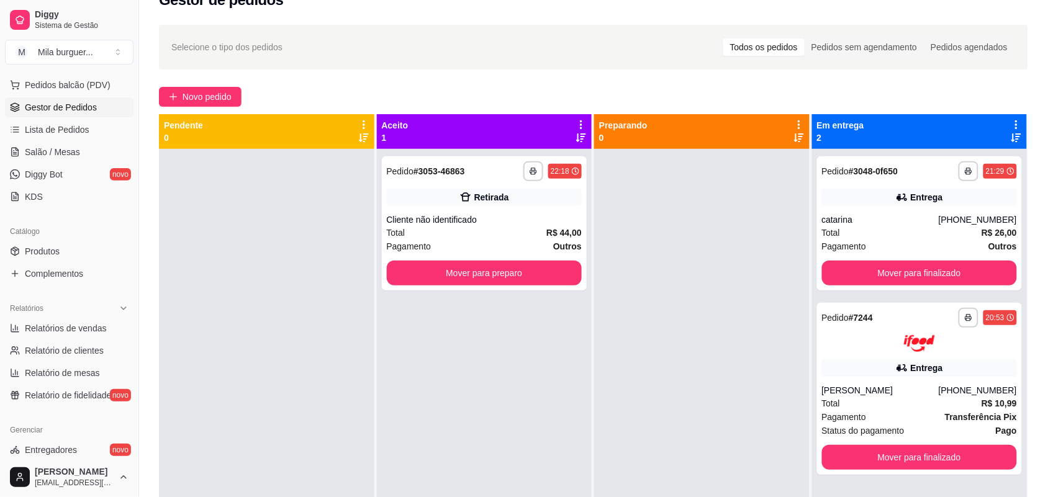
scroll to position [0, 0]
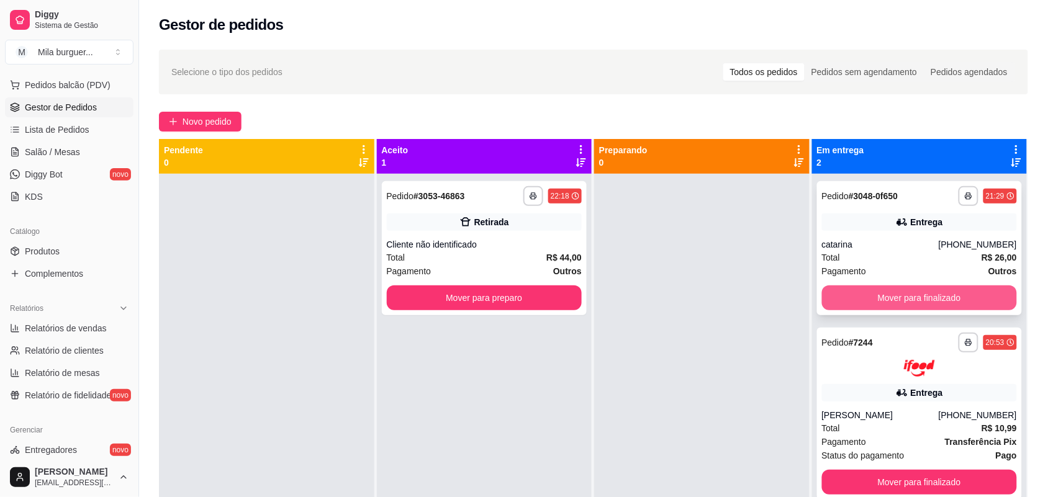
click at [914, 294] on button "Mover para finalizado" at bounding box center [920, 298] width 196 height 25
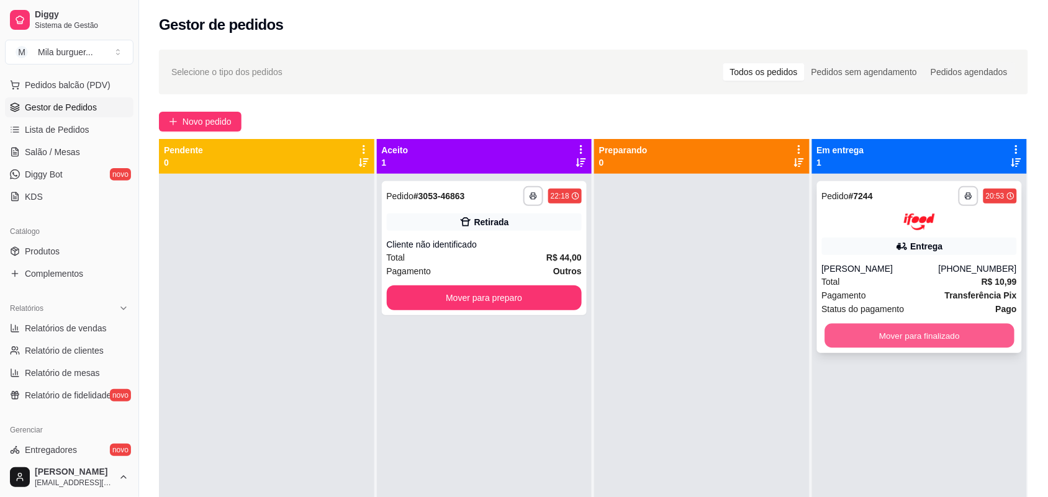
click at [920, 342] on button "Mover para finalizado" at bounding box center [918, 335] width 189 height 24
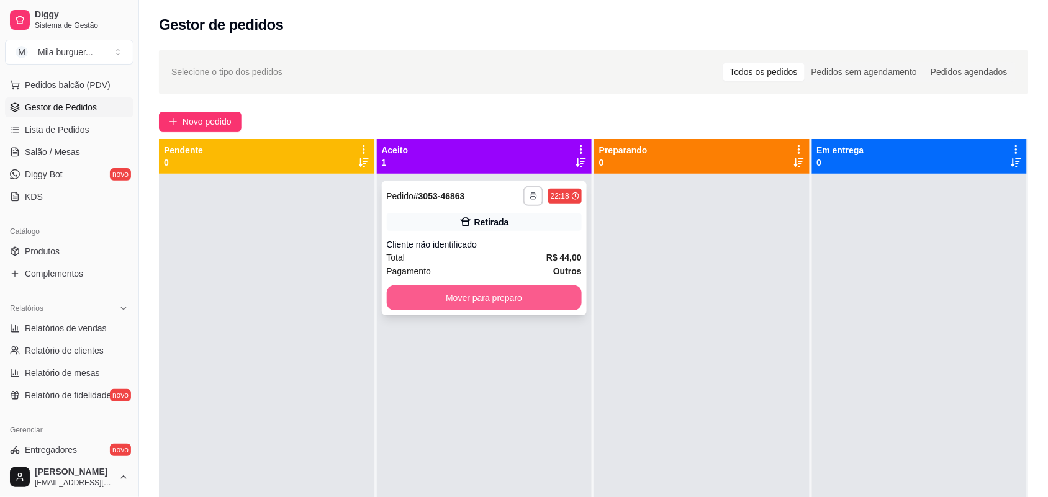
click at [523, 290] on button "Mover para preparo" at bounding box center [485, 298] width 196 height 25
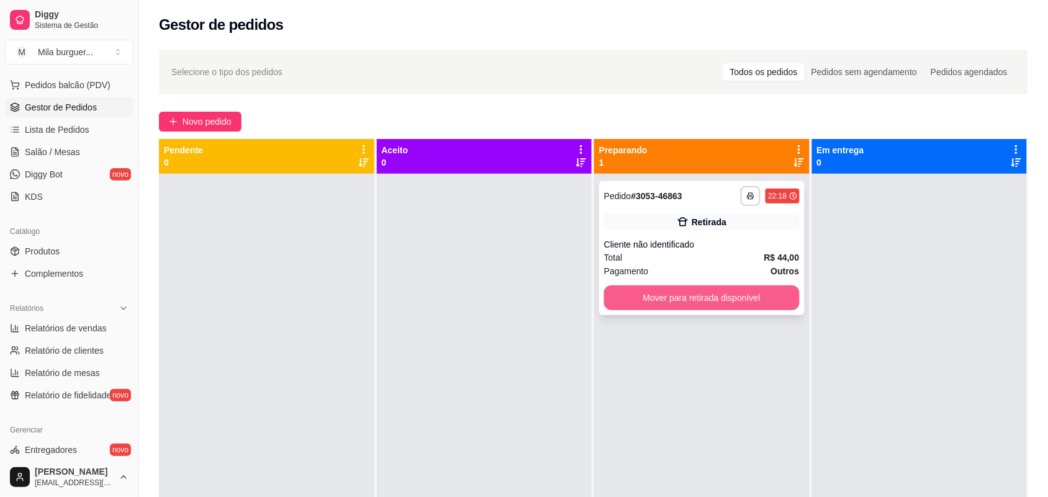
click at [762, 305] on button "Mover para retirada disponível" at bounding box center [702, 298] width 196 height 25
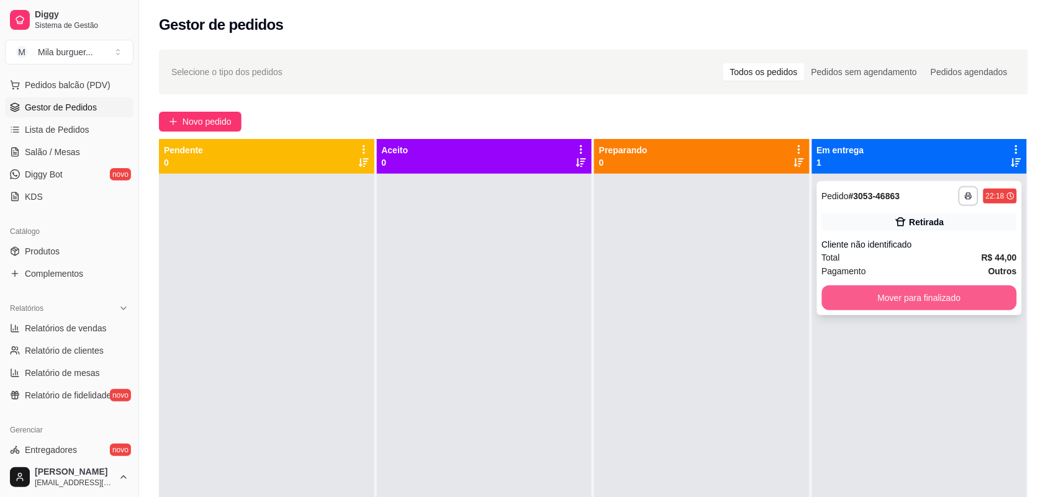
click at [888, 292] on button "Mover para finalizado" at bounding box center [920, 298] width 196 height 25
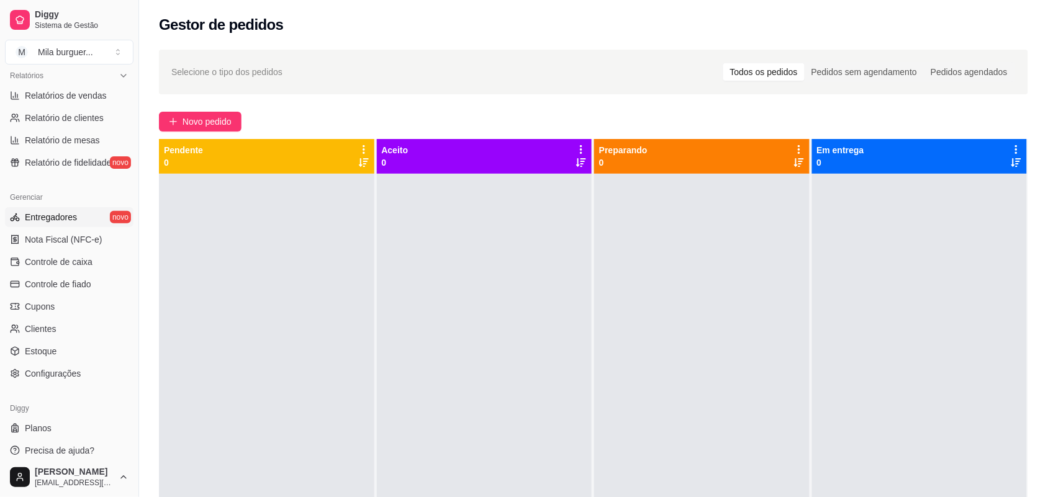
scroll to position [233, 0]
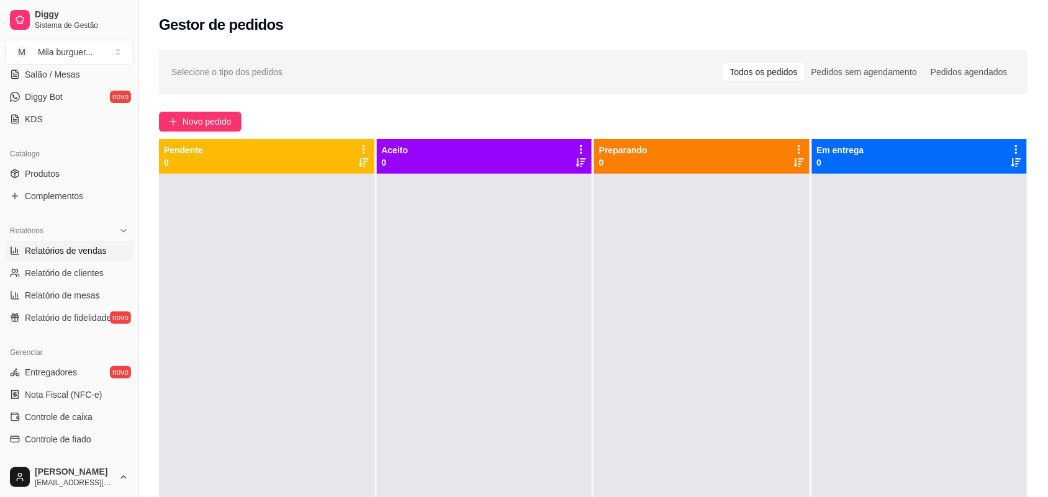
click at [79, 251] on span "Relatórios de vendas" at bounding box center [66, 251] width 82 height 12
select select "ALL"
select select "0"
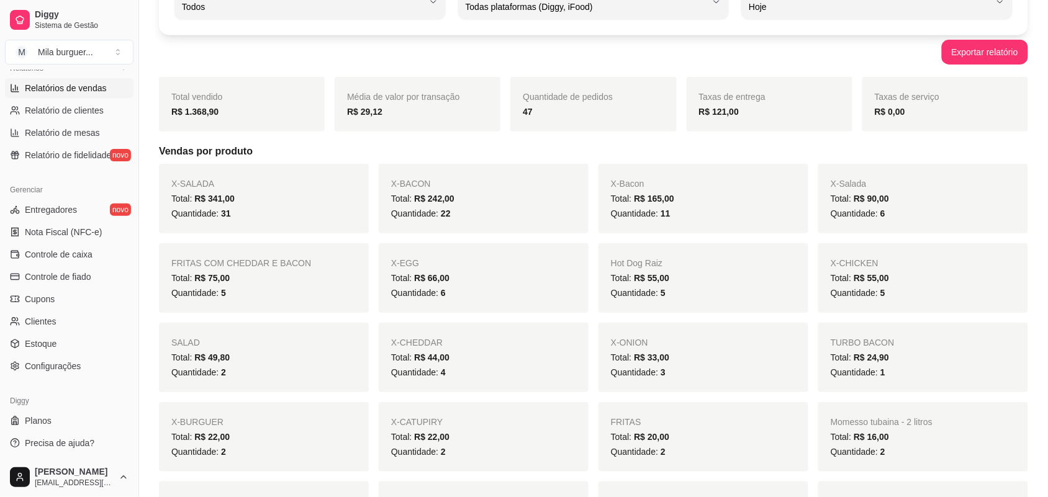
scroll to position [78, 0]
